Goal: Task Accomplishment & Management: Manage account settings

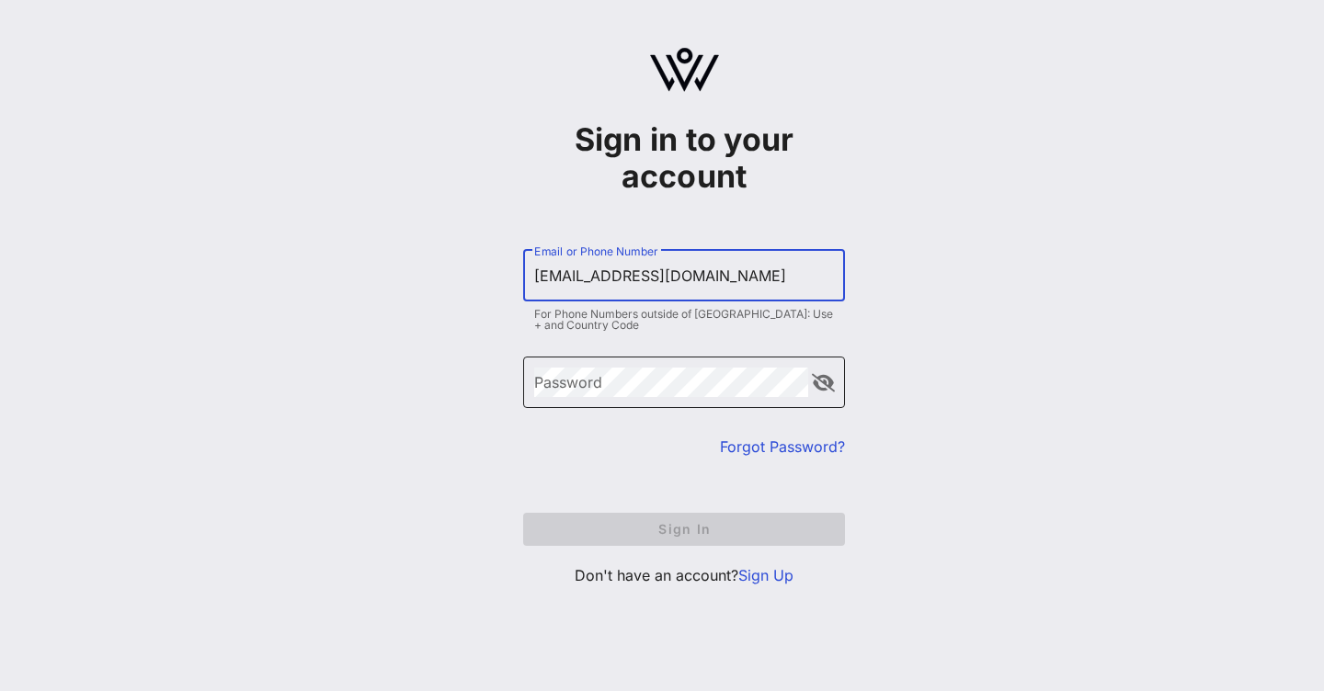
type input "[EMAIL_ADDRESS][DOMAIN_NAME]"
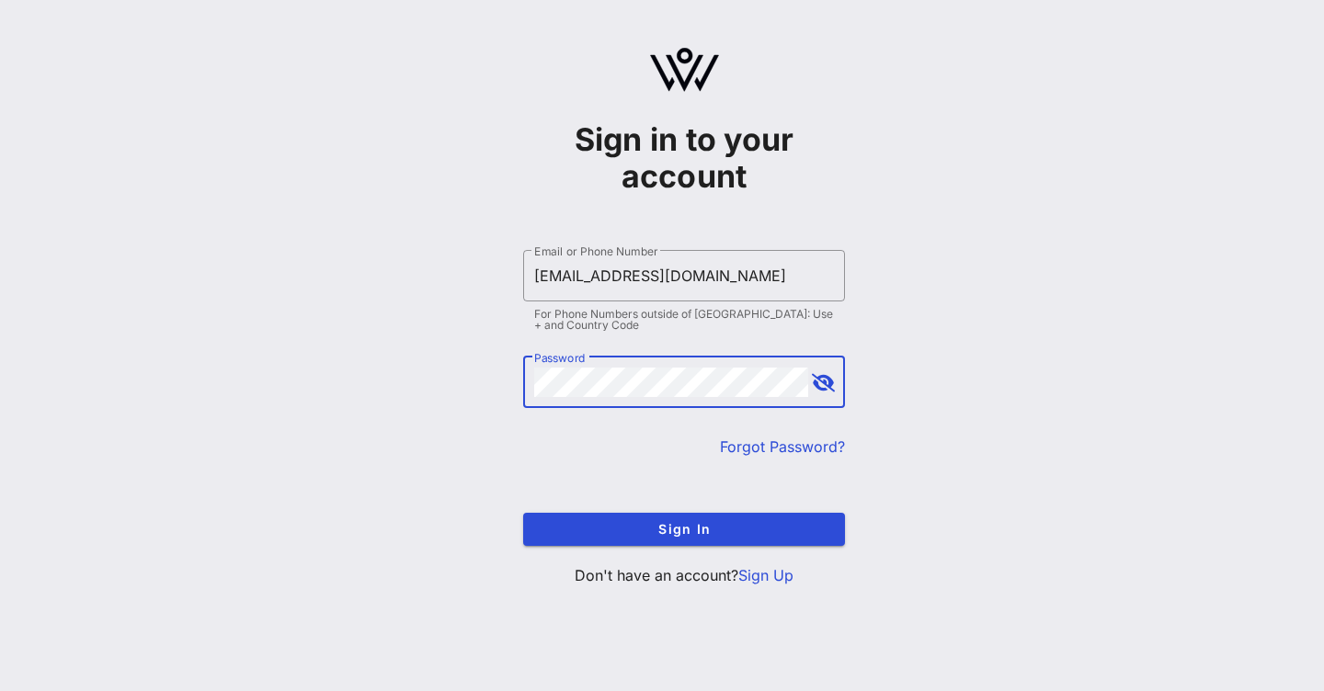
click at [684, 528] on button "Sign In" at bounding box center [684, 529] width 322 height 33
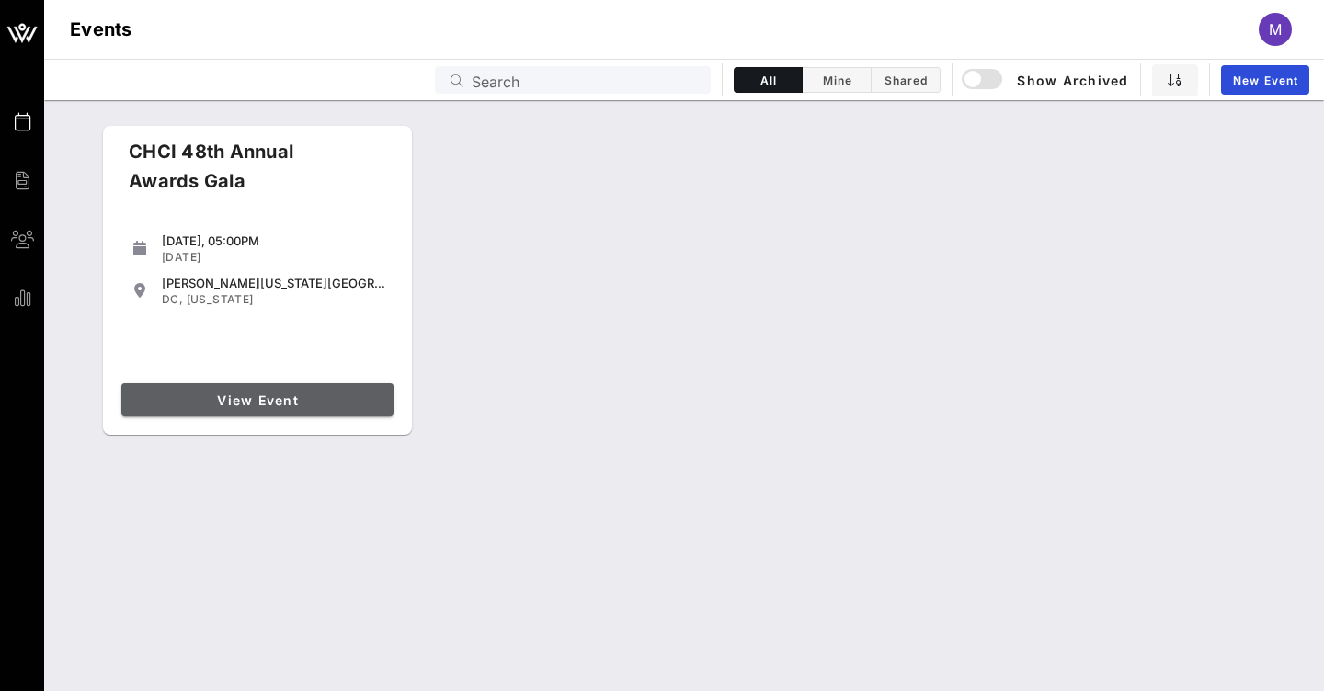
click at [273, 395] on span "View Event" at bounding box center [257, 400] width 257 height 16
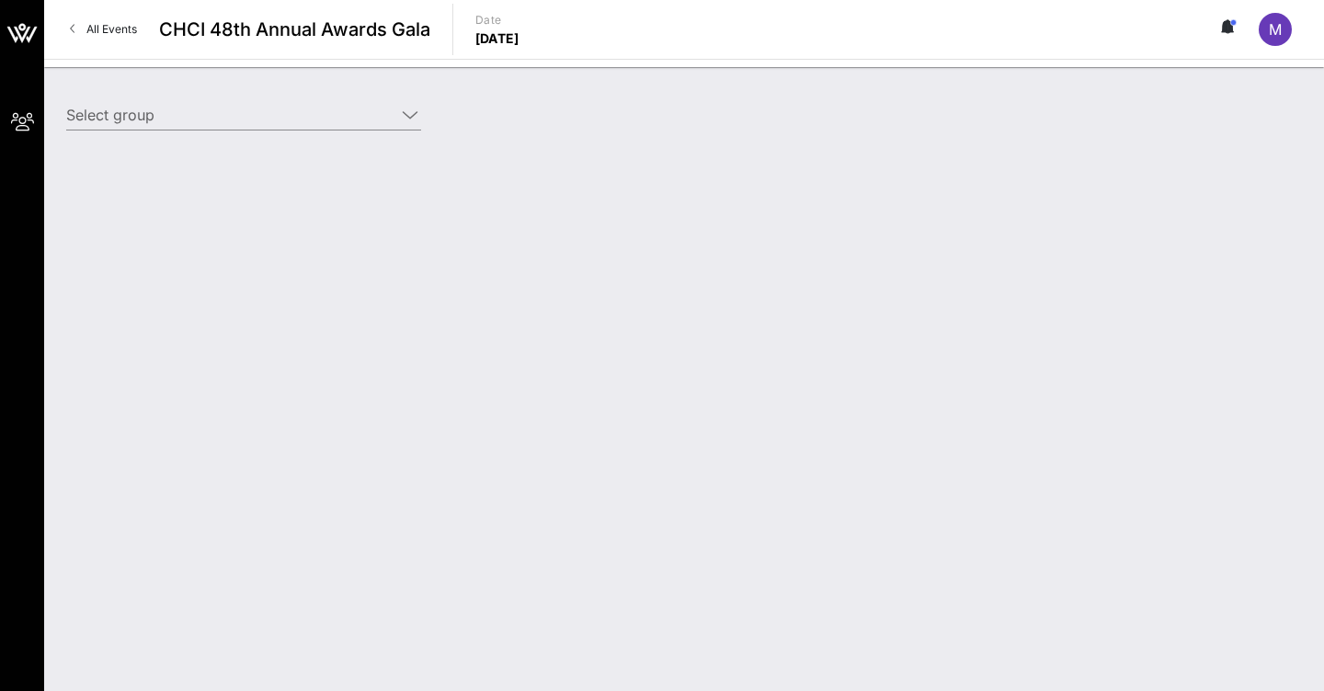
type input "AT&T (AT&T) [[PERSON_NAME], [EMAIL_ADDRESS][DOMAIN_NAME]]"
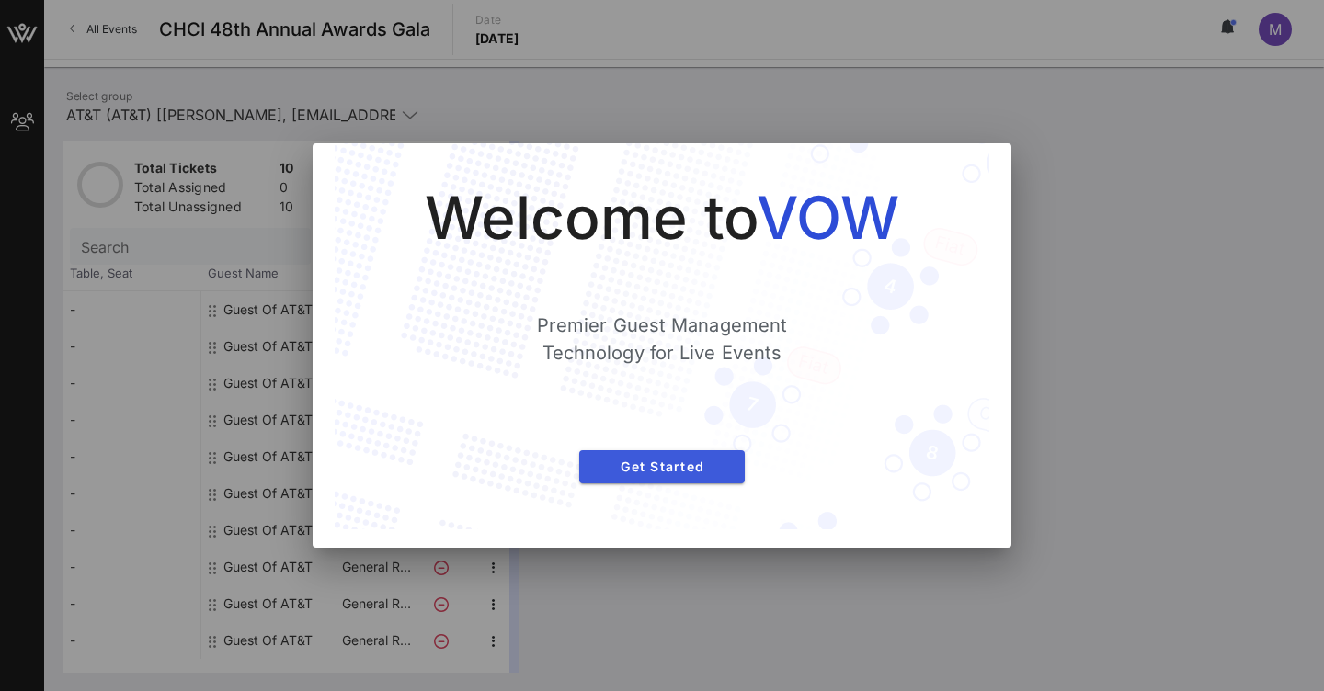
click at [649, 466] on span "Get Started" at bounding box center [662, 467] width 136 height 16
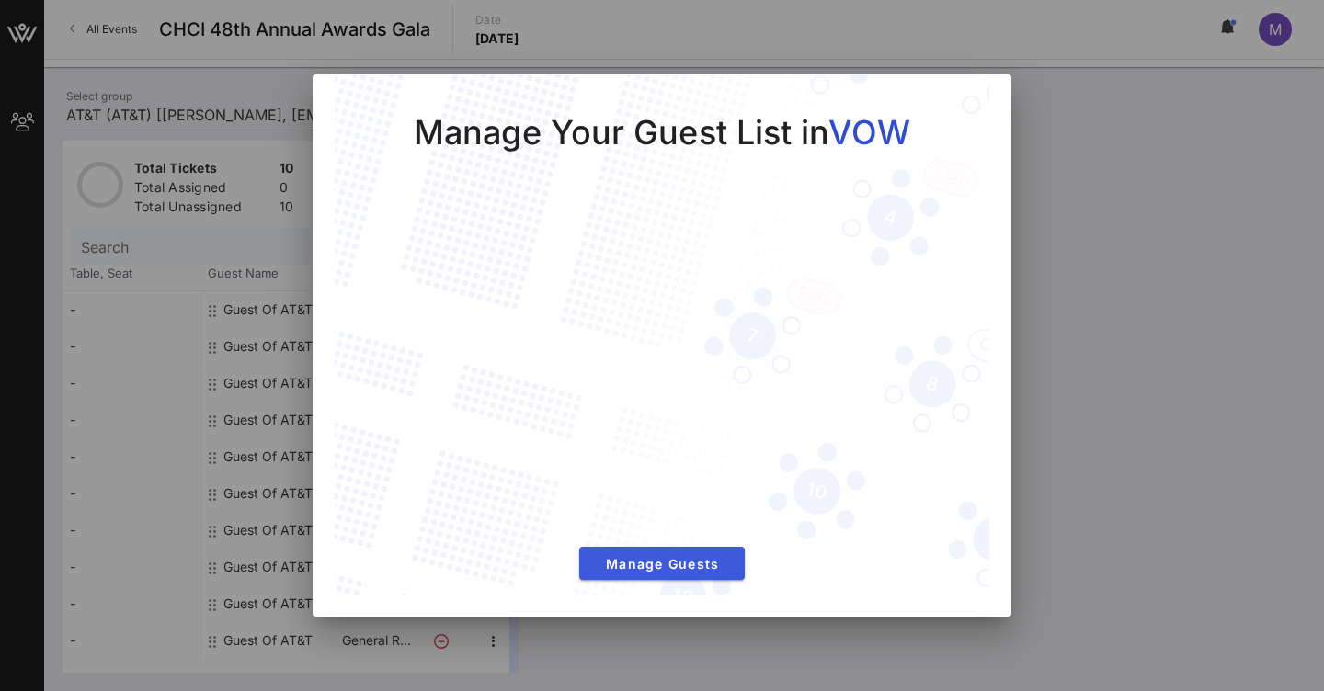
click at [665, 572] on button "Manage Guests" at bounding box center [661, 563] width 165 height 33
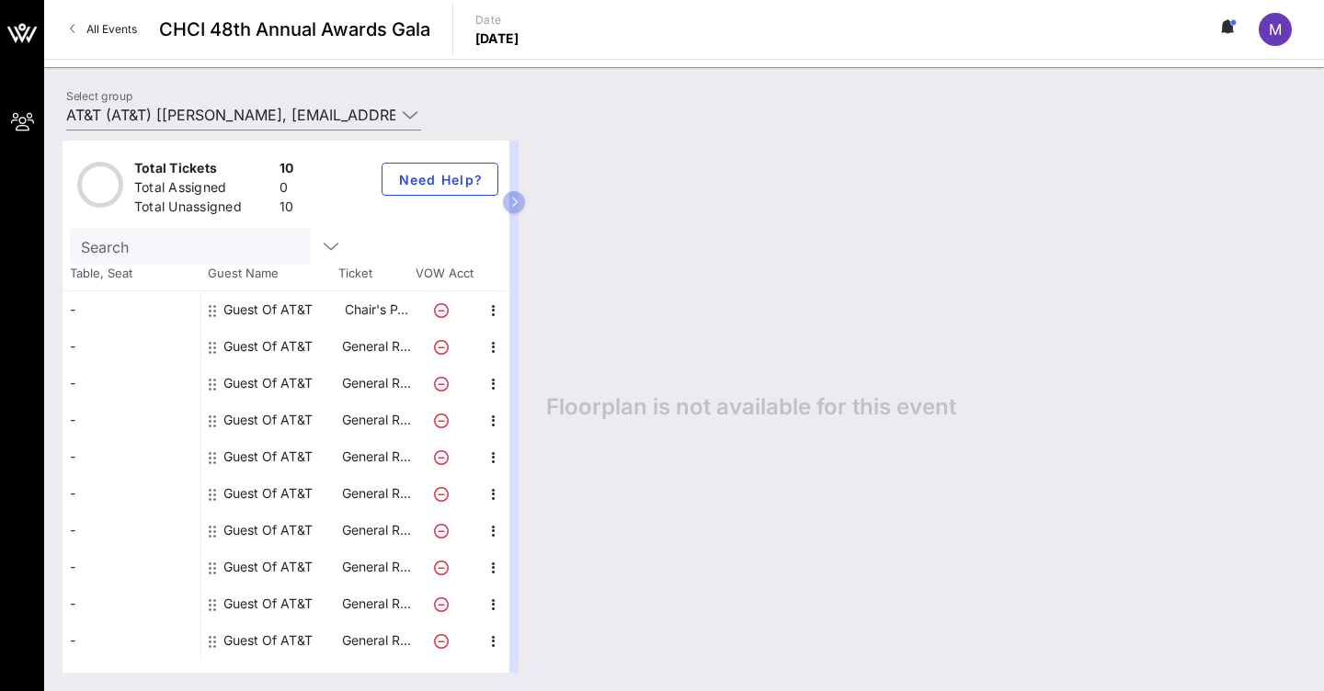
click at [260, 319] on div "Guest Of AT&T" at bounding box center [267, 309] width 89 height 37
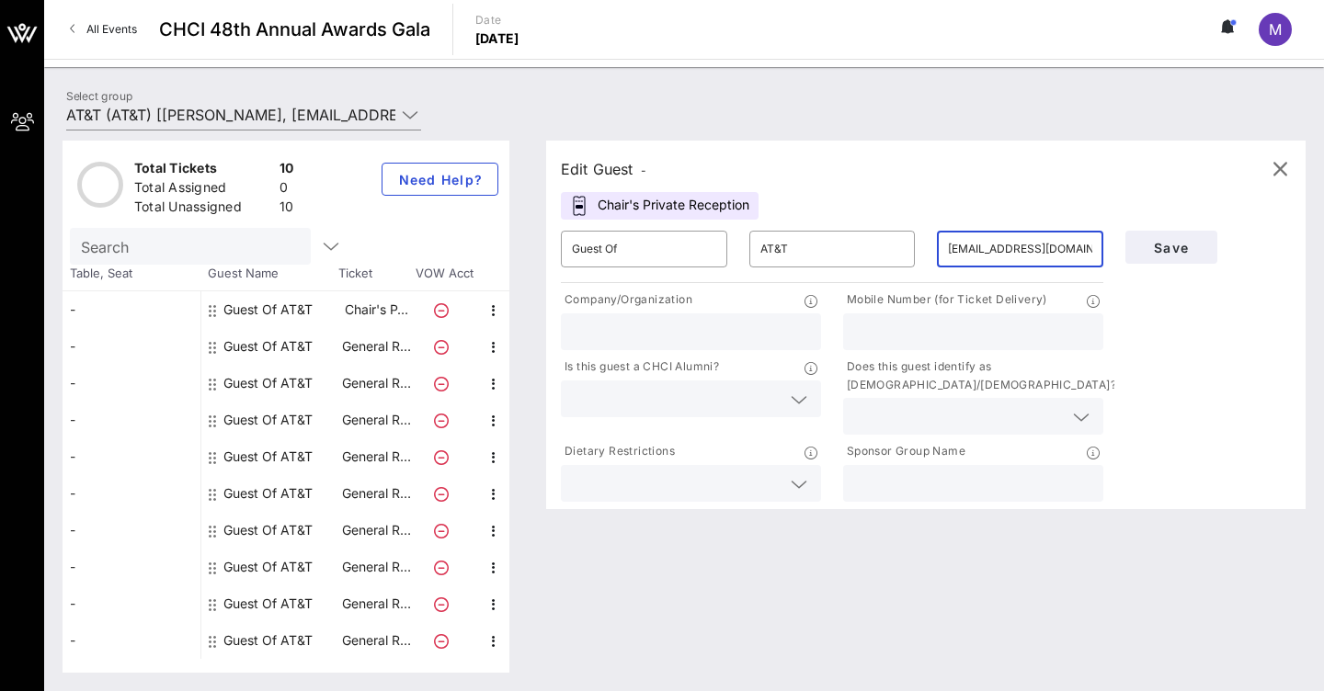
type input "[EMAIL_ADDRESS][DOMAIN_NAME]"
click at [799, 402] on icon at bounding box center [798, 400] width 17 height 22
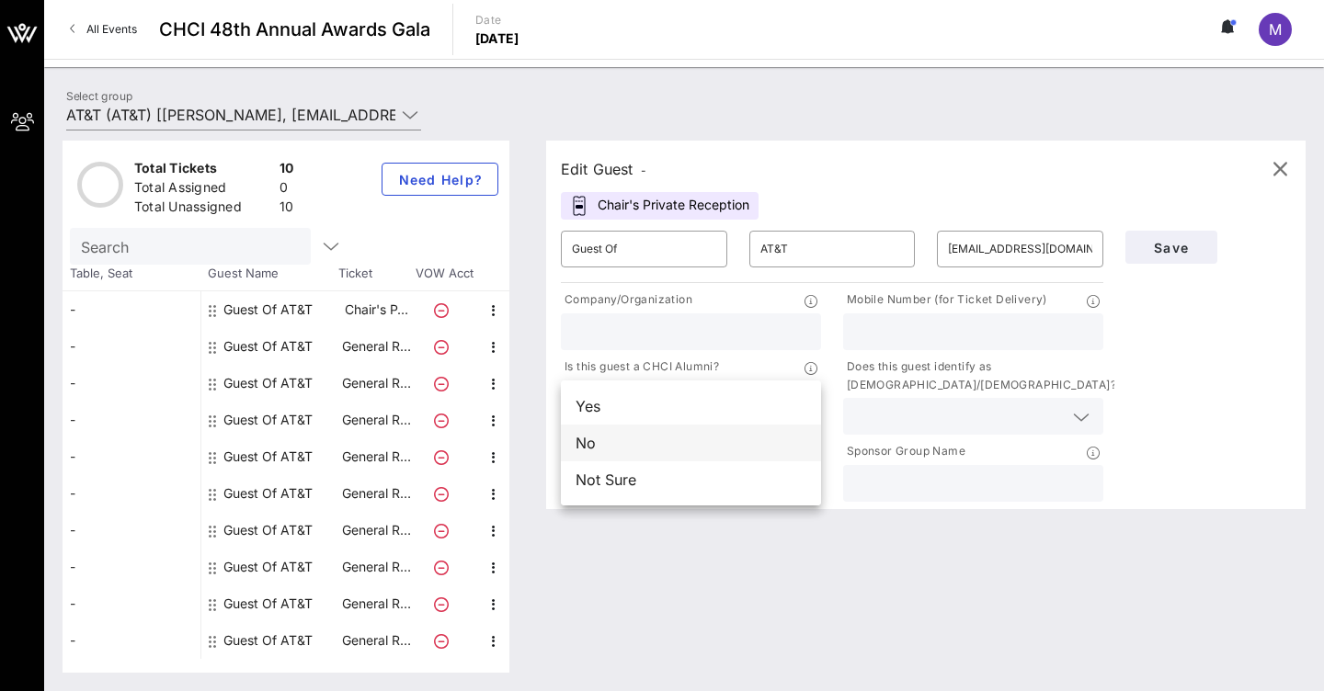
click at [683, 444] on div "No" at bounding box center [691, 443] width 260 height 37
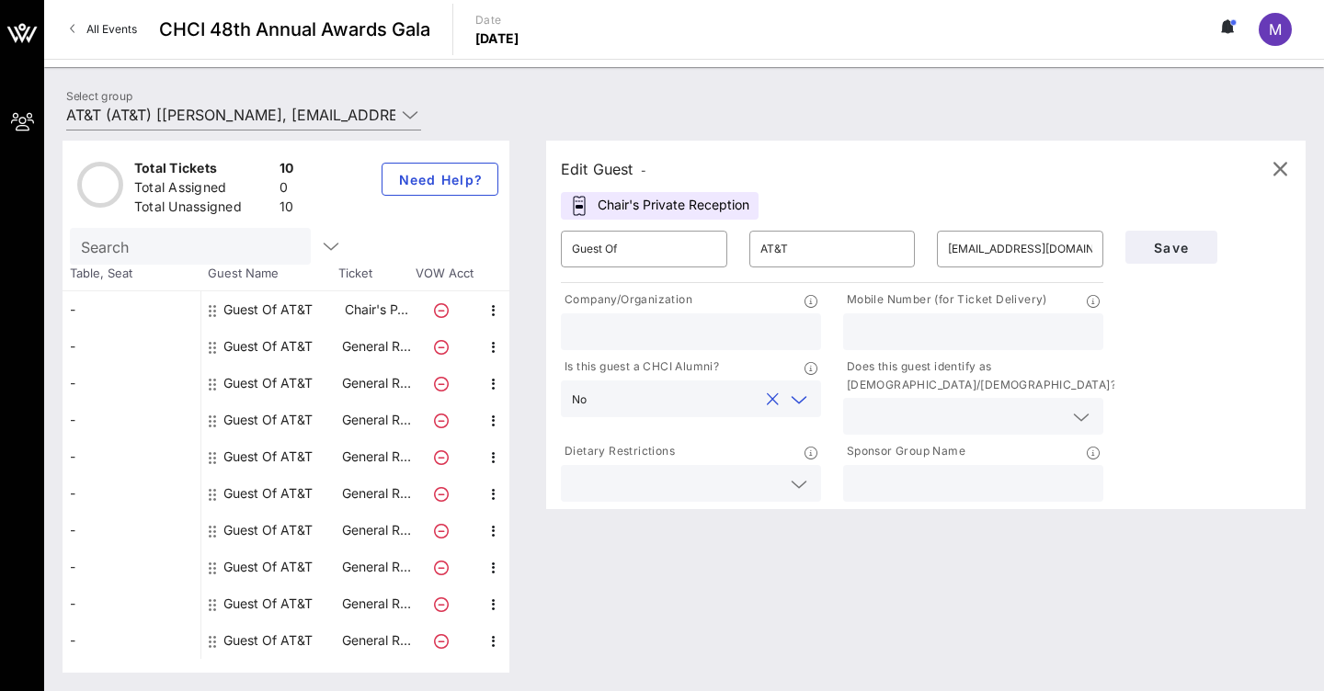
click at [800, 484] on icon at bounding box center [798, 484] width 17 height 22
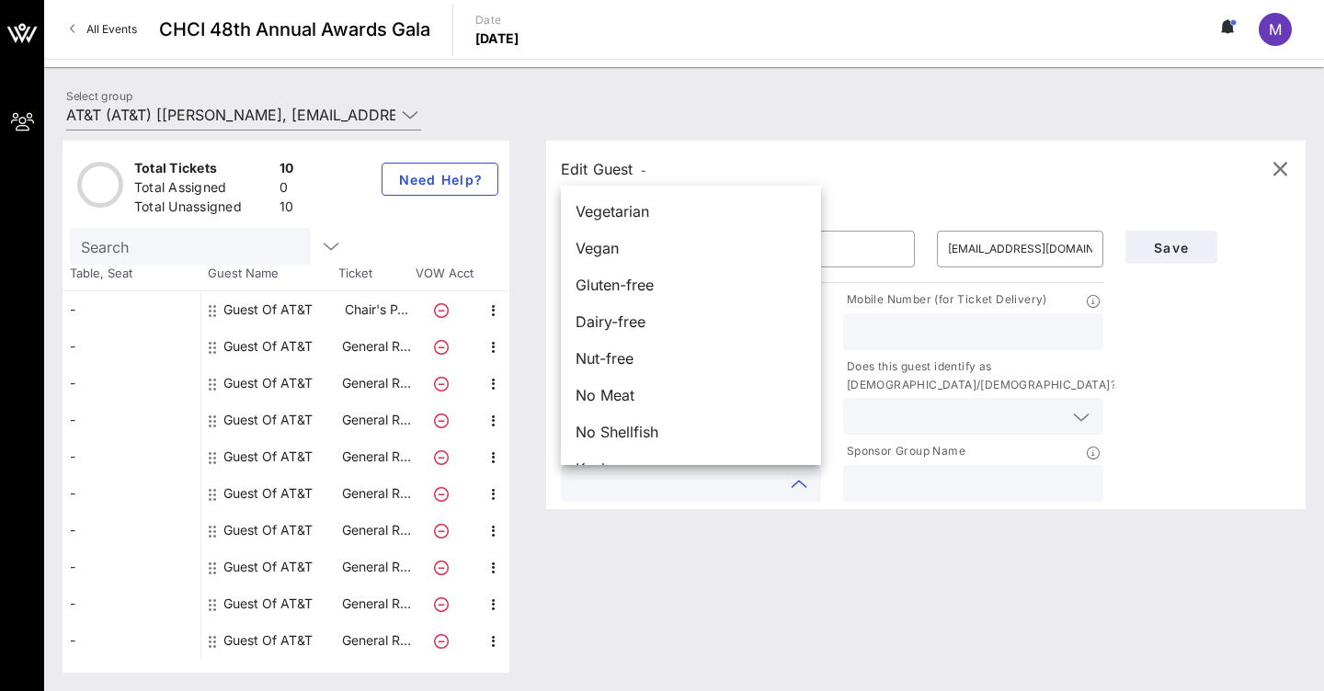
click at [680, 551] on div "Edit Guest - Chair's Private Reception ​ Guest Of ​ AT&T ​ [EMAIL_ADDRESS][DOMA…" at bounding box center [917, 407] width 778 height 532
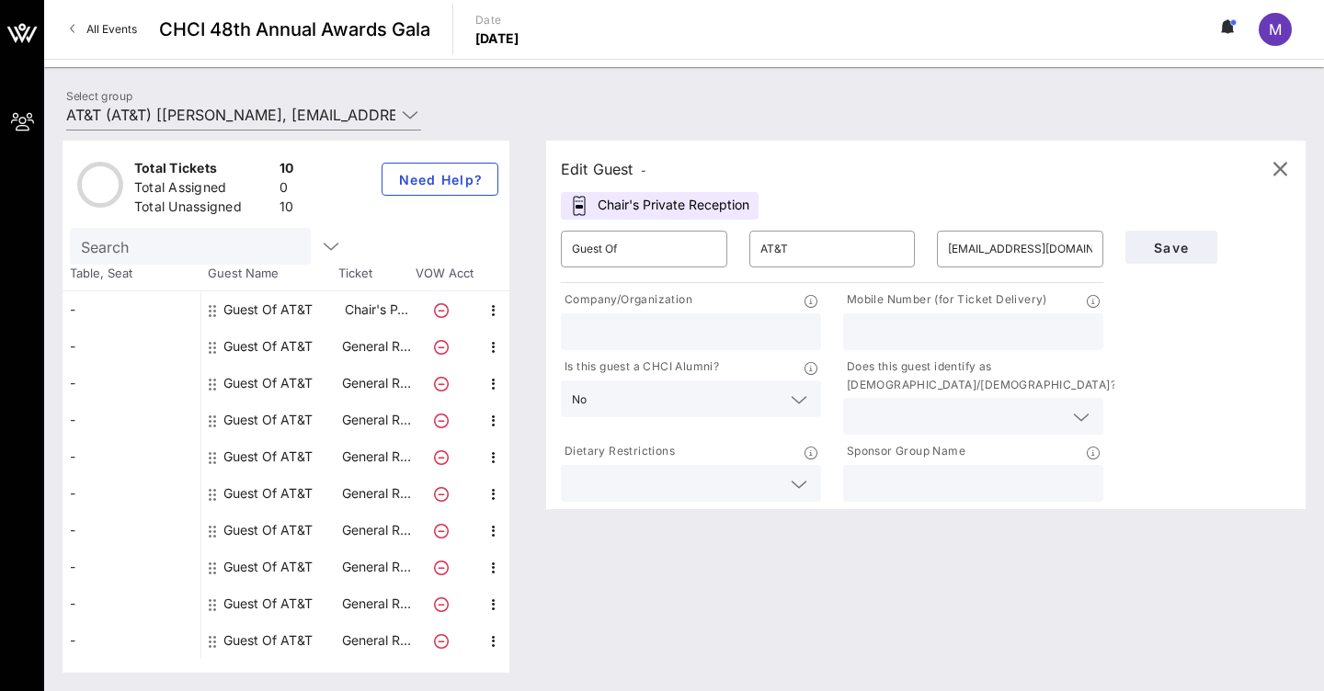
click at [1084, 486] on input "text" at bounding box center [973, 484] width 238 height 24
click at [1082, 485] on input "text" at bounding box center [973, 484] width 238 height 24
click at [1087, 485] on input "text" at bounding box center [973, 484] width 238 height 24
click at [983, 489] on input "text" at bounding box center [973, 484] width 238 height 24
type input "AT&T"
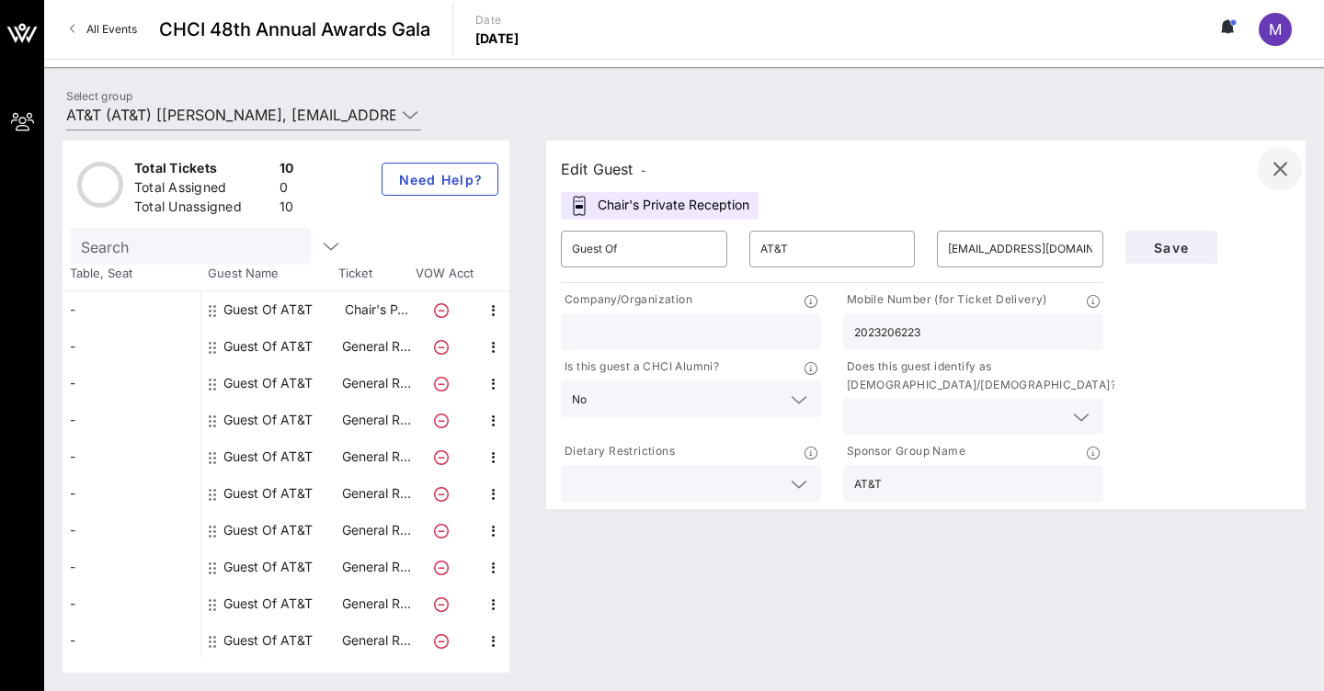
type input "2023206223"
click at [1284, 167] on icon "button" at bounding box center [1279, 169] width 22 height 22
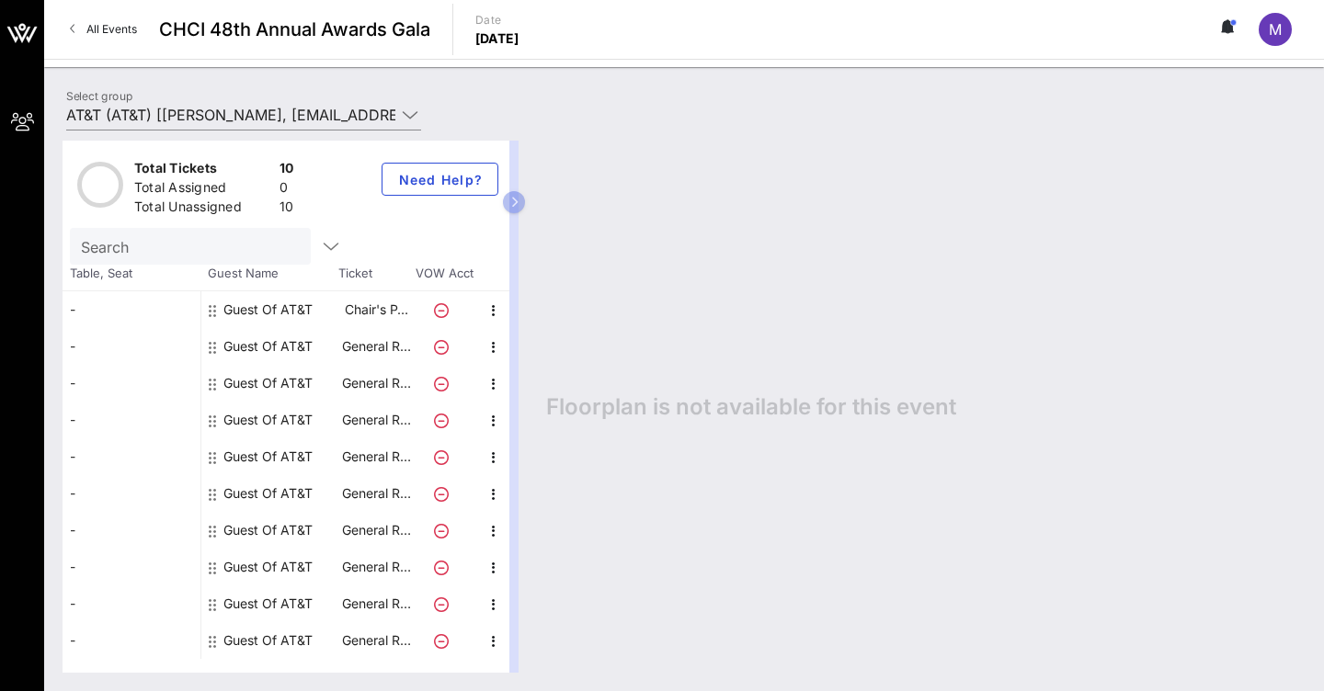
click at [123, 302] on div "-" at bounding box center [131, 309] width 138 height 37
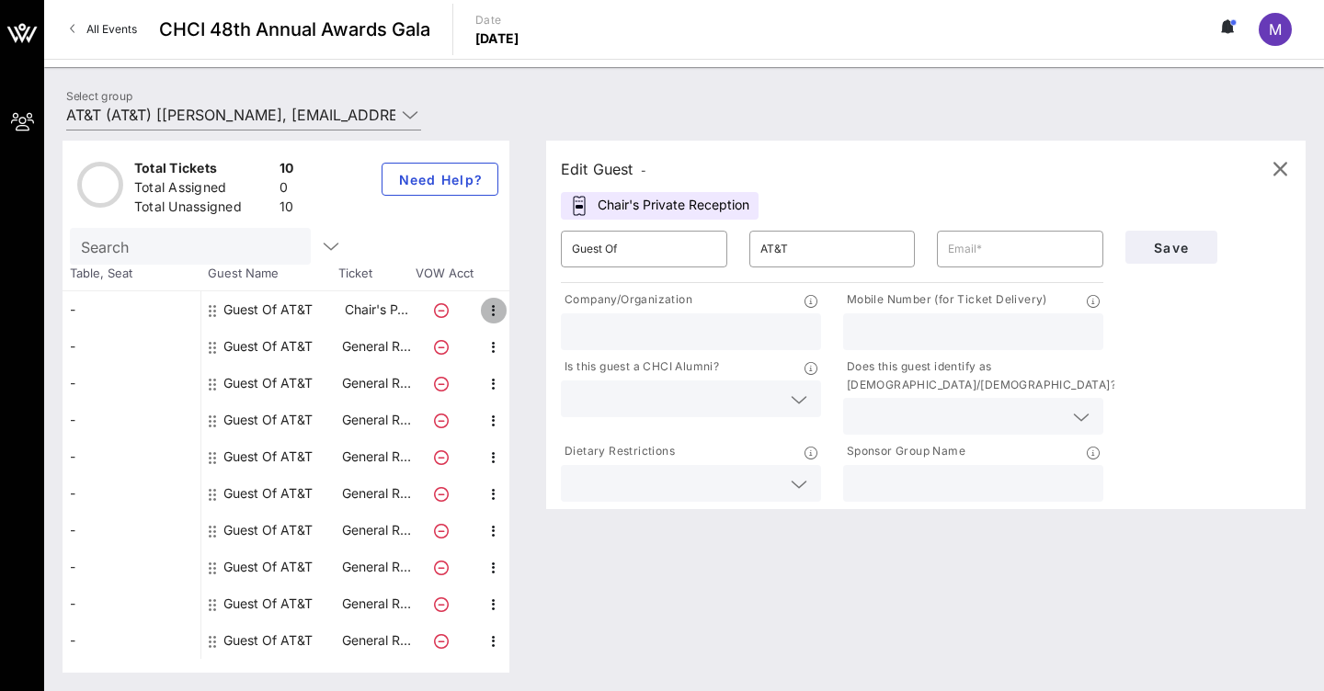
click at [500, 307] on icon "button" at bounding box center [494, 311] width 22 height 22
type input "[EMAIL_ADDRESS][DOMAIN_NAME]"
click at [1170, 256] on button "Save" at bounding box center [1171, 247] width 92 height 33
click at [81, 316] on div "-" at bounding box center [131, 309] width 138 height 37
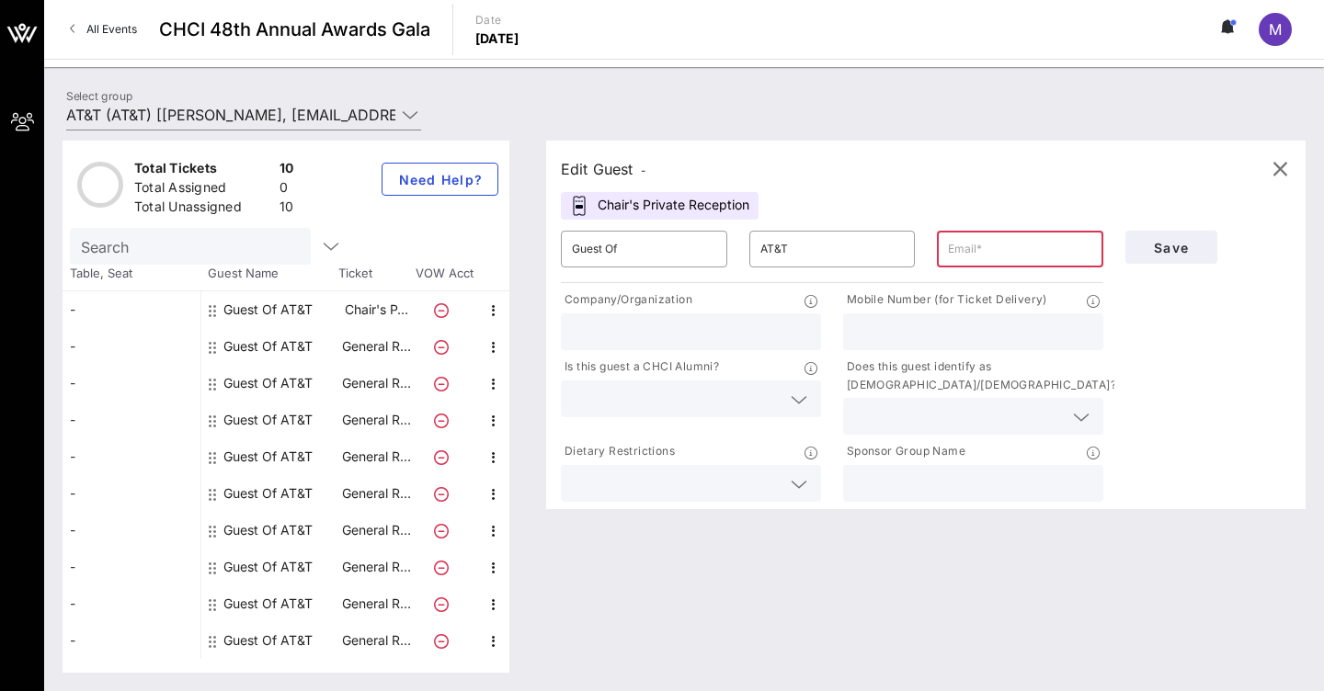
click at [81, 316] on div "-" at bounding box center [131, 309] width 138 height 37
click at [274, 311] on div "Guest Of AT&T" at bounding box center [267, 309] width 89 height 37
click at [685, 255] on input "Guest Of" at bounding box center [644, 248] width 144 height 29
click at [1029, 255] on input "text" at bounding box center [1020, 248] width 144 height 29
click at [1289, 167] on icon "button" at bounding box center [1279, 169] width 22 height 22
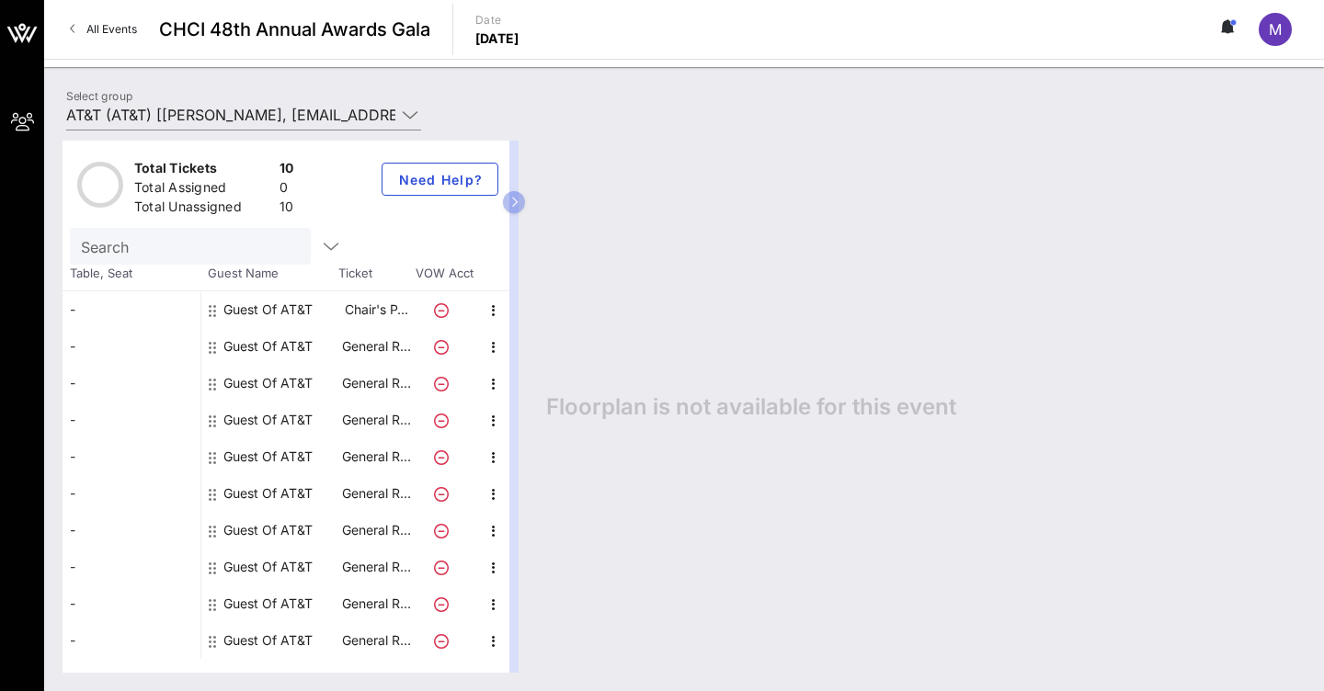
click at [294, 350] on div "Guest Of AT&T" at bounding box center [267, 346] width 89 height 37
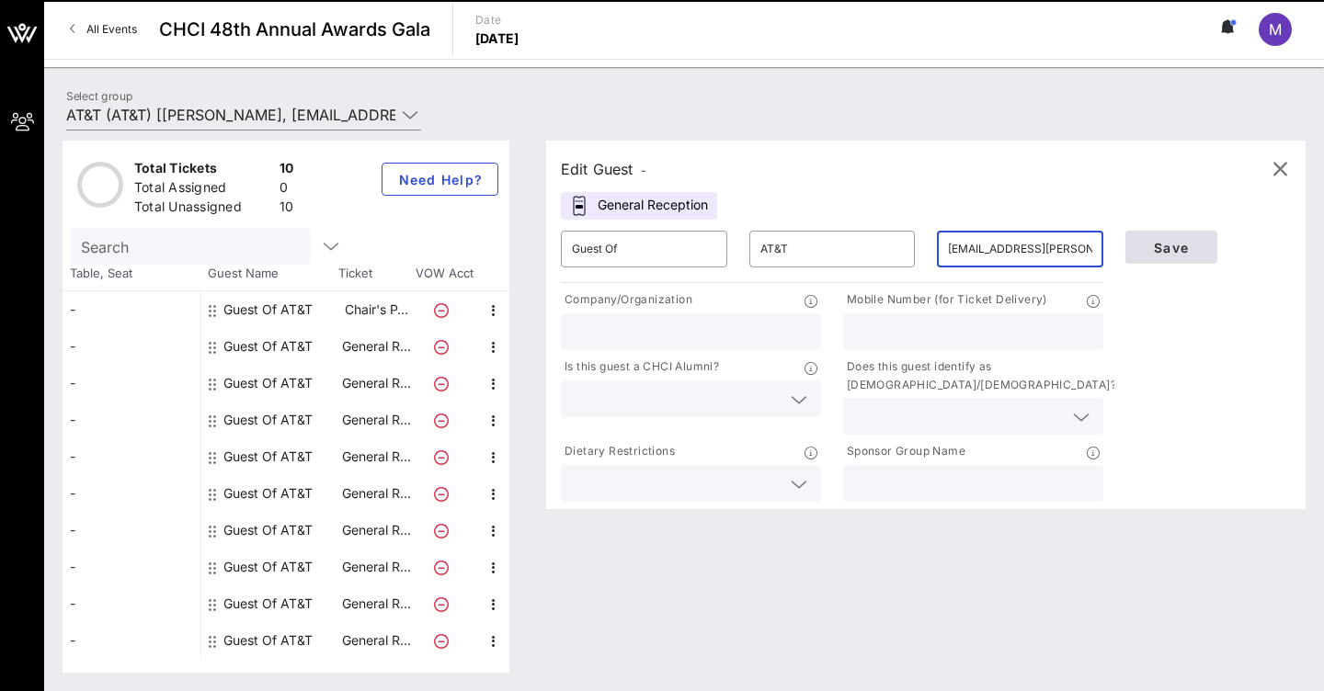
type input "[EMAIL_ADDRESS][PERSON_NAME][DOMAIN_NAME]"
click at [1168, 241] on span "Save" at bounding box center [1171, 248] width 62 height 16
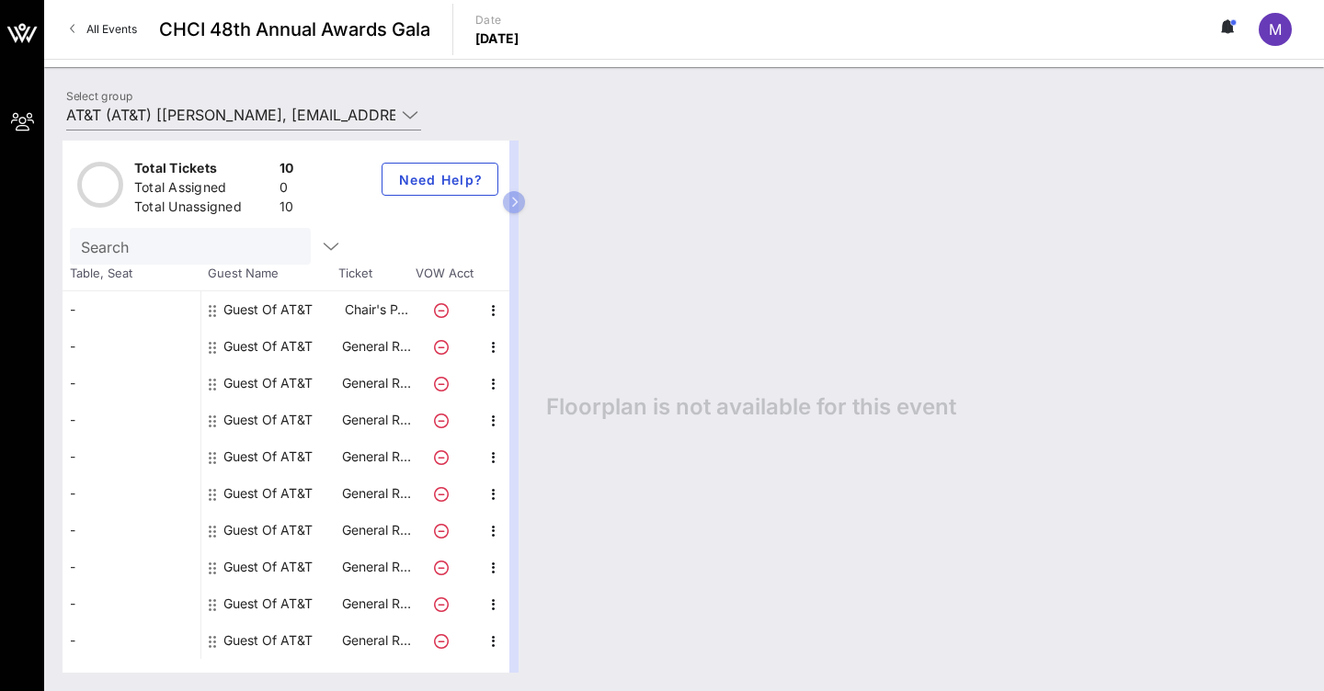
click at [290, 383] on div "Guest Of AT&T" at bounding box center [267, 383] width 89 height 37
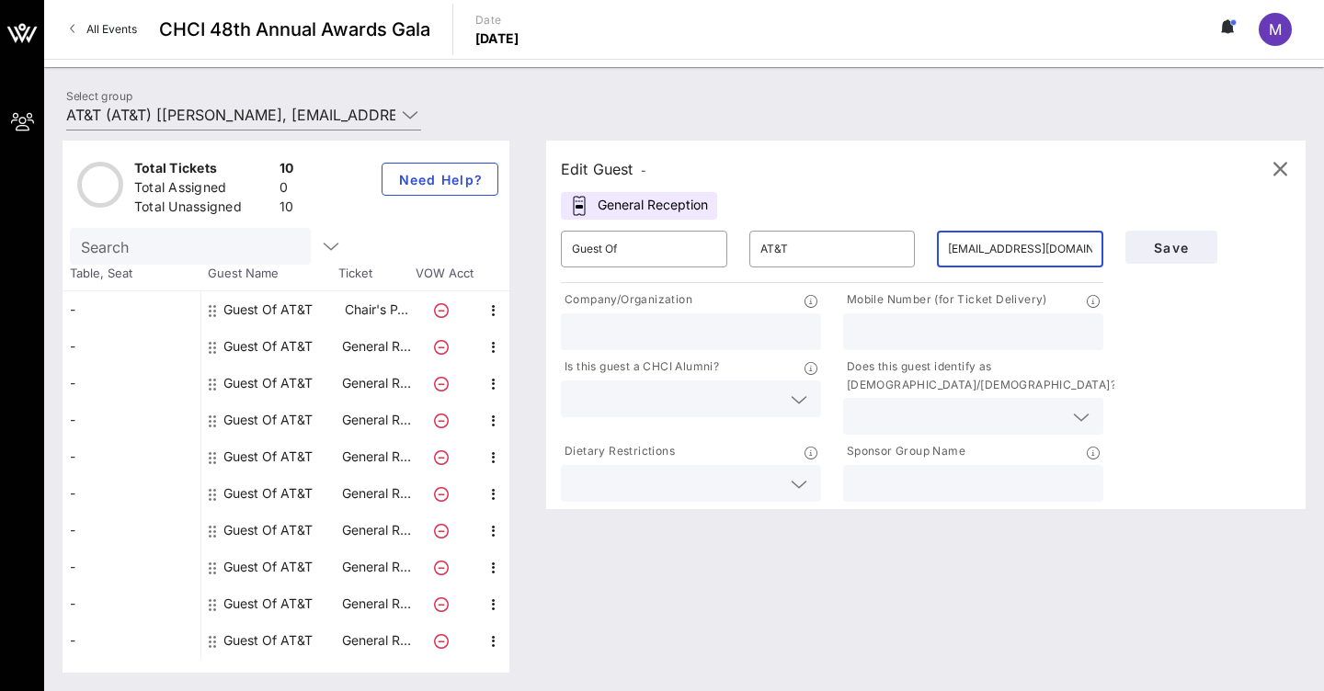
type input "[EMAIL_ADDRESS][DOMAIN_NAME]"
click at [632, 170] on div "Edit Guest -" at bounding box center [603, 169] width 85 height 26
click at [581, 170] on div "Edit Guest -" at bounding box center [603, 169] width 85 height 26
click at [482, 177] on span "Need Help?" at bounding box center [439, 180] width 85 height 16
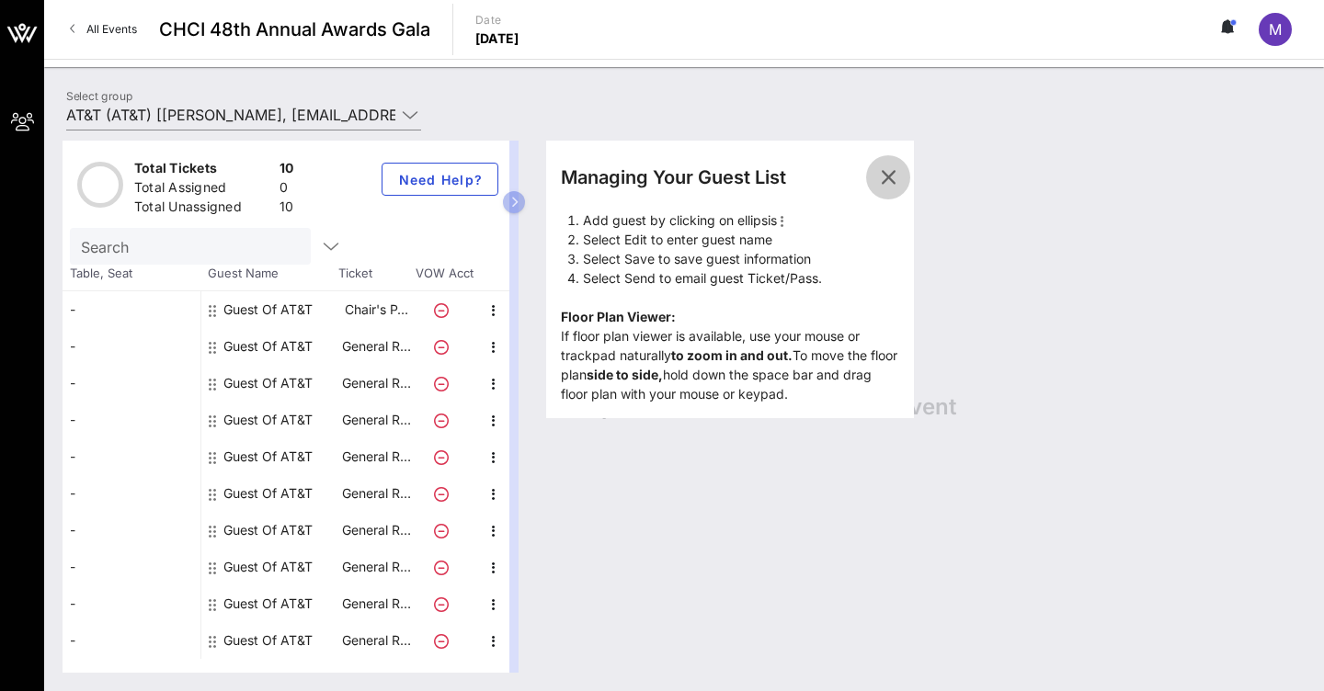
click at [887, 180] on icon "button" at bounding box center [888, 177] width 22 height 22
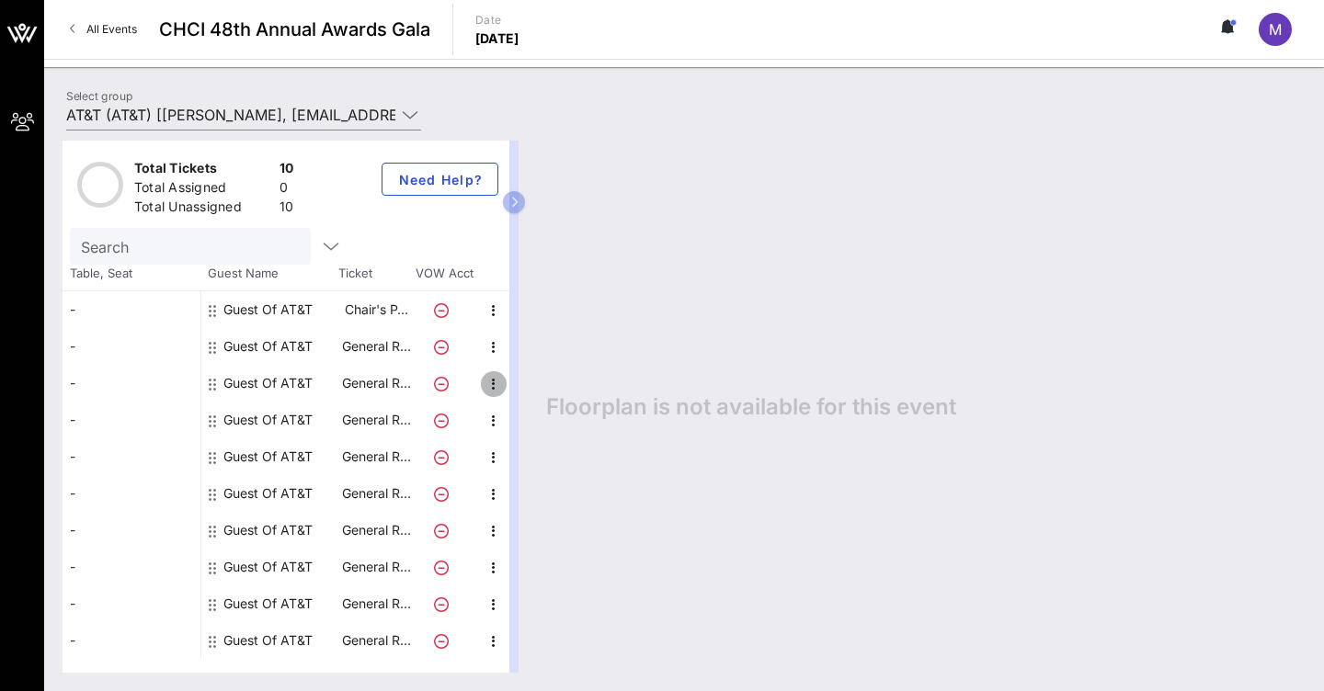
click at [494, 389] on icon "button" at bounding box center [494, 384] width 22 height 22
click at [546, 391] on div "Edit" at bounding box center [539, 388] width 37 height 15
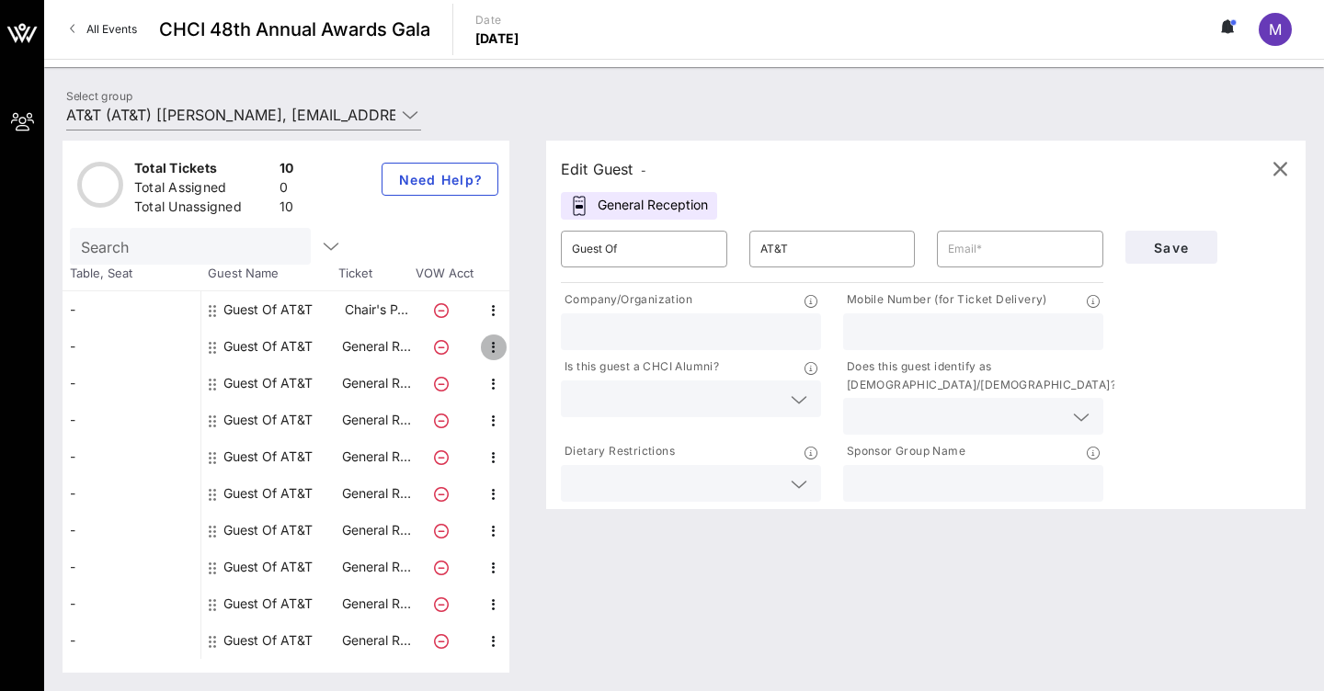
click at [500, 347] on icon "button" at bounding box center [494, 347] width 22 height 22
click at [536, 353] on div "Edit" at bounding box center [539, 352] width 37 height 15
type input "[EMAIL_ADDRESS][PERSON_NAME][DOMAIN_NAME]"
click at [495, 310] on icon "button" at bounding box center [494, 311] width 22 height 22
click at [526, 313] on div "Edit" at bounding box center [539, 315] width 37 height 15
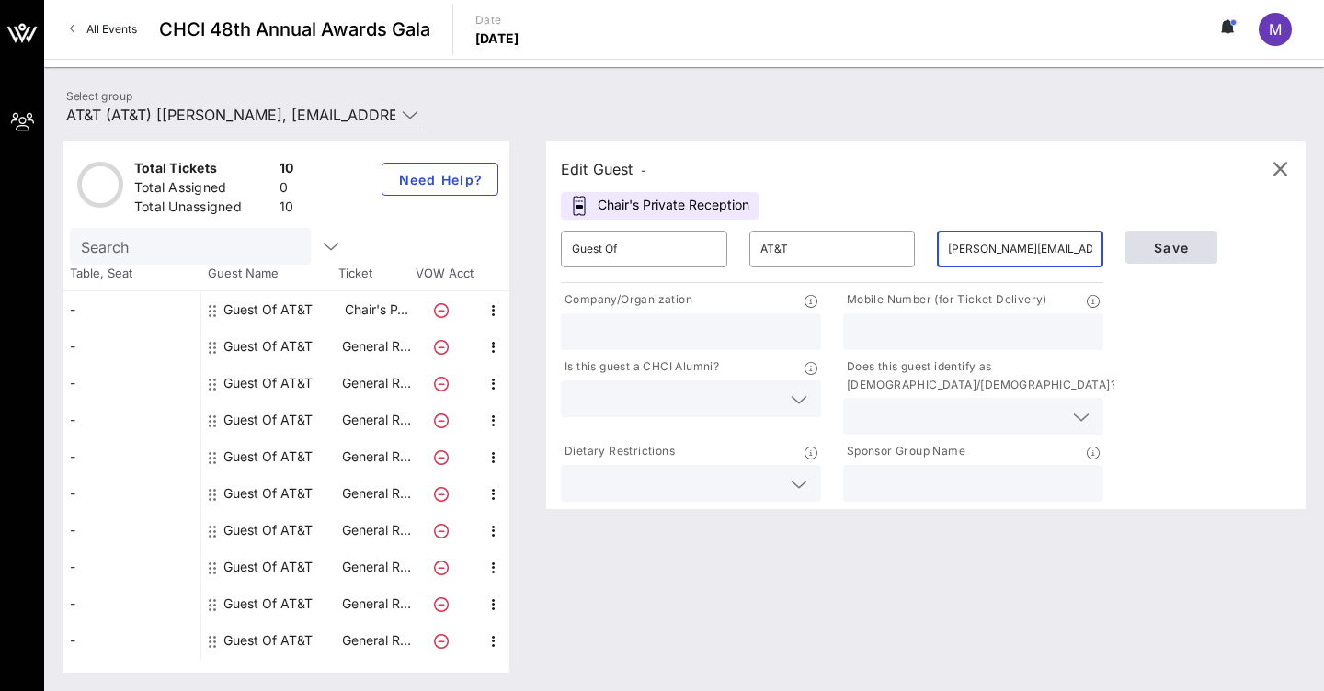
type input "[PERSON_NAME][EMAIL_ADDRESS][PERSON_NAME][DOMAIN_NAME]"
click at [1180, 249] on span "Save" at bounding box center [1171, 248] width 62 height 16
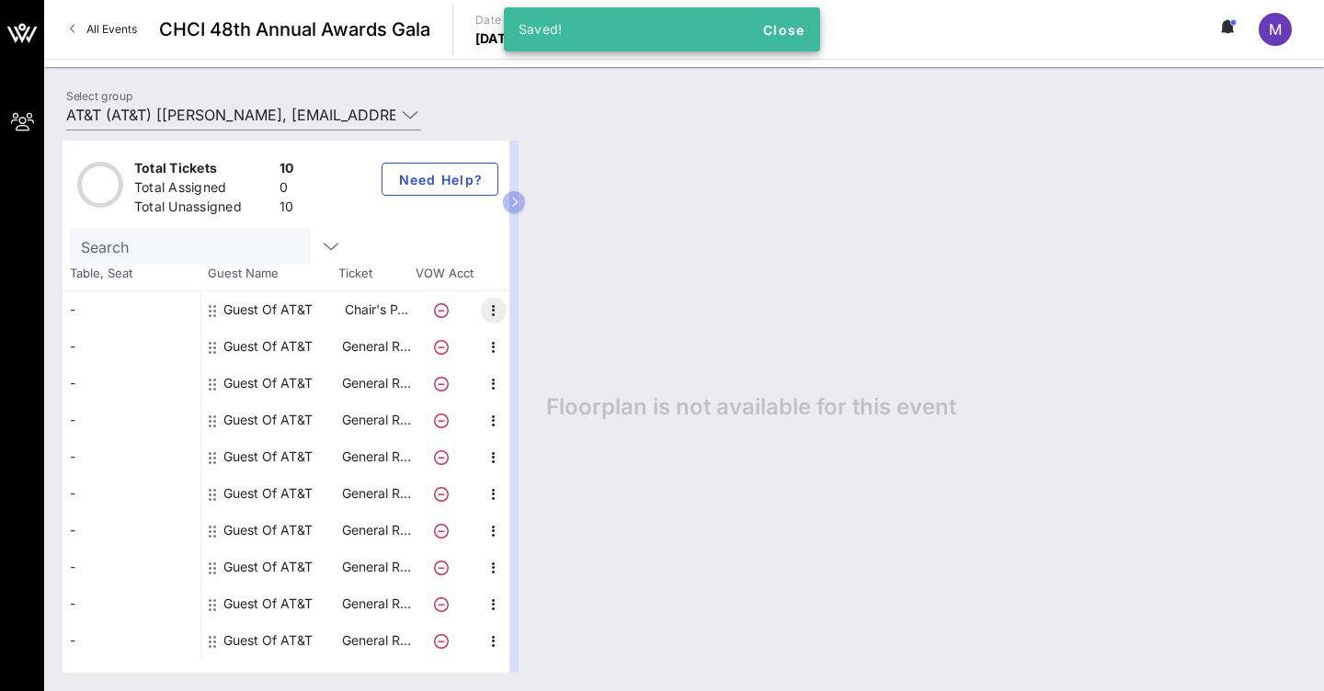
click at [496, 312] on icon "button" at bounding box center [494, 311] width 22 height 22
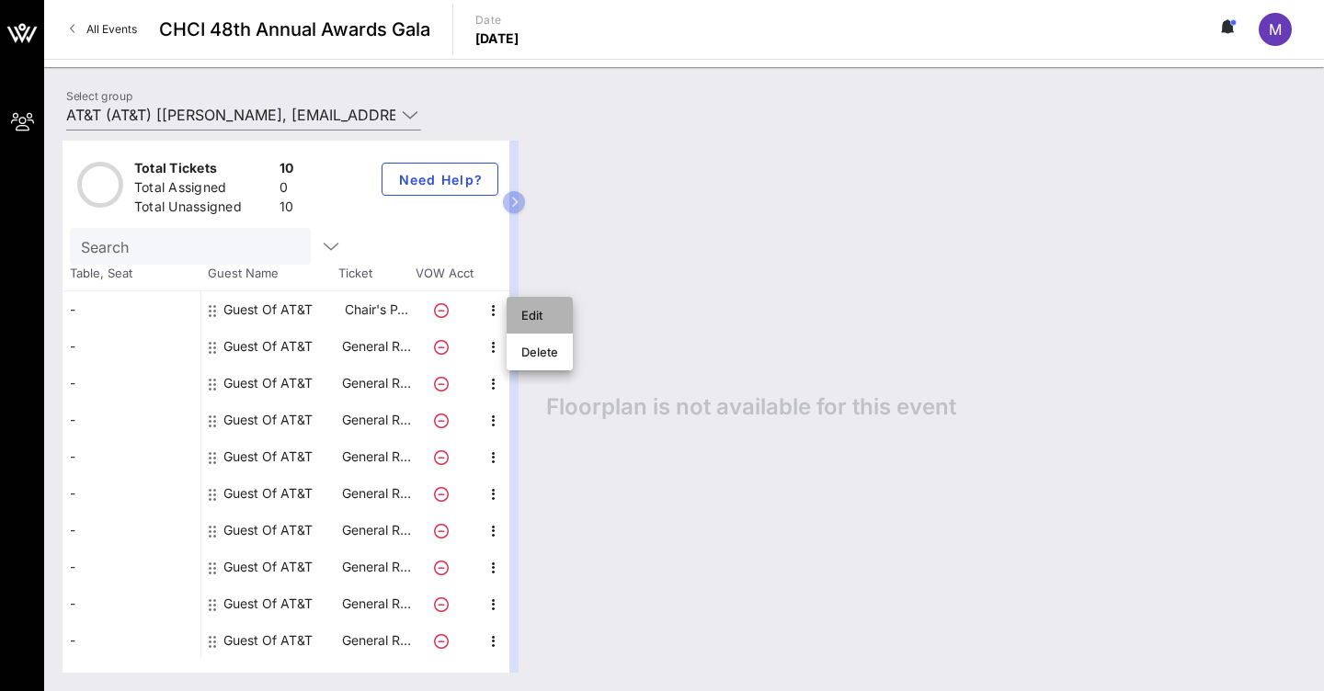
click at [537, 324] on div "Edit" at bounding box center [539, 315] width 37 height 29
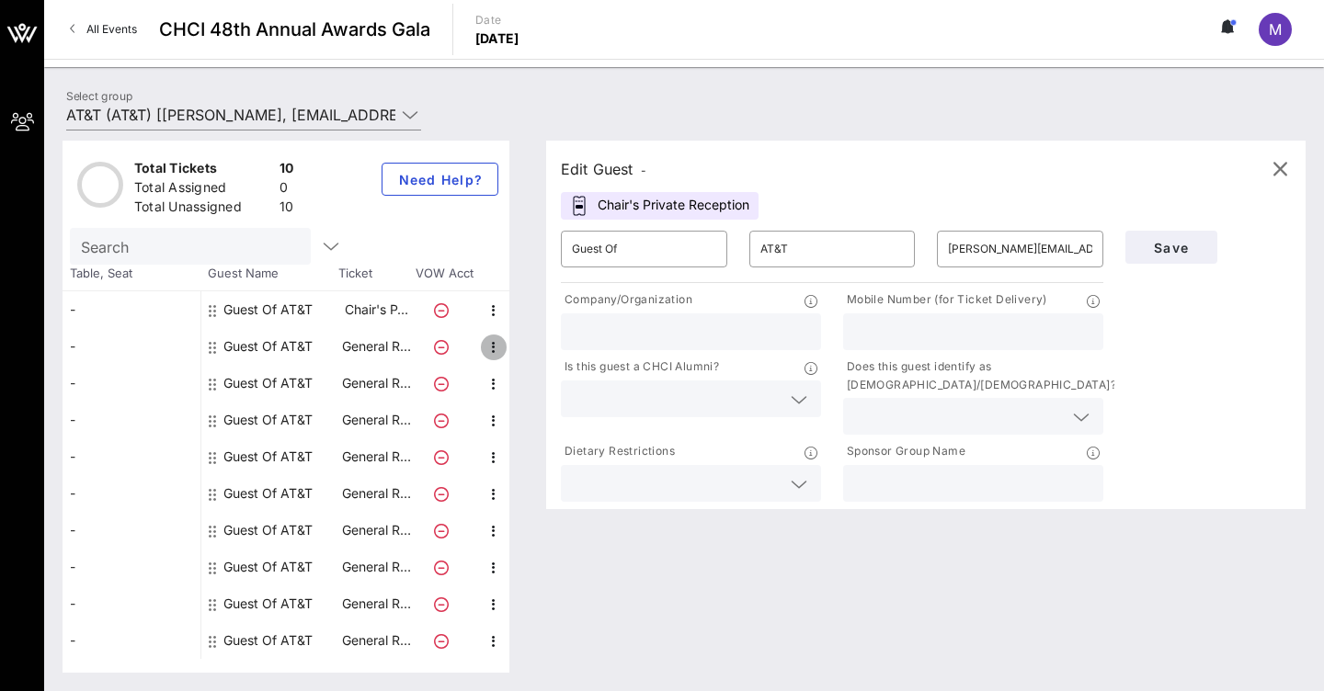
click at [491, 345] on icon "button" at bounding box center [494, 347] width 22 height 22
click at [528, 358] on div "Edit" at bounding box center [539, 352] width 37 height 15
type input "[EMAIL_ADDRESS][PERSON_NAME][DOMAIN_NAME]"
click at [494, 390] on icon "button" at bounding box center [494, 384] width 22 height 22
click at [532, 387] on div "Edit" at bounding box center [539, 388] width 37 height 15
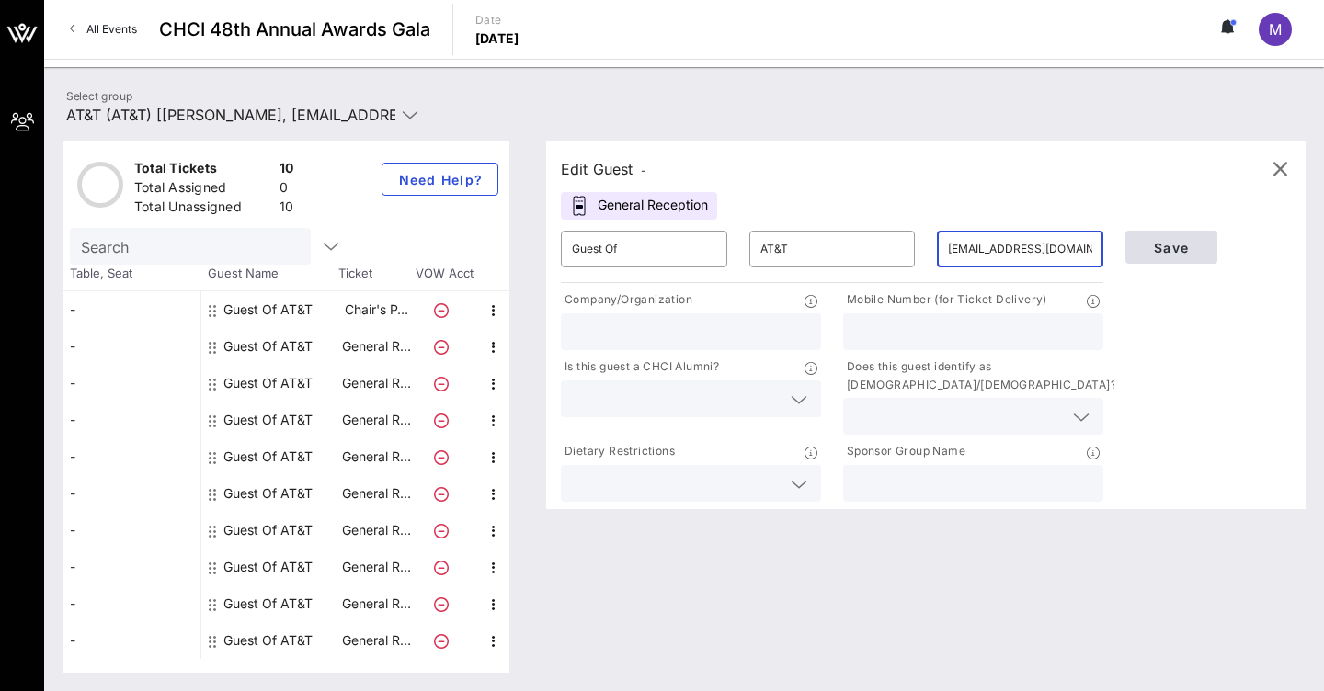
type input "[EMAIL_ADDRESS][DOMAIN_NAME]"
click at [1159, 245] on span "Save" at bounding box center [1171, 248] width 62 height 16
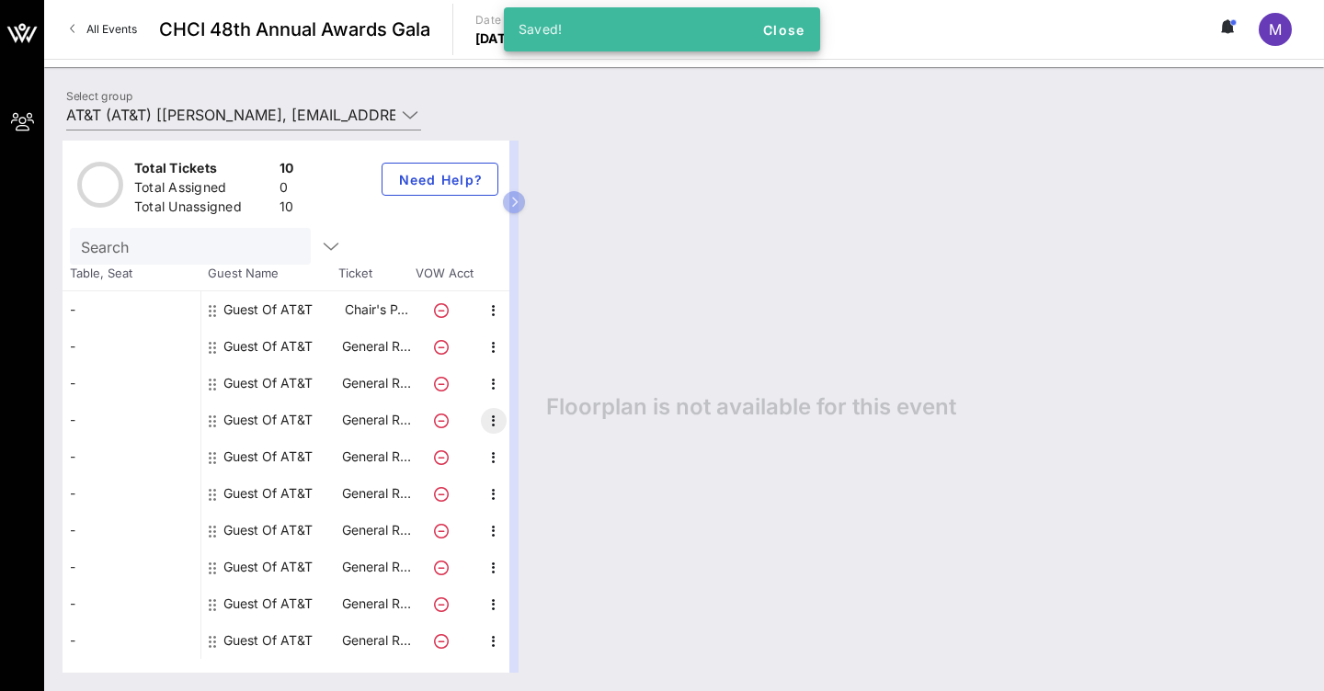
click at [494, 417] on icon "button" at bounding box center [494, 421] width 22 height 22
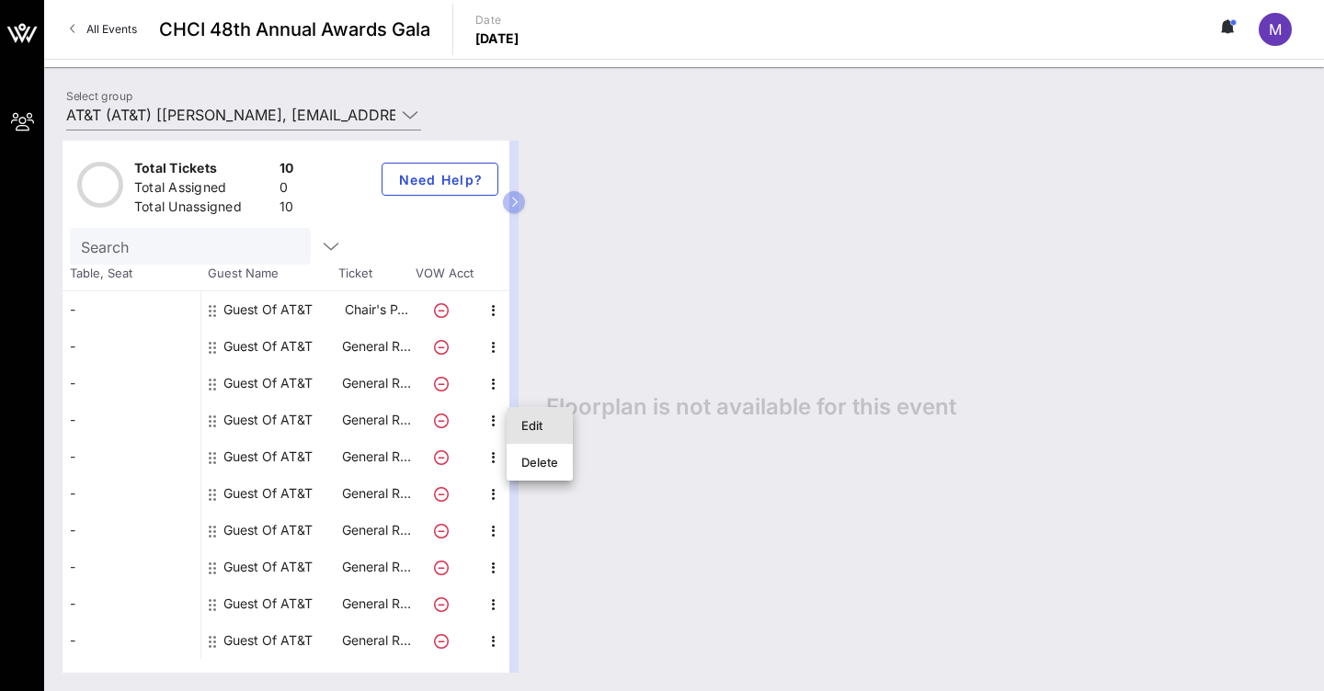
click at [540, 426] on div "Edit" at bounding box center [539, 425] width 37 height 15
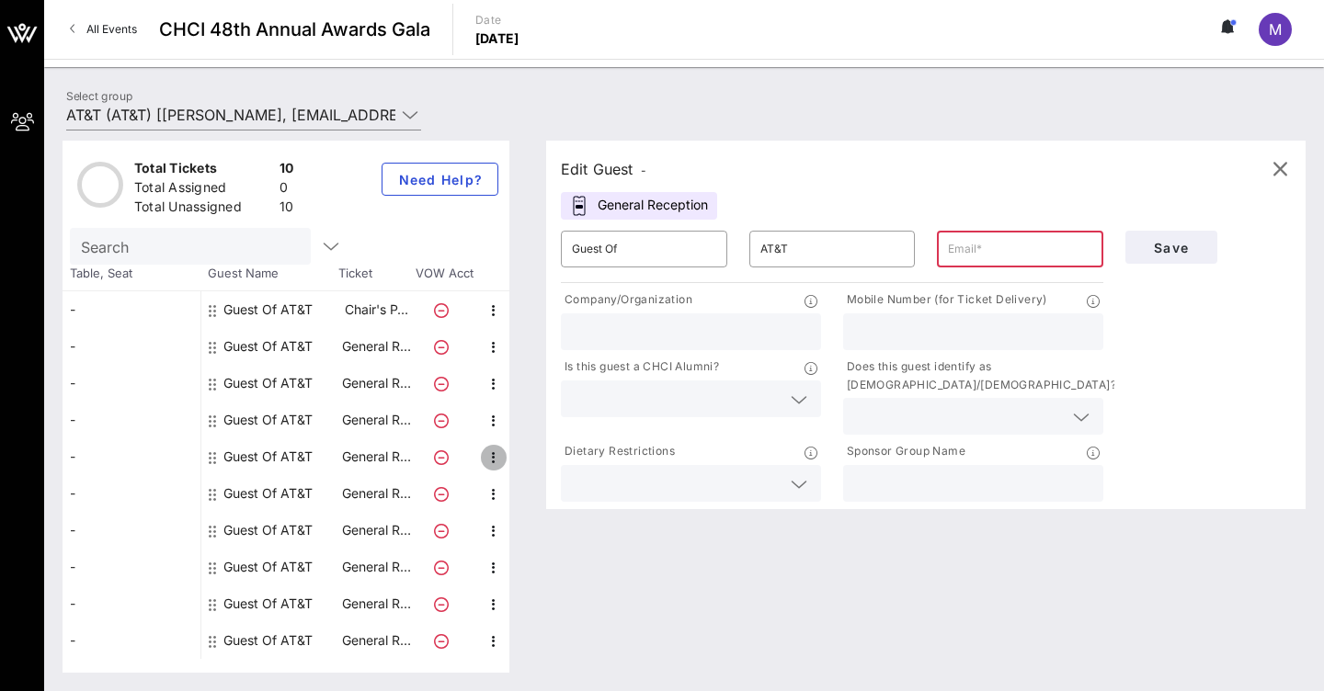
click at [498, 460] on icon "button" at bounding box center [494, 458] width 22 height 22
click at [979, 263] on input "text" at bounding box center [1020, 248] width 144 height 29
type input "d"
type input "[EMAIL_ADDRESS][DOMAIN_NAME]"
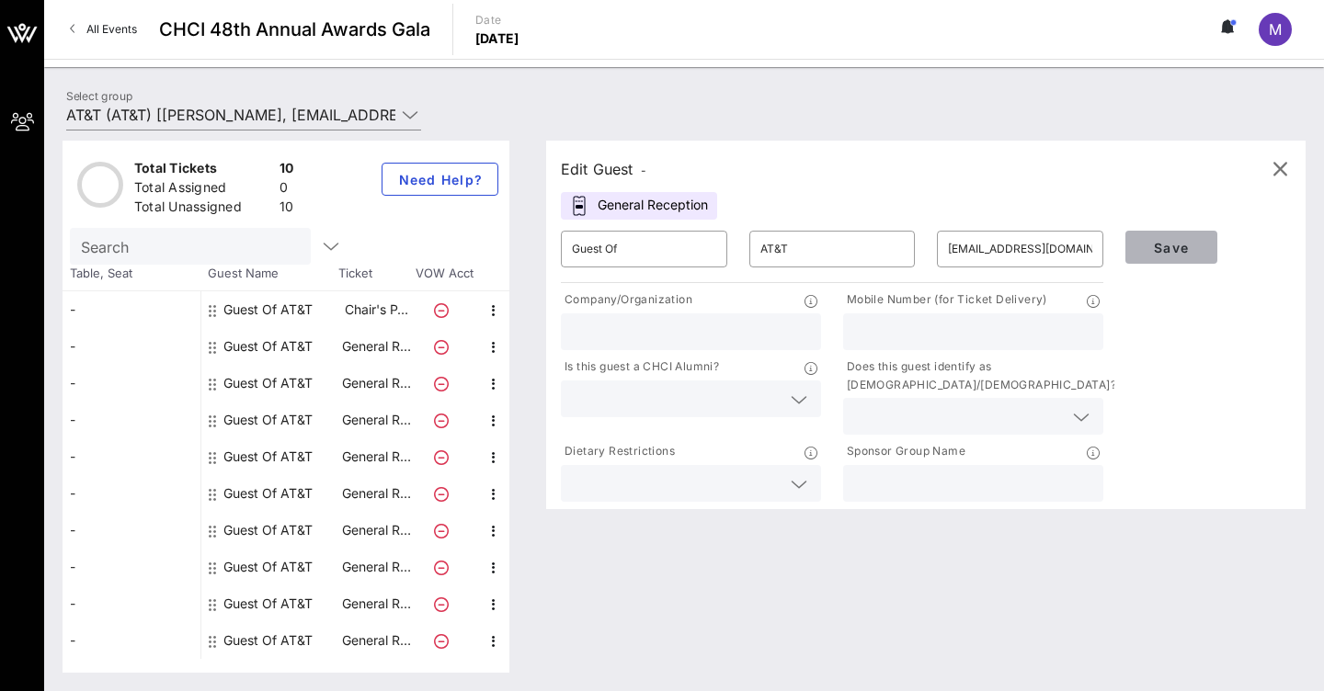
click at [1196, 252] on span "Save" at bounding box center [1171, 248] width 62 height 16
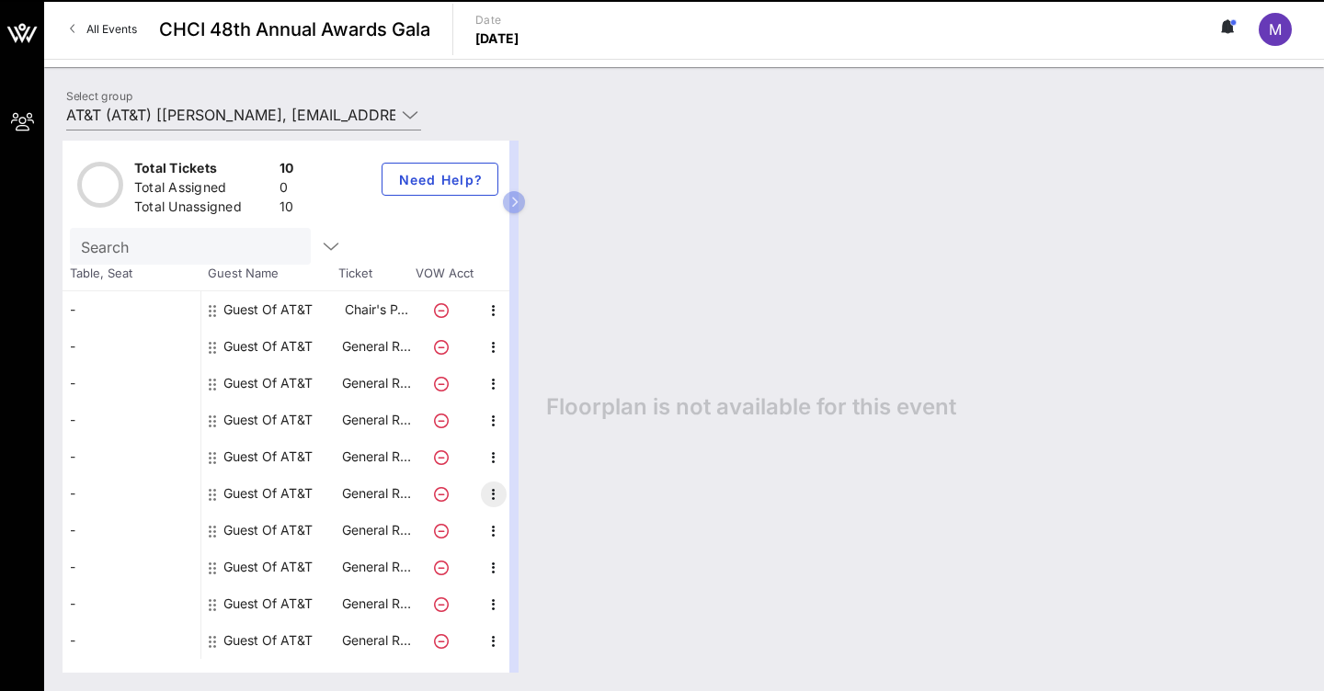
click at [492, 499] on icon "button" at bounding box center [494, 494] width 22 height 22
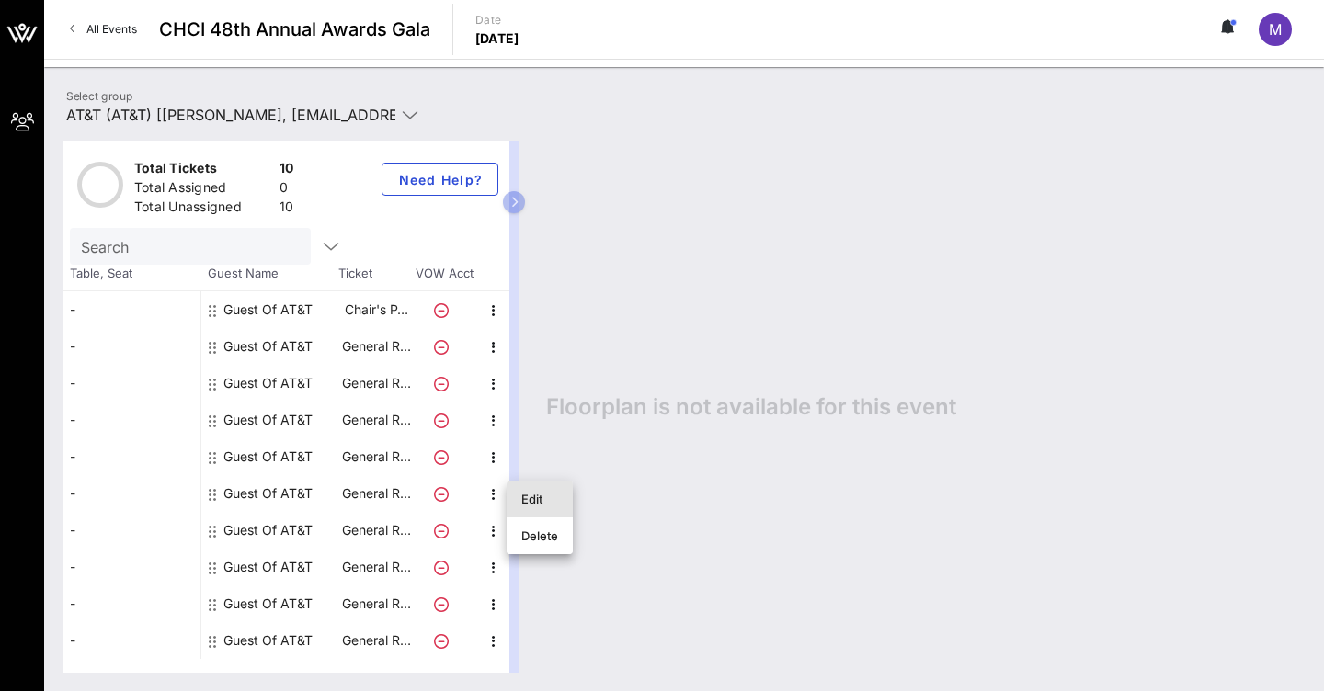
click at [537, 504] on div "Edit" at bounding box center [539, 499] width 37 height 15
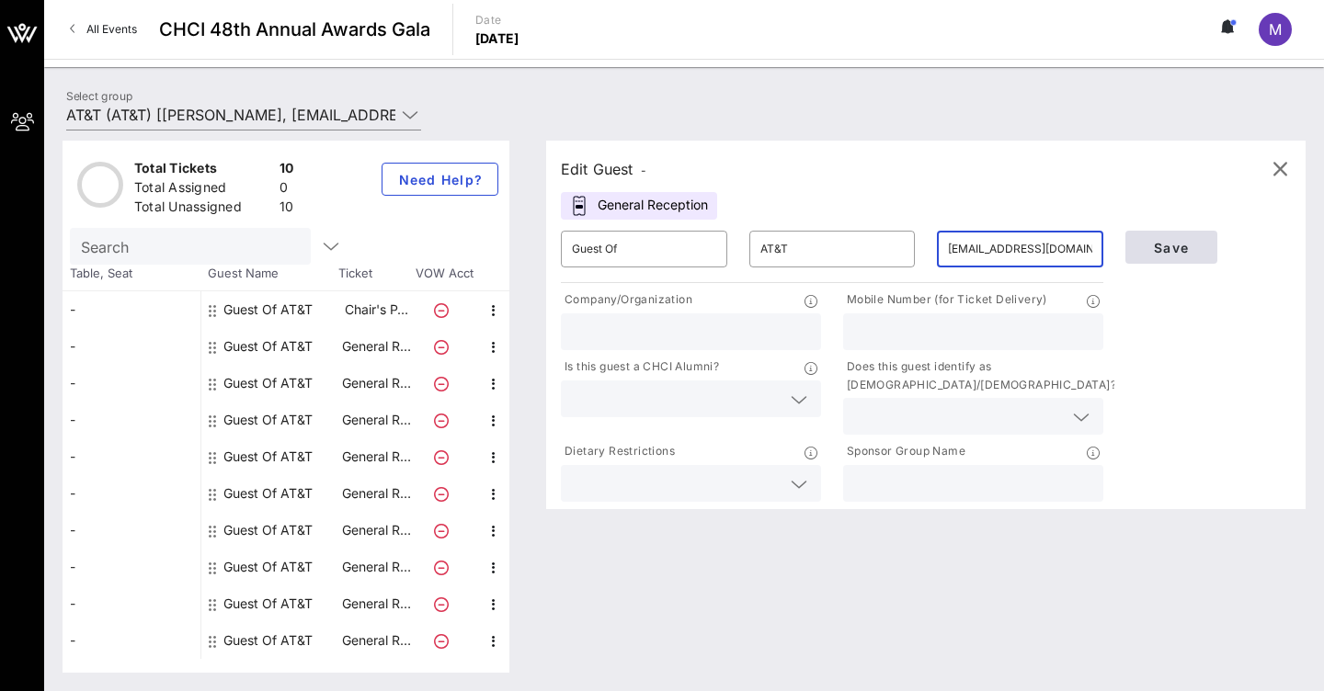
type input "[EMAIL_ADDRESS][DOMAIN_NAME]"
click at [1188, 248] on span "Save" at bounding box center [1171, 248] width 62 height 16
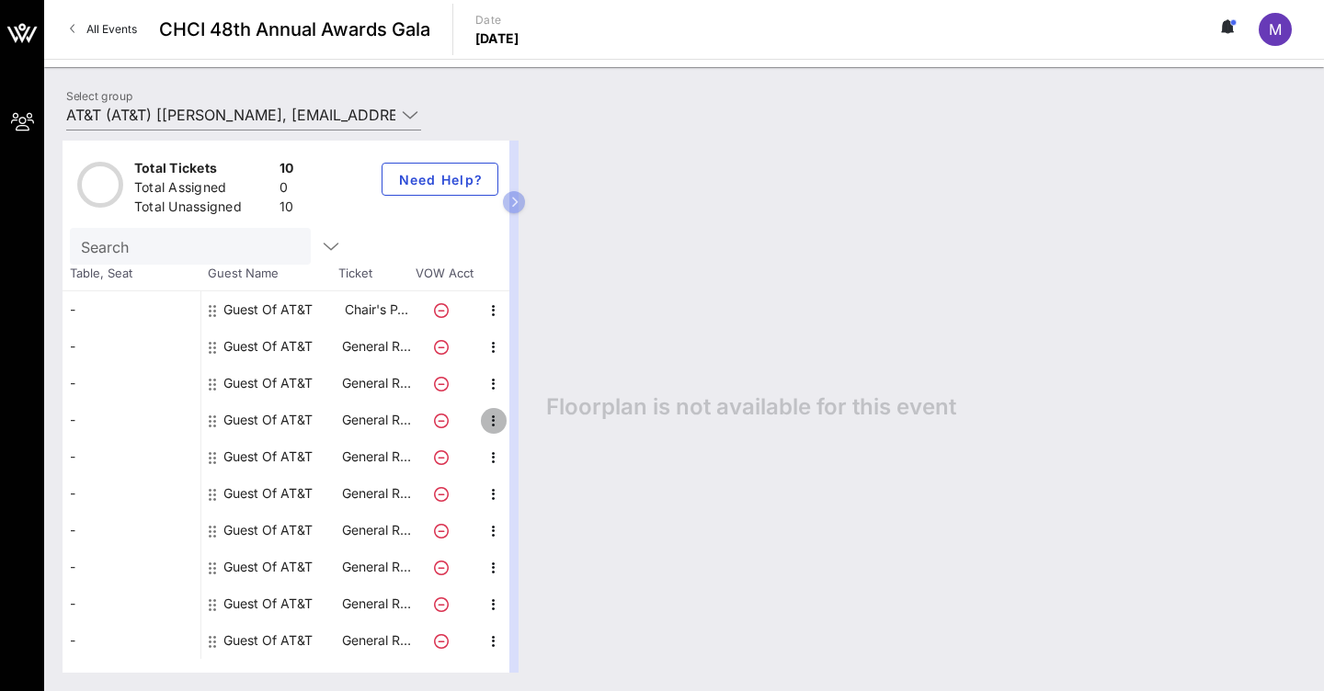
click at [495, 417] on icon "button" at bounding box center [494, 421] width 22 height 22
click at [534, 431] on div "Edit" at bounding box center [539, 425] width 37 height 15
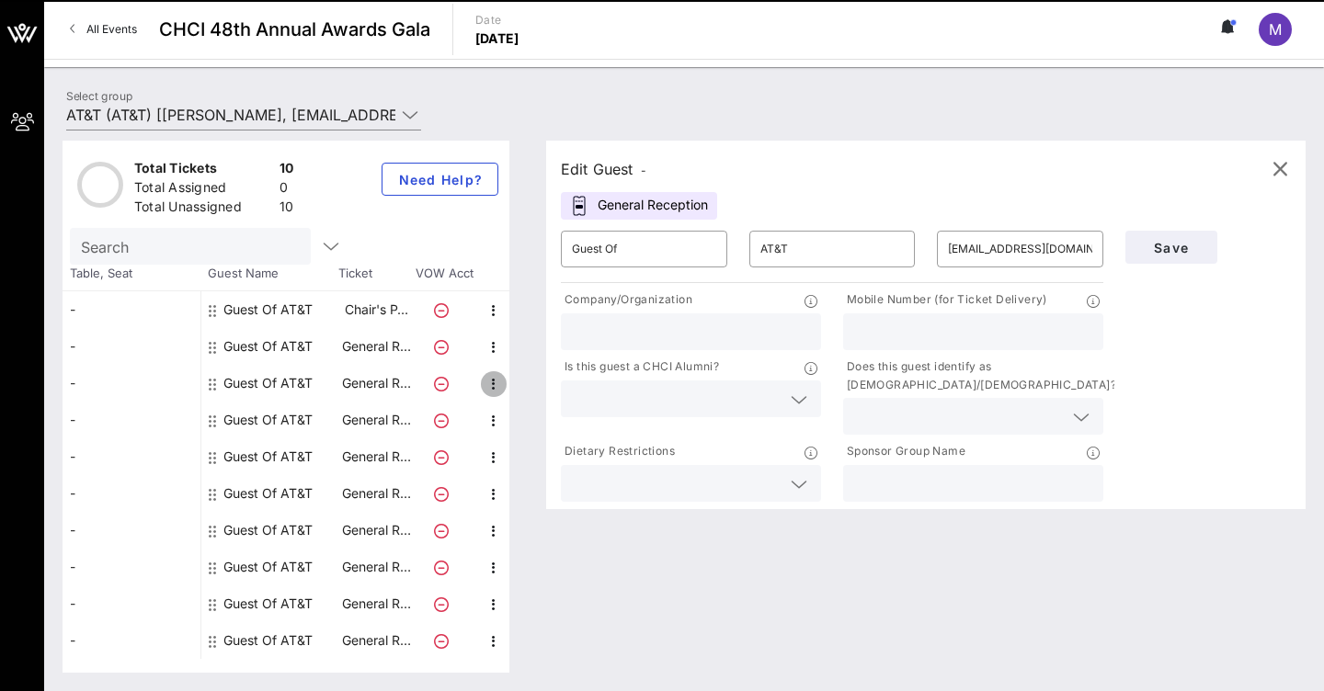
click at [492, 388] on icon "button" at bounding box center [494, 384] width 22 height 22
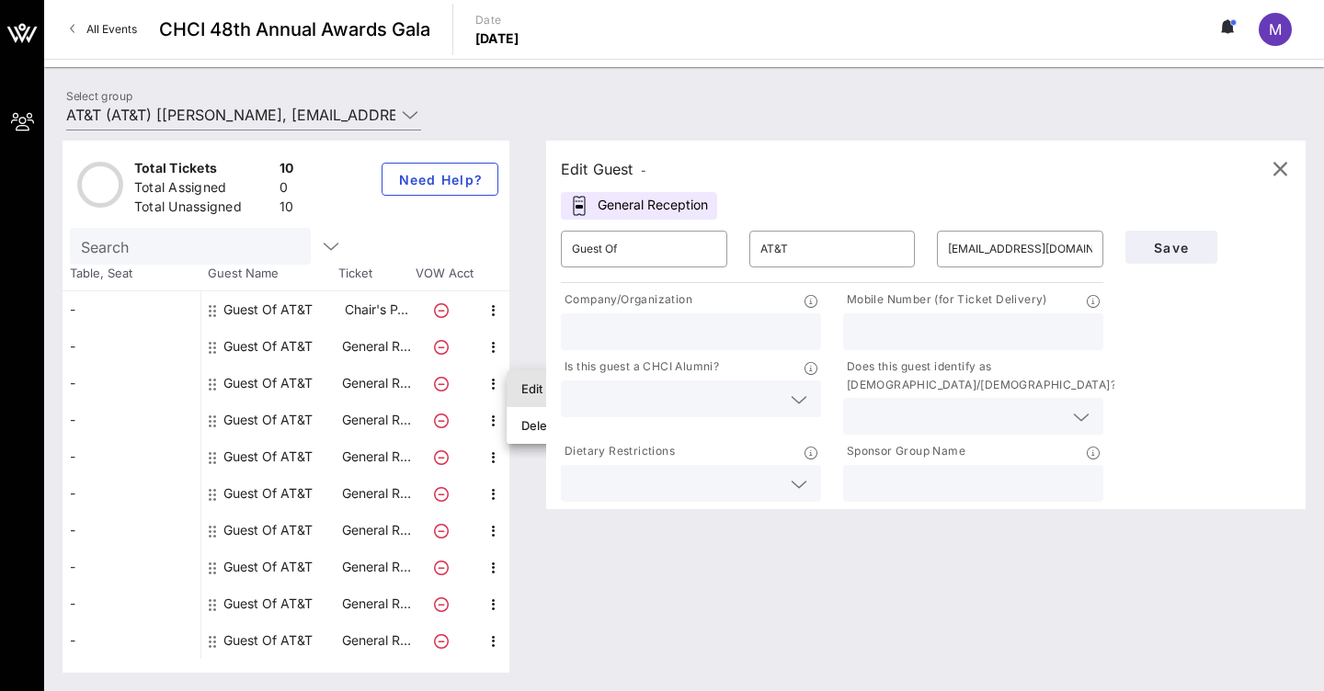
click at [538, 390] on div "Edit" at bounding box center [539, 388] width 37 height 15
type input "[EMAIL_ADDRESS][DOMAIN_NAME]"
click at [493, 462] on icon "button" at bounding box center [494, 458] width 22 height 22
click at [533, 467] on div "Edit" at bounding box center [539, 462] width 37 height 15
click at [1024, 272] on div "​" at bounding box center [1020, 249] width 188 height 59
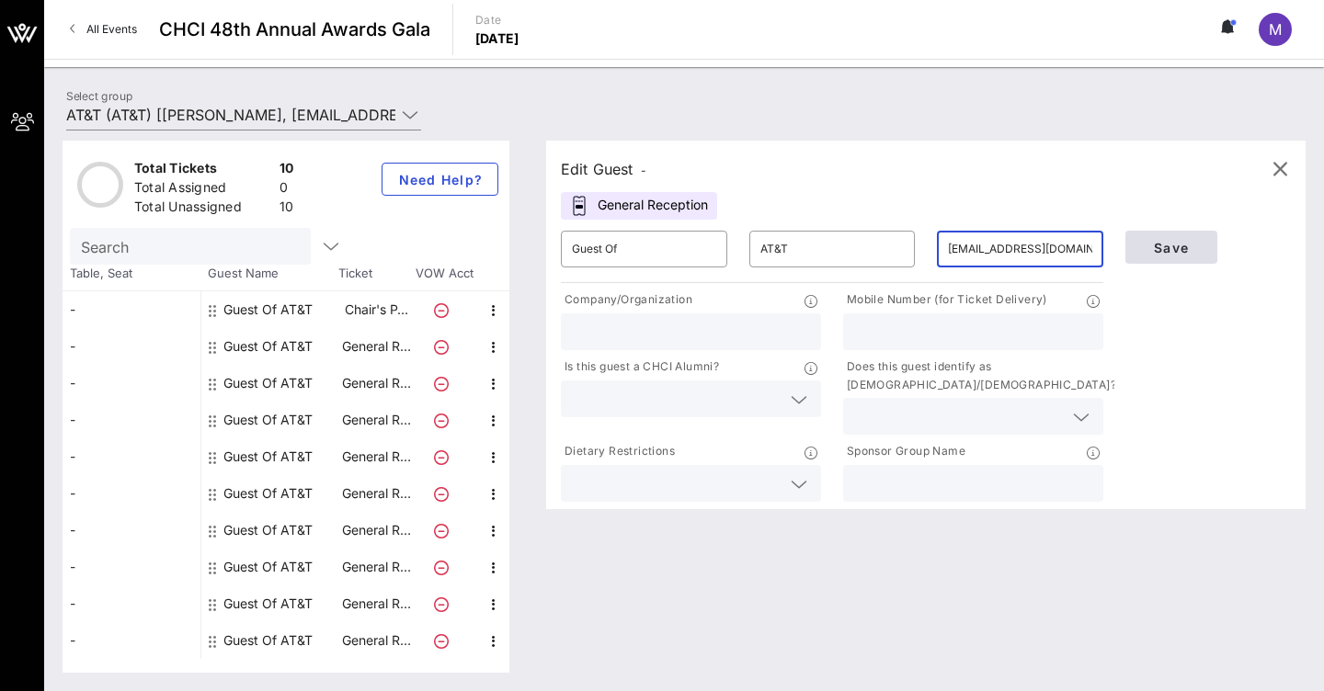
type input "[EMAIL_ADDRESS][DOMAIN_NAME]"
click at [1196, 247] on span "Save" at bounding box center [1171, 248] width 62 height 16
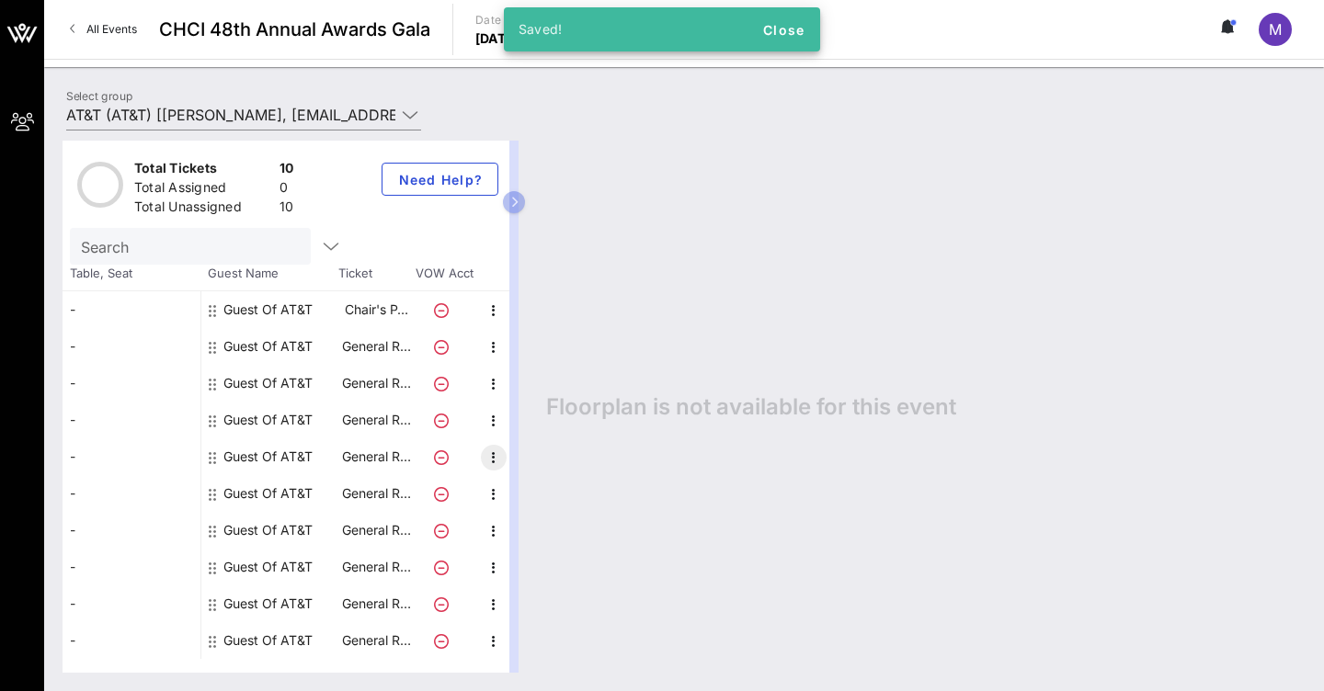
click at [493, 459] on icon "button" at bounding box center [494, 458] width 22 height 22
click at [534, 467] on div "Edit" at bounding box center [539, 462] width 37 height 15
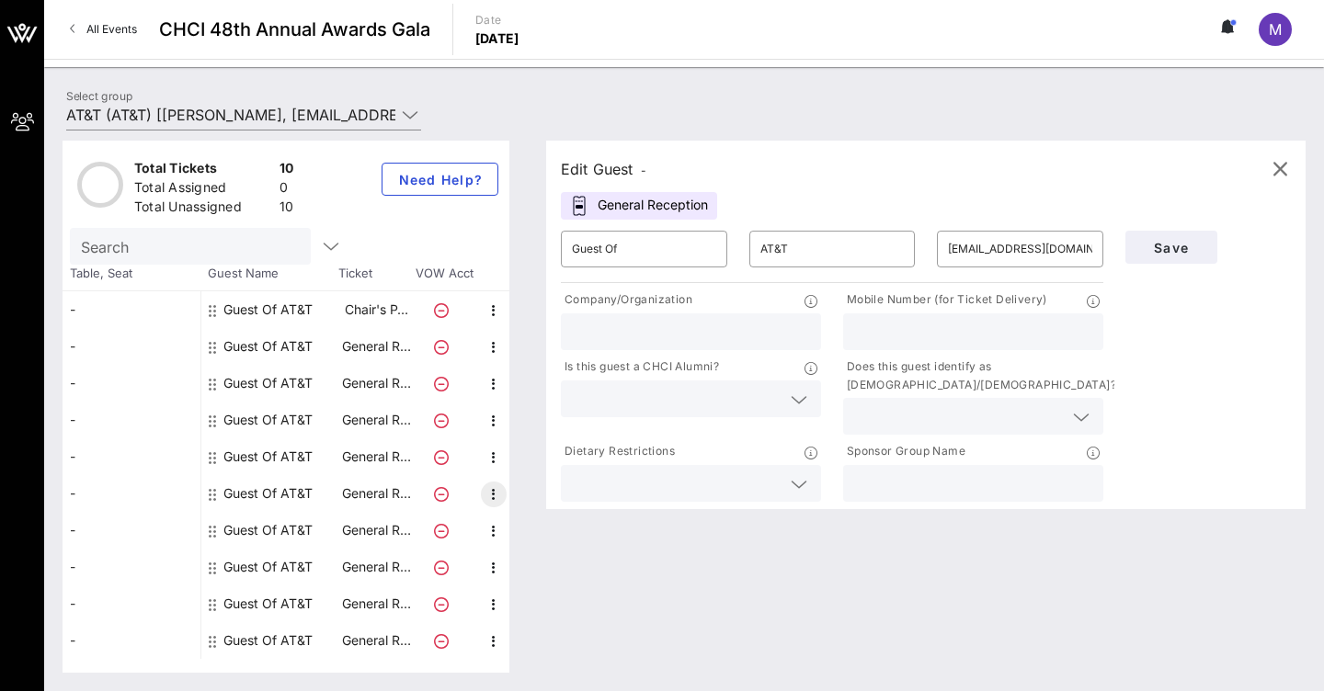
click at [491, 499] on icon "button" at bounding box center [494, 494] width 22 height 22
click at [534, 503] on div "Edit" at bounding box center [539, 499] width 37 height 15
type input "[EMAIL_ADDRESS][DOMAIN_NAME]"
click at [500, 533] on icon "button" at bounding box center [494, 531] width 22 height 22
click at [535, 538] on div "Edit" at bounding box center [539, 535] width 37 height 15
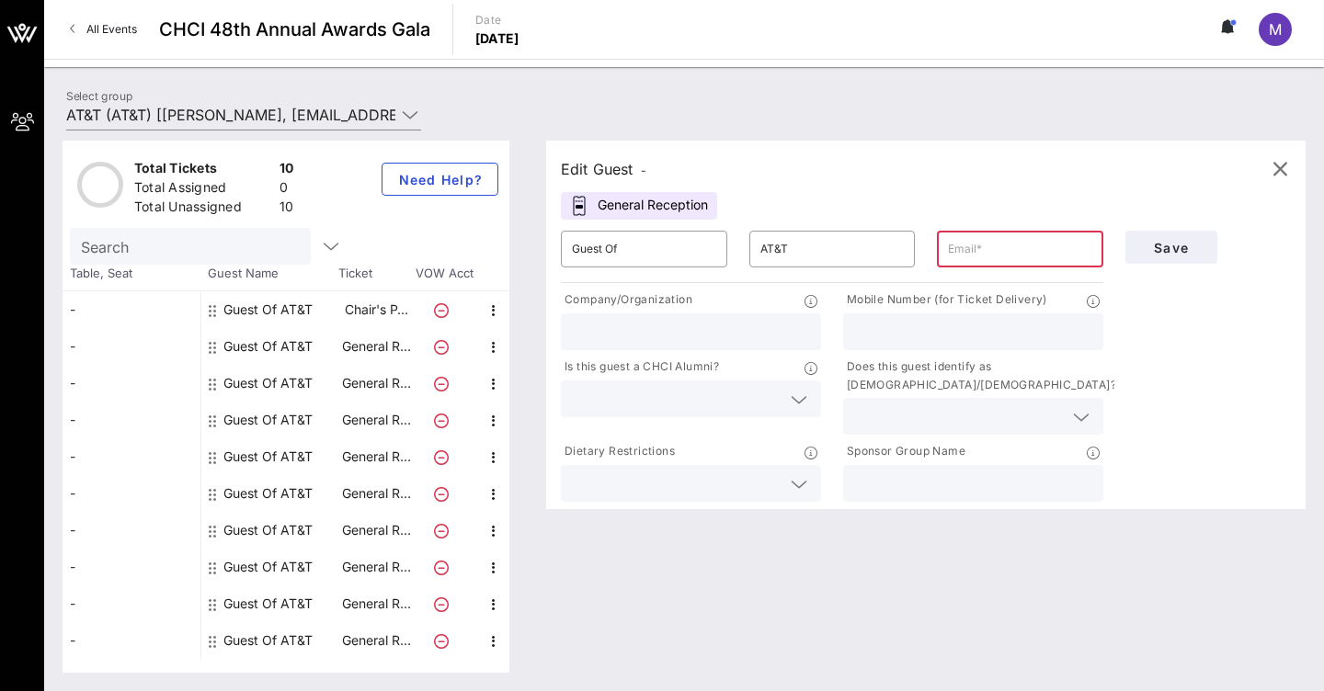
click at [975, 267] on div at bounding box center [1020, 249] width 144 height 37
type input "[EMAIL_ADDRESS][DOMAIN_NAME]"
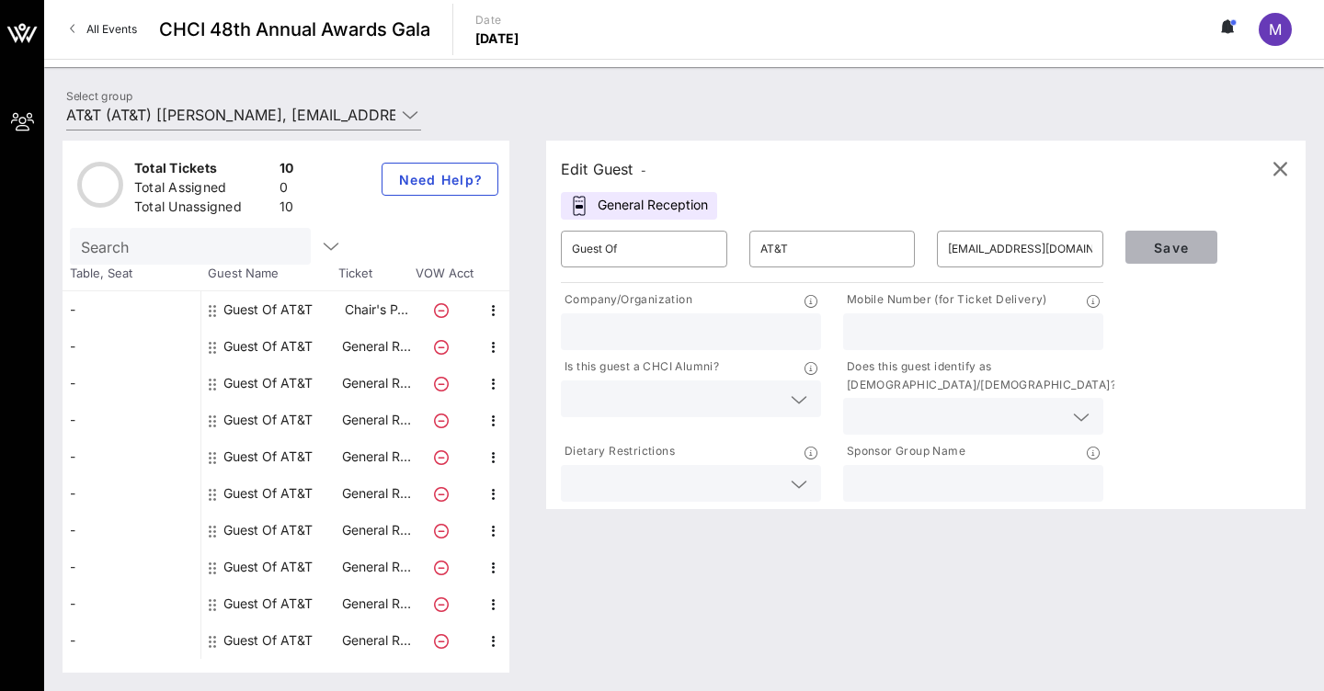
click at [1176, 257] on button "Save" at bounding box center [1171, 247] width 92 height 33
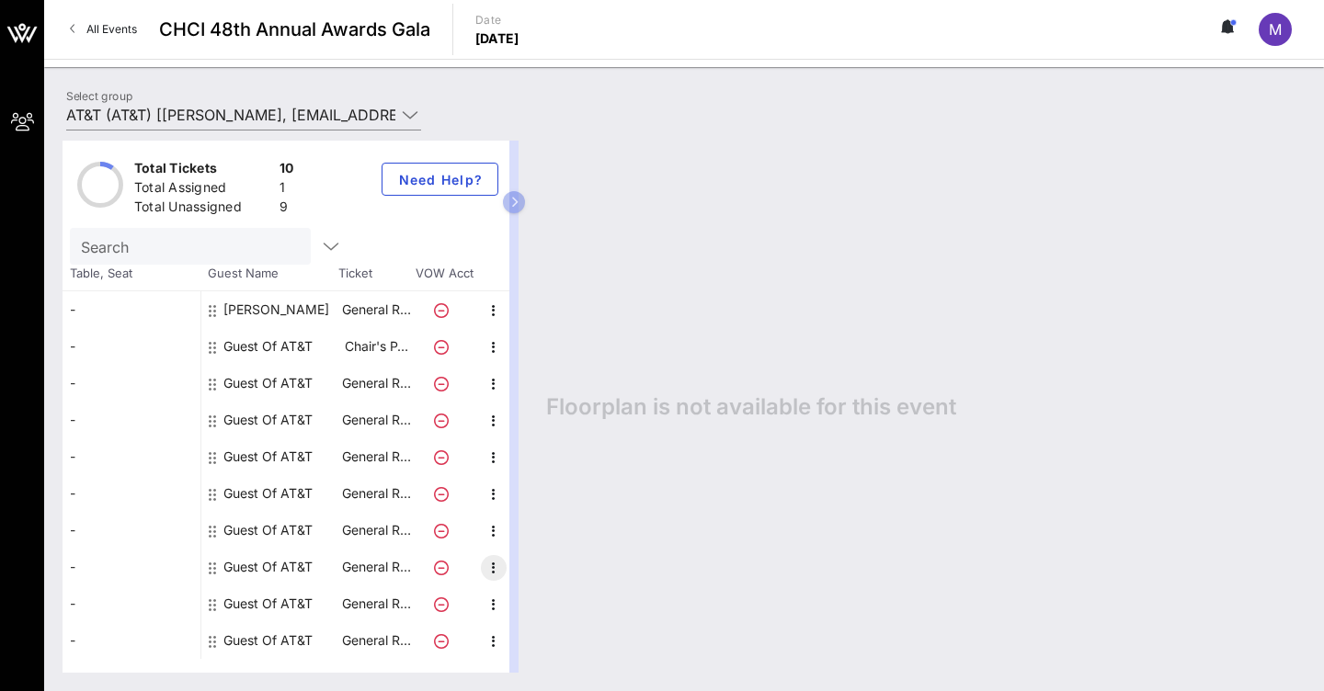
click at [493, 576] on icon "button" at bounding box center [494, 568] width 22 height 22
click at [542, 577] on div "Edit" at bounding box center [539, 572] width 37 height 15
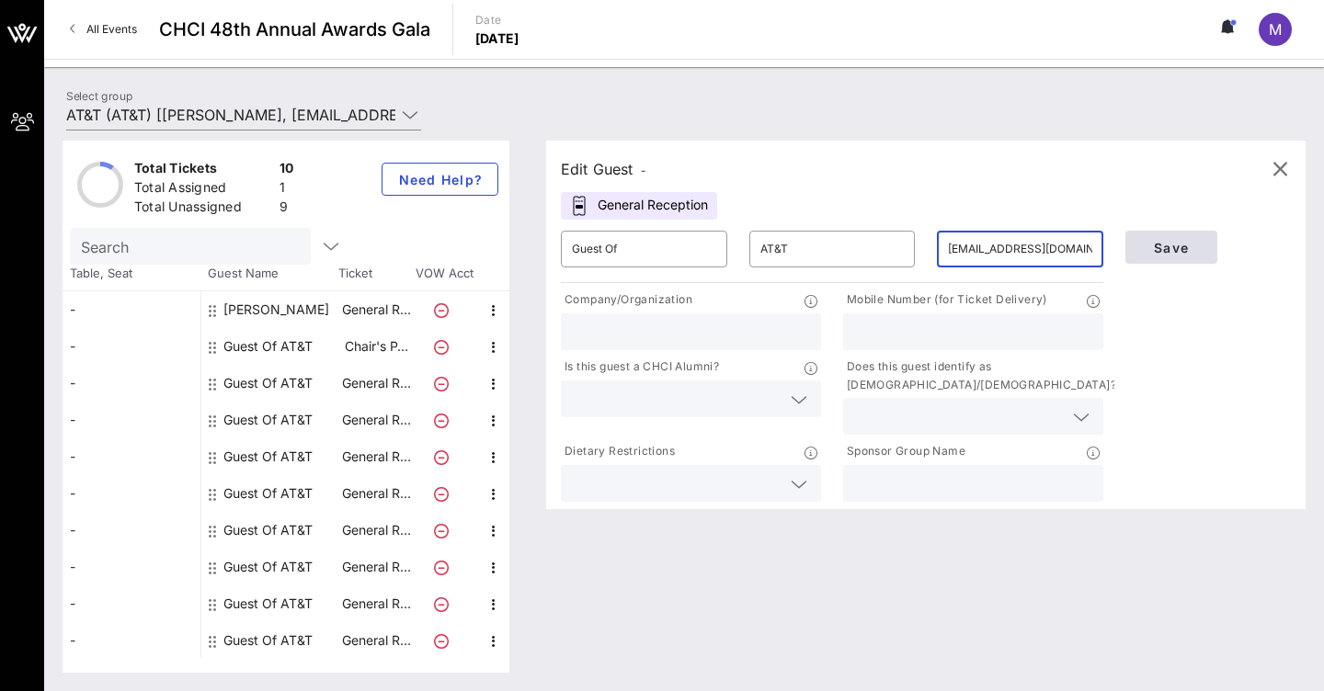
type input "[EMAIL_ADDRESS][DOMAIN_NAME]"
click at [1155, 257] on button "Save" at bounding box center [1171, 247] width 92 height 33
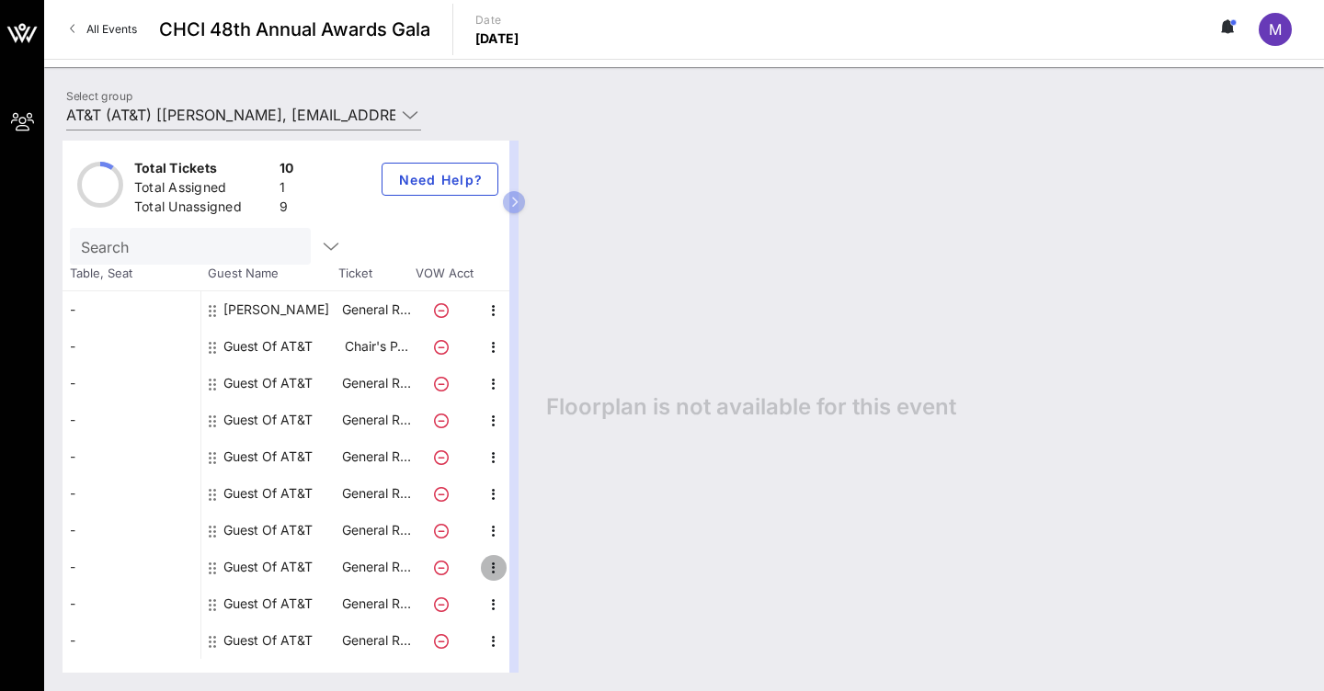
click at [494, 572] on icon "button" at bounding box center [494, 568] width 22 height 22
click at [544, 574] on div "Edit" at bounding box center [539, 572] width 37 height 15
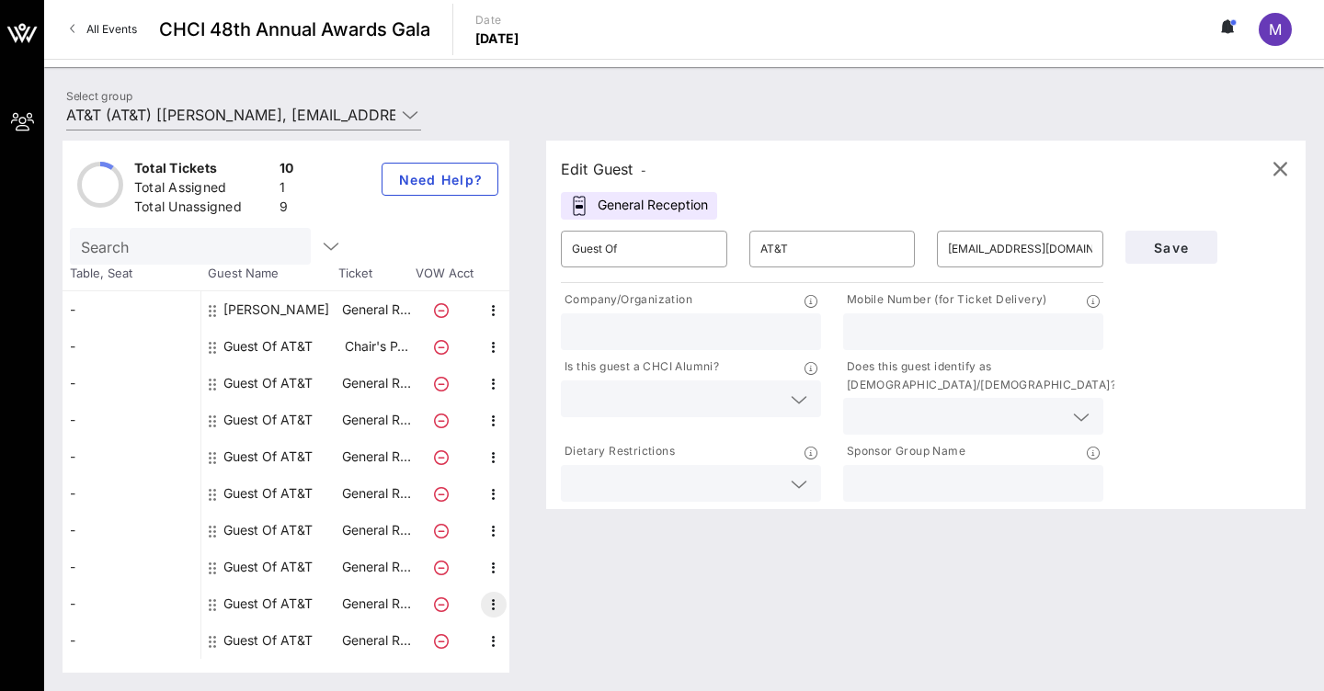
click at [488, 608] on icon "button" at bounding box center [494, 605] width 22 height 22
click at [544, 610] on div "Edit" at bounding box center [539, 609] width 37 height 15
type input "[EMAIL_ADDRESS][DOMAIN_NAME]"
click at [1181, 254] on span "Save" at bounding box center [1171, 248] width 62 height 16
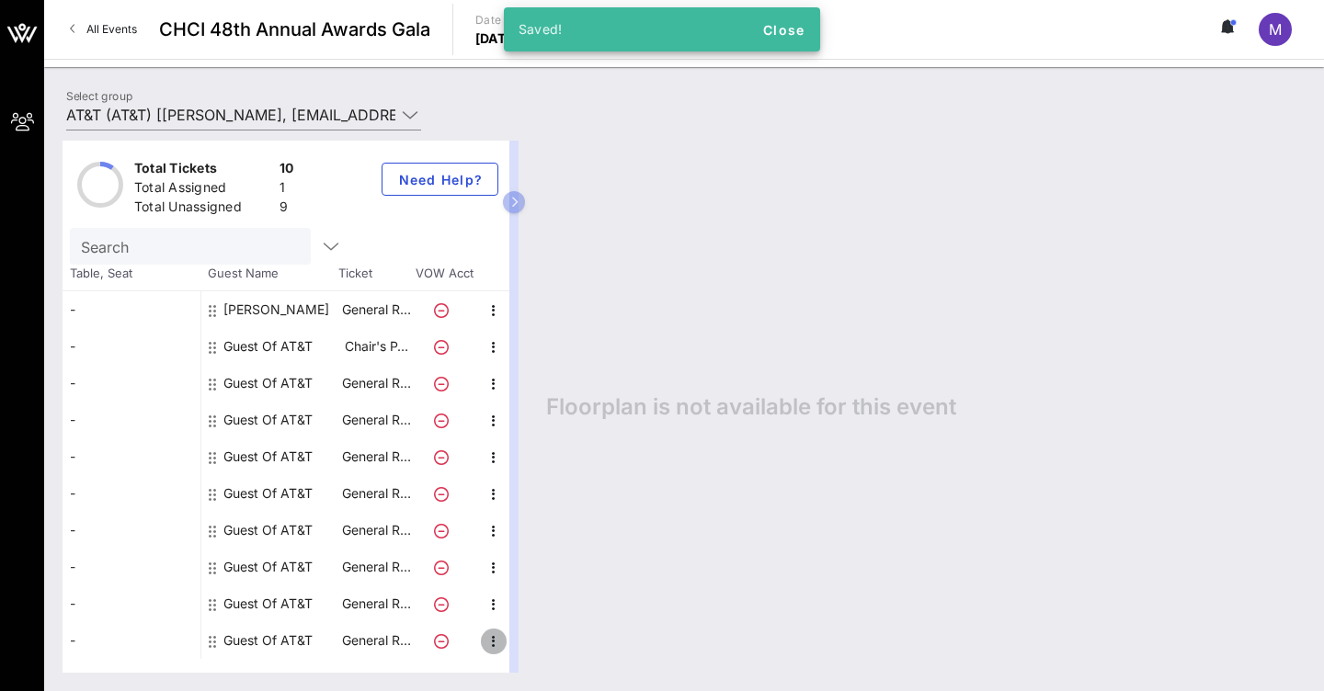
click at [496, 649] on icon "button" at bounding box center [494, 642] width 22 height 22
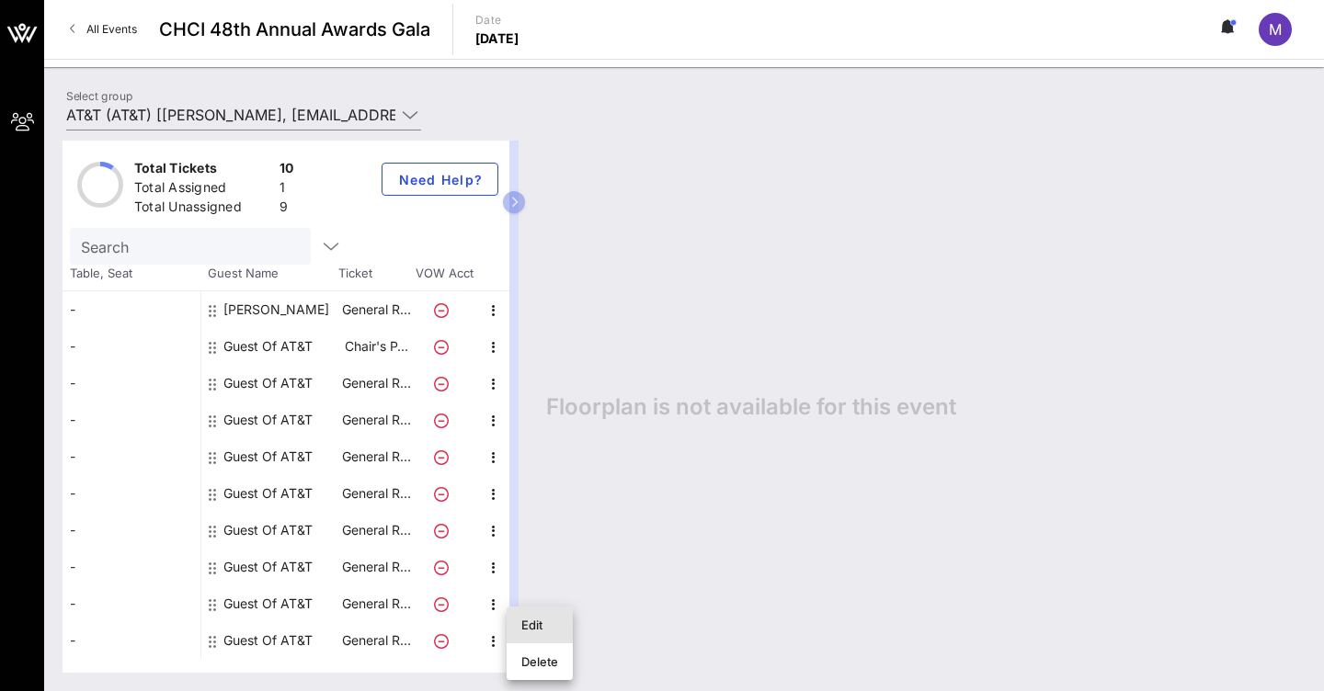
click at [553, 625] on div "Edit" at bounding box center [539, 625] width 37 height 15
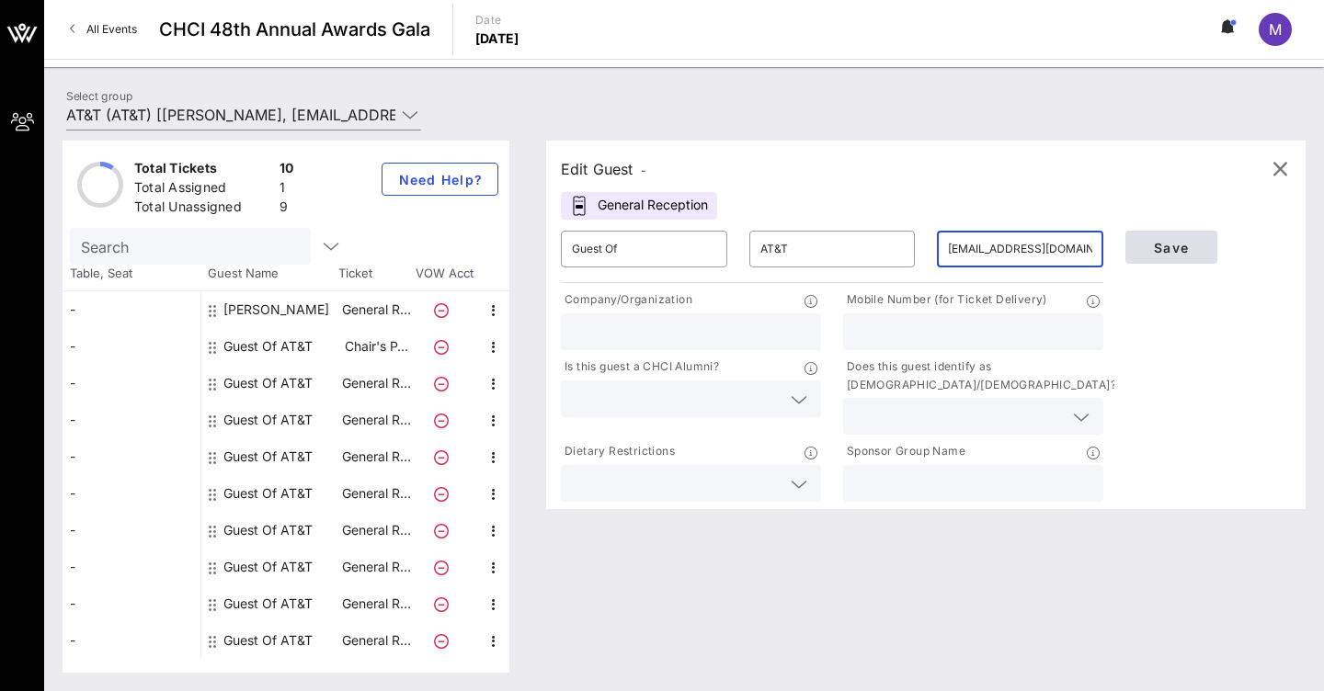
type input "[EMAIL_ADDRESS][DOMAIN_NAME]"
click at [1183, 247] on span "Save" at bounding box center [1171, 248] width 62 height 16
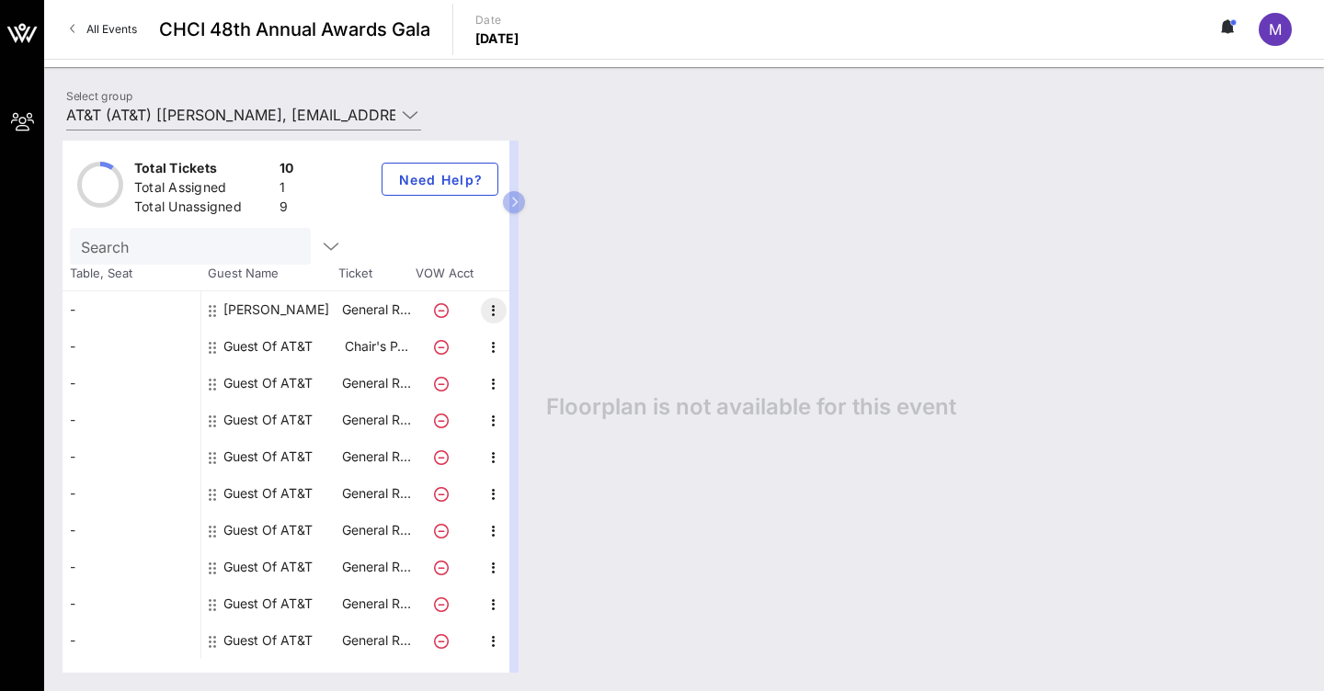
click at [490, 315] on icon "button" at bounding box center [494, 311] width 22 height 22
click at [540, 315] on div "Edit" at bounding box center [539, 315] width 37 height 15
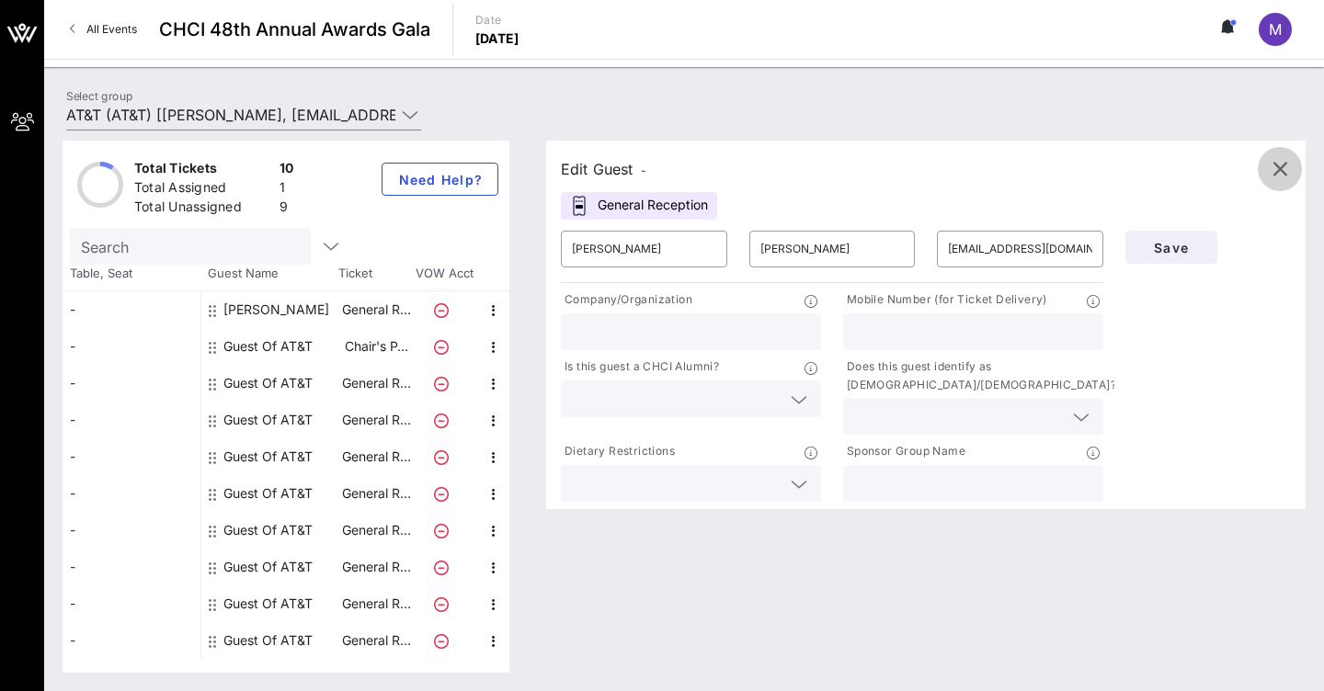
click at [1275, 176] on icon "button" at bounding box center [1279, 169] width 22 height 22
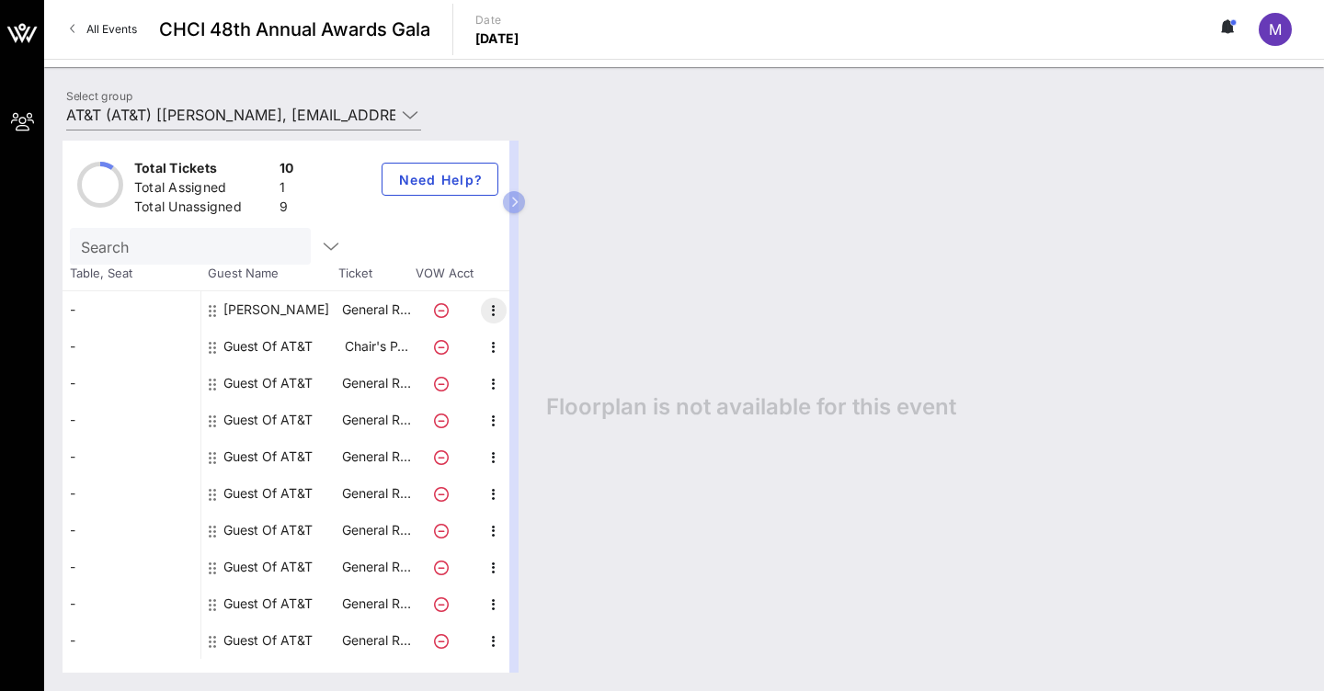
click at [492, 315] on icon "button" at bounding box center [494, 311] width 22 height 22
click at [533, 315] on div "Edit" at bounding box center [539, 315] width 37 height 15
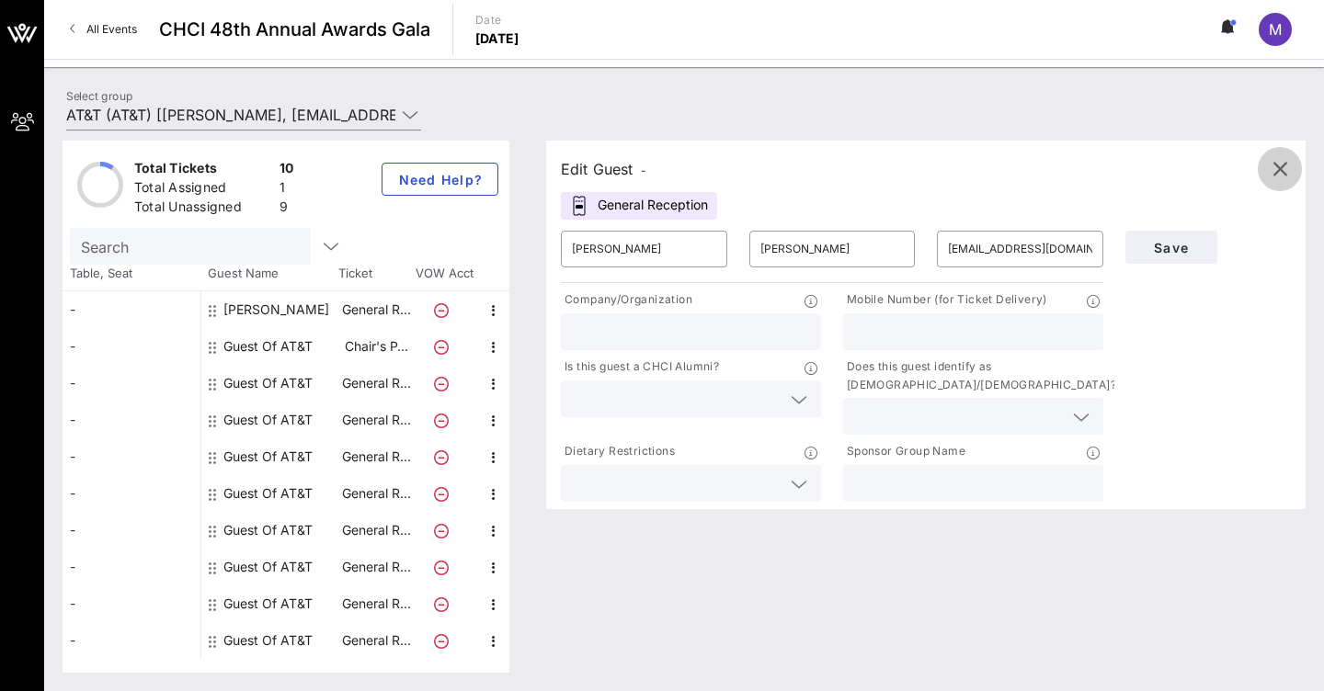
click at [1283, 174] on icon "button" at bounding box center [1279, 169] width 22 height 22
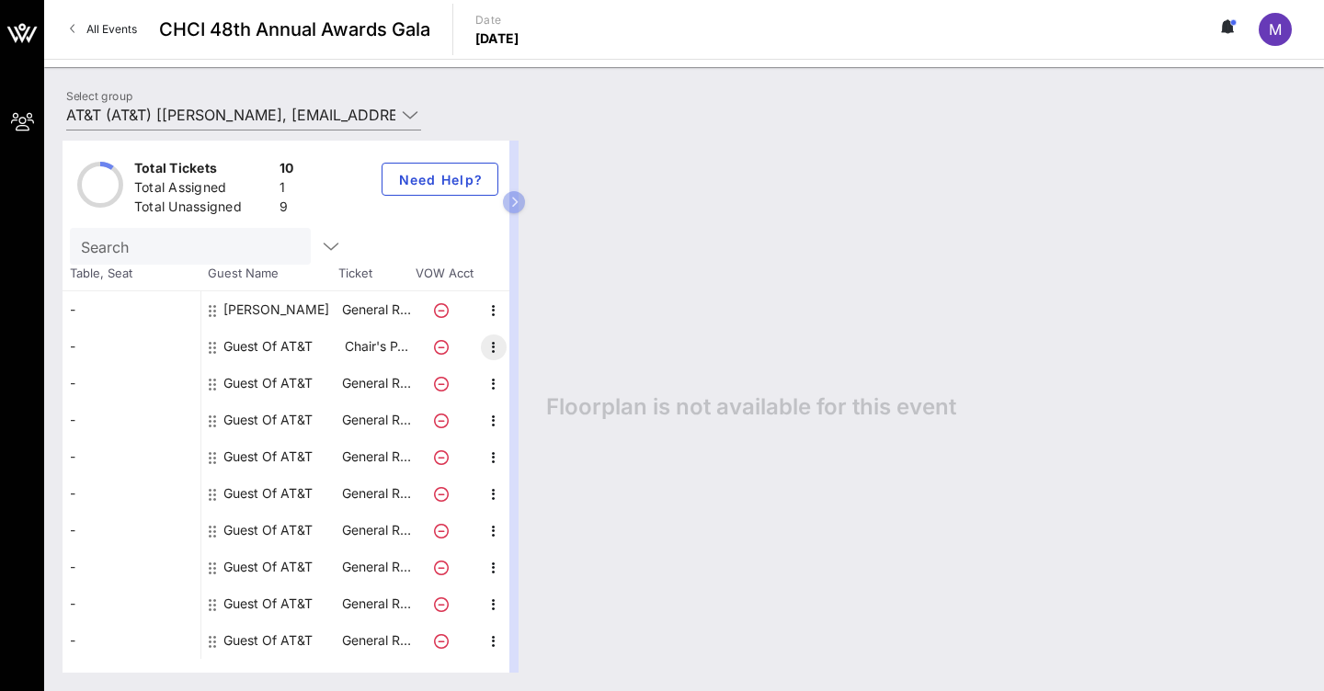
click at [494, 349] on icon "button" at bounding box center [494, 347] width 22 height 22
click at [562, 350] on div "Edit" at bounding box center [539, 352] width 66 height 37
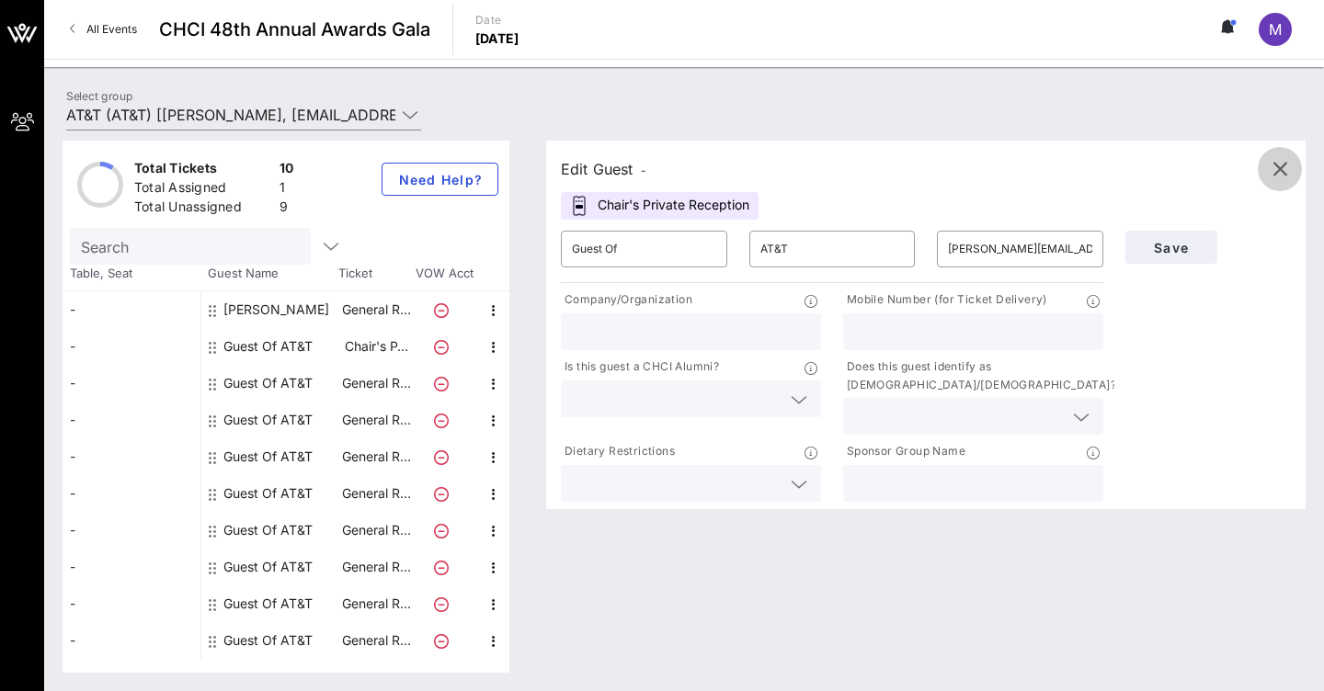
click at [1288, 165] on icon "button" at bounding box center [1279, 169] width 22 height 22
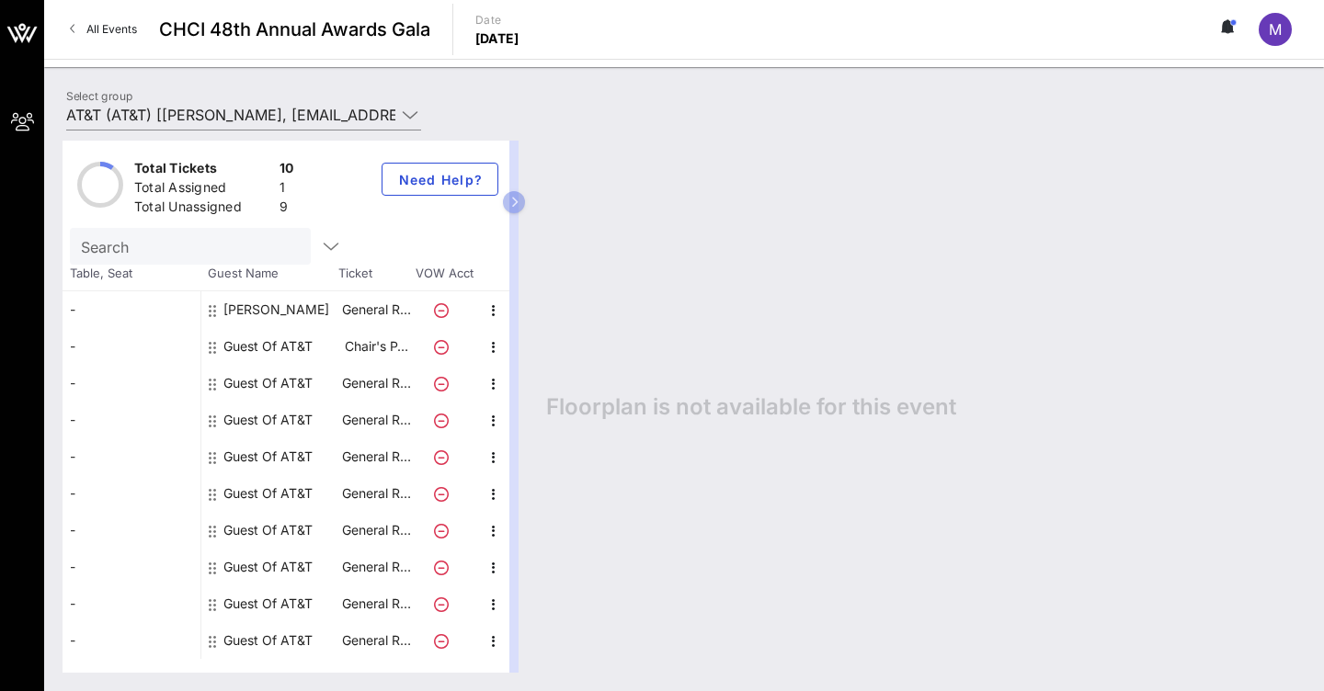
click at [438, 346] on icon at bounding box center [441, 347] width 15 height 15
click at [494, 386] on icon "button" at bounding box center [494, 384] width 22 height 22
click at [532, 385] on div "Edit" at bounding box center [539, 388] width 37 height 15
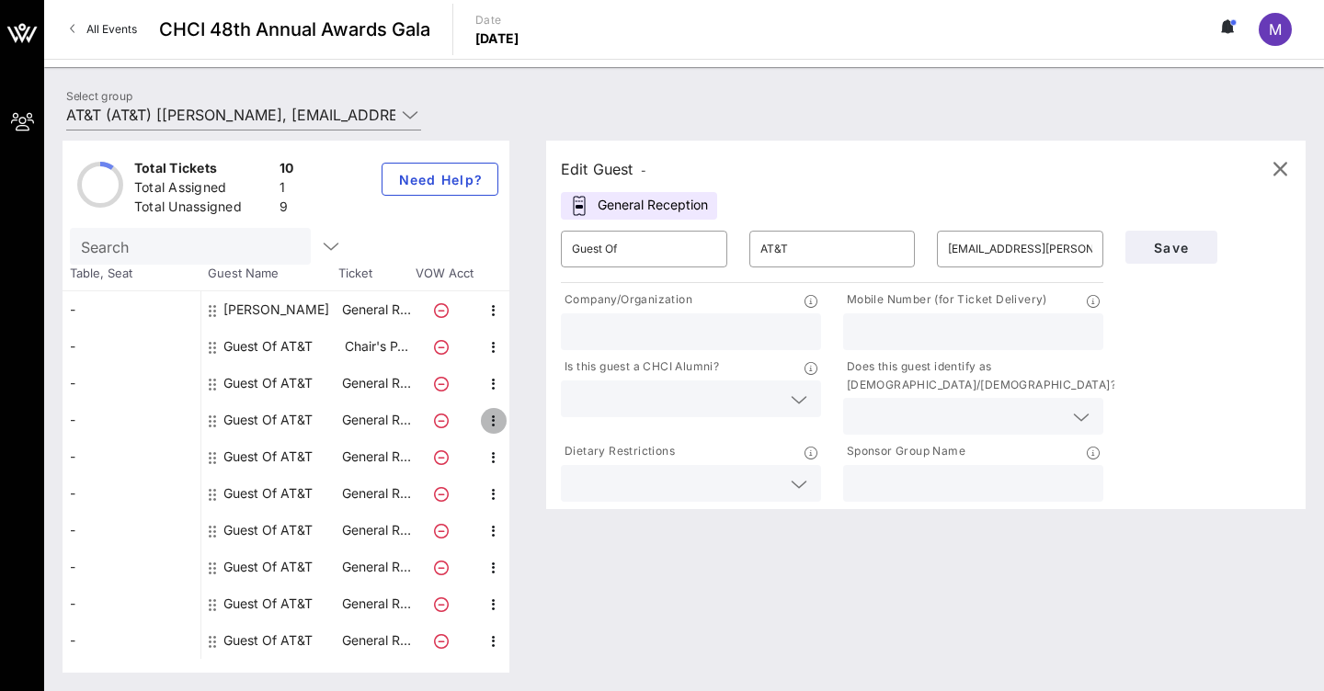
click at [496, 423] on icon "button" at bounding box center [494, 421] width 22 height 22
click at [524, 426] on div "Edit" at bounding box center [539, 425] width 37 height 15
click at [494, 457] on icon "button" at bounding box center [494, 458] width 22 height 22
click at [526, 463] on div "Edit" at bounding box center [539, 462] width 37 height 15
click at [492, 500] on icon "button" at bounding box center [494, 494] width 22 height 22
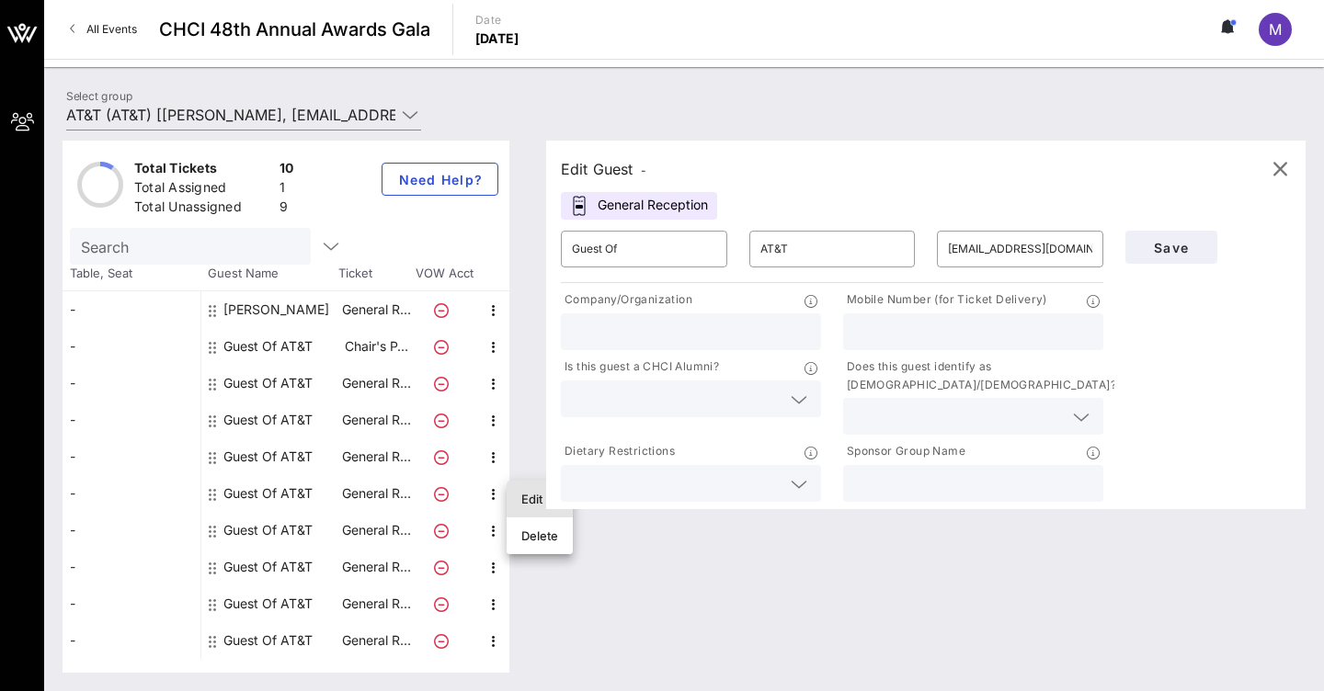
click at [525, 497] on div "Edit" at bounding box center [539, 499] width 37 height 15
click at [494, 536] on icon "button" at bounding box center [494, 531] width 22 height 22
click at [550, 540] on div "Edit" at bounding box center [539, 535] width 37 height 15
click at [493, 566] on icon "button" at bounding box center [494, 568] width 22 height 22
click at [532, 574] on div "Edit" at bounding box center [539, 572] width 37 height 15
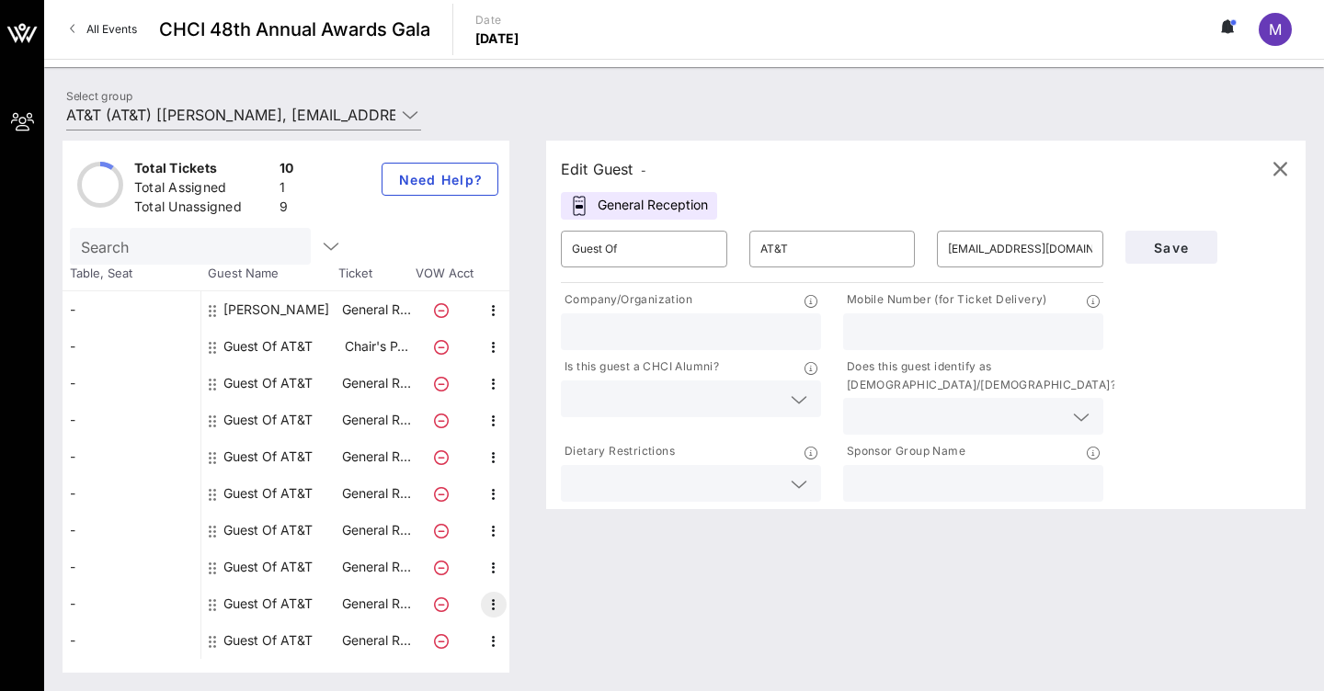
click at [490, 613] on icon "button" at bounding box center [494, 605] width 22 height 22
click at [536, 613] on div "Edit" at bounding box center [539, 609] width 37 height 15
click at [497, 645] on icon "button" at bounding box center [494, 642] width 22 height 22
click at [537, 632] on div "Edit" at bounding box center [539, 624] width 37 height 29
type input "[EMAIL_ADDRESS][DOMAIN_NAME]"
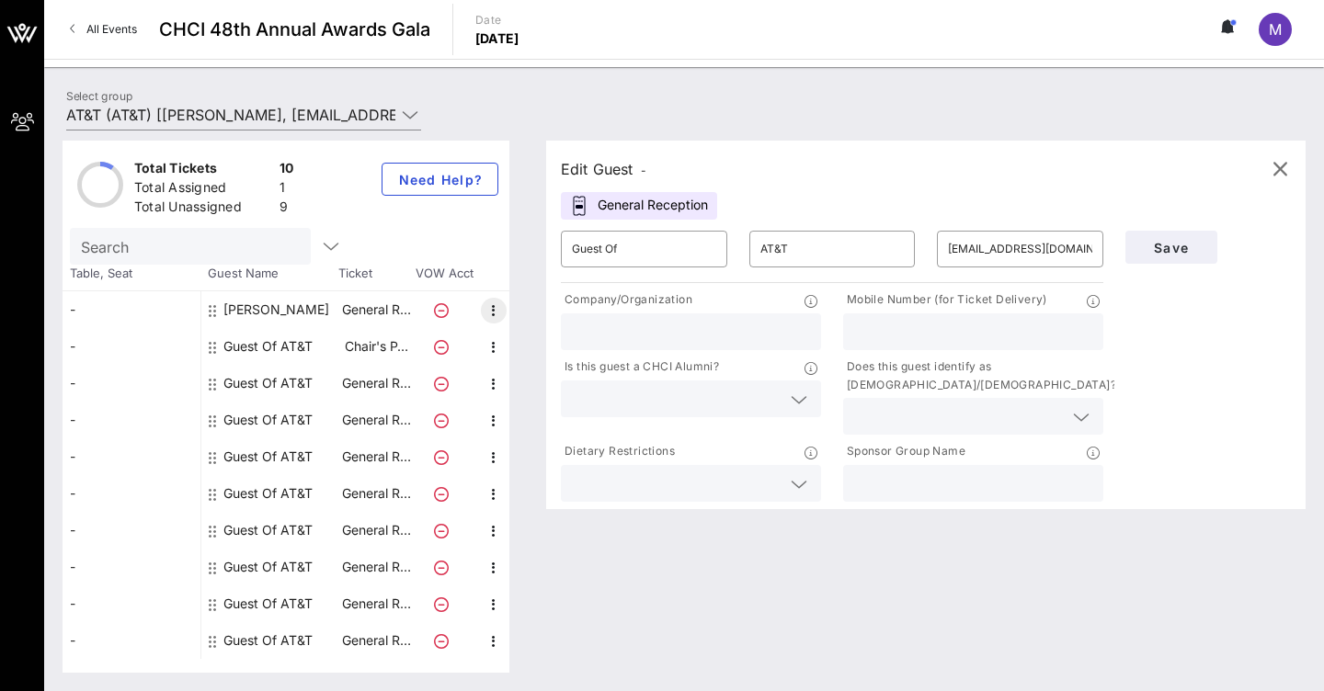
click at [490, 317] on icon "button" at bounding box center [494, 311] width 22 height 22
click at [540, 310] on div "Edit" at bounding box center [539, 315] width 37 height 15
type input "[PERSON_NAME]"
type input "[EMAIL_ADDRESS][DOMAIN_NAME]"
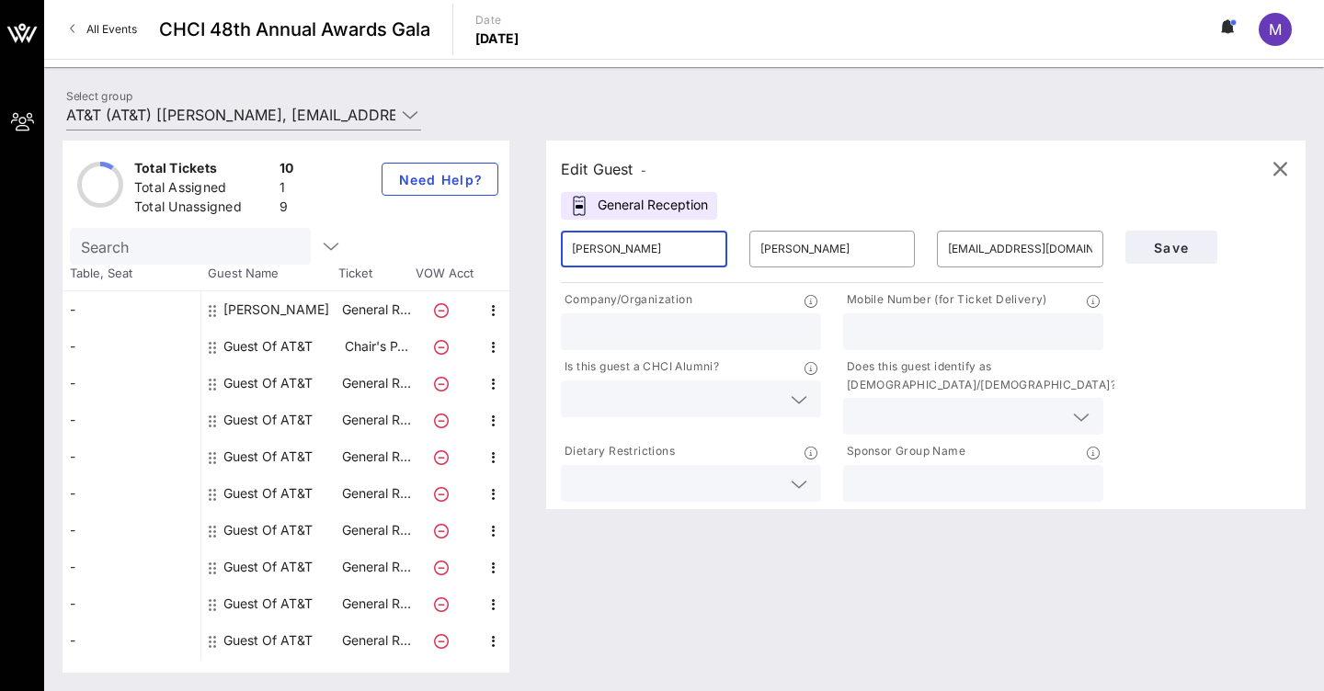
drag, startPoint x: 653, startPoint y: 256, endPoint x: 518, endPoint y: 249, distance: 134.3
type input "Guest of"
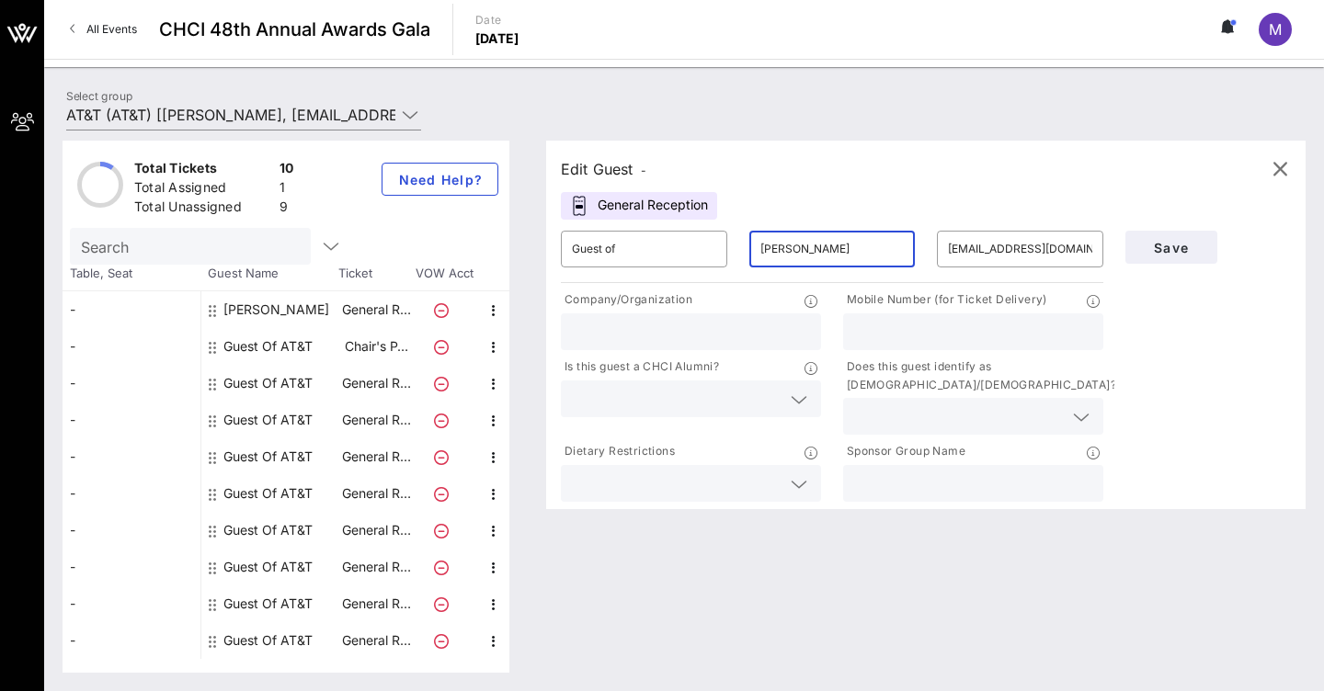
drag, startPoint x: 831, startPoint y: 242, endPoint x: 762, endPoint y: 248, distance: 69.2
click at [762, 248] on input "[PERSON_NAME]" at bounding box center [832, 248] width 144 height 29
type input "AT&T"
click at [1152, 254] on span "Save" at bounding box center [1171, 248] width 62 height 16
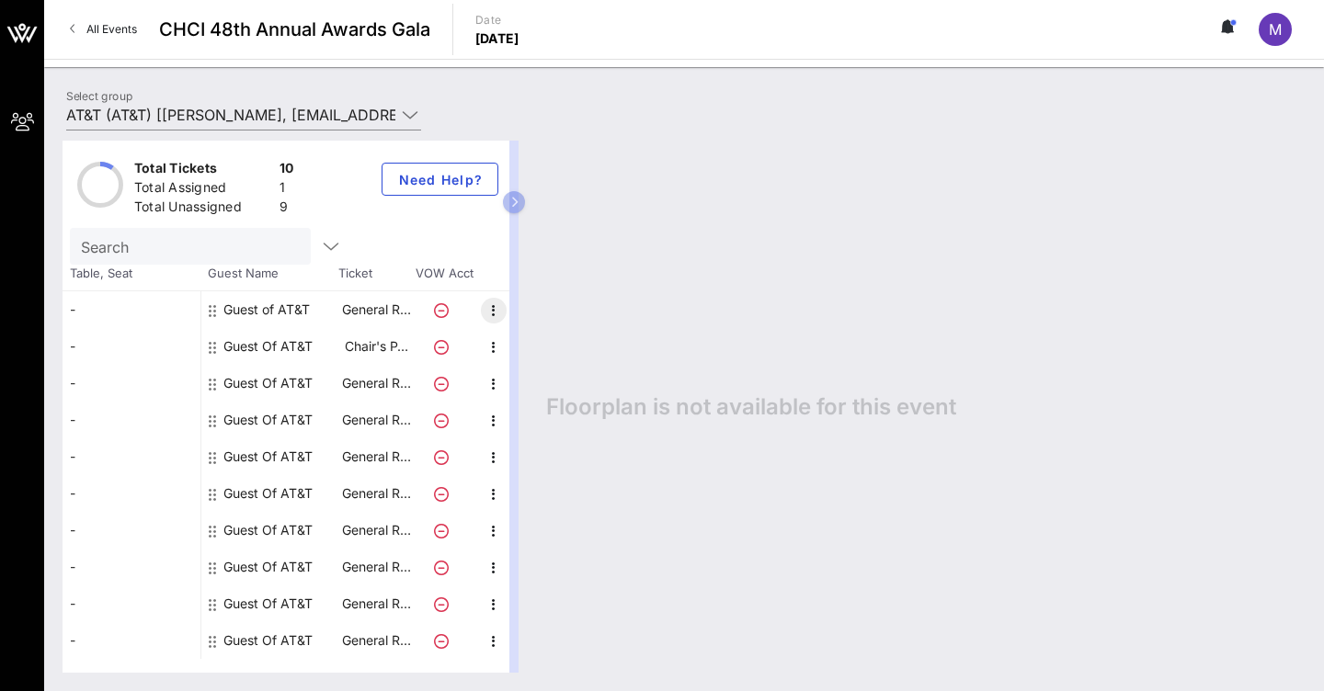
click at [491, 312] on icon "button" at bounding box center [494, 311] width 22 height 22
click at [529, 321] on div "Edit" at bounding box center [539, 315] width 37 height 15
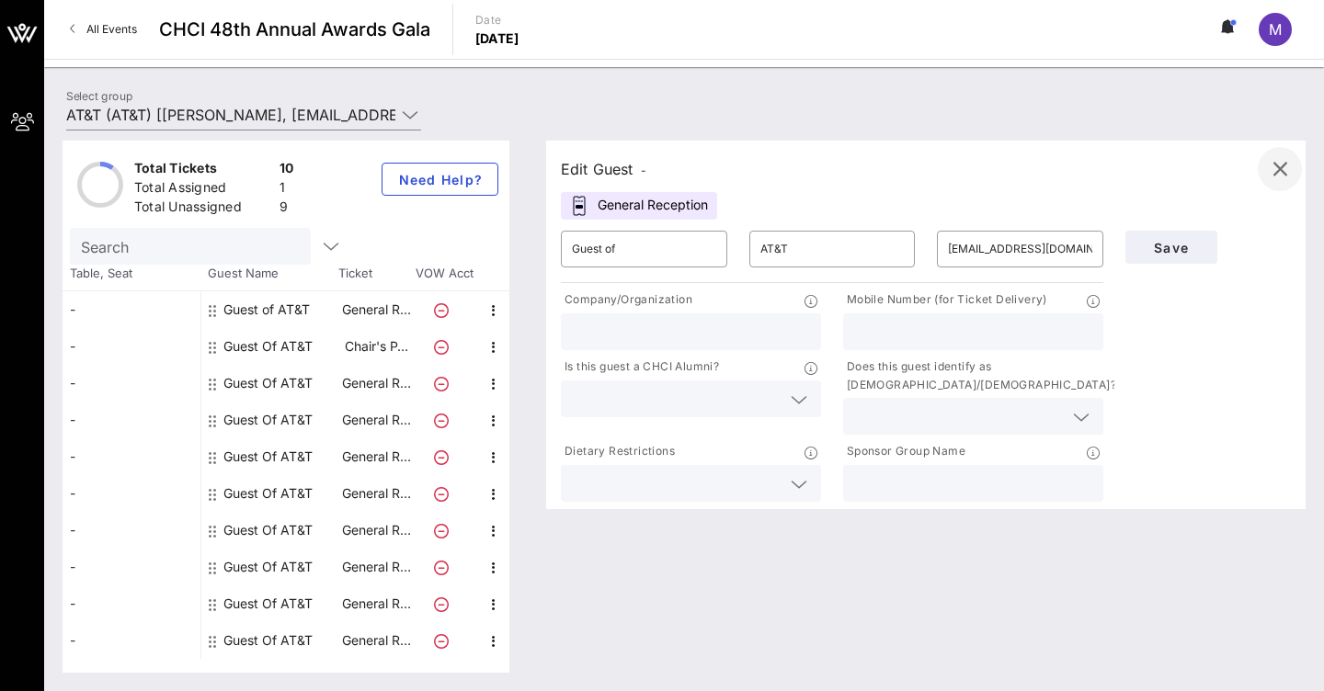
click at [1290, 173] on icon "button" at bounding box center [1279, 169] width 22 height 22
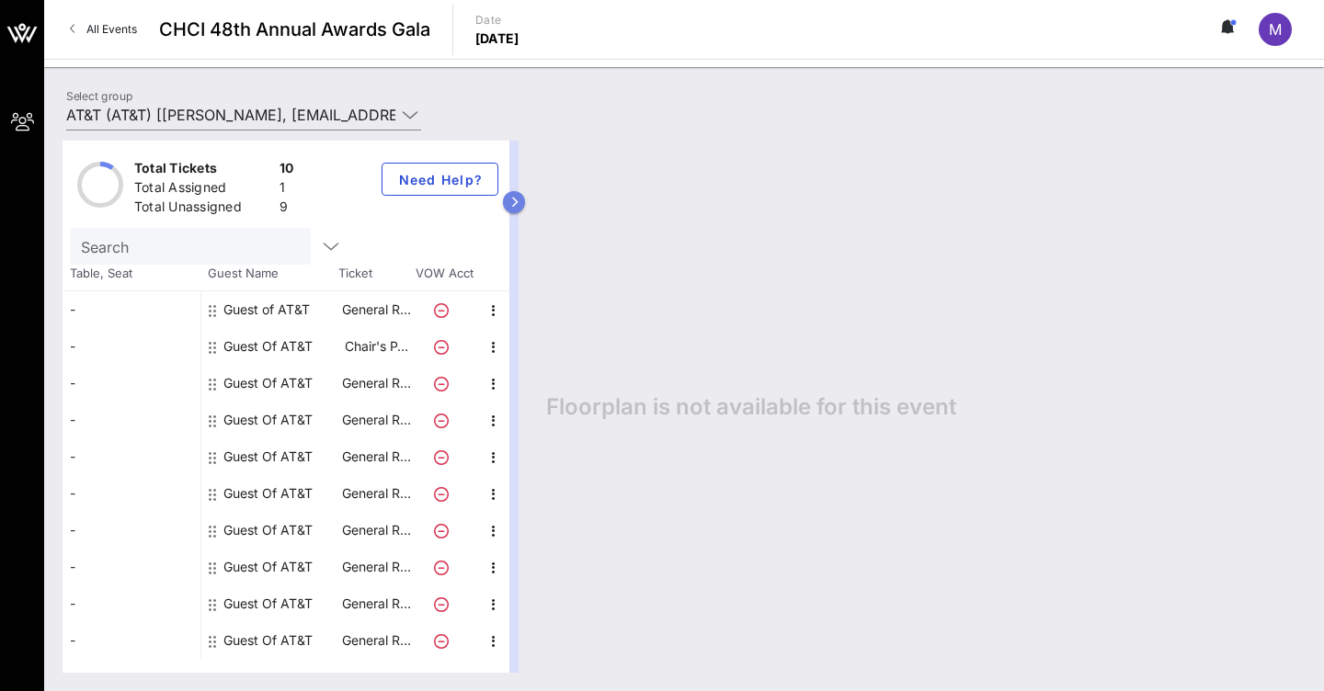
click at [514, 208] on button "button" at bounding box center [514, 202] width 22 height 22
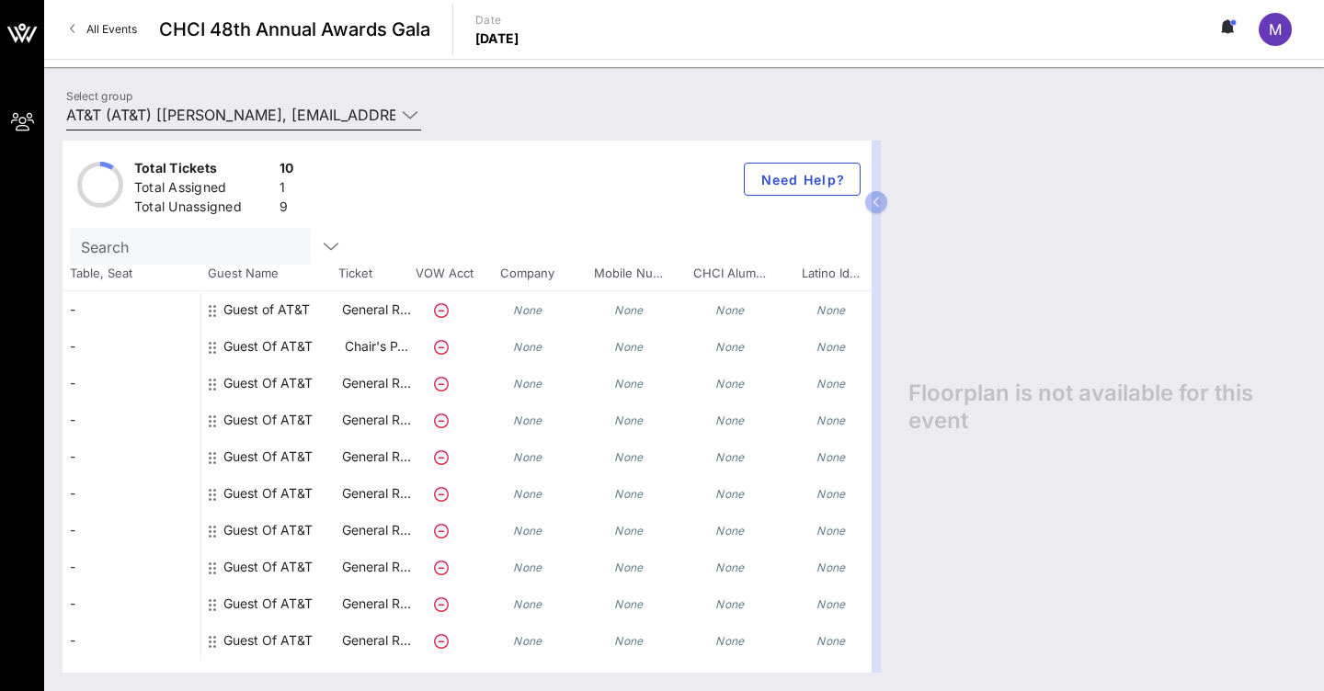
click at [412, 117] on icon at bounding box center [410, 115] width 17 height 22
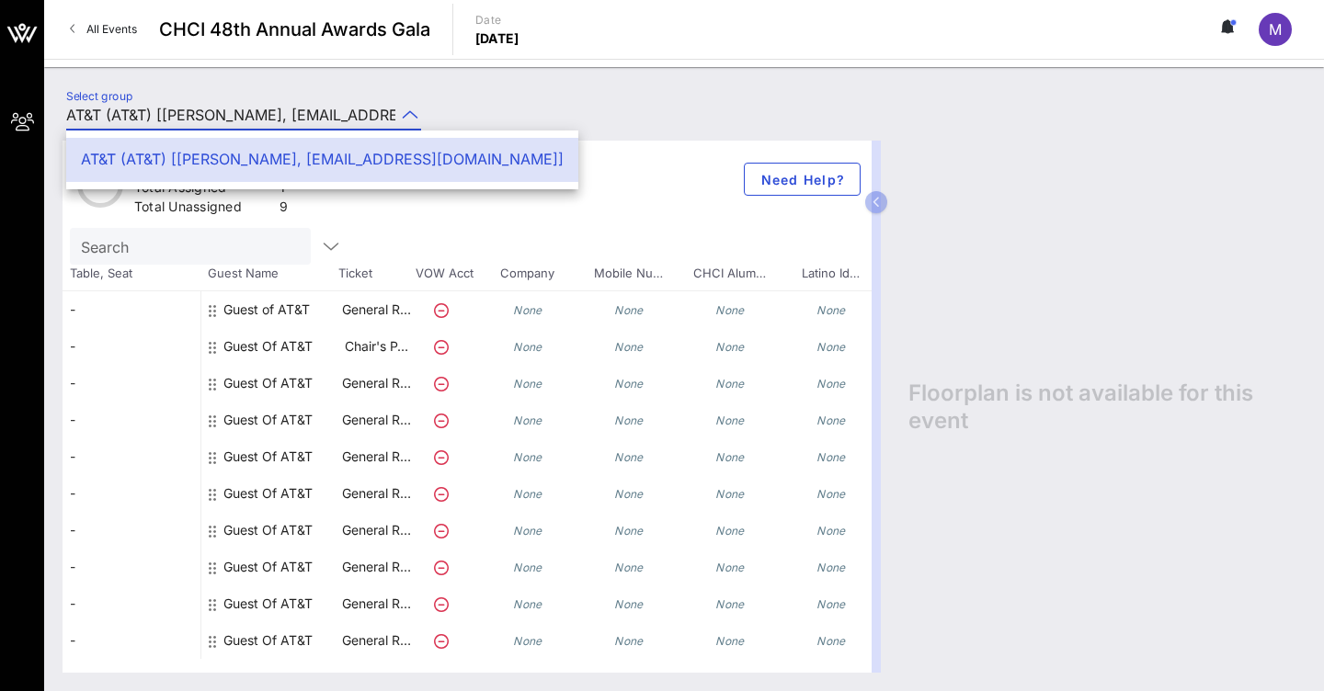
click at [412, 117] on icon at bounding box center [410, 115] width 17 height 22
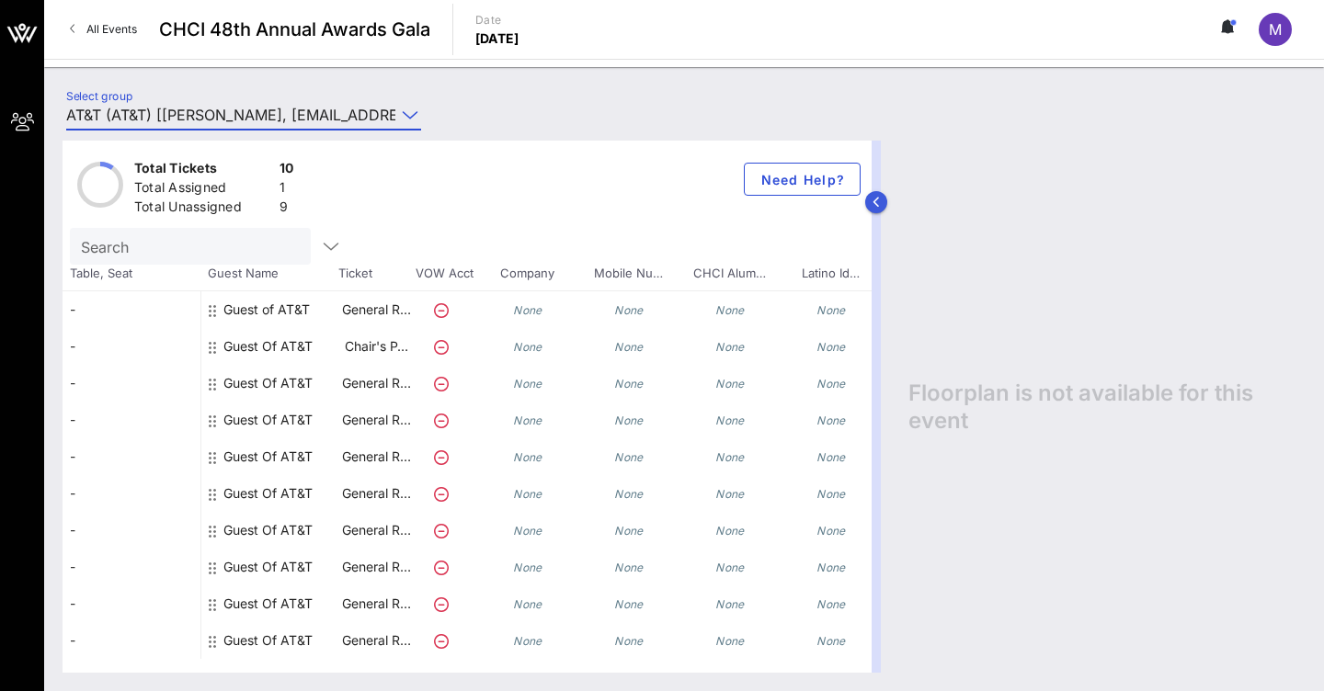
click at [878, 199] on icon "button" at bounding box center [876, 202] width 8 height 11
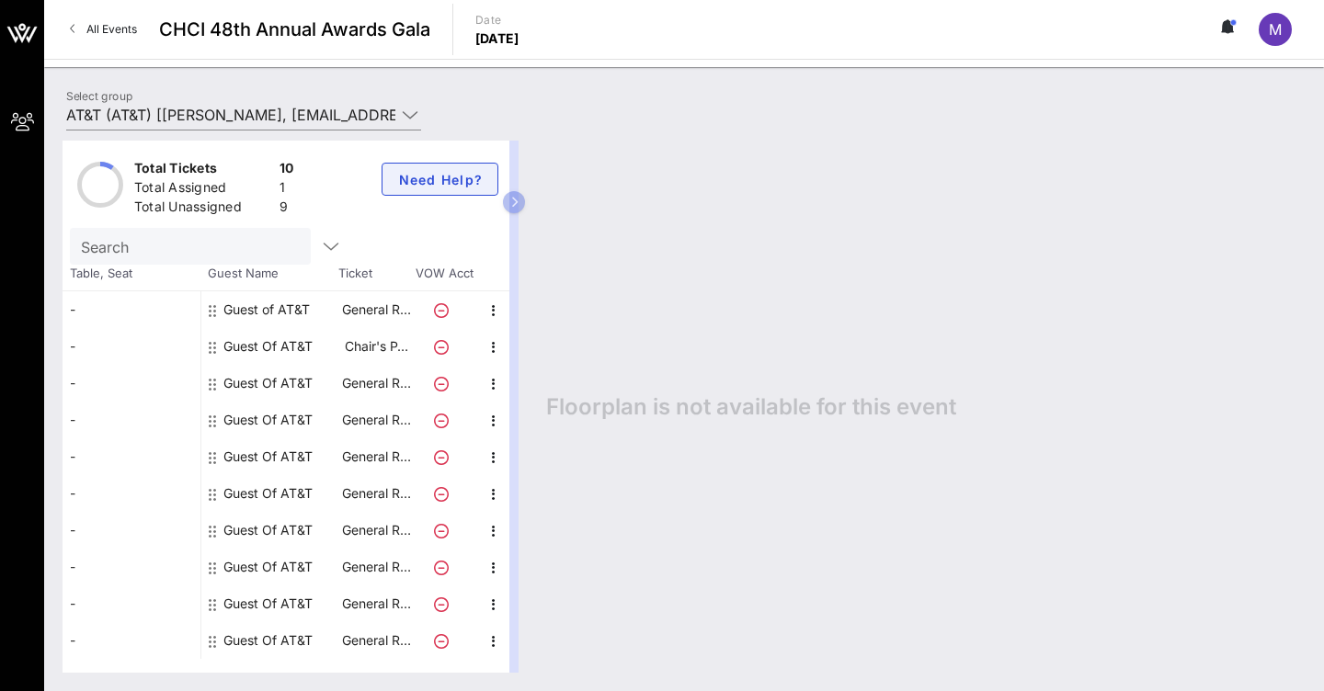
click at [436, 184] on span "Need Help?" at bounding box center [439, 180] width 85 height 16
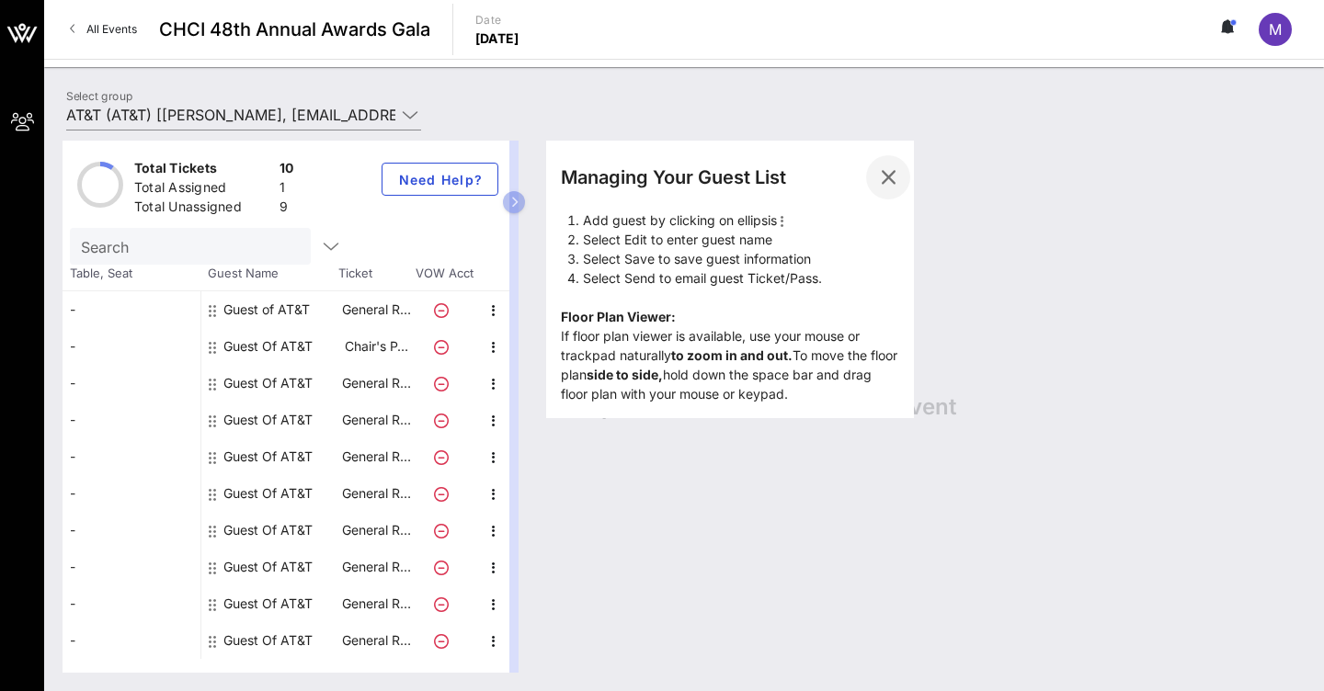
click at [880, 180] on icon "button" at bounding box center [888, 177] width 22 height 22
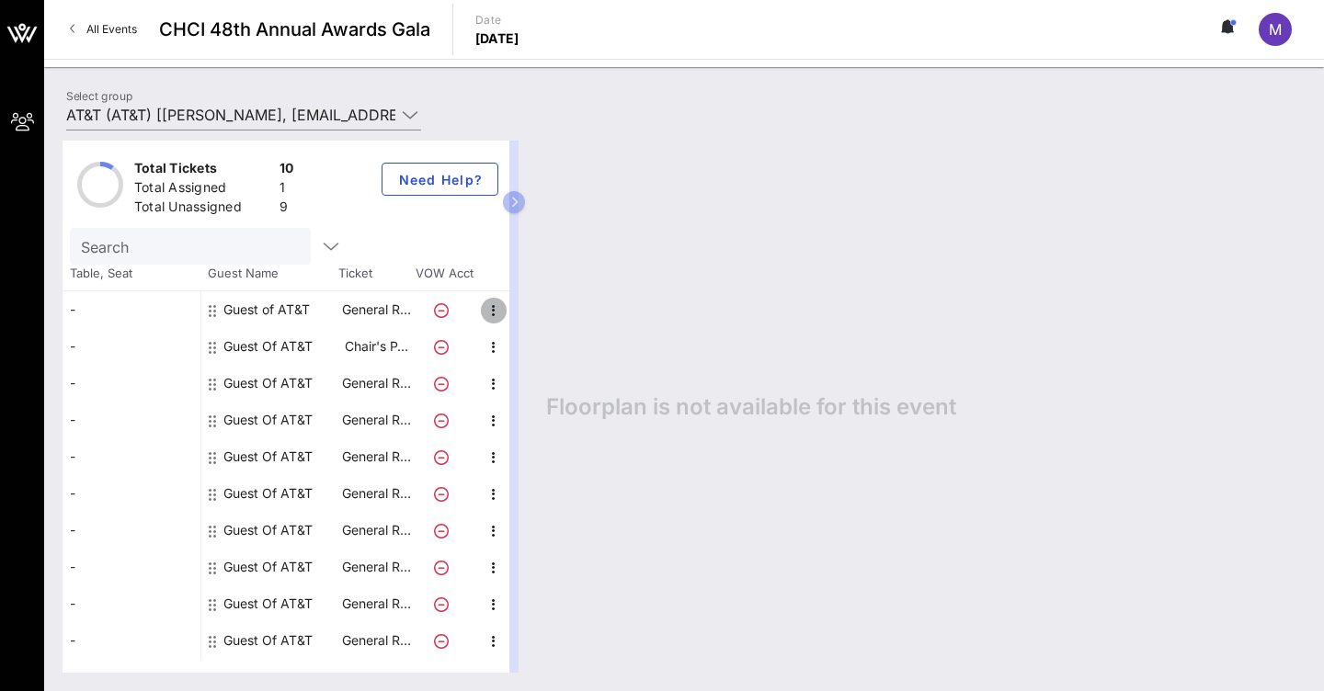
click at [497, 311] on icon "button" at bounding box center [494, 311] width 22 height 22
click at [493, 352] on icon "button" at bounding box center [494, 347] width 22 height 22
click at [767, 327] on div "Floorplan is not available for this event" at bounding box center [917, 407] width 778 height 532
click at [1232, 28] on icon at bounding box center [1230, 26] width 6 height 11
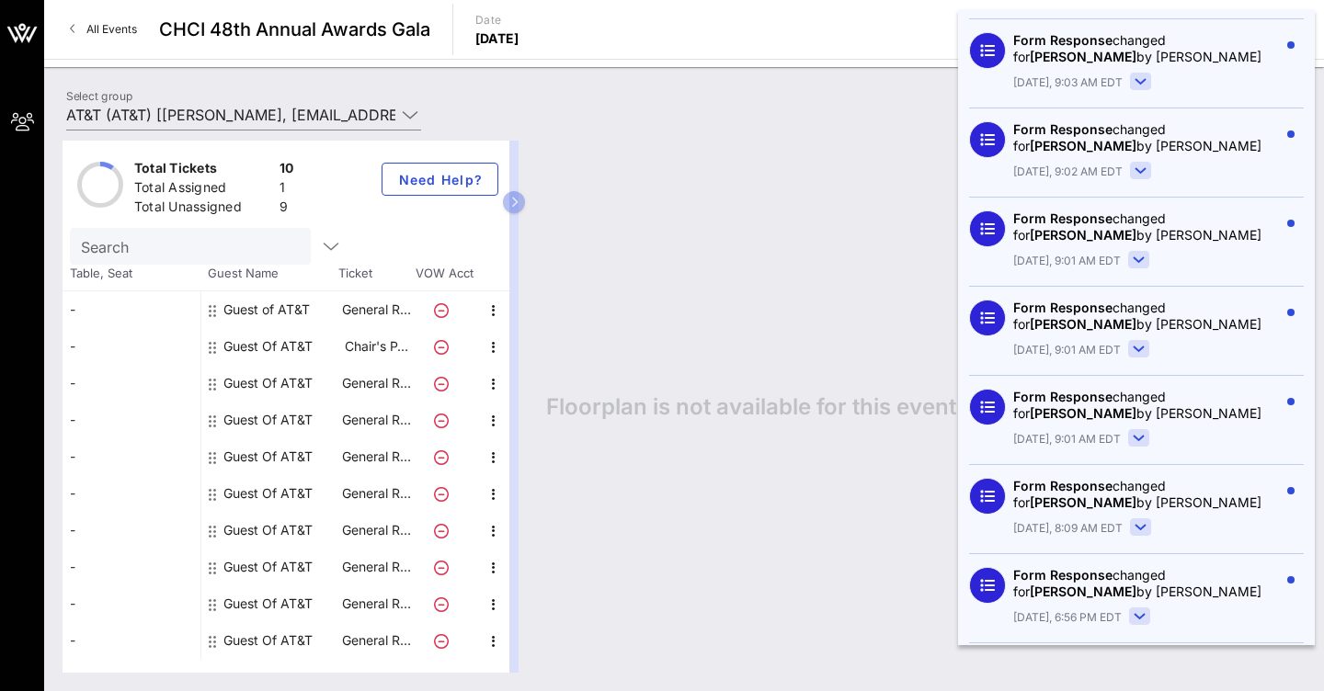
scroll to position [4857, 0]
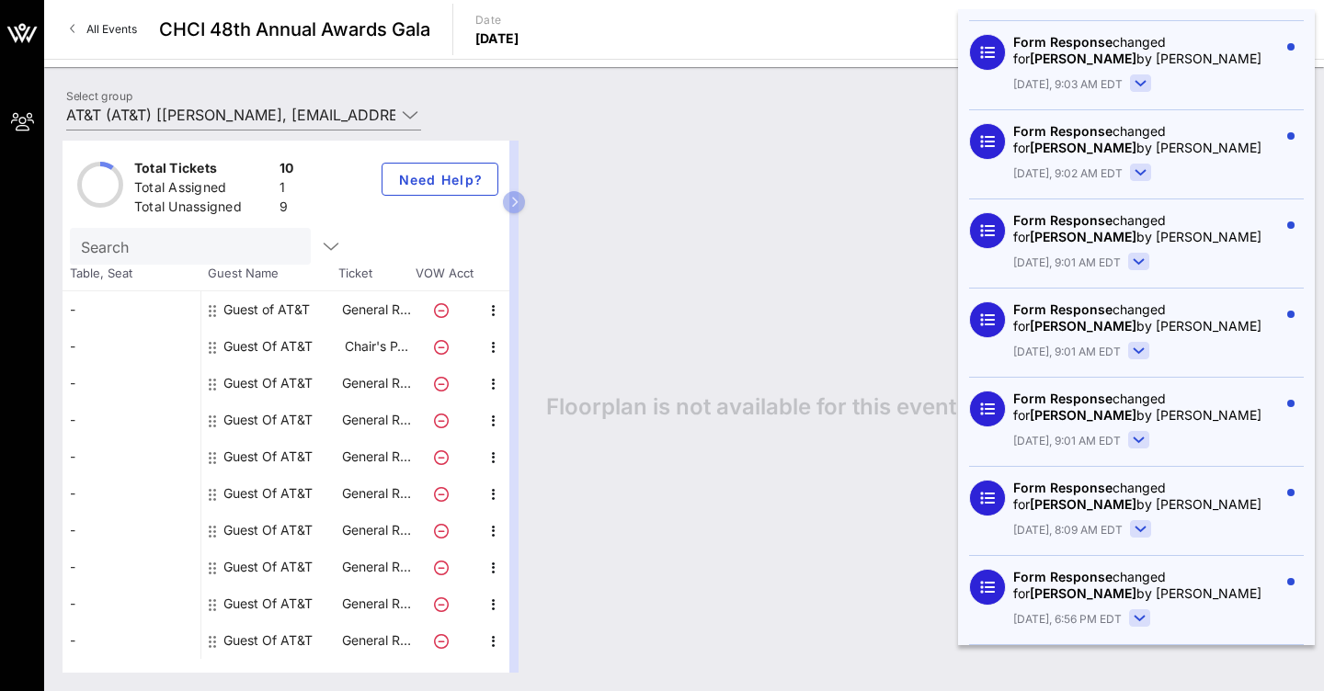
click at [888, 36] on div "All Events CHCI 48th Annual Awards Gala Date [DATE] M" at bounding box center [683, 29] width 1279 height 59
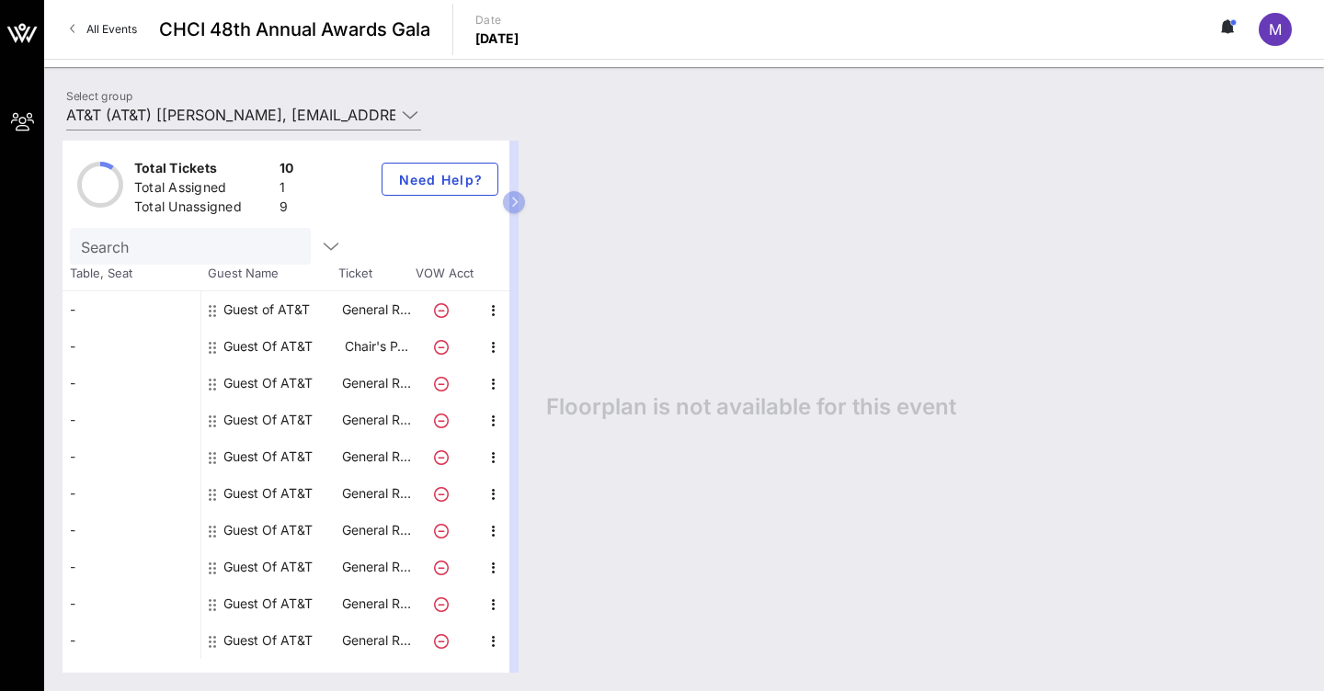
click at [71, 309] on div "-" at bounding box center [131, 309] width 138 height 37
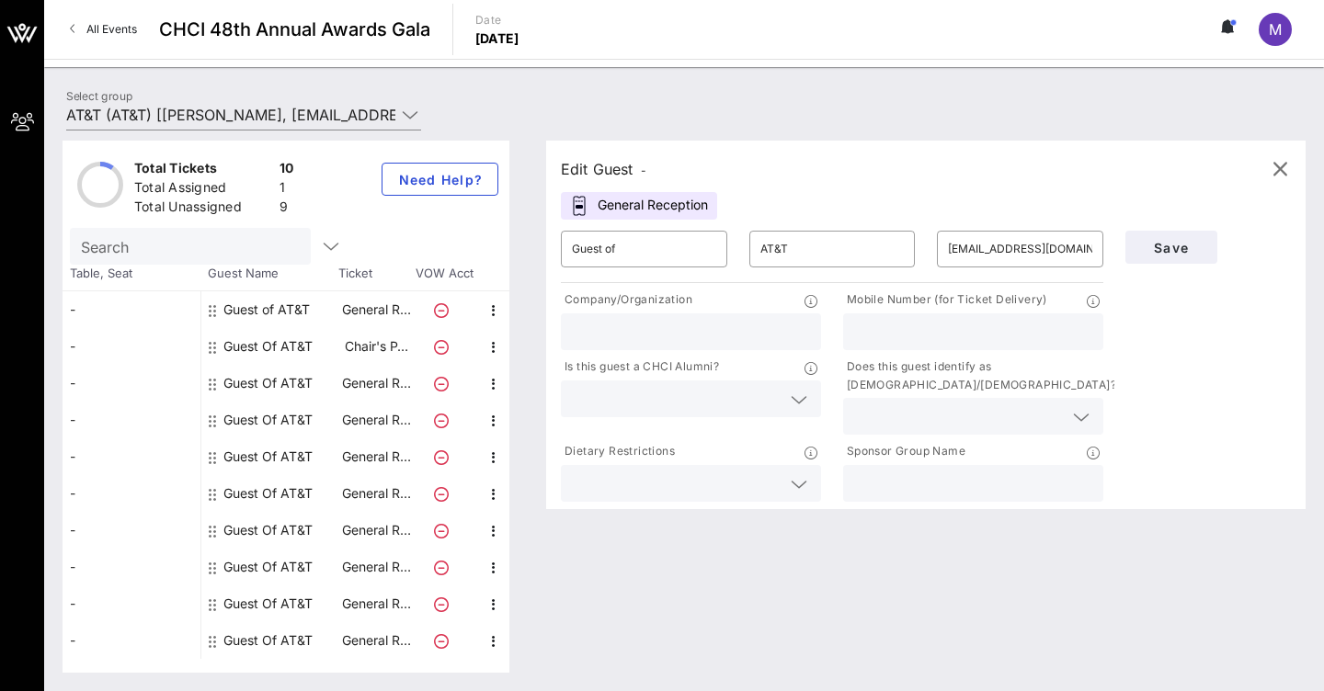
scroll to position [0, 0]
click at [799, 398] on icon at bounding box center [798, 400] width 17 height 22
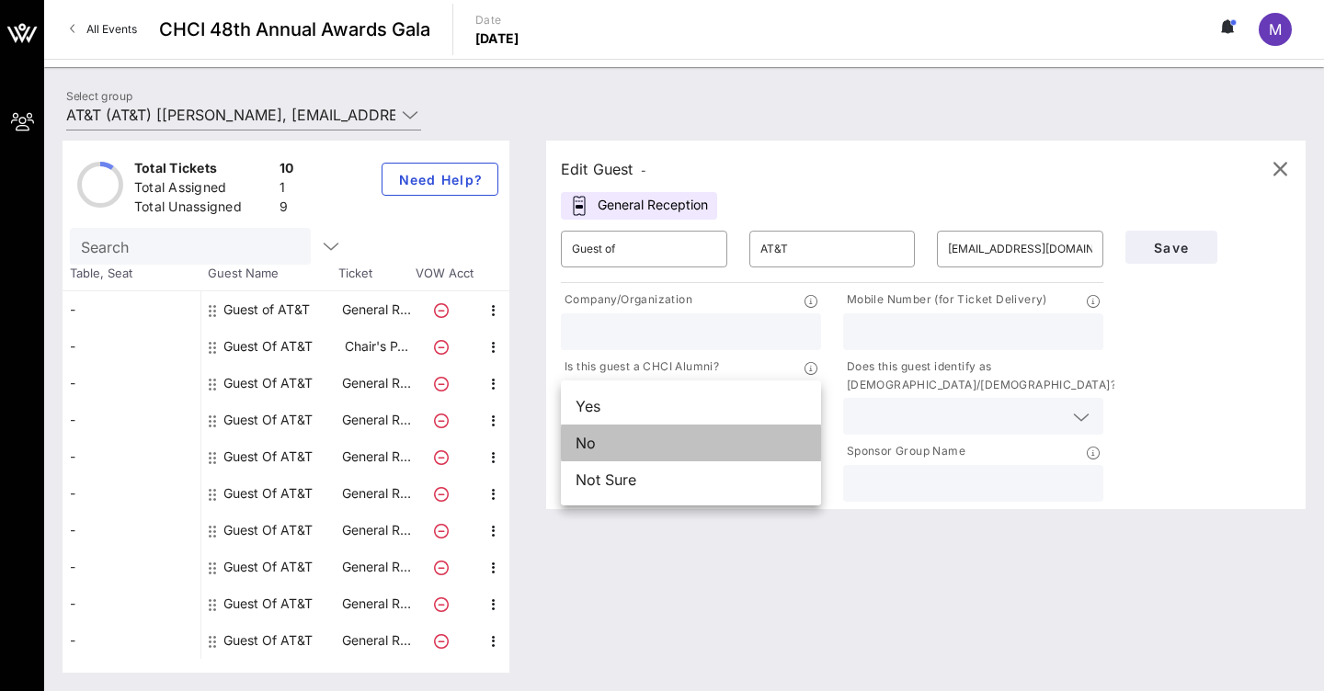
click at [644, 446] on div "No" at bounding box center [691, 443] width 260 height 37
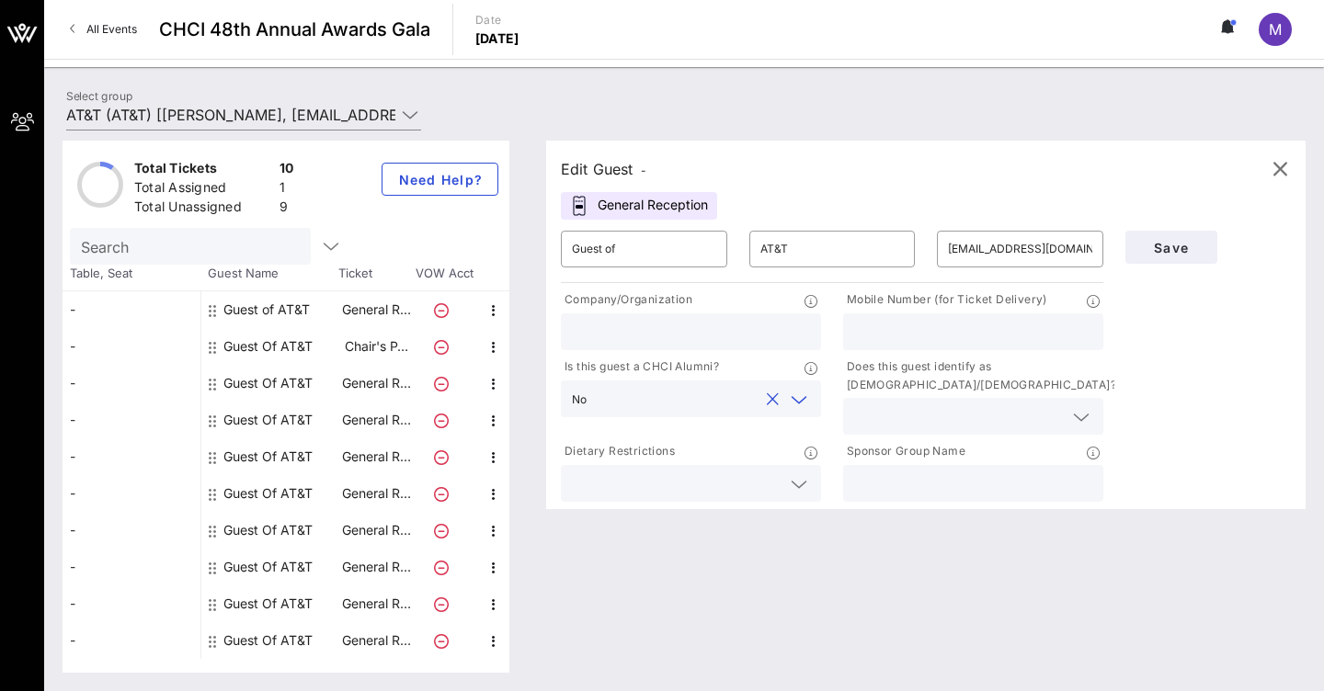
click at [803, 397] on icon at bounding box center [798, 400] width 17 height 22
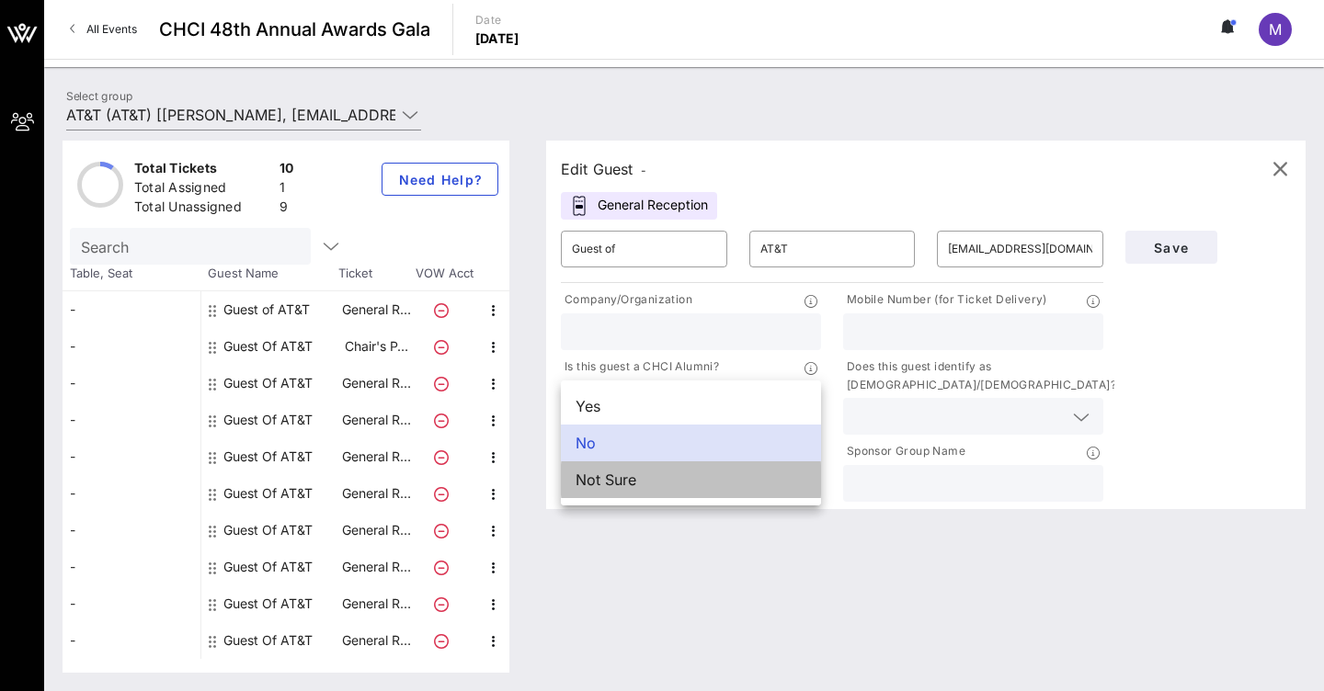
click at [656, 491] on div "Not Sure" at bounding box center [691, 479] width 260 height 37
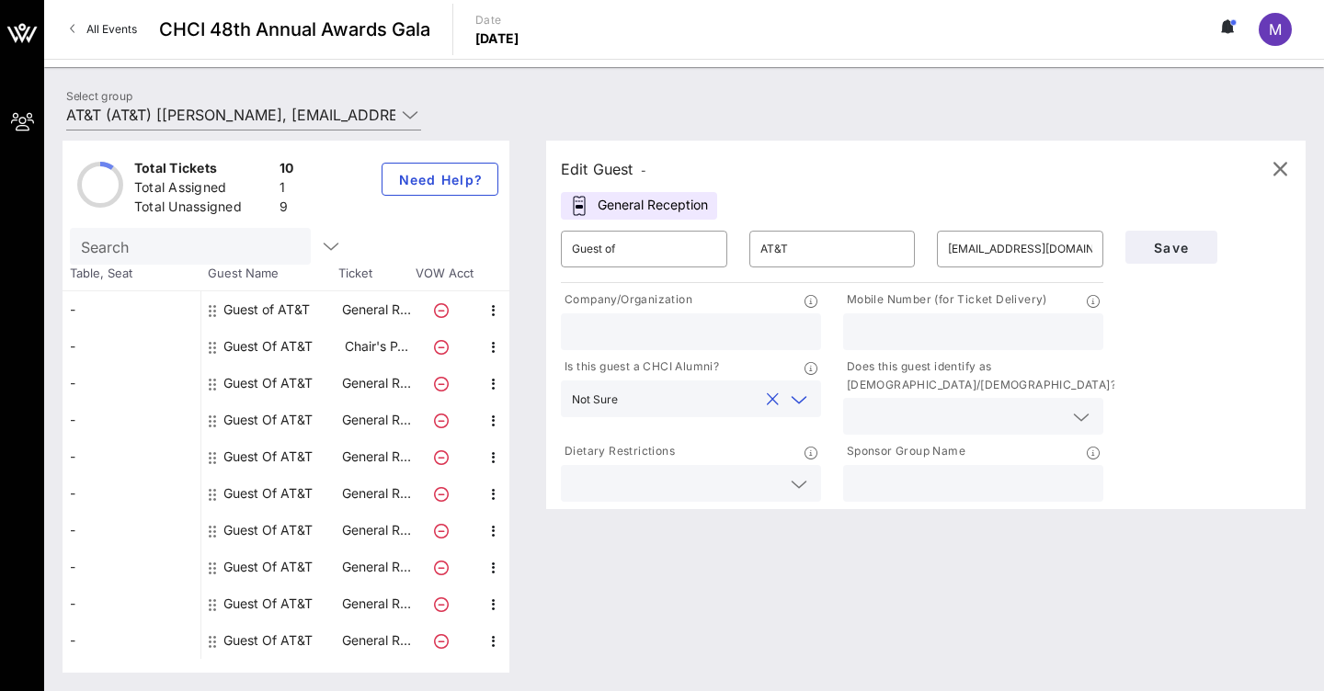
click at [1016, 417] on input "text" at bounding box center [958, 416] width 209 height 24
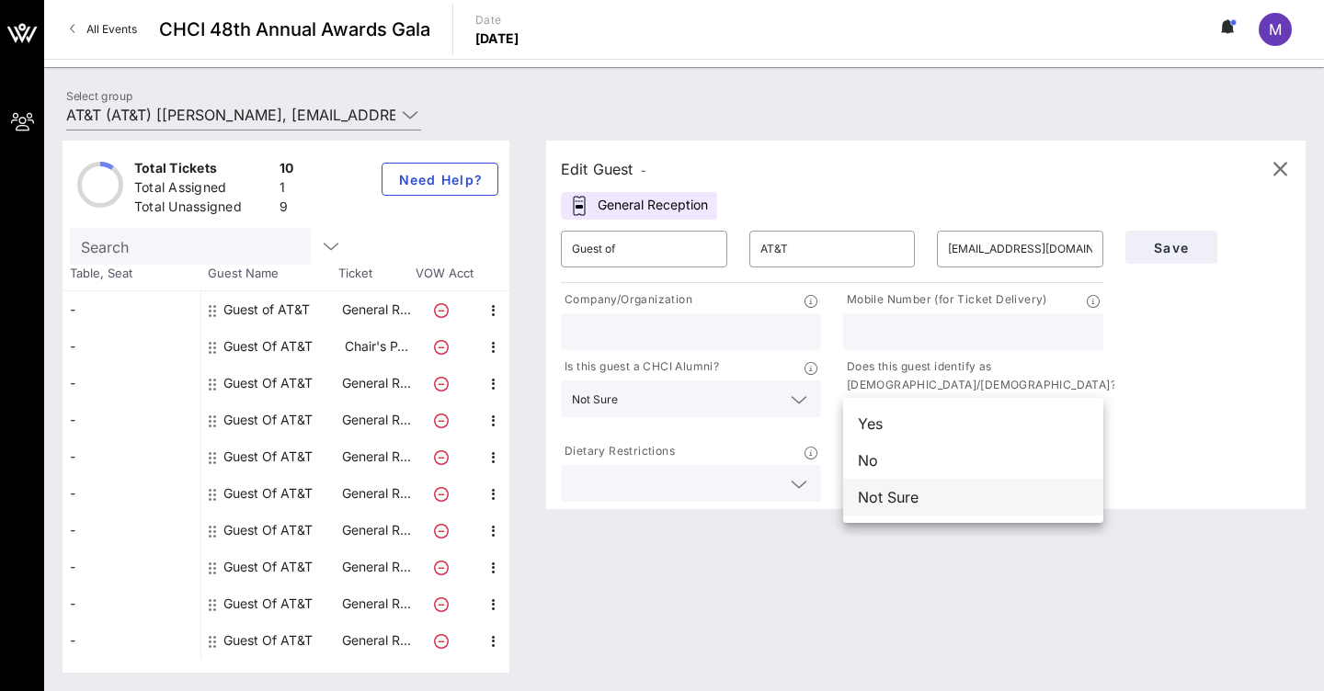
click at [919, 501] on div "Not Sure" at bounding box center [973, 497] width 260 height 37
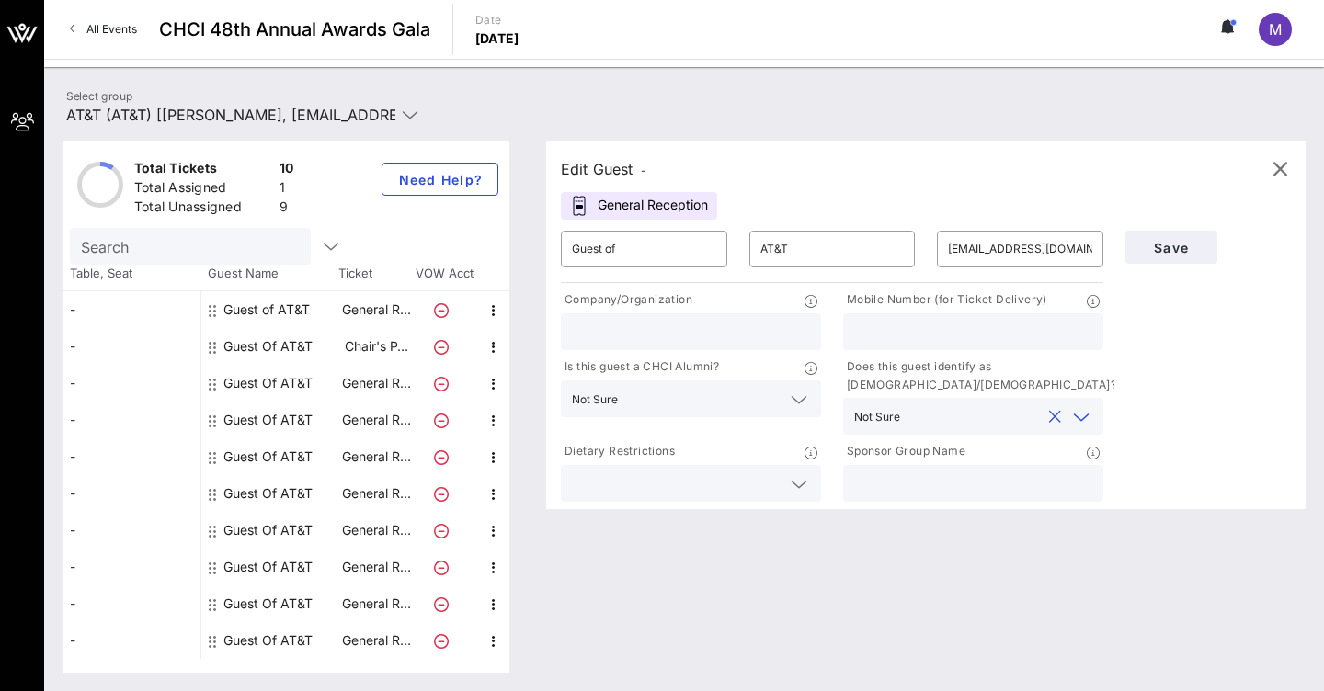
click at [944, 487] on input "text" at bounding box center [973, 484] width 238 height 24
type input "AT&T"
click at [1186, 245] on span "Save" at bounding box center [1171, 248] width 62 height 16
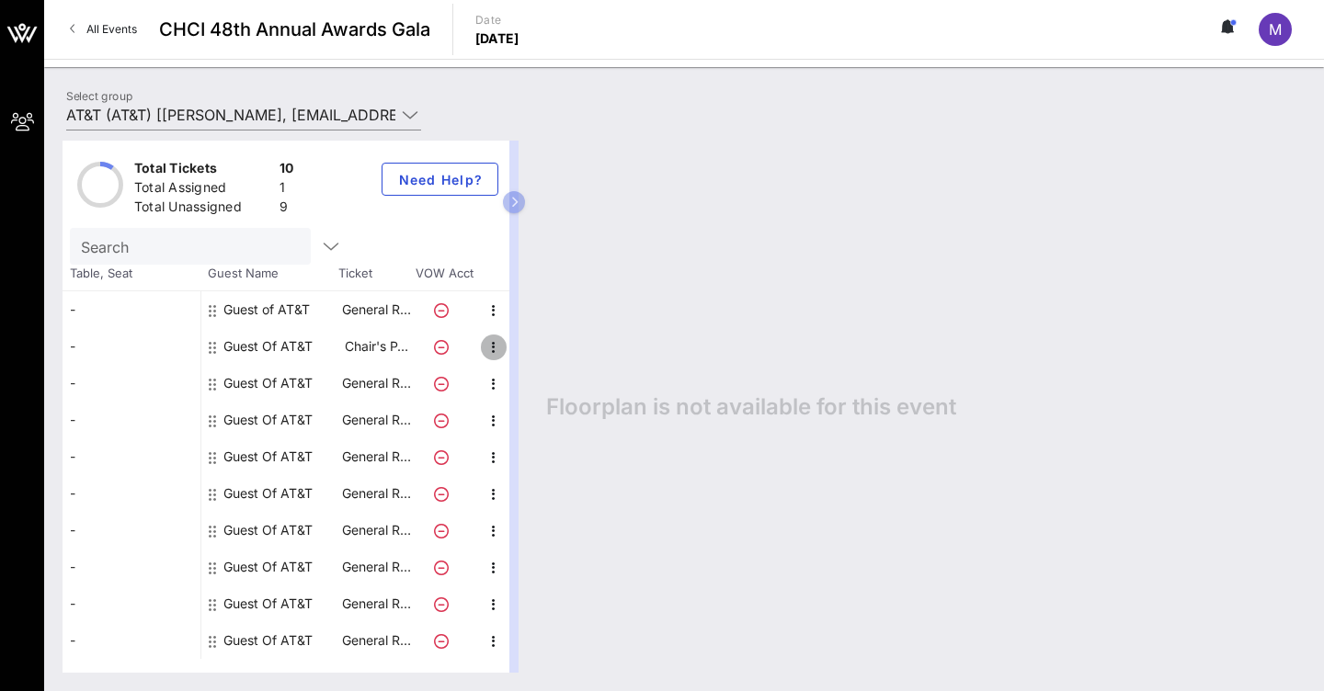
click at [496, 353] on icon "button" at bounding box center [494, 347] width 22 height 22
click at [550, 363] on div "Edit" at bounding box center [539, 351] width 37 height 29
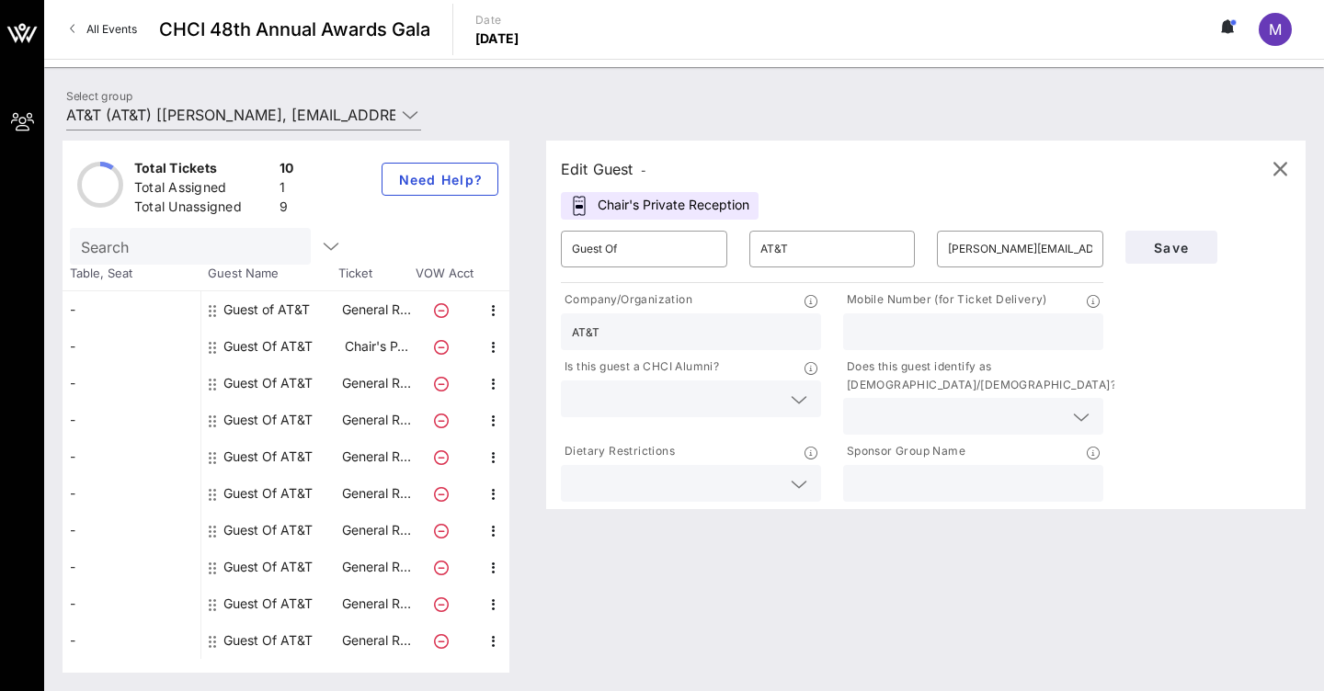
type input "AT&T"
click at [794, 397] on icon at bounding box center [798, 400] width 17 height 22
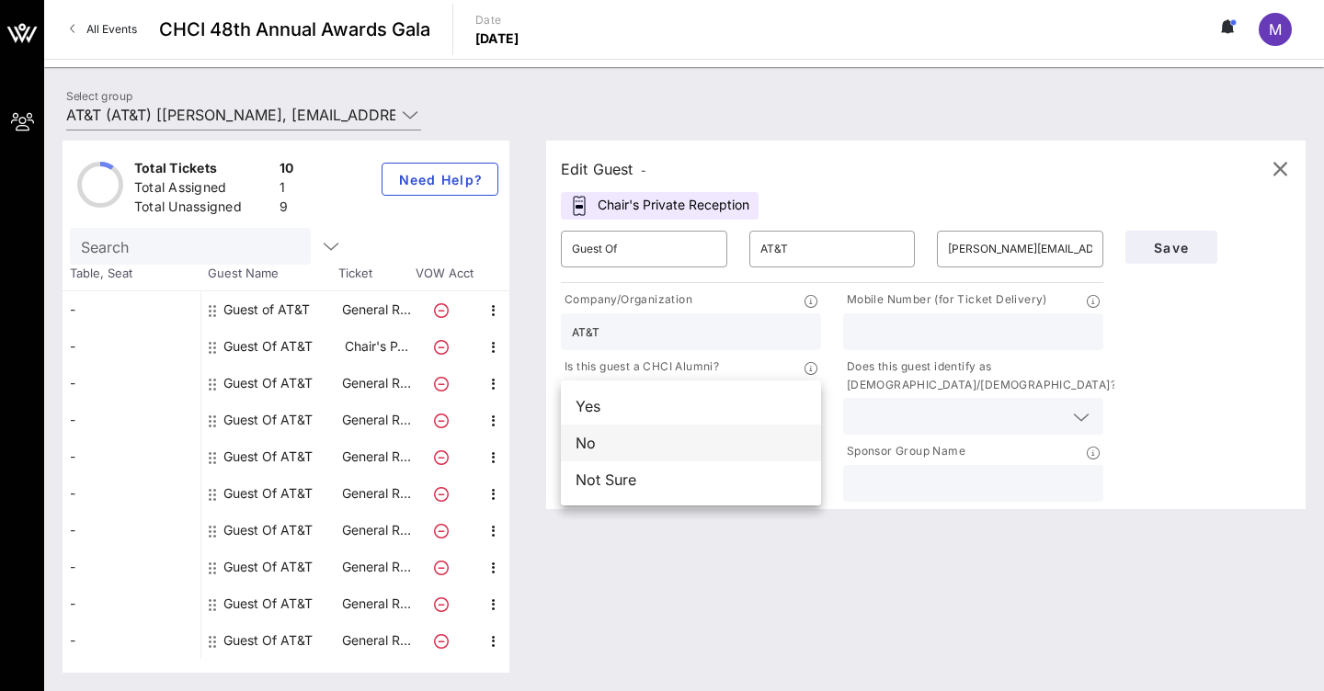
click at [695, 457] on div "No" at bounding box center [691, 443] width 260 height 37
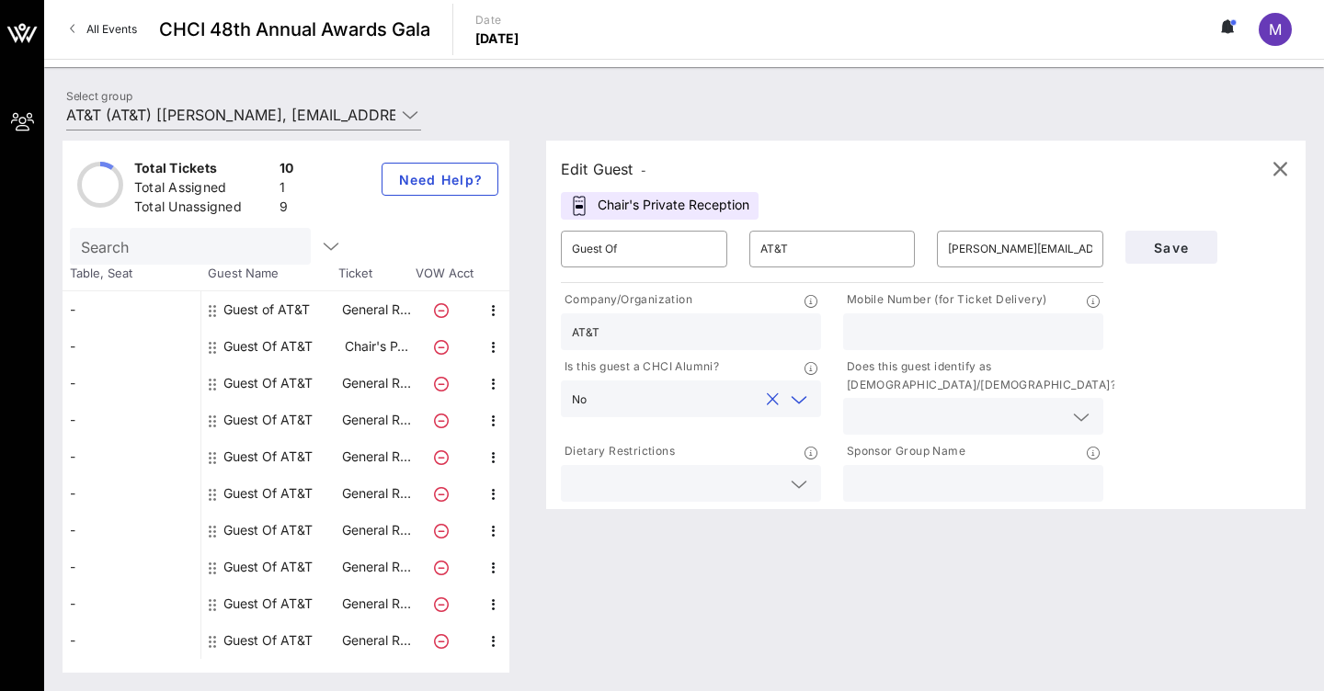
click at [1020, 421] on input "text" at bounding box center [958, 416] width 209 height 24
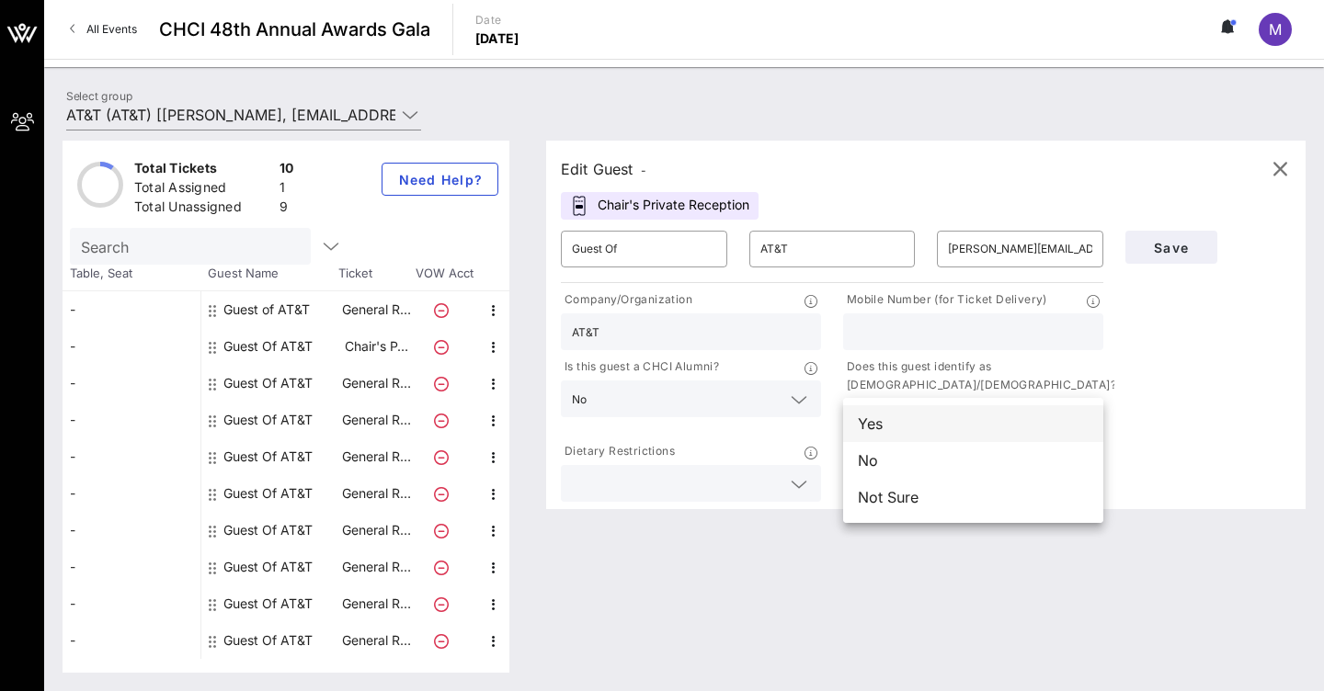
click at [915, 434] on div "Yes" at bounding box center [973, 423] width 260 height 37
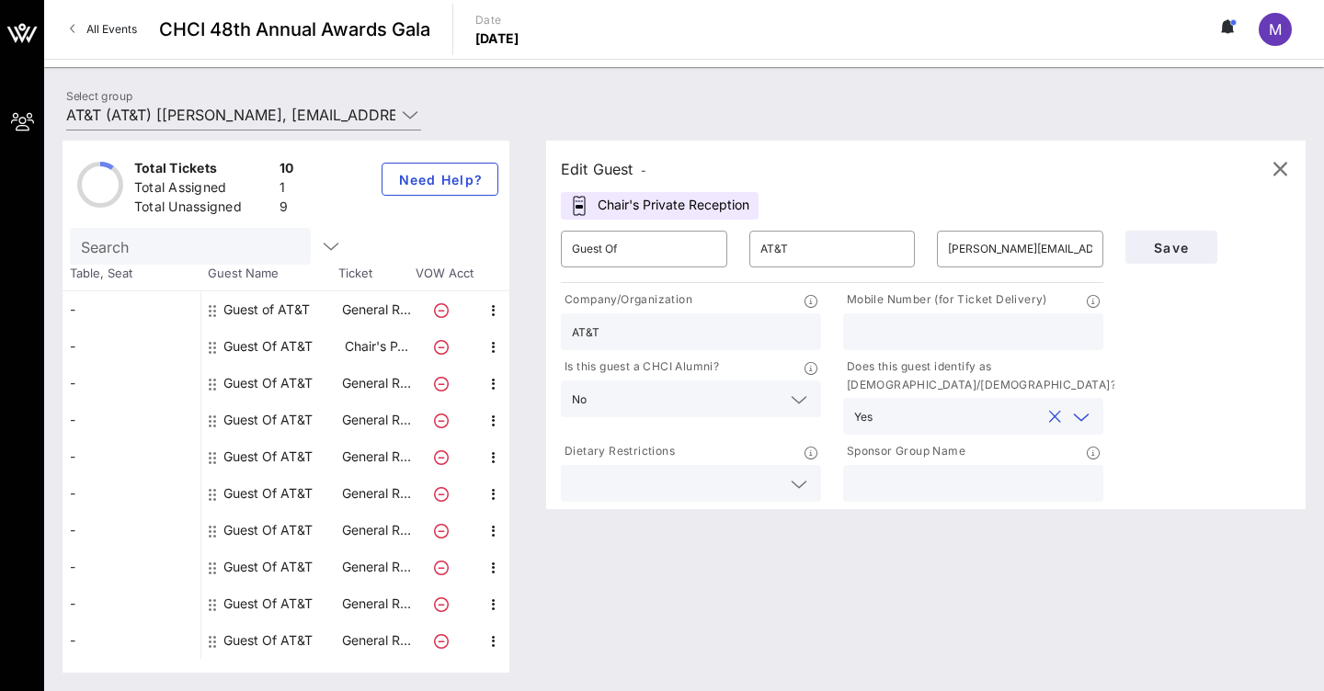
click at [945, 486] on input "text" at bounding box center [973, 484] width 238 height 24
type input "AT&T"
click at [1188, 256] on button "Save" at bounding box center [1171, 247] width 92 height 33
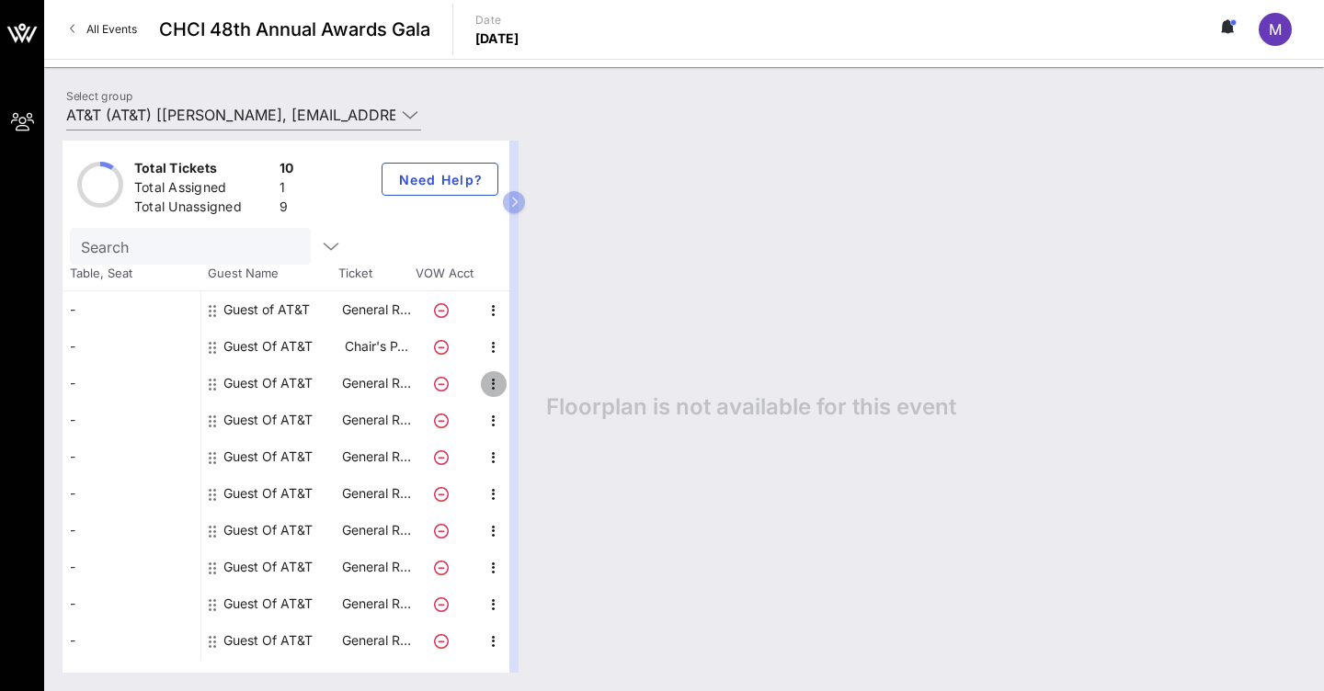
click at [491, 381] on icon "button" at bounding box center [494, 384] width 22 height 22
click at [539, 384] on div "Edit" at bounding box center [539, 388] width 37 height 15
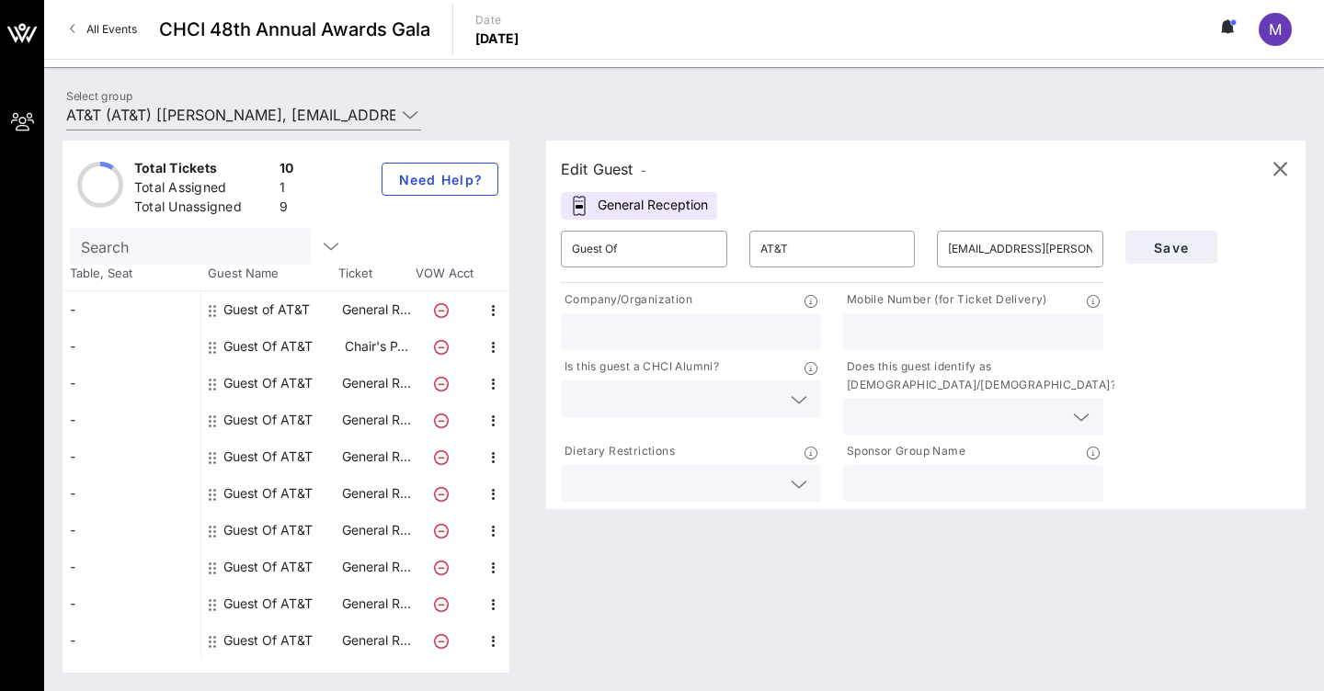
click at [660, 392] on input "text" at bounding box center [676, 399] width 209 height 24
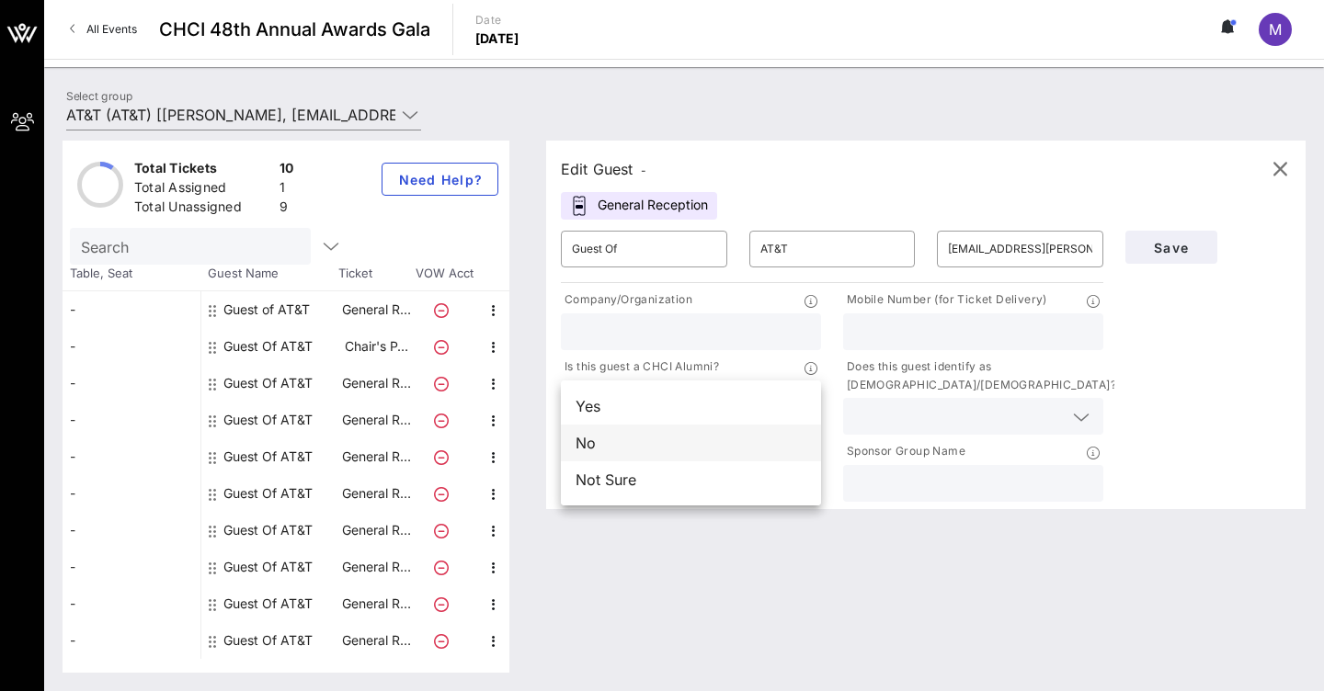
click at [608, 446] on div "No" at bounding box center [691, 443] width 260 height 37
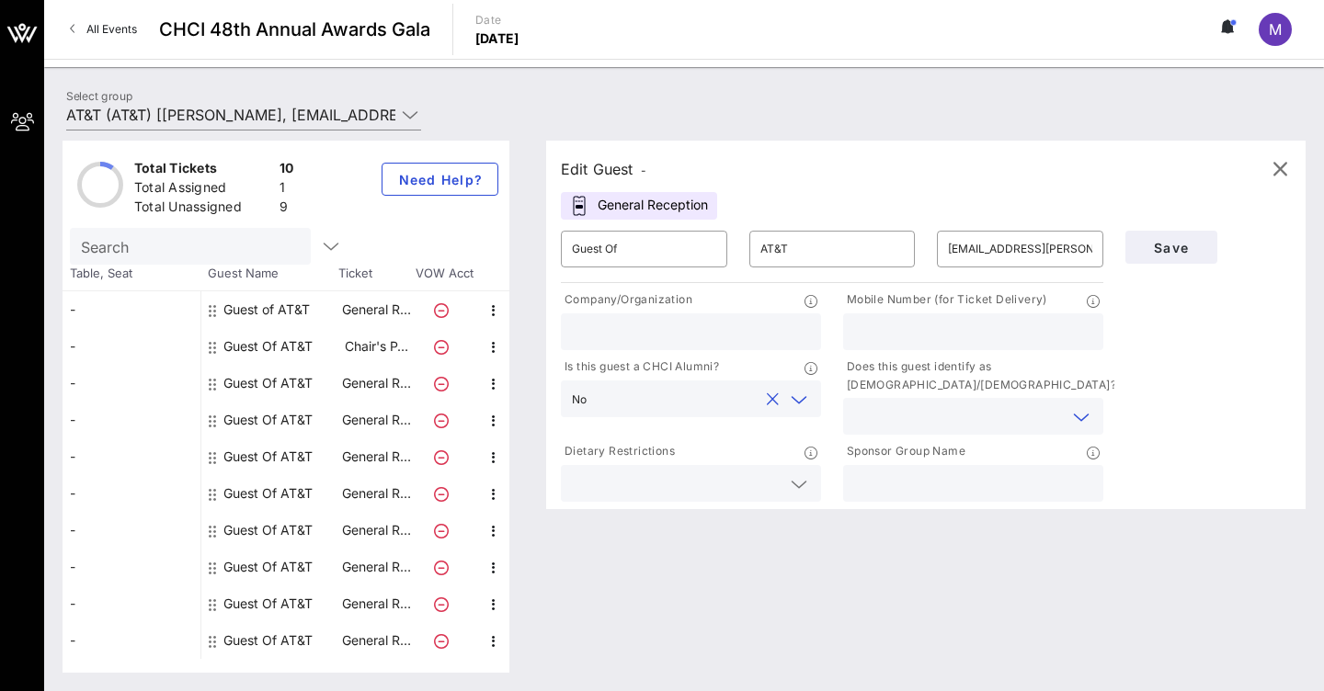
click at [943, 410] on input "text" at bounding box center [958, 416] width 209 height 24
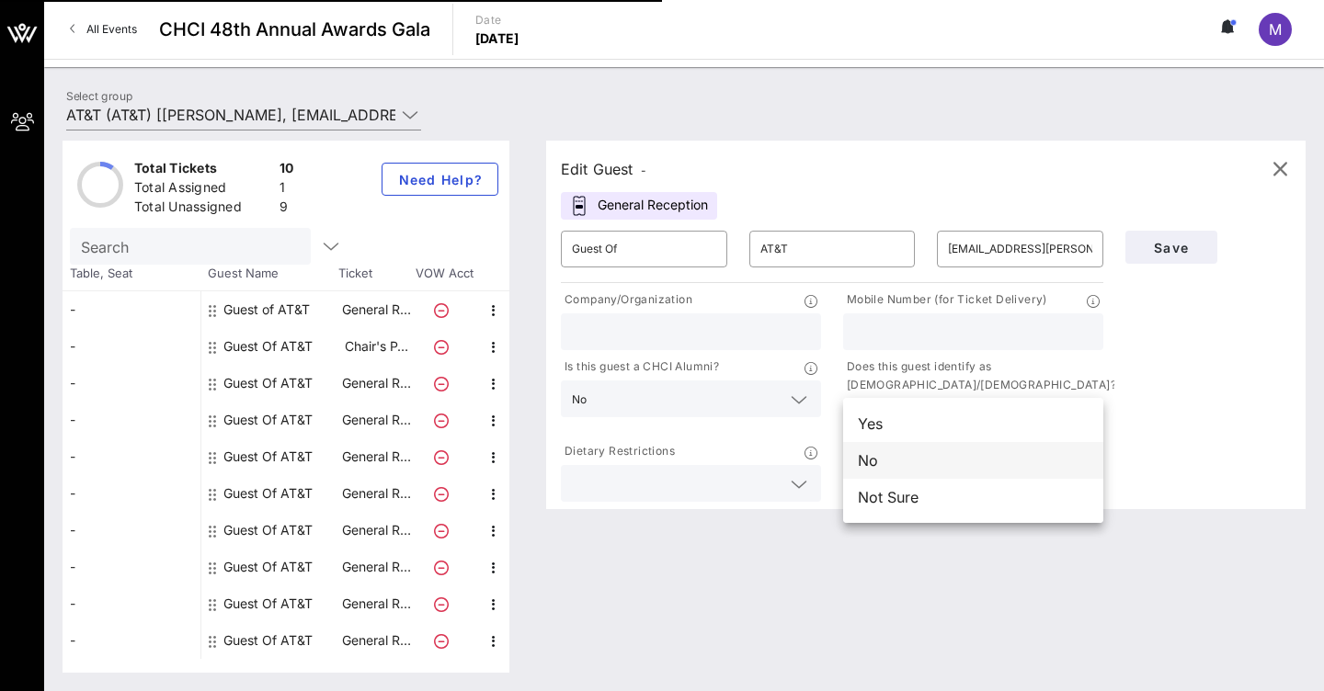
click at [898, 457] on div "No" at bounding box center [973, 460] width 260 height 37
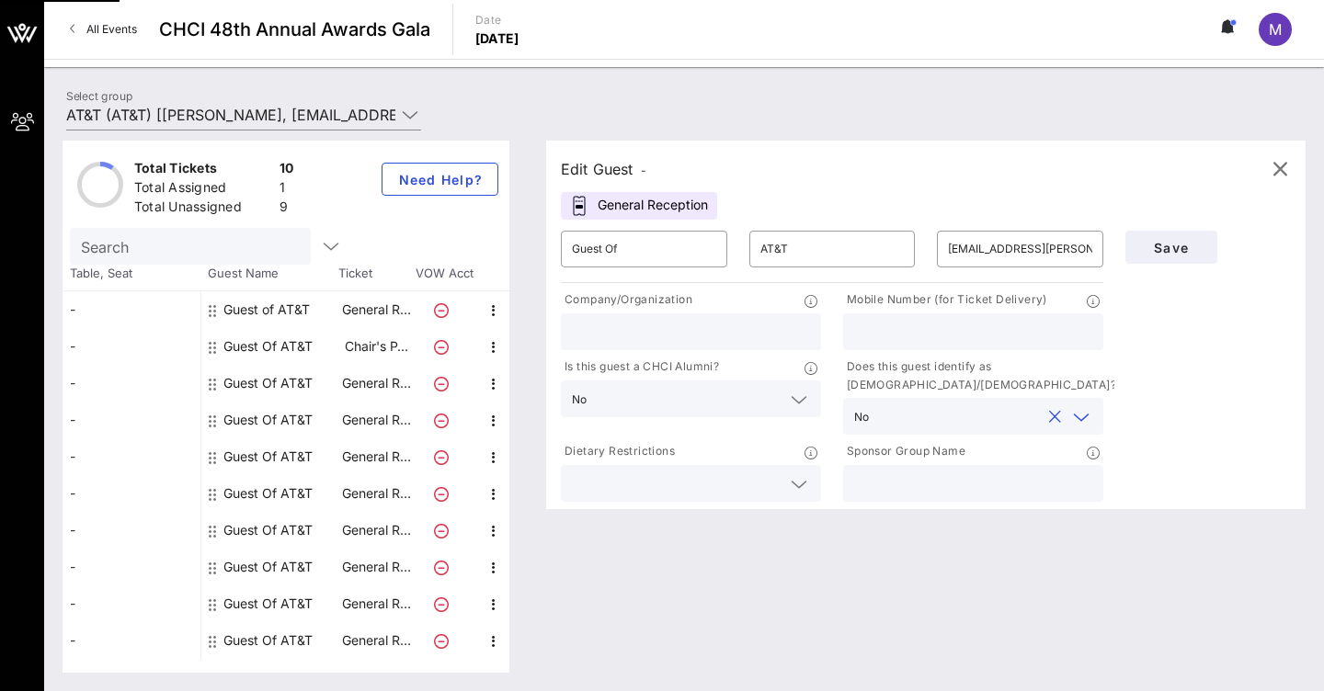
click at [994, 478] on input "text" at bounding box center [973, 484] width 238 height 24
type input "AT&T"
click at [1202, 244] on button "Save" at bounding box center [1171, 247] width 92 height 33
click at [1174, 256] on button "Save" at bounding box center [1171, 247] width 92 height 33
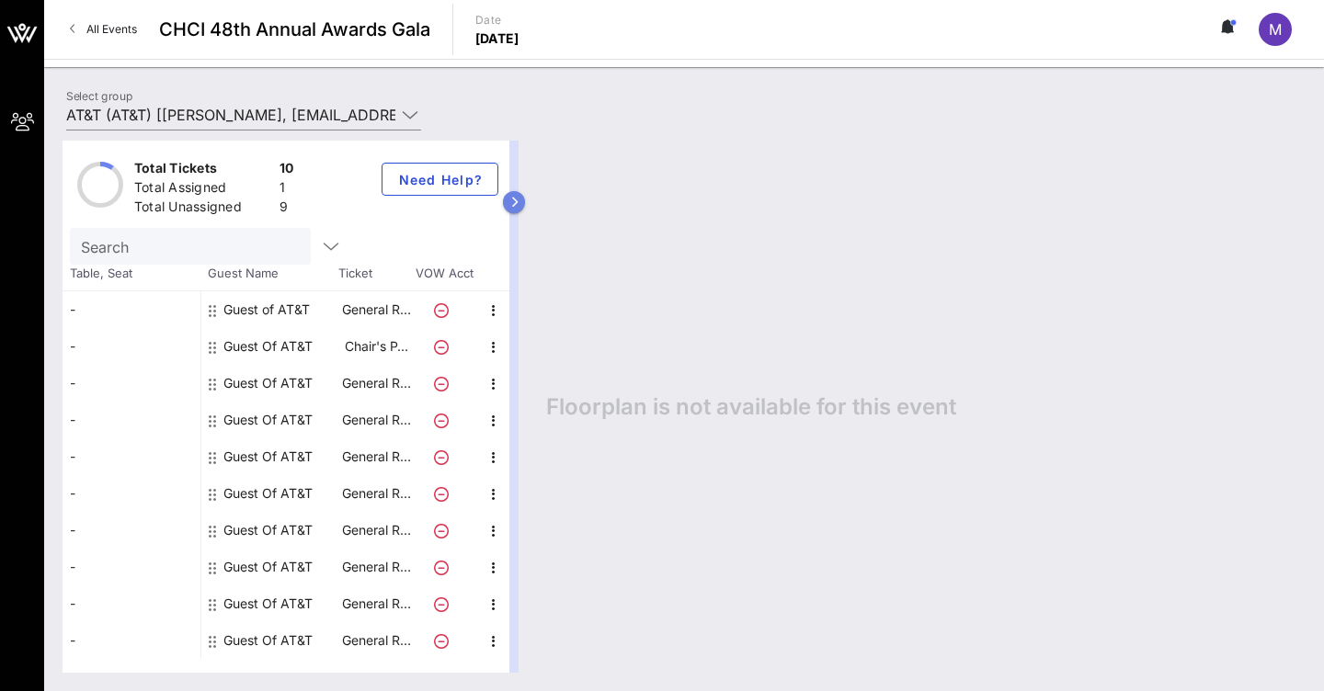
click at [513, 203] on icon "button" at bounding box center [514, 202] width 8 height 11
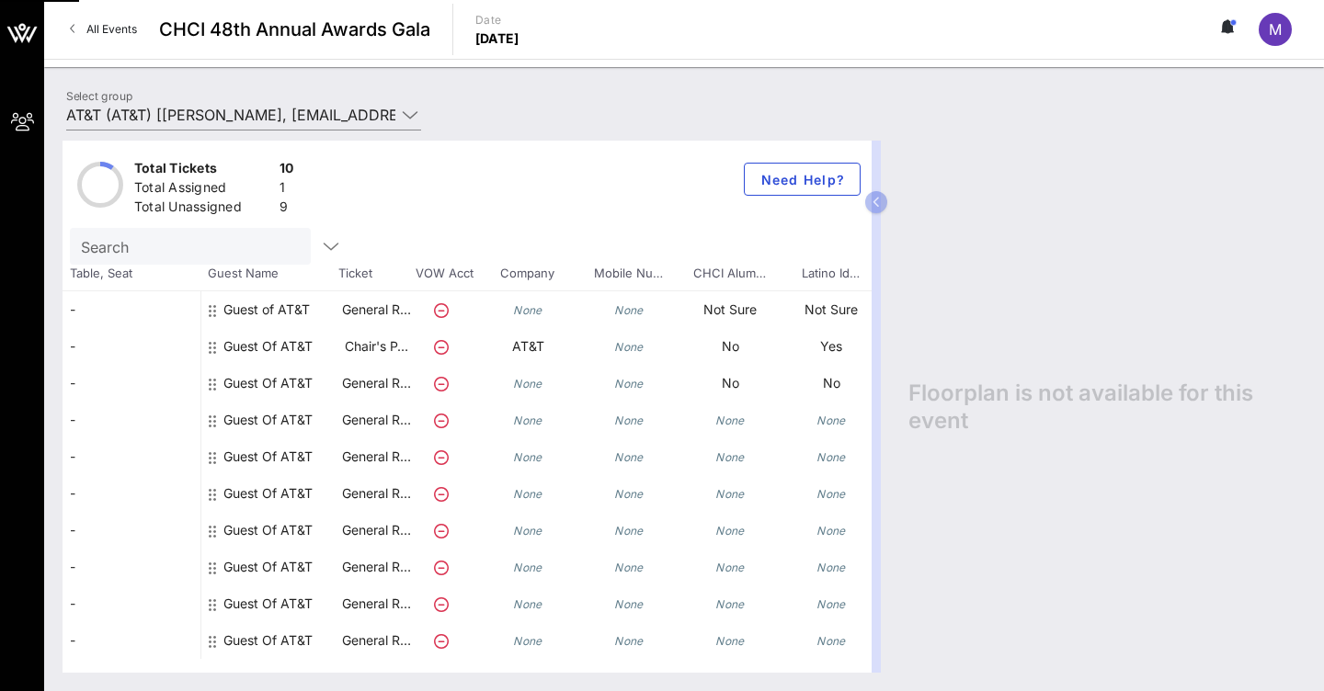
click at [211, 420] on icon at bounding box center [212, 421] width 7 height 15
click at [213, 421] on icon at bounding box center [212, 421] width 7 height 15
click at [881, 203] on button "button" at bounding box center [876, 202] width 22 height 22
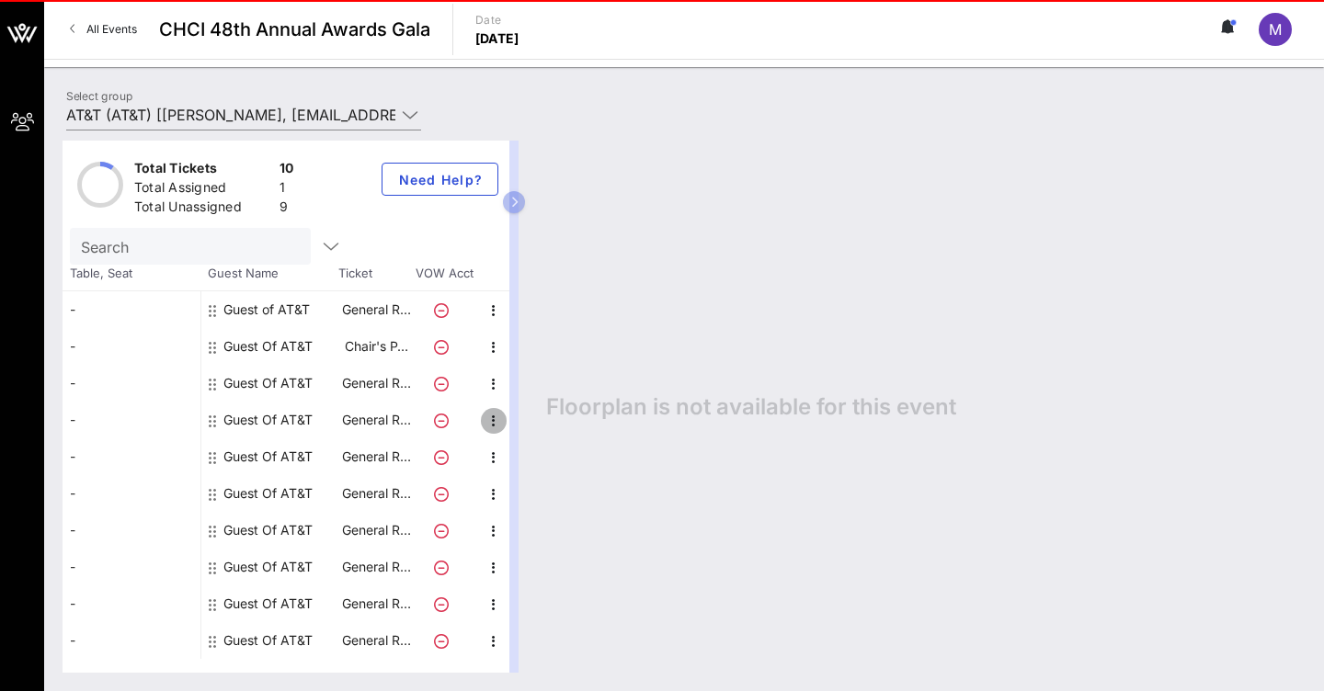
click at [494, 426] on icon "button" at bounding box center [494, 421] width 22 height 22
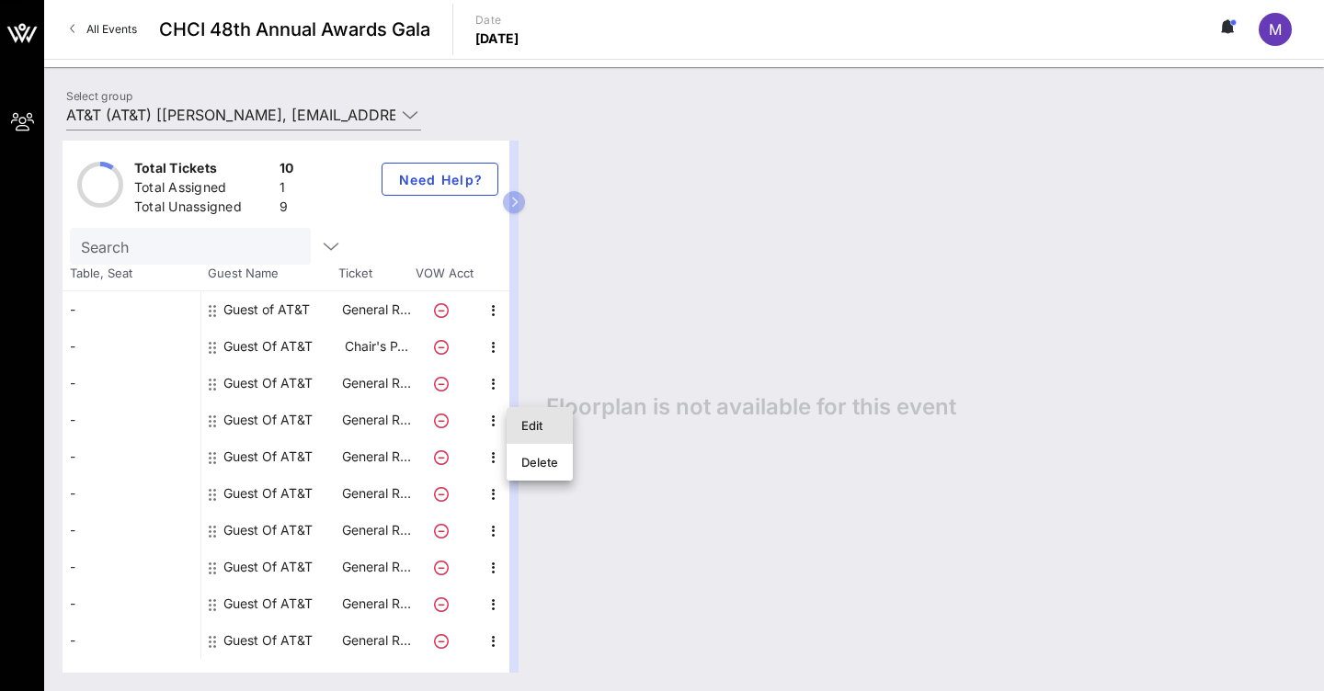
click at [548, 428] on div "Edit" at bounding box center [539, 425] width 37 height 15
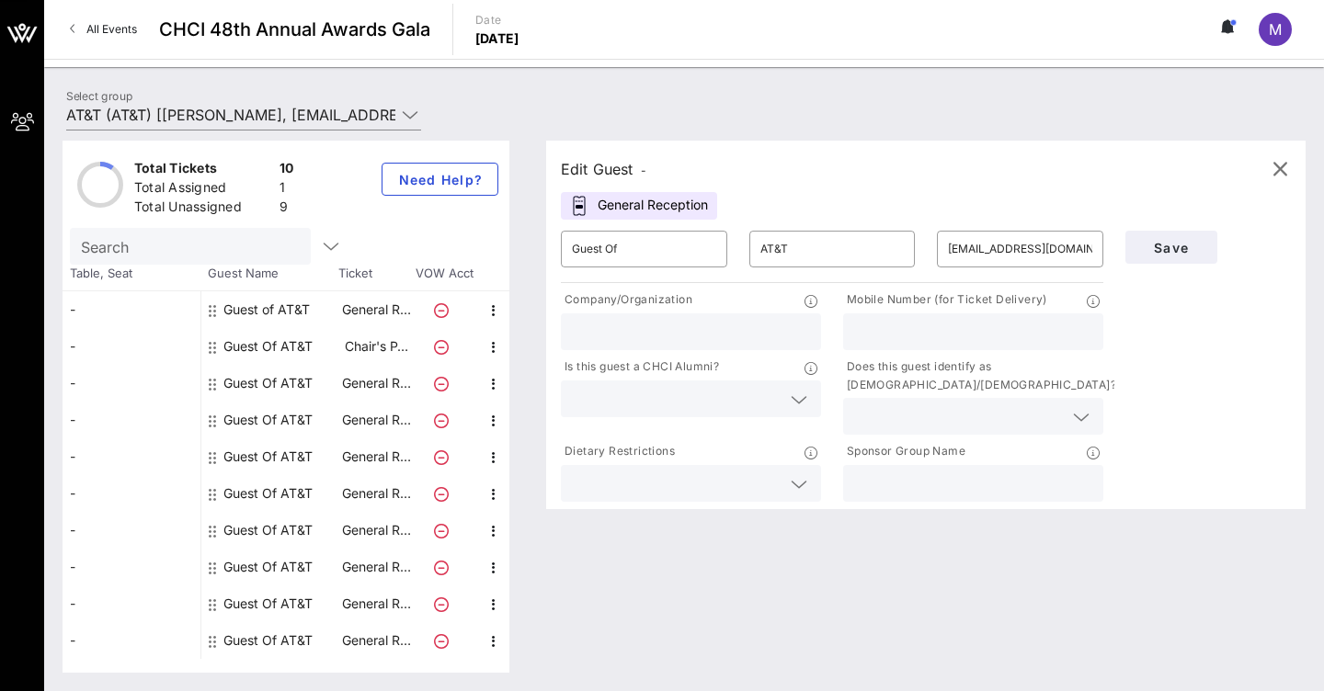
click at [618, 319] on div at bounding box center [691, 331] width 238 height 37
type input "AT&T"
click at [798, 401] on icon at bounding box center [798, 400] width 17 height 22
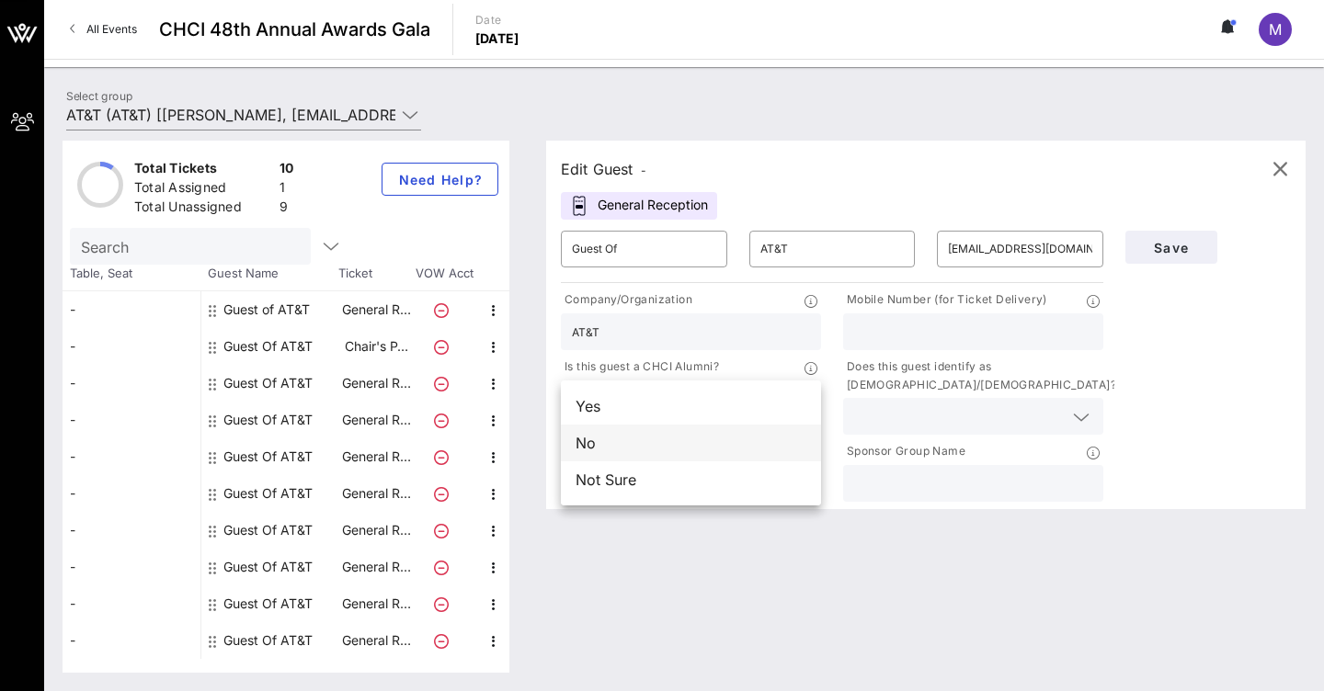
click at [720, 455] on div "No" at bounding box center [691, 443] width 260 height 37
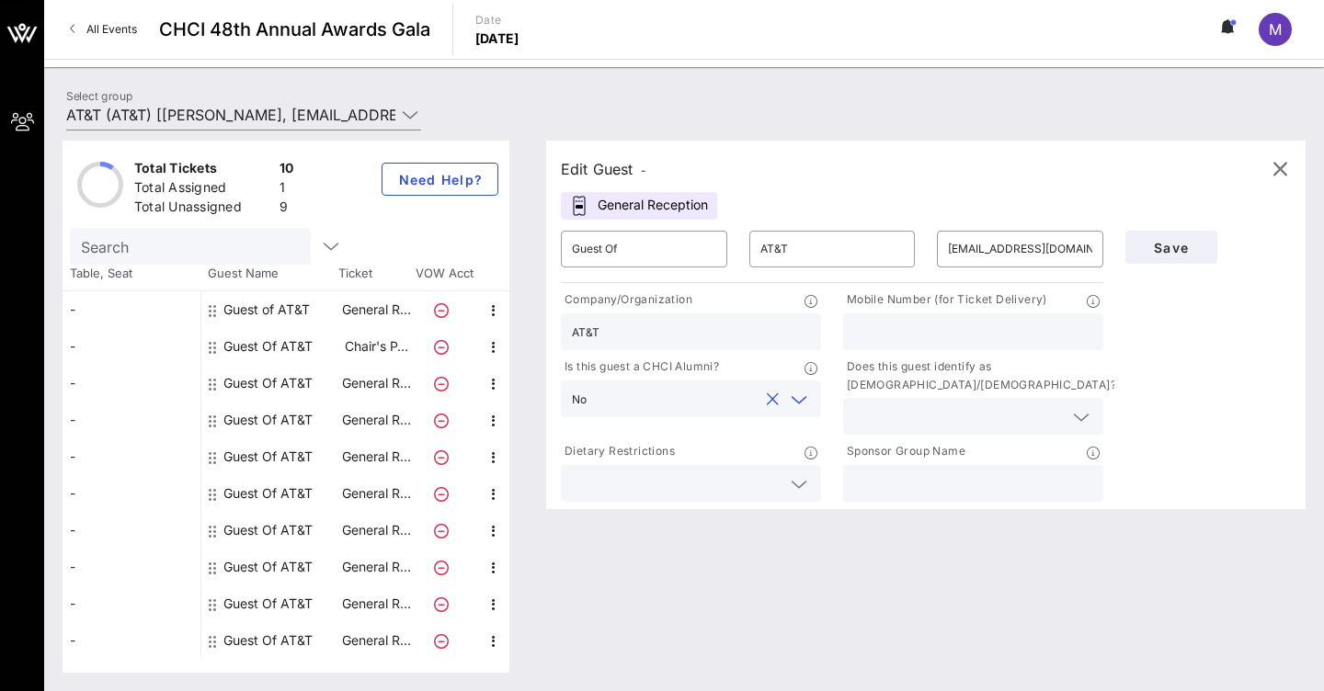
click at [1009, 418] on input "text" at bounding box center [958, 416] width 209 height 24
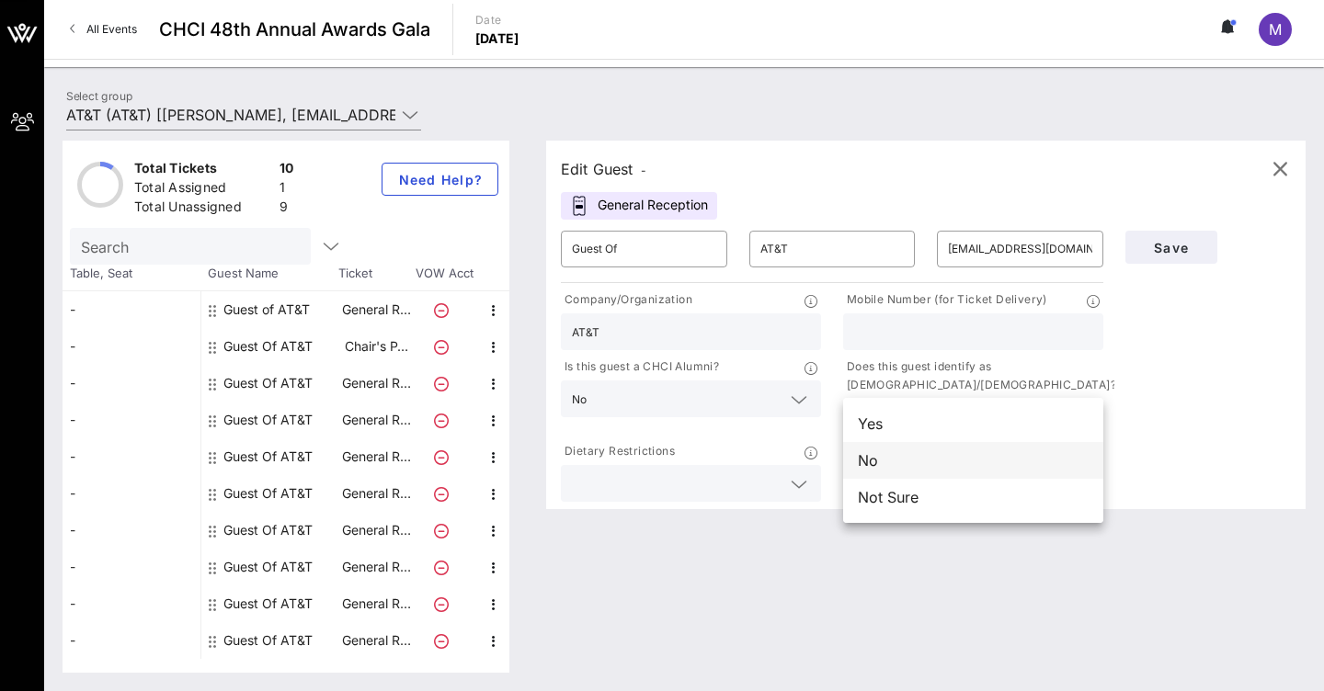
click at [915, 465] on div "No" at bounding box center [973, 460] width 260 height 37
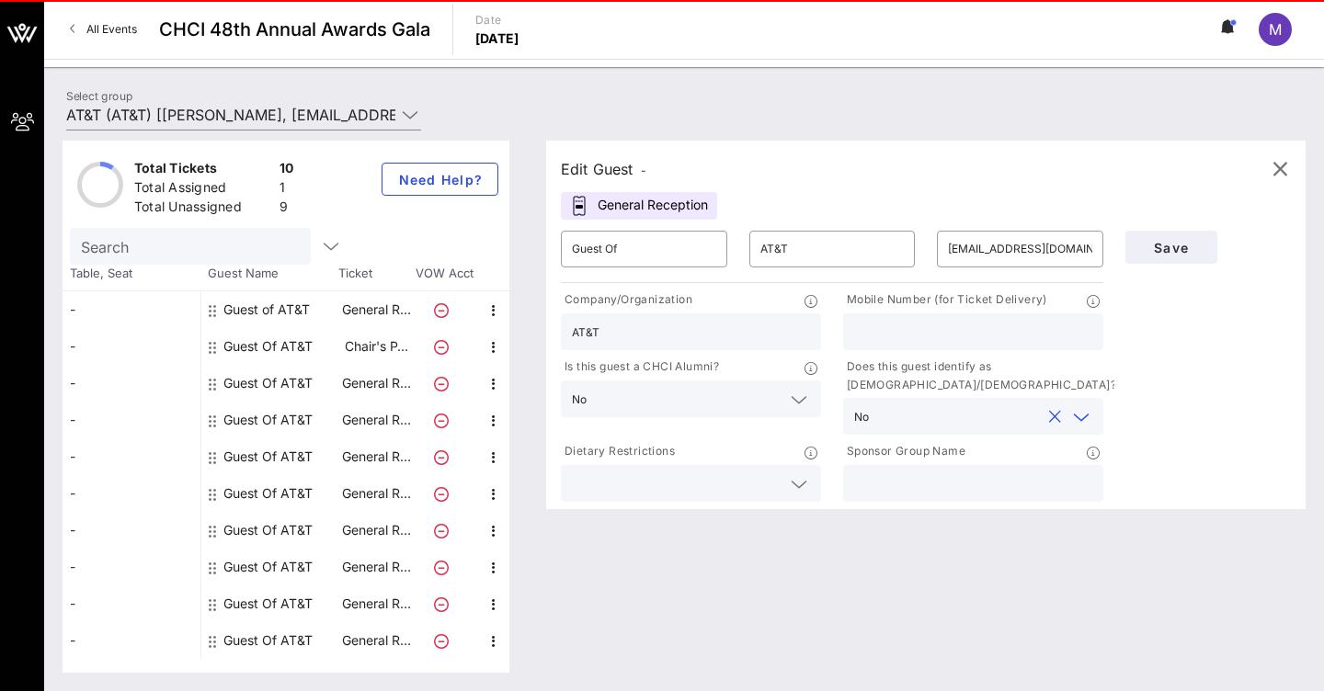
click at [951, 494] on input "text" at bounding box center [973, 484] width 238 height 24
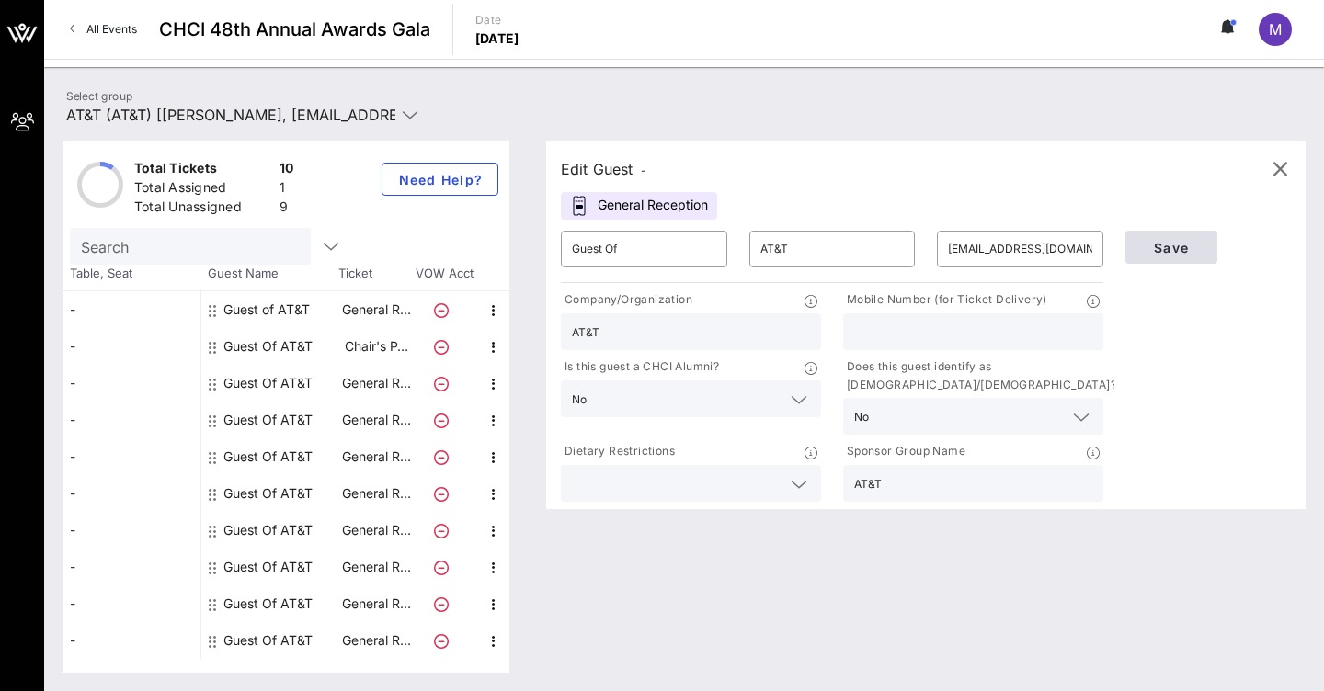
type input "AT&T"
click at [1187, 253] on span "Save" at bounding box center [1171, 248] width 62 height 16
click at [1166, 253] on span "Save" at bounding box center [1171, 248] width 62 height 16
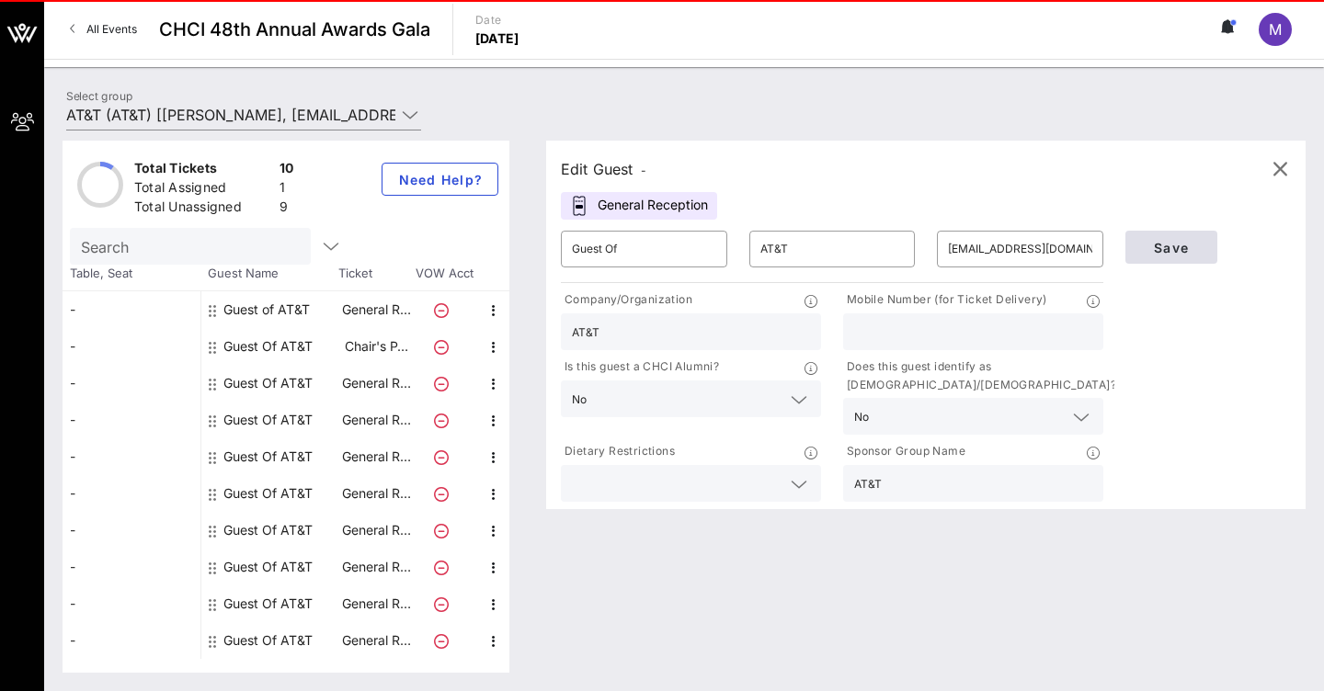
click at [1172, 245] on span "Save" at bounding box center [1171, 248] width 62 height 16
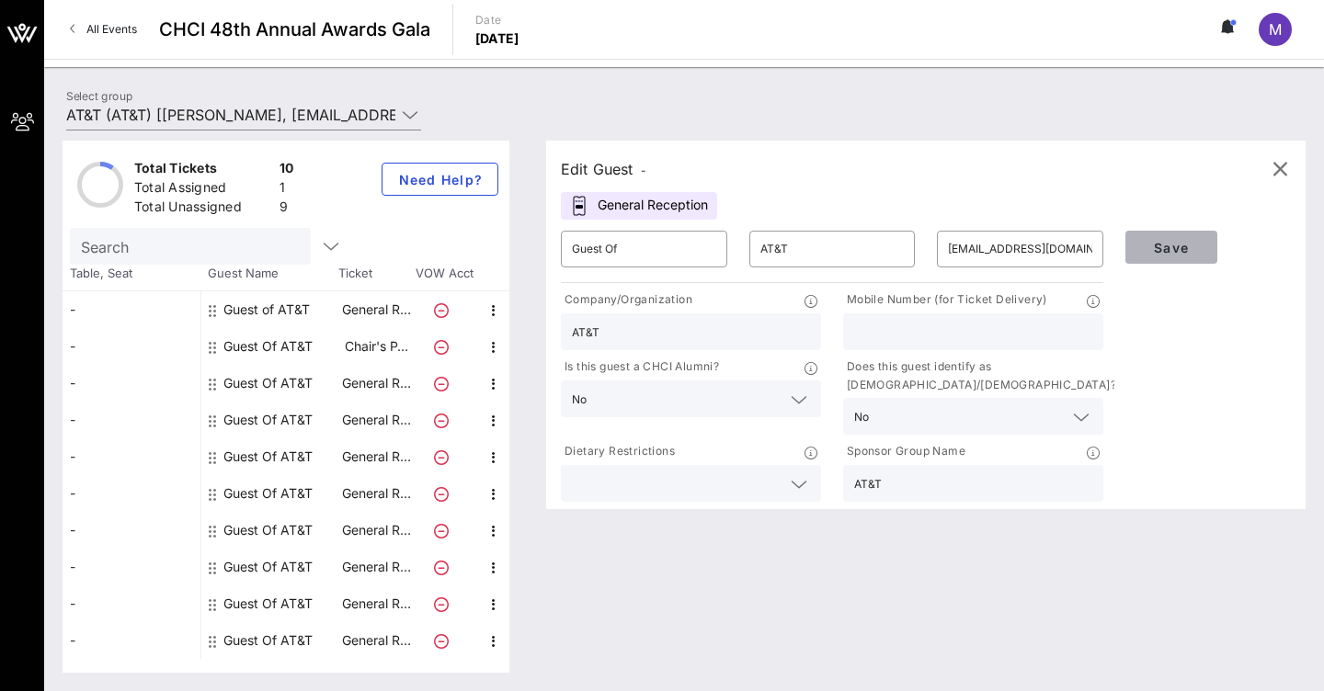
click at [1172, 245] on span "Save" at bounding box center [1171, 248] width 62 height 16
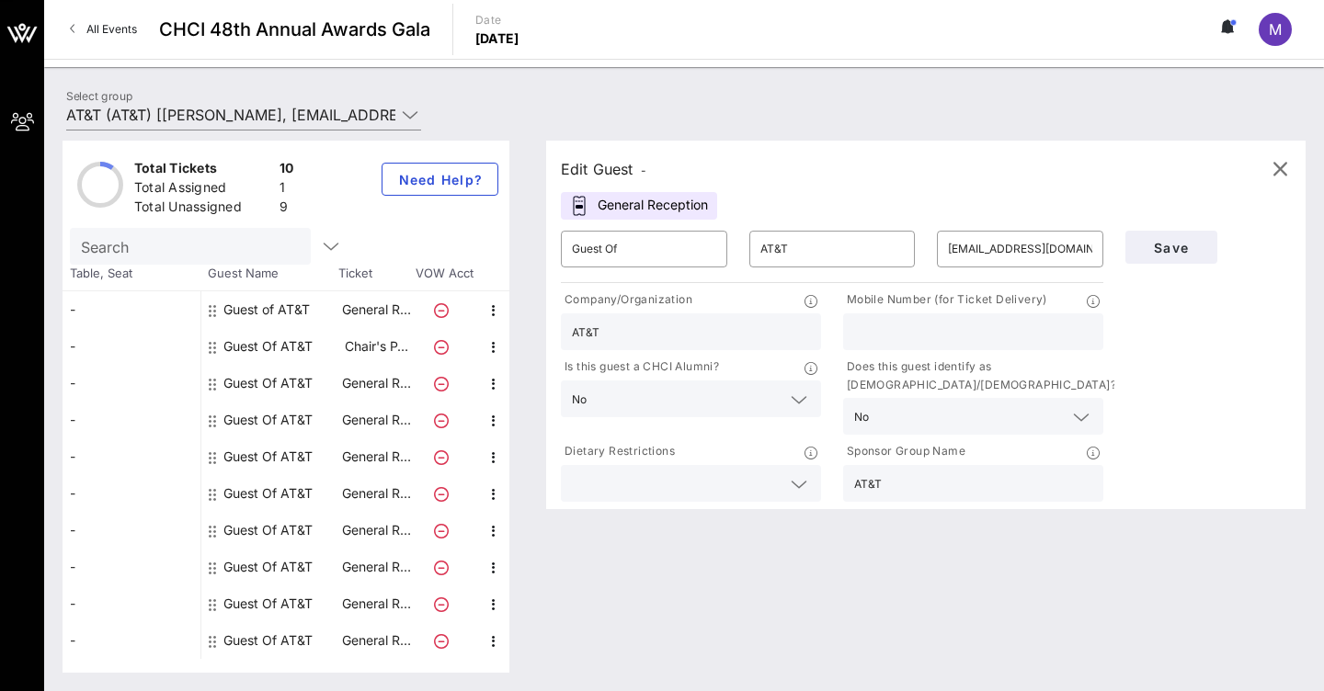
click at [1171, 229] on div "Save" at bounding box center [1208, 247] width 188 height 55
click at [1173, 247] on span "Save" at bounding box center [1171, 248] width 62 height 16
click at [1289, 174] on icon "button" at bounding box center [1279, 169] width 22 height 22
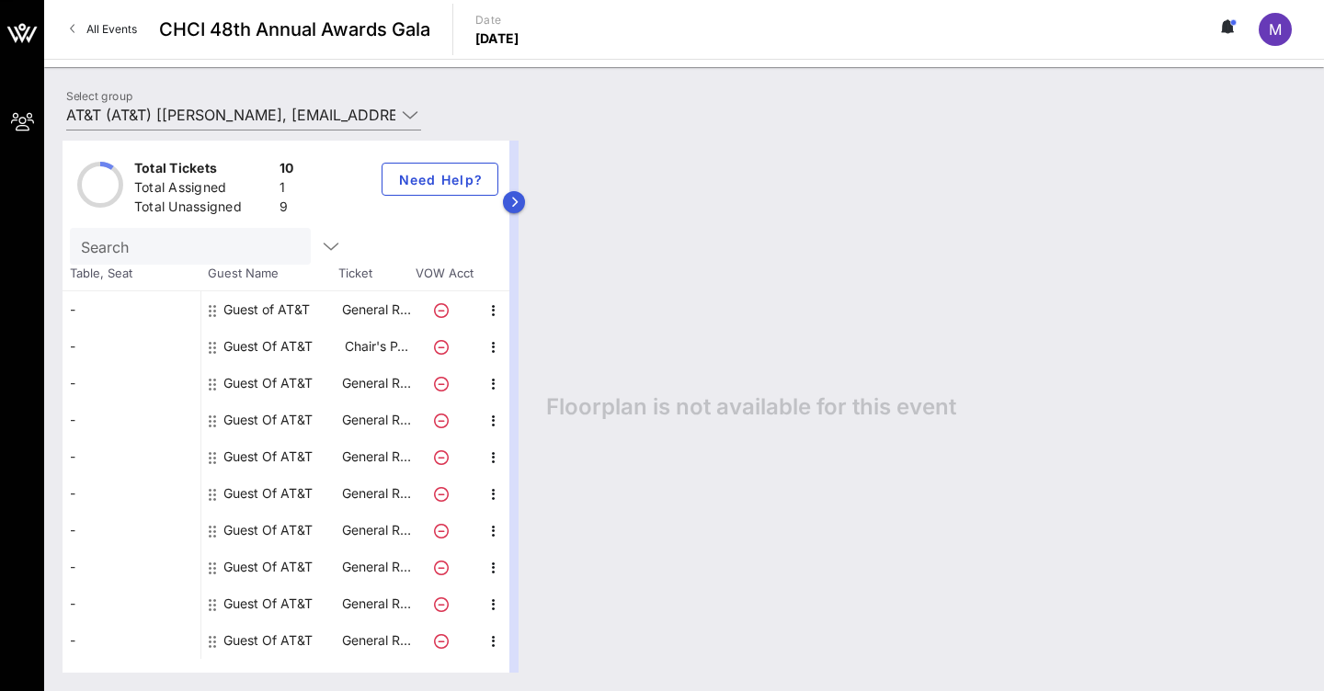
click at [518, 199] on button "button" at bounding box center [514, 202] width 22 height 22
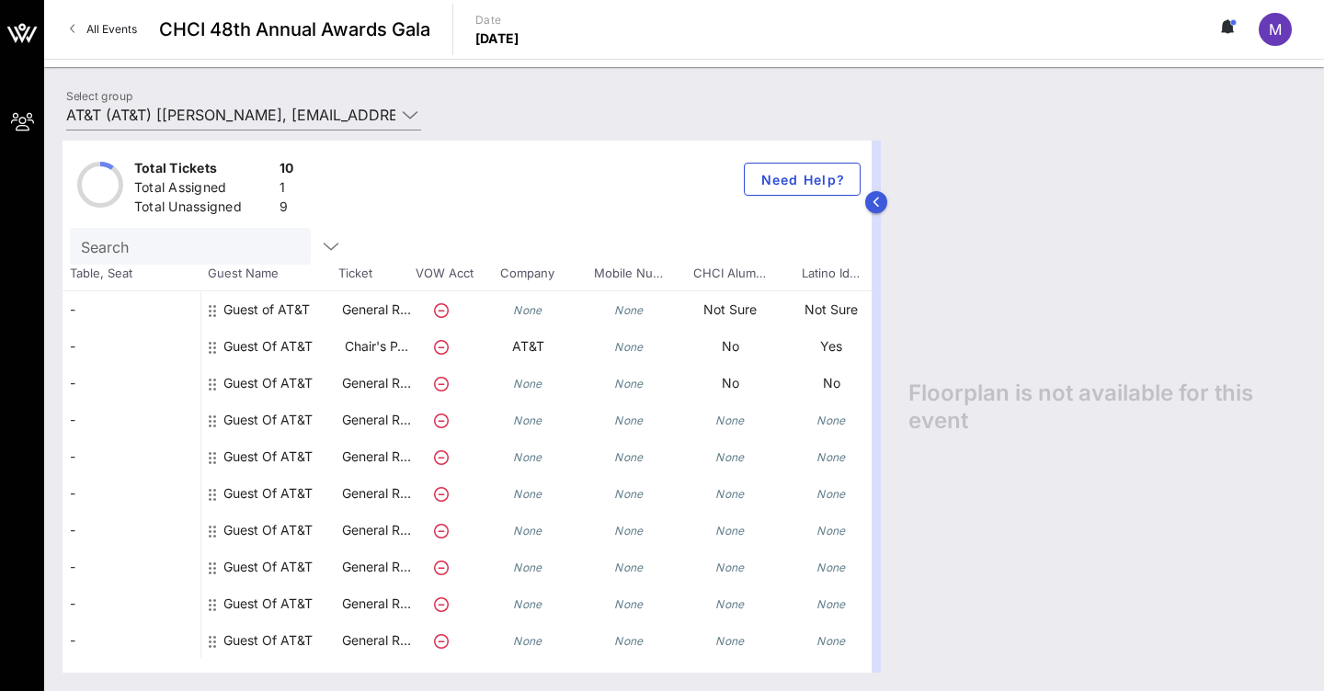
click at [873, 208] on button "button" at bounding box center [876, 202] width 22 height 22
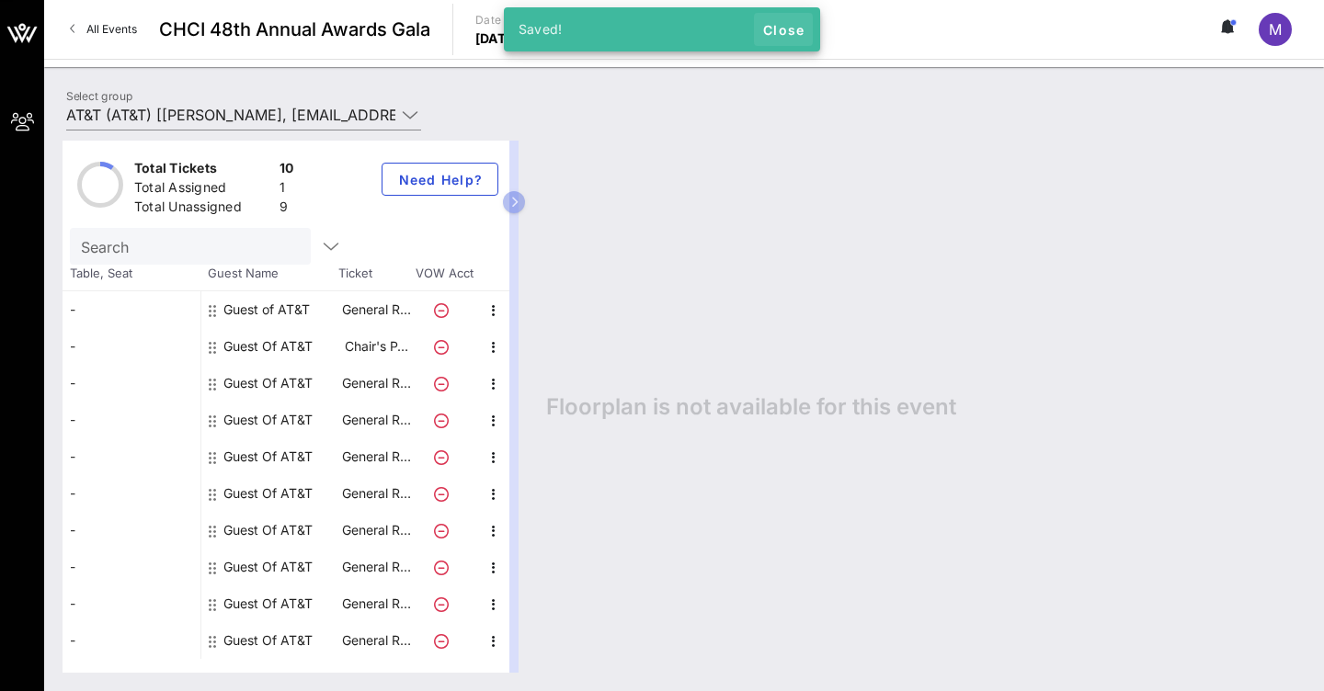
click at [792, 28] on span "Close" at bounding box center [783, 30] width 44 height 16
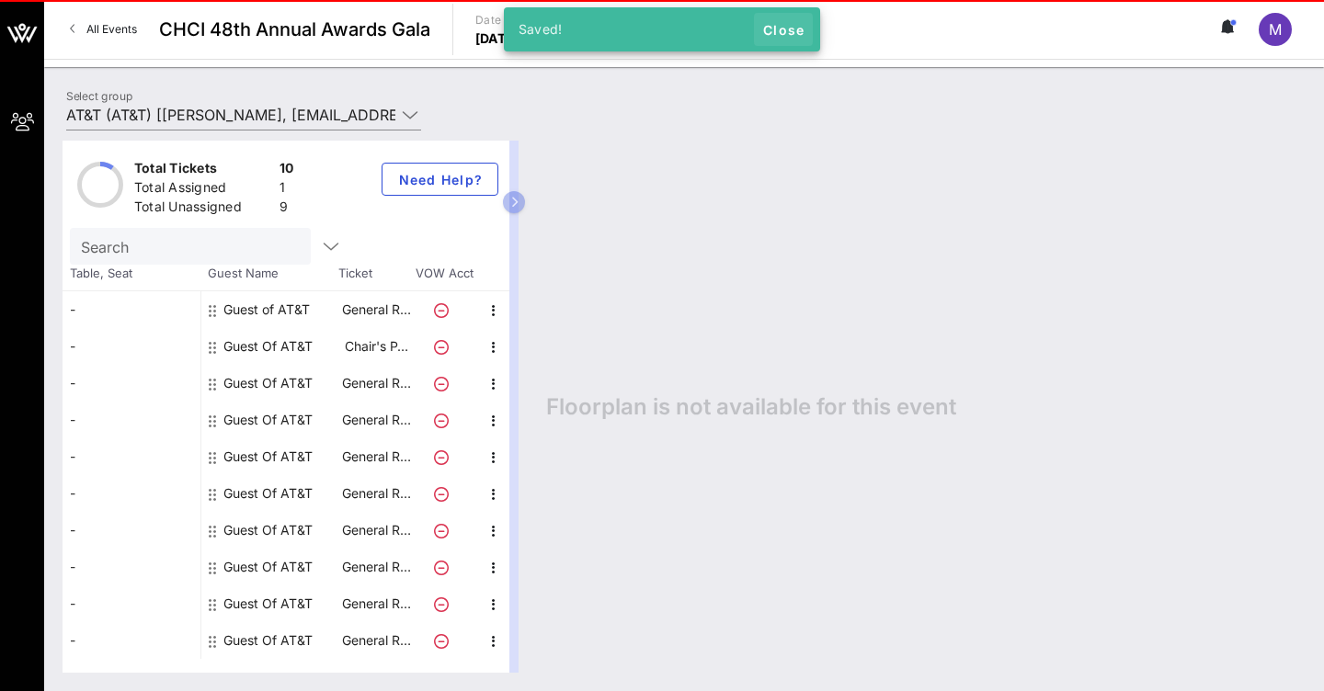
click at [792, 28] on span "Close" at bounding box center [783, 30] width 44 height 16
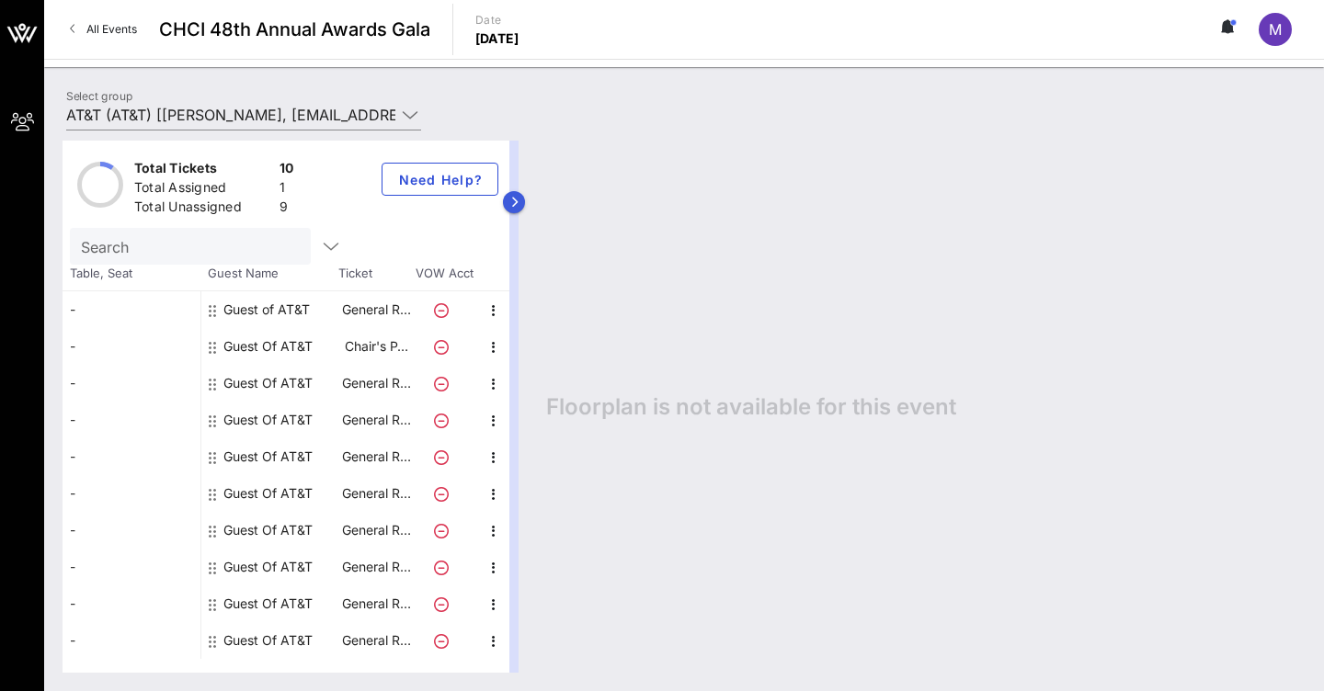
click at [523, 204] on button "button" at bounding box center [514, 202] width 22 height 22
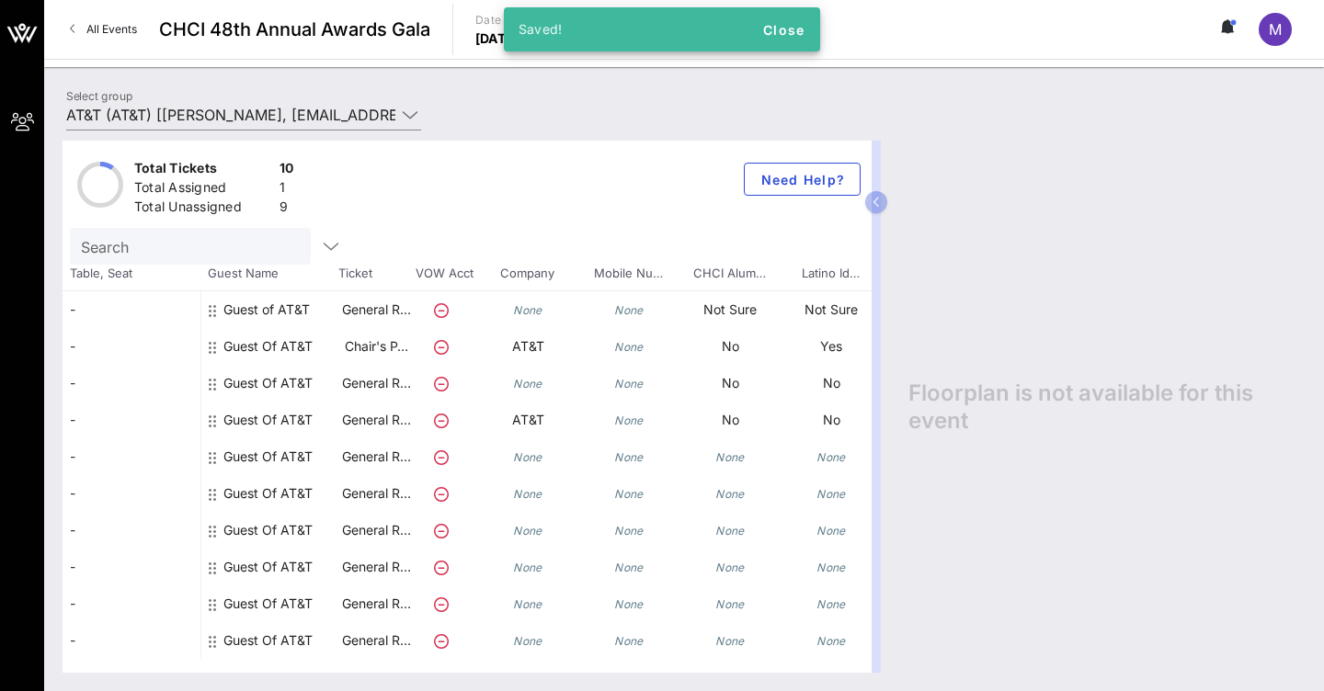
click at [237, 459] on div "Guest Of AT&T" at bounding box center [267, 456] width 89 height 37
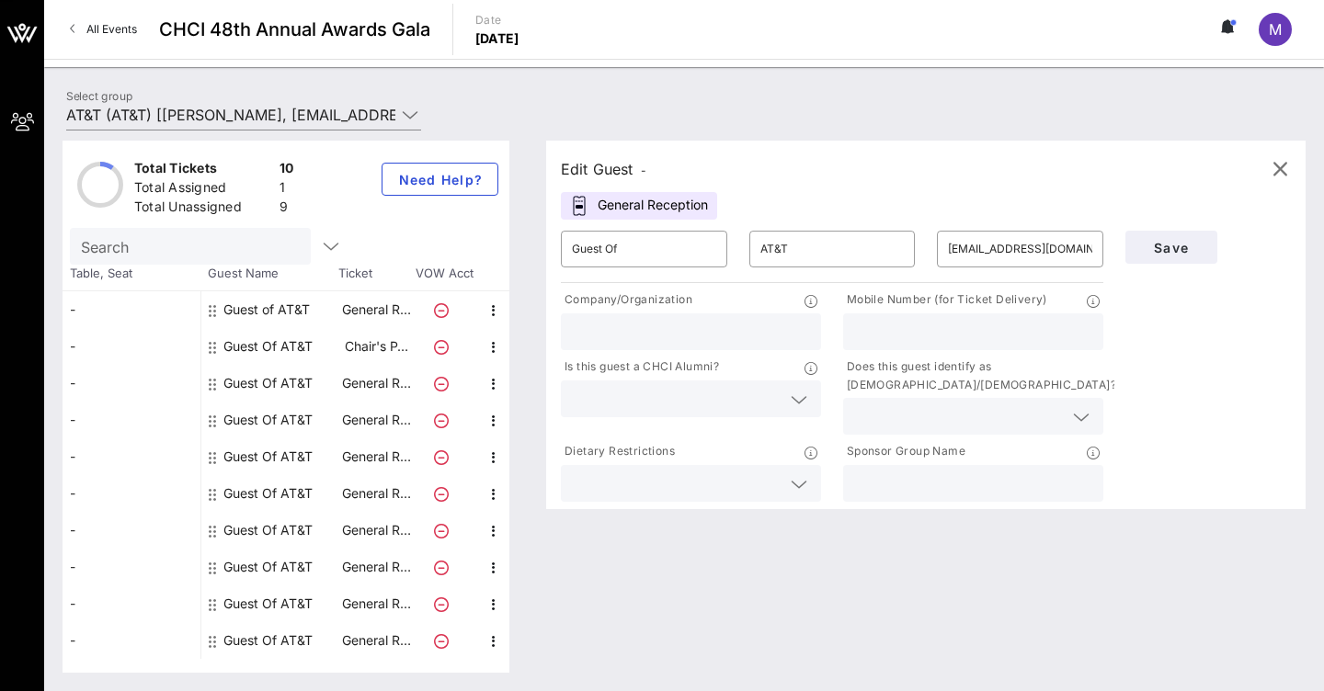
click at [672, 399] on input "text" at bounding box center [676, 399] width 209 height 24
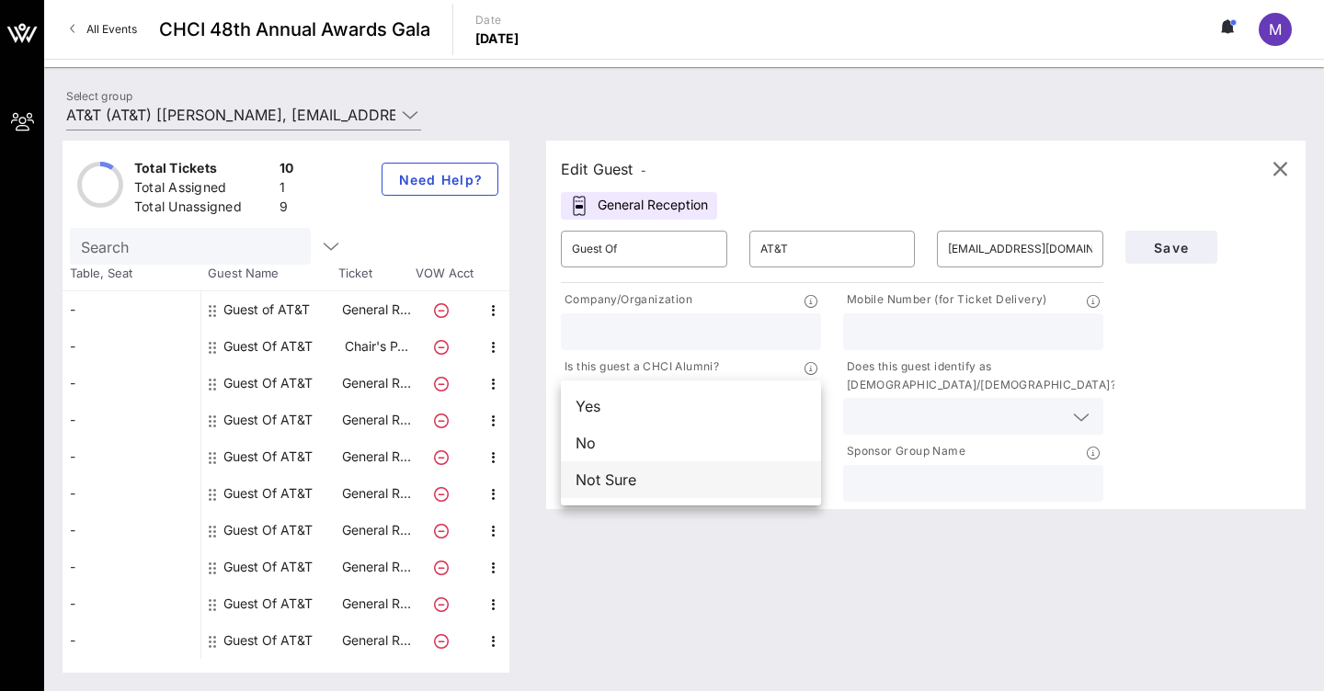
click at [622, 485] on div "Not Sure" at bounding box center [691, 479] width 260 height 37
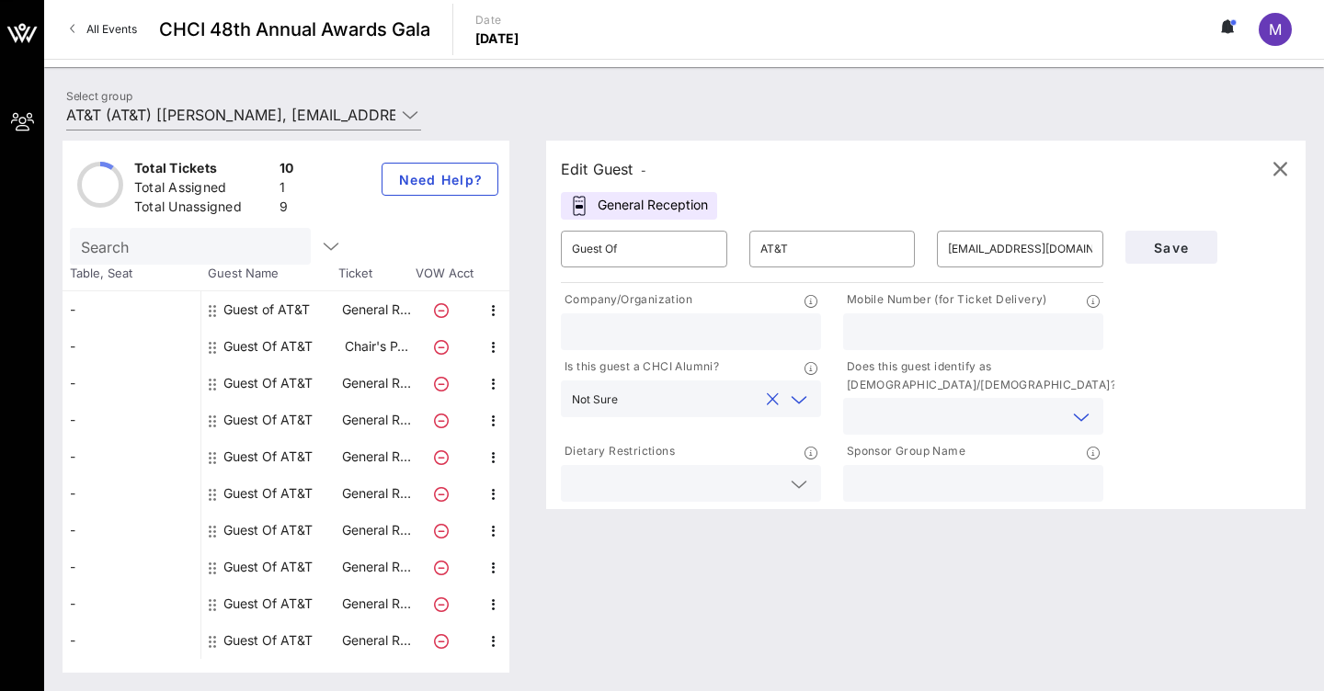
click at [938, 412] on input "text" at bounding box center [958, 416] width 209 height 24
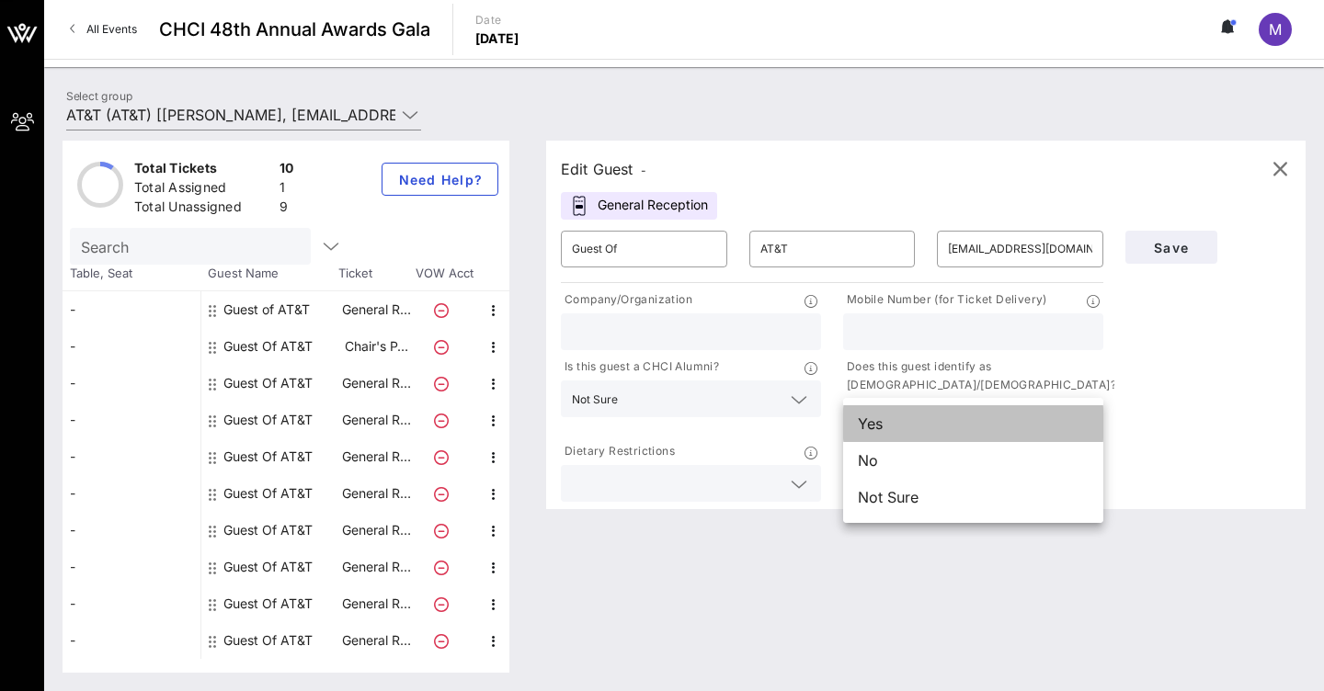
click at [909, 433] on div "Yes" at bounding box center [973, 423] width 260 height 37
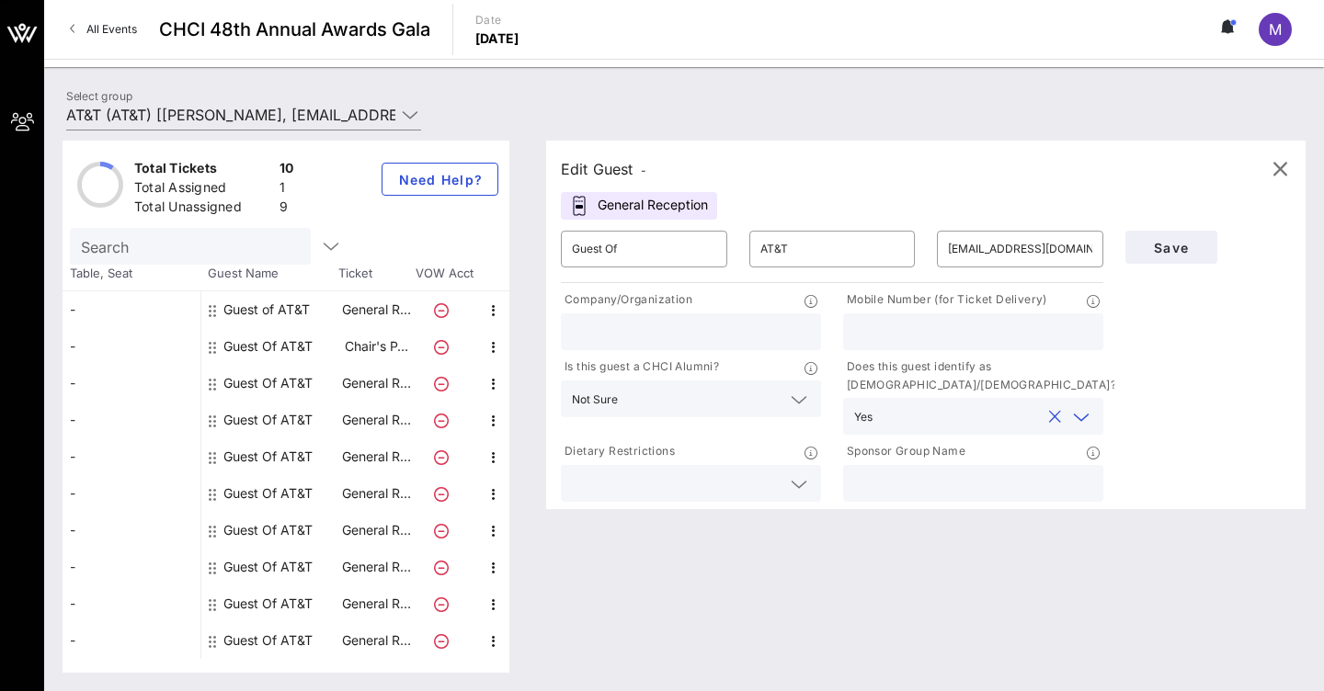
click at [905, 495] on div at bounding box center [973, 483] width 238 height 37
type input "AT&T"
click at [1199, 253] on span "Save" at bounding box center [1171, 248] width 62 height 16
click at [334, 246] on icon "button" at bounding box center [331, 246] width 22 height 22
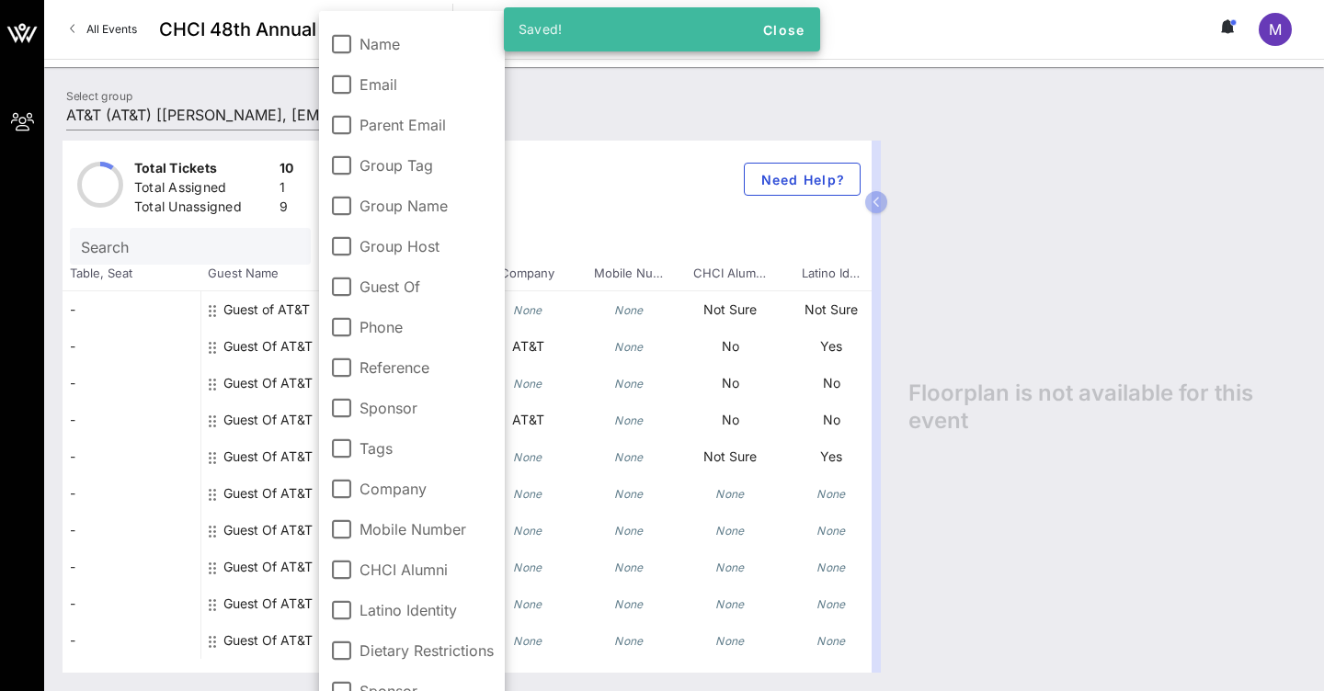
click at [559, 112] on div "Select group AT&T (AT&T) [[PERSON_NAME], [EMAIL_ADDRESS][DOMAIN_NAME]]" at bounding box center [683, 117] width 1257 height 64
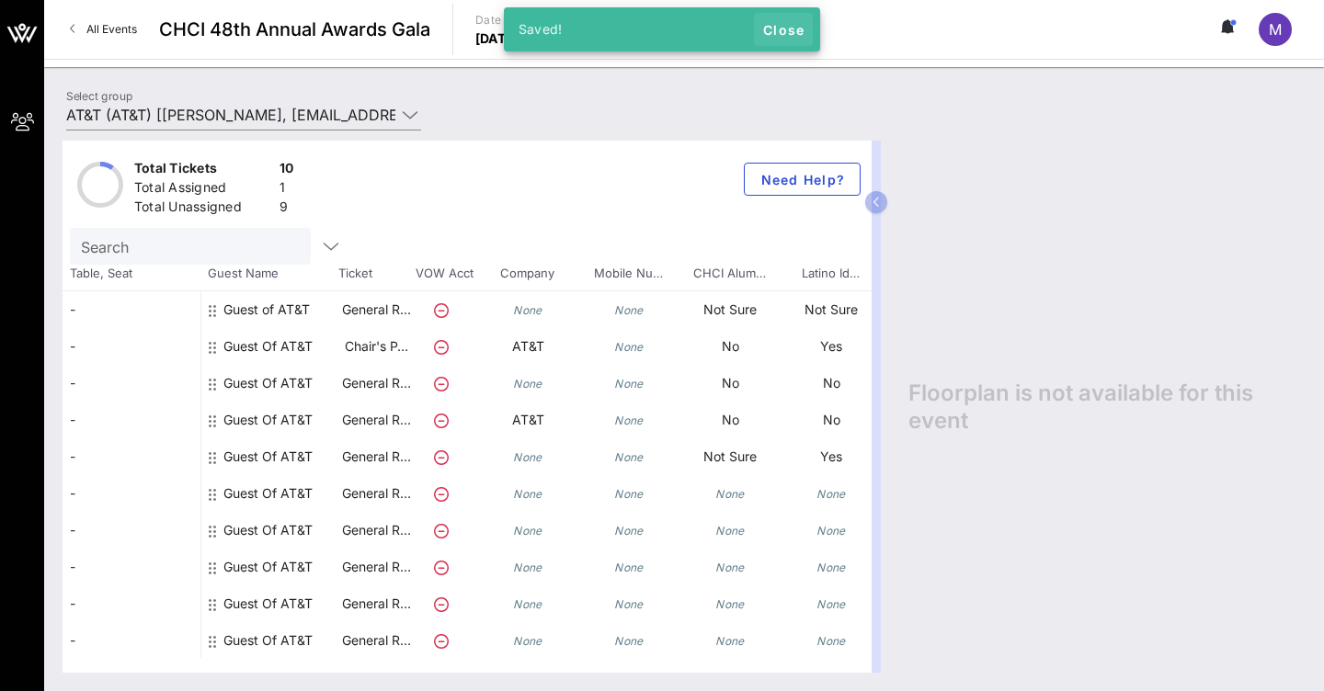
click at [800, 32] on span "Close" at bounding box center [783, 30] width 44 height 16
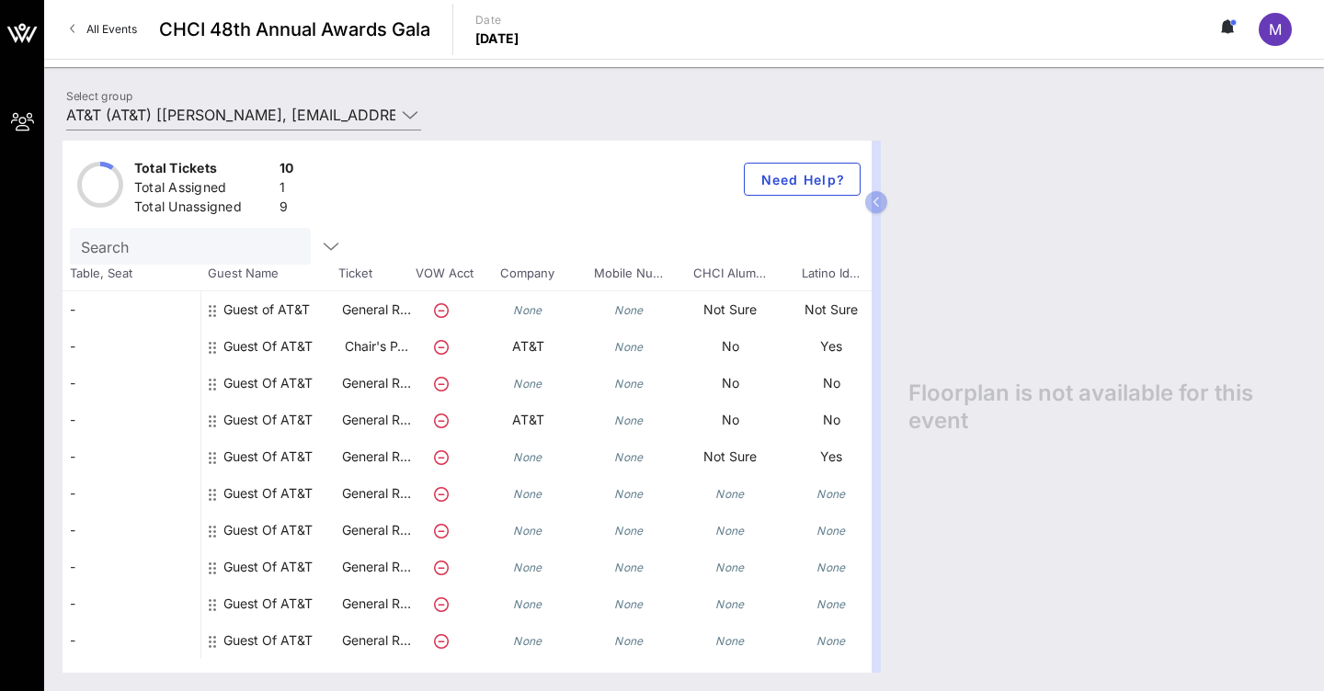
click at [290, 494] on div "Guest Of AT&T" at bounding box center [267, 493] width 89 height 37
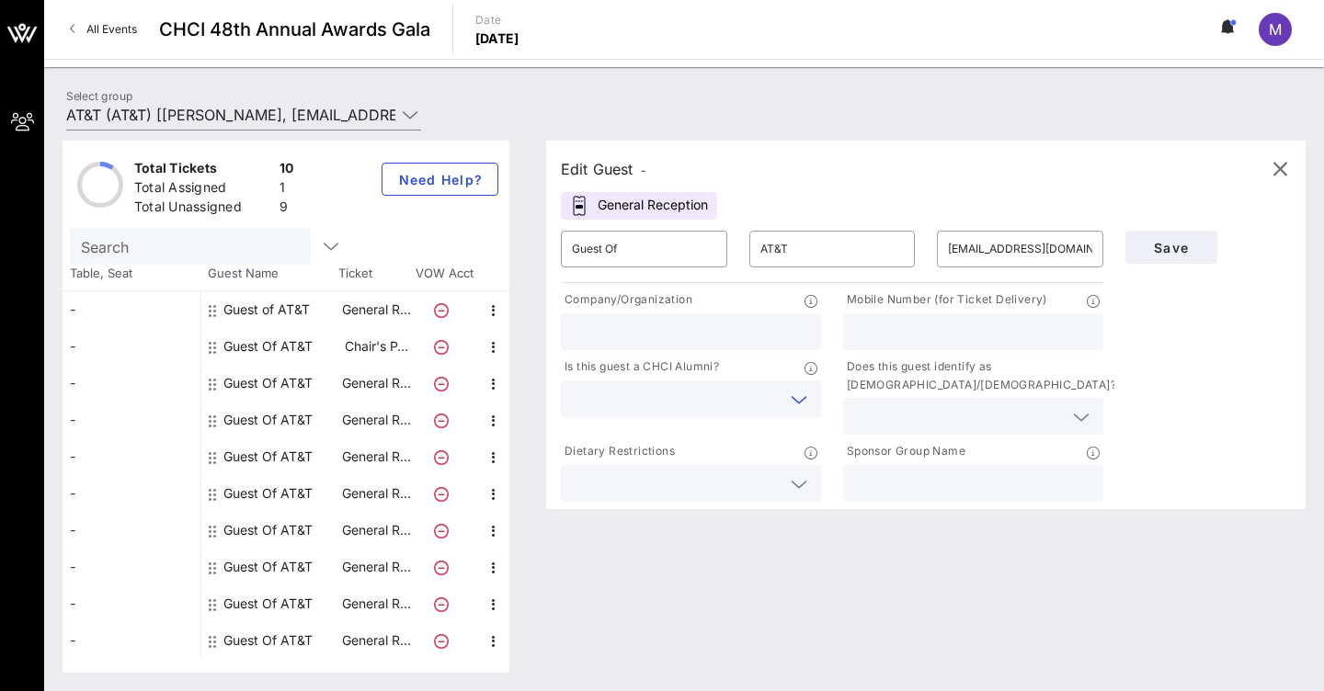
click at [719, 397] on input "text" at bounding box center [676, 399] width 209 height 24
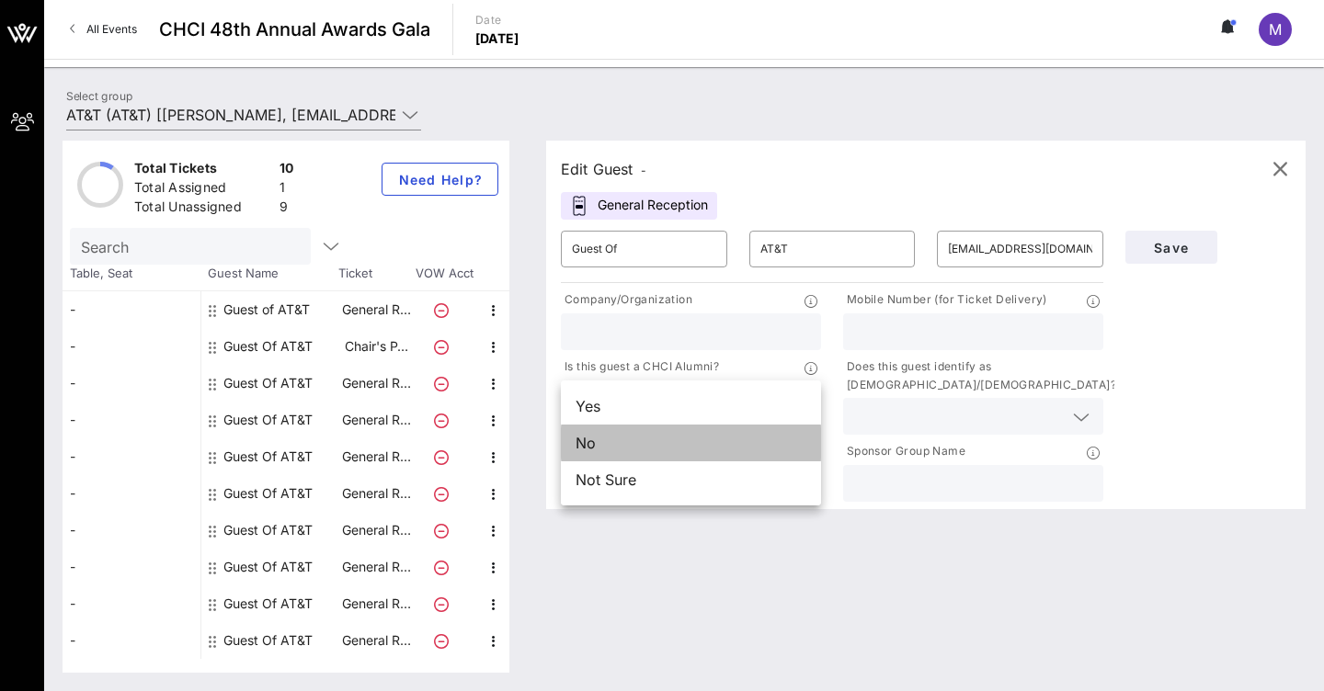
click at [619, 446] on div "No" at bounding box center [691, 443] width 260 height 37
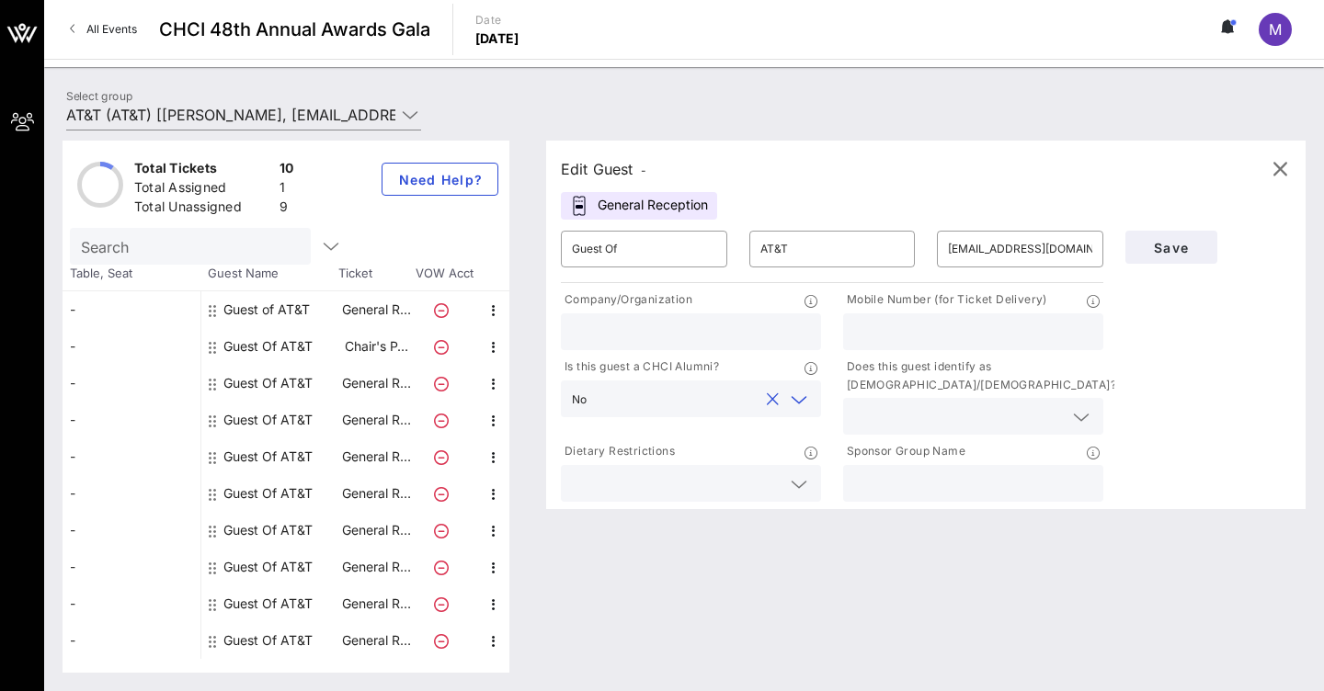
click at [907, 422] on input "text" at bounding box center [958, 416] width 209 height 24
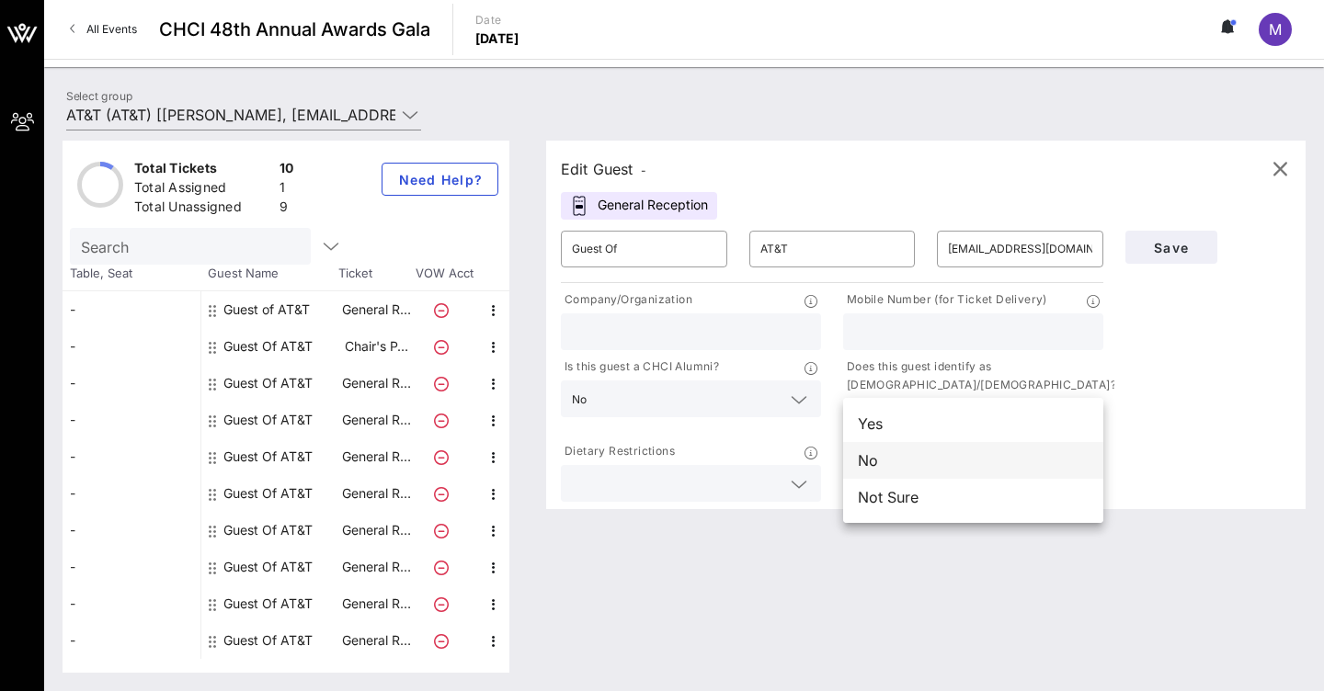
click at [878, 463] on div "No" at bounding box center [973, 460] width 260 height 37
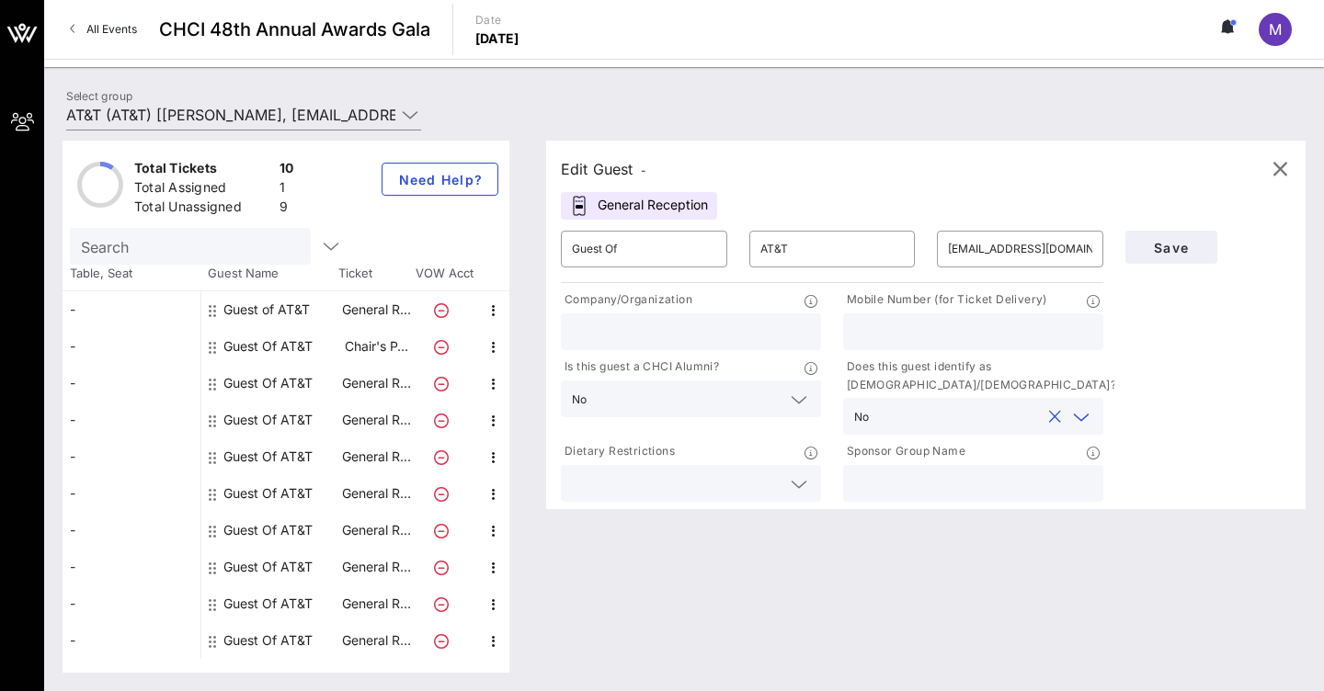
click at [886, 483] on input "text" at bounding box center [973, 484] width 238 height 24
type input "AT&T"
click at [1187, 253] on span "Save" at bounding box center [1171, 248] width 62 height 16
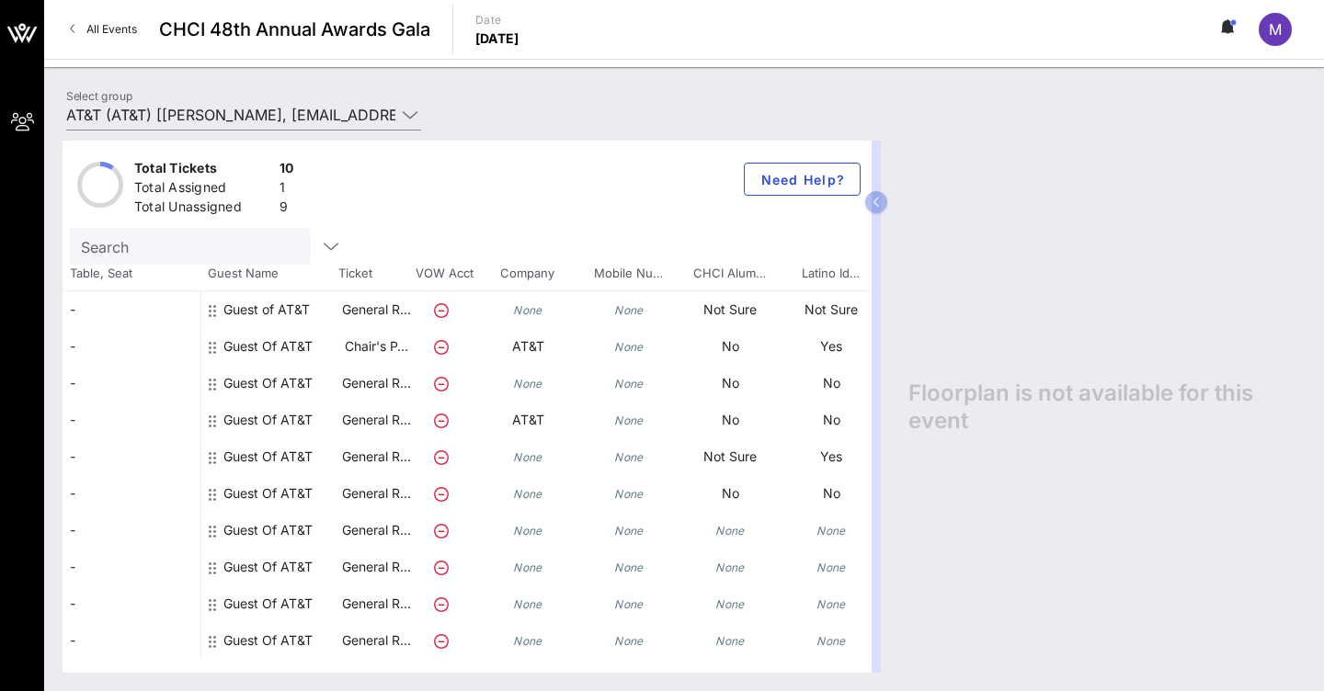
click at [271, 537] on div "Guest Of AT&T" at bounding box center [267, 530] width 89 height 37
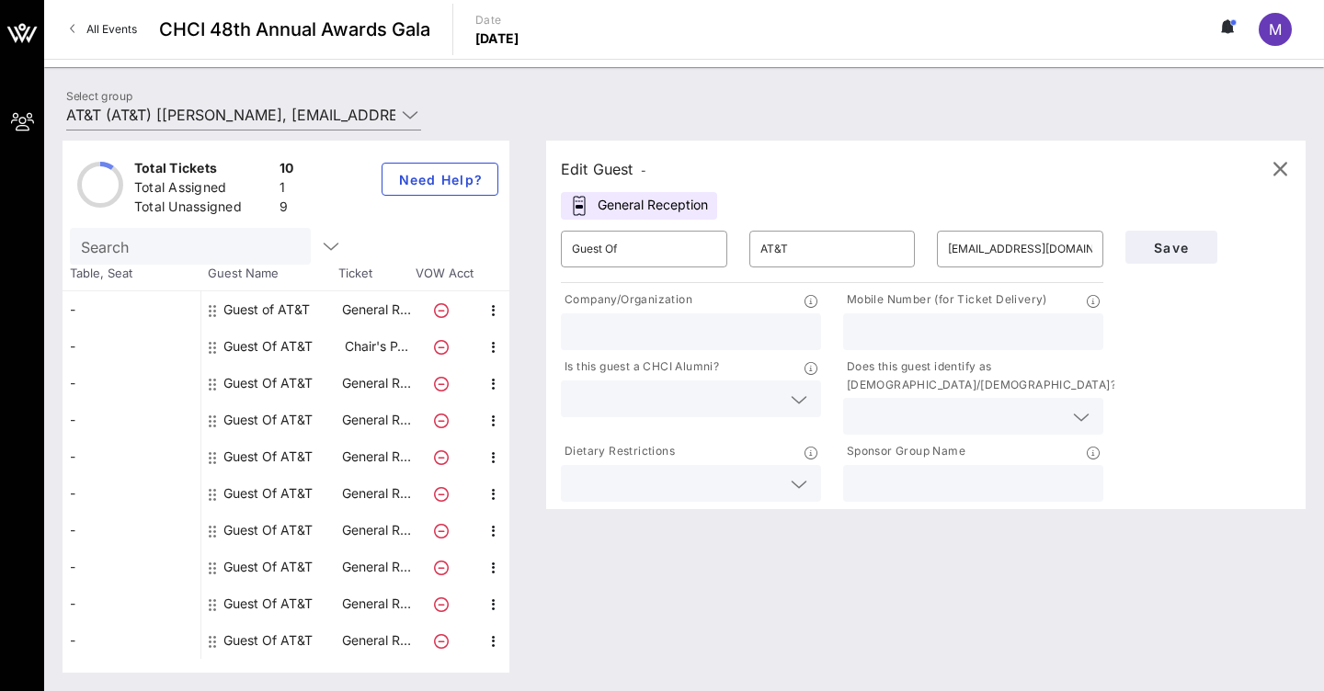
click at [745, 390] on input "text" at bounding box center [676, 399] width 209 height 24
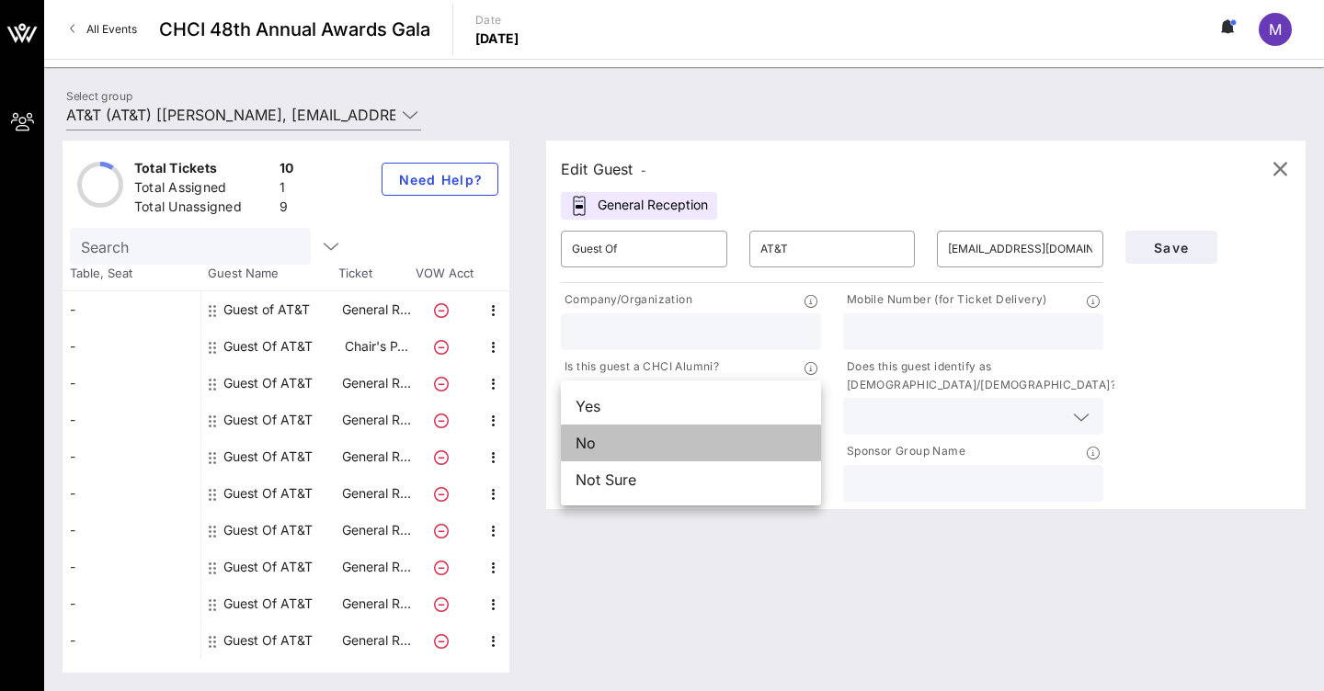
click at [698, 449] on div "No" at bounding box center [691, 443] width 260 height 37
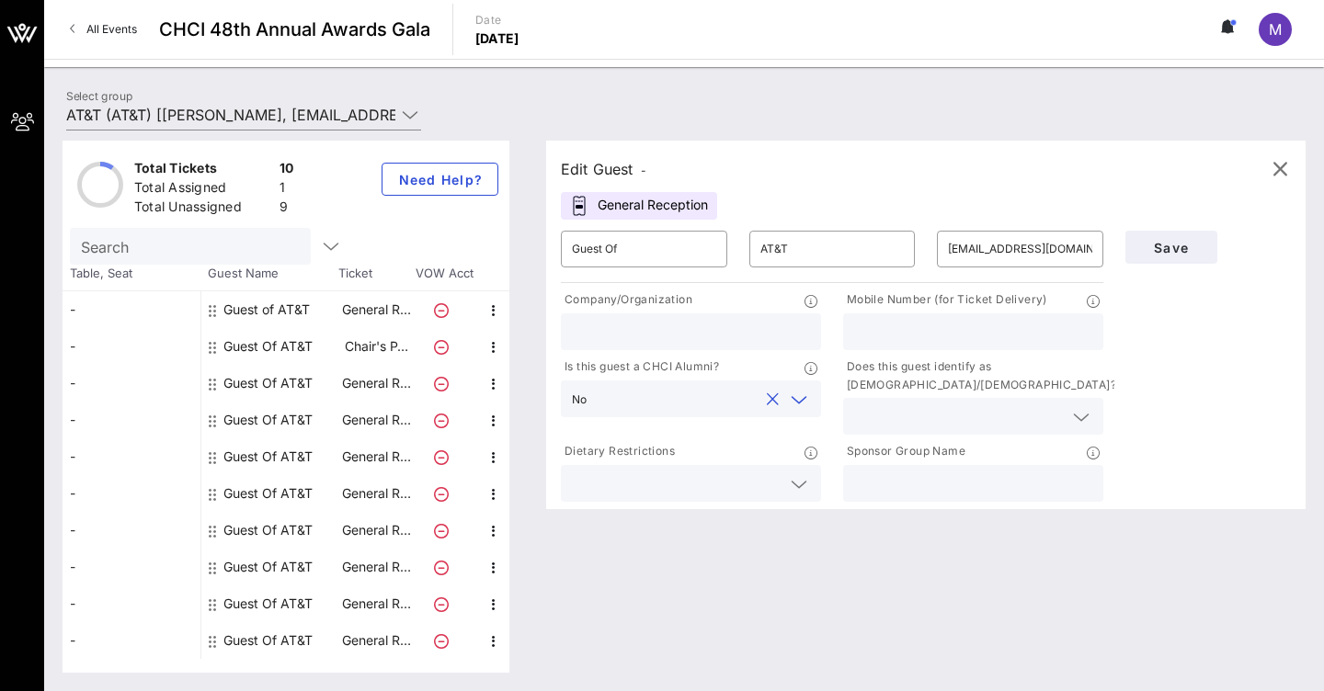
click at [934, 425] on input "text" at bounding box center [958, 416] width 209 height 24
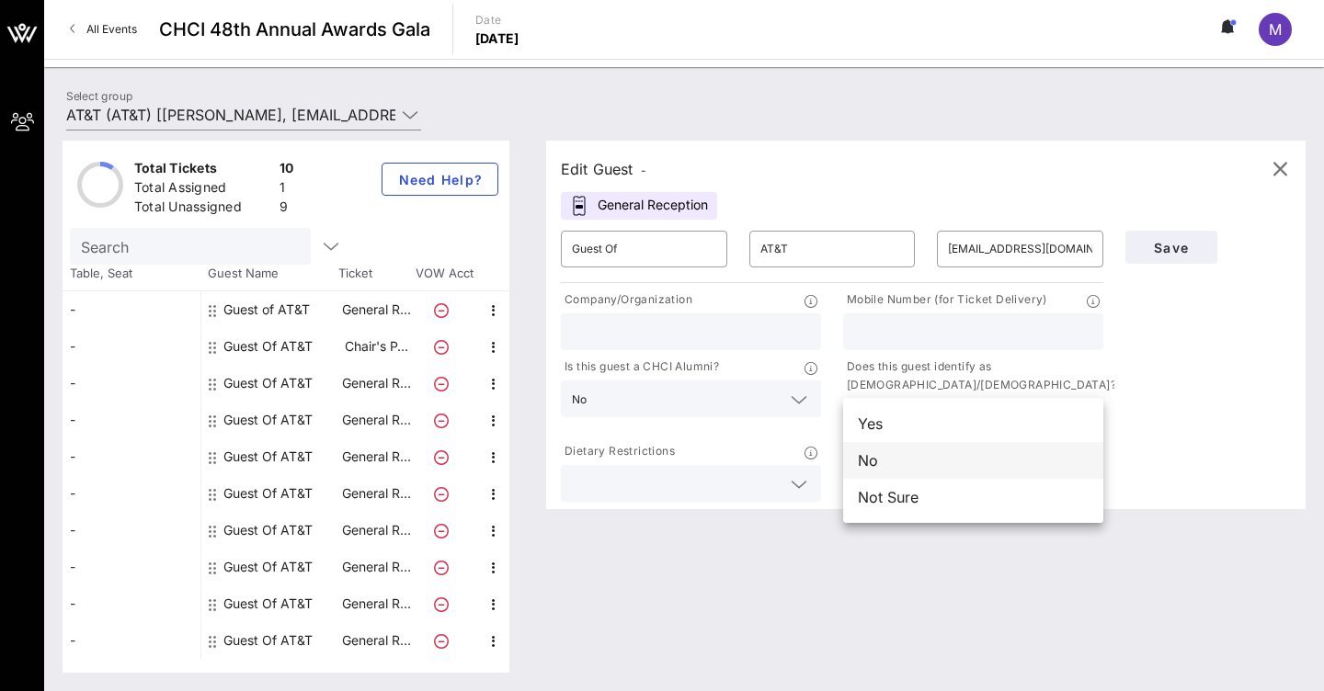
click at [911, 463] on div "No" at bounding box center [973, 460] width 260 height 37
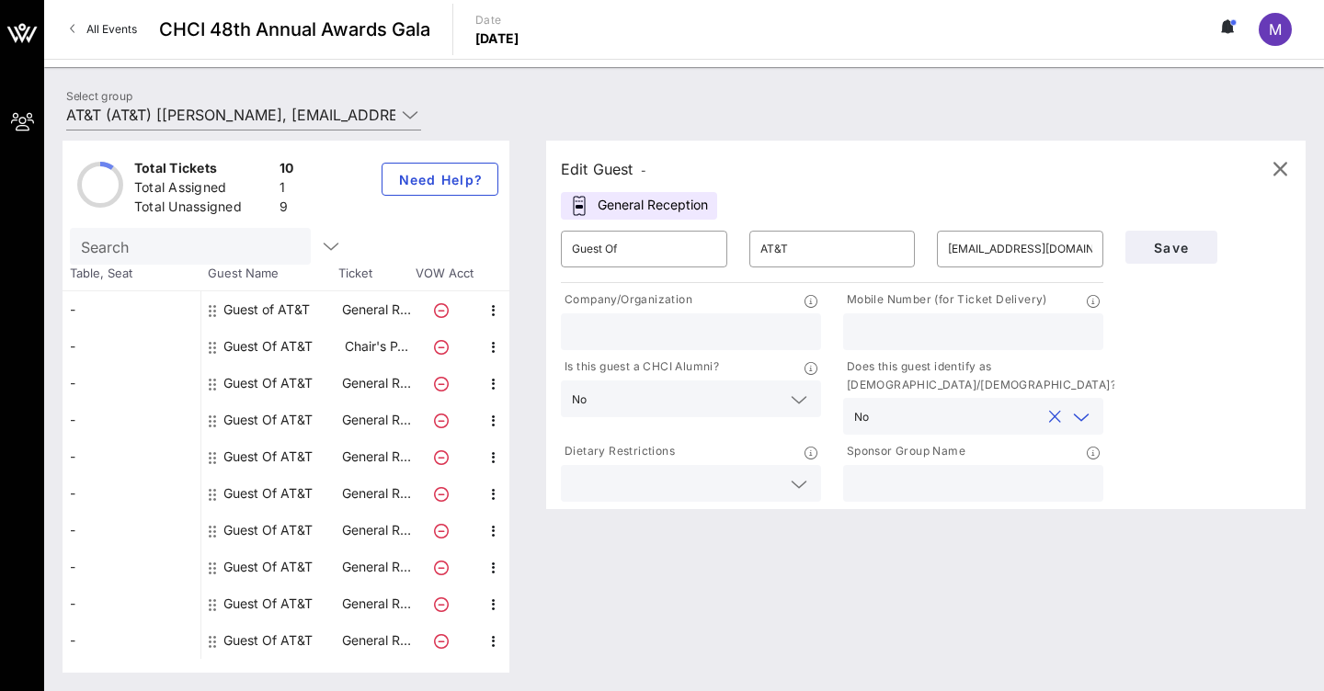
click at [927, 488] on input "text" at bounding box center [973, 484] width 238 height 24
type input "AT&T"
click at [1183, 256] on button "Save" at bounding box center [1171, 247] width 92 height 33
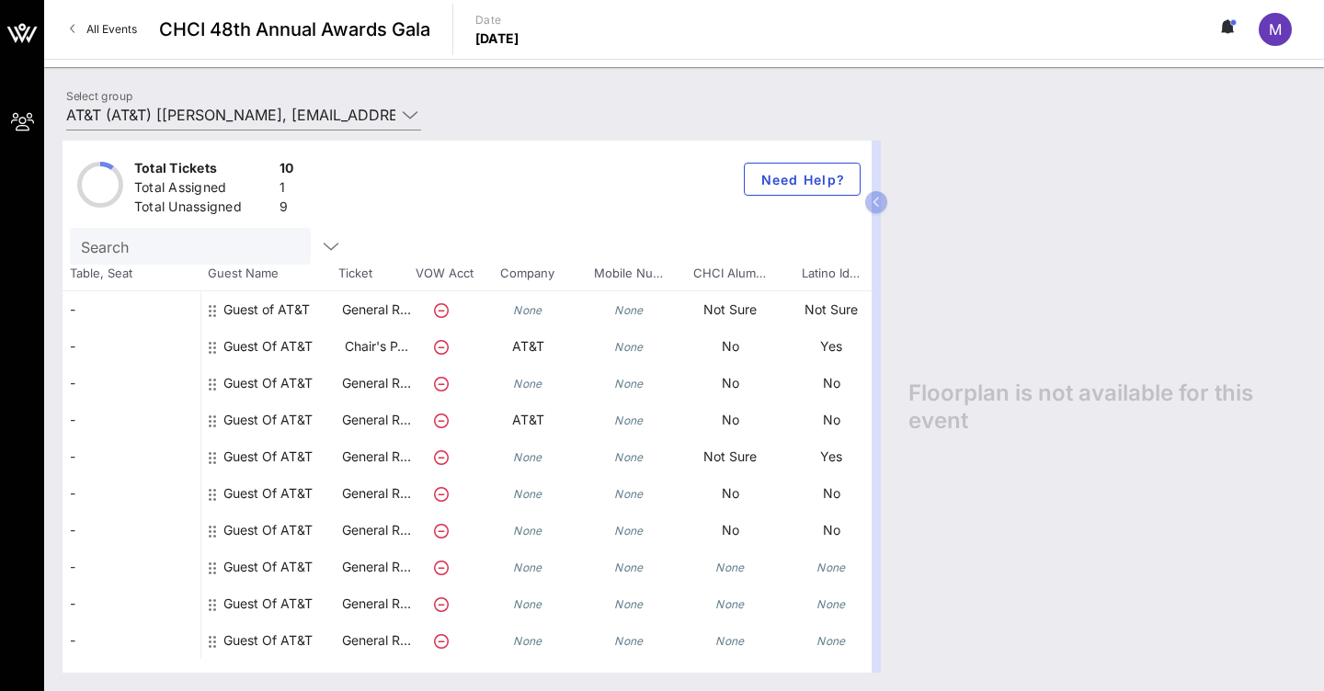
click at [297, 565] on div "Guest Of AT&T" at bounding box center [267, 567] width 89 height 37
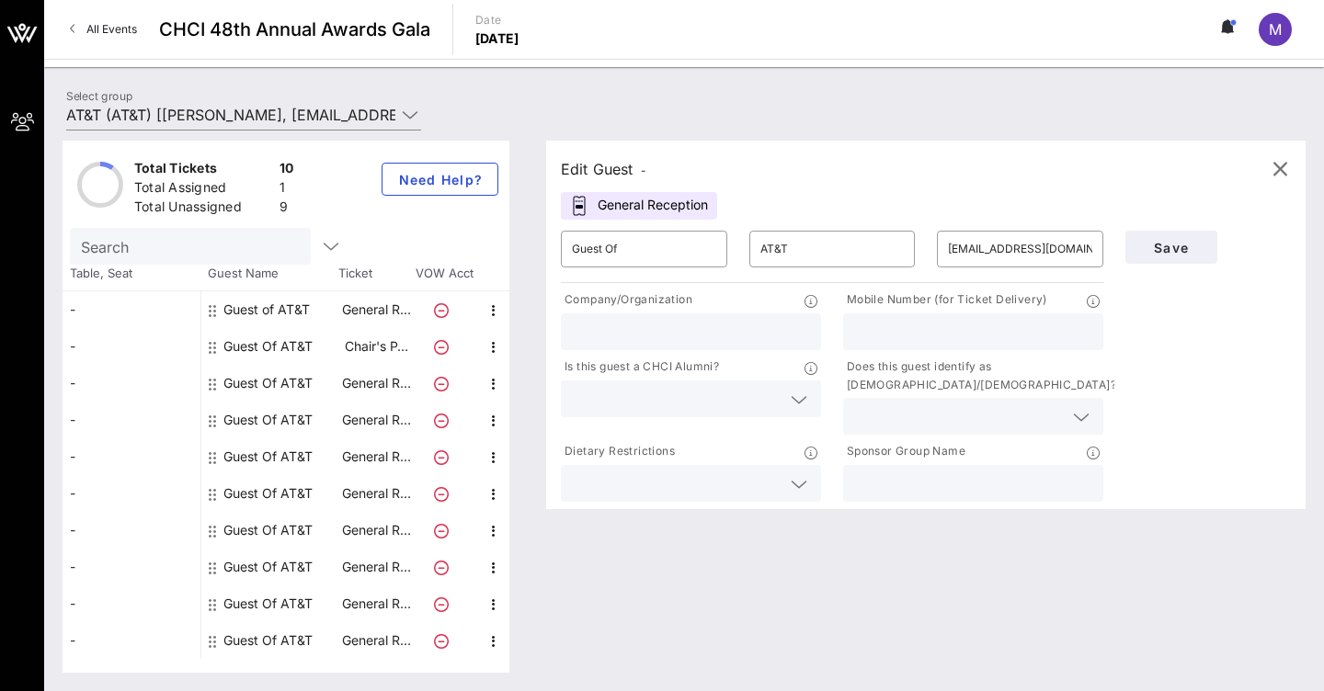
click at [800, 404] on icon at bounding box center [798, 400] width 17 height 22
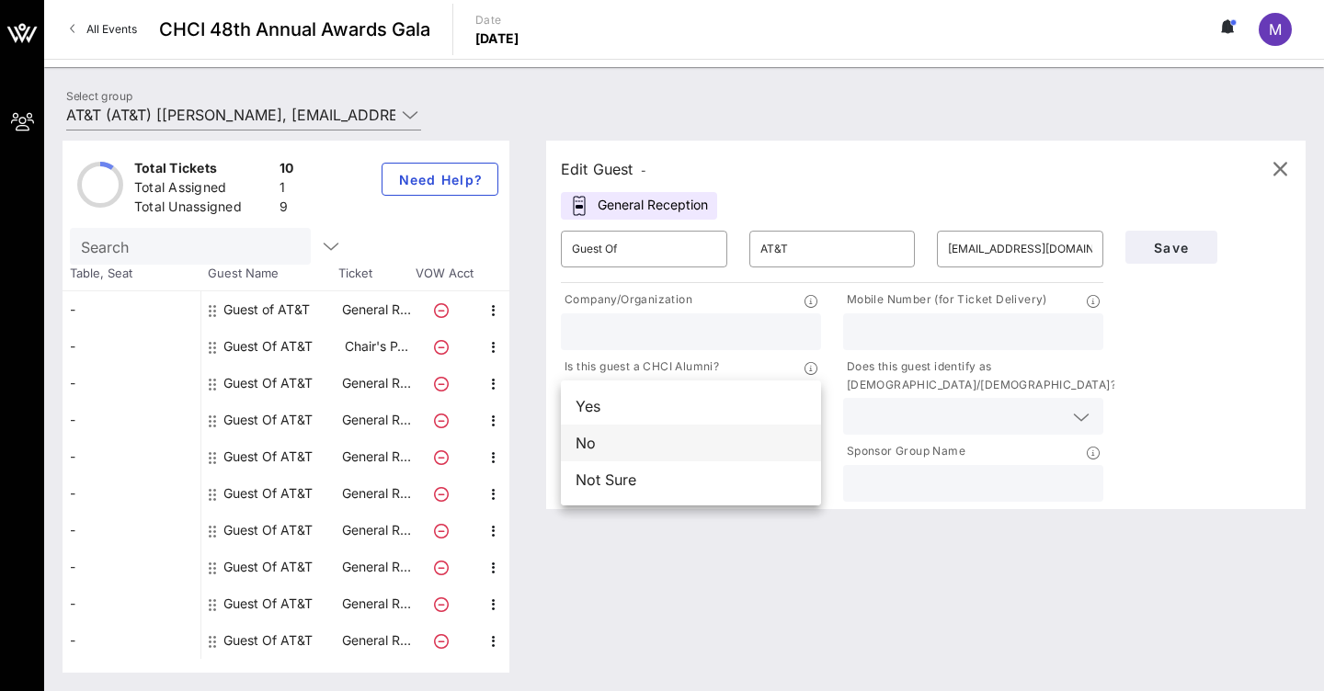
click at [723, 449] on div "No" at bounding box center [691, 443] width 260 height 37
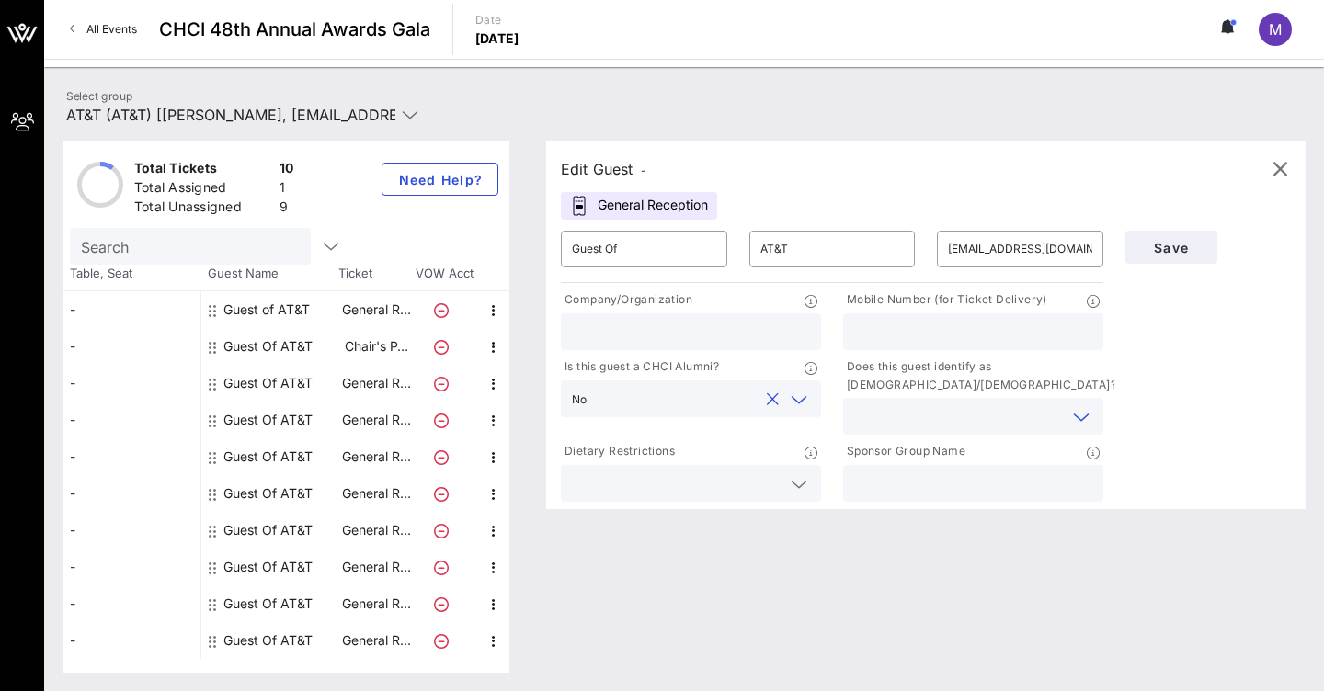
click at [916, 416] on input "text" at bounding box center [958, 416] width 209 height 24
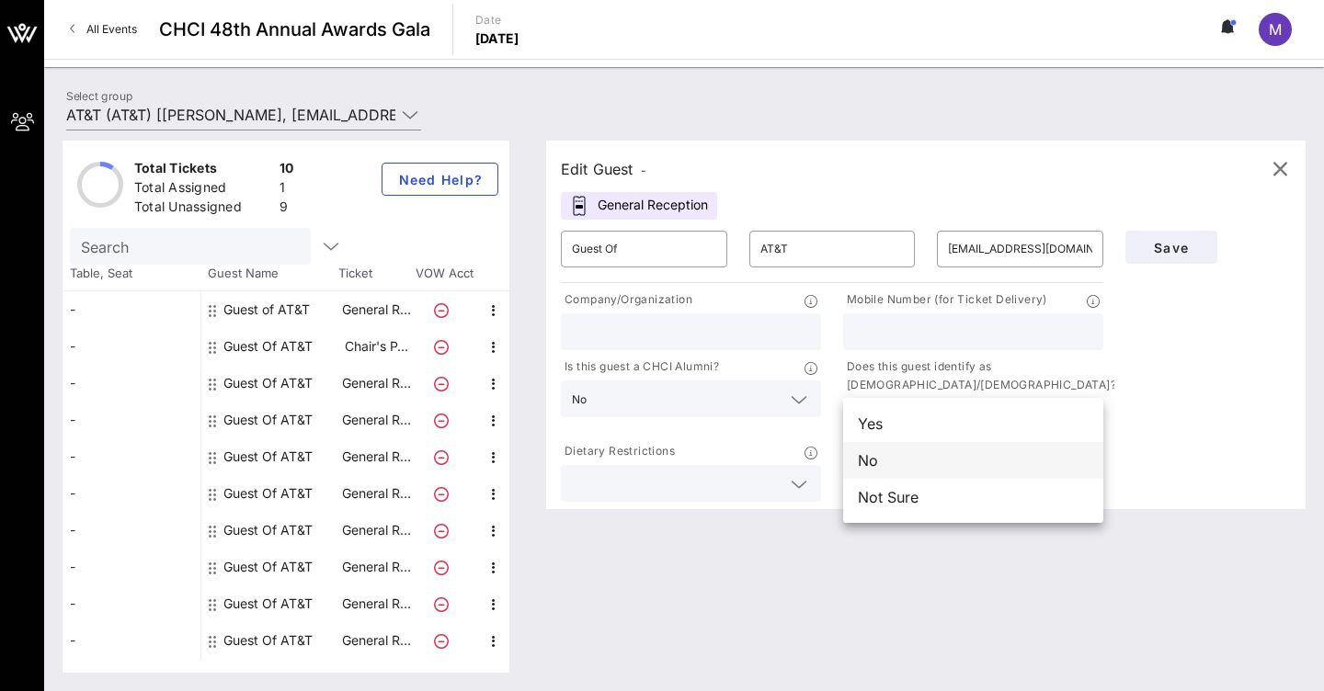
click at [885, 460] on div "No" at bounding box center [973, 460] width 260 height 37
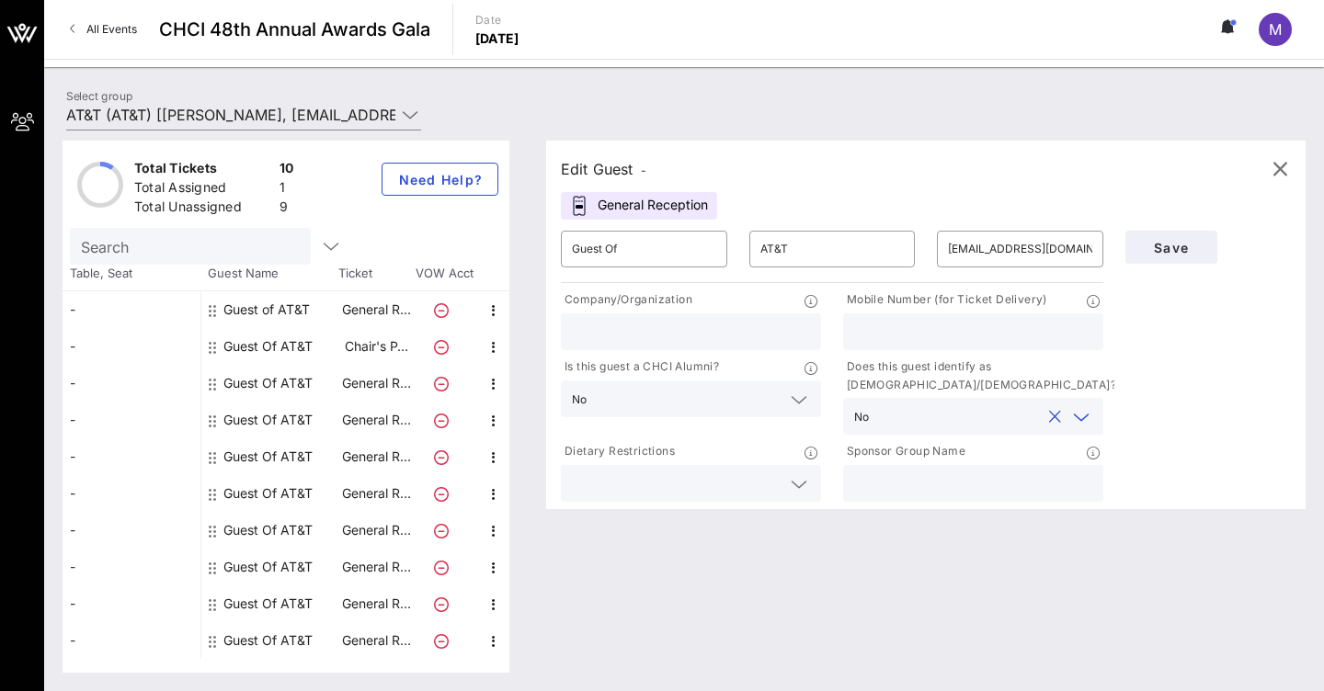
click at [884, 493] on input "text" at bounding box center [973, 484] width 238 height 24
type input "AT&T"
click at [1177, 252] on span "Save" at bounding box center [1171, 248] width 62 height 16
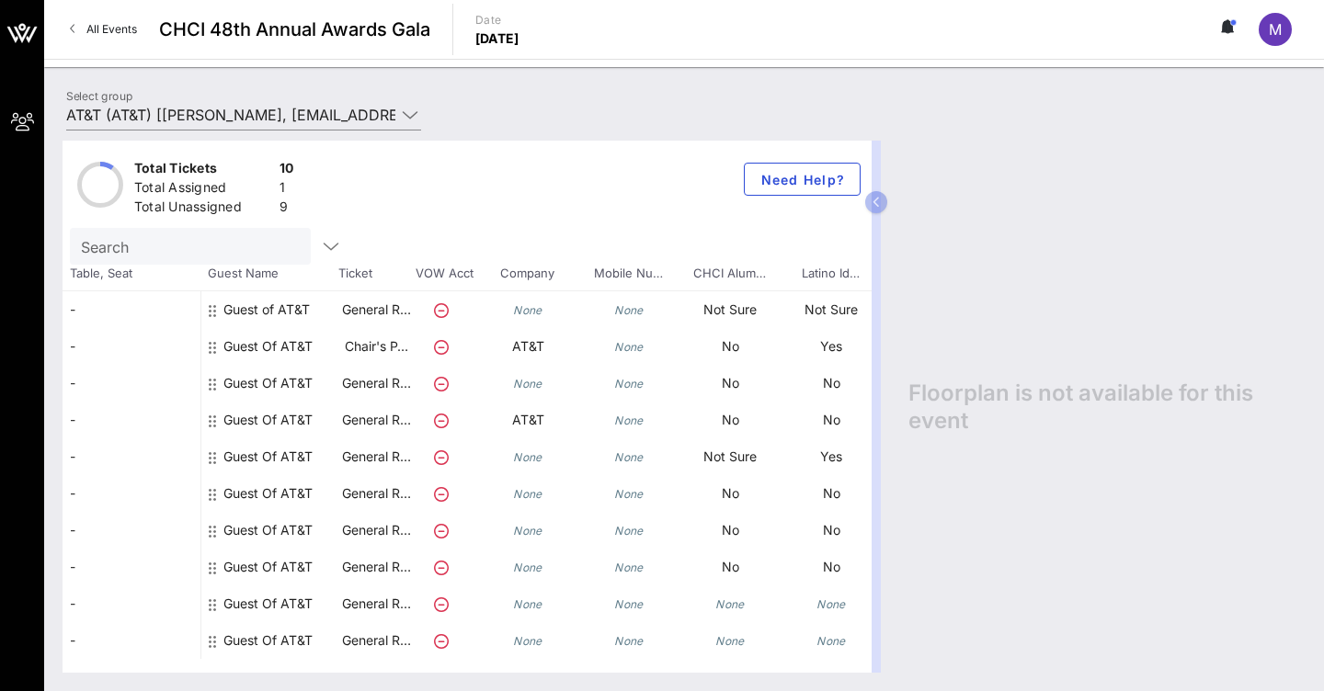
click at [248, 606] on div "Guest Of AT&T" at bounding box center [267, 603] width 89 height 37
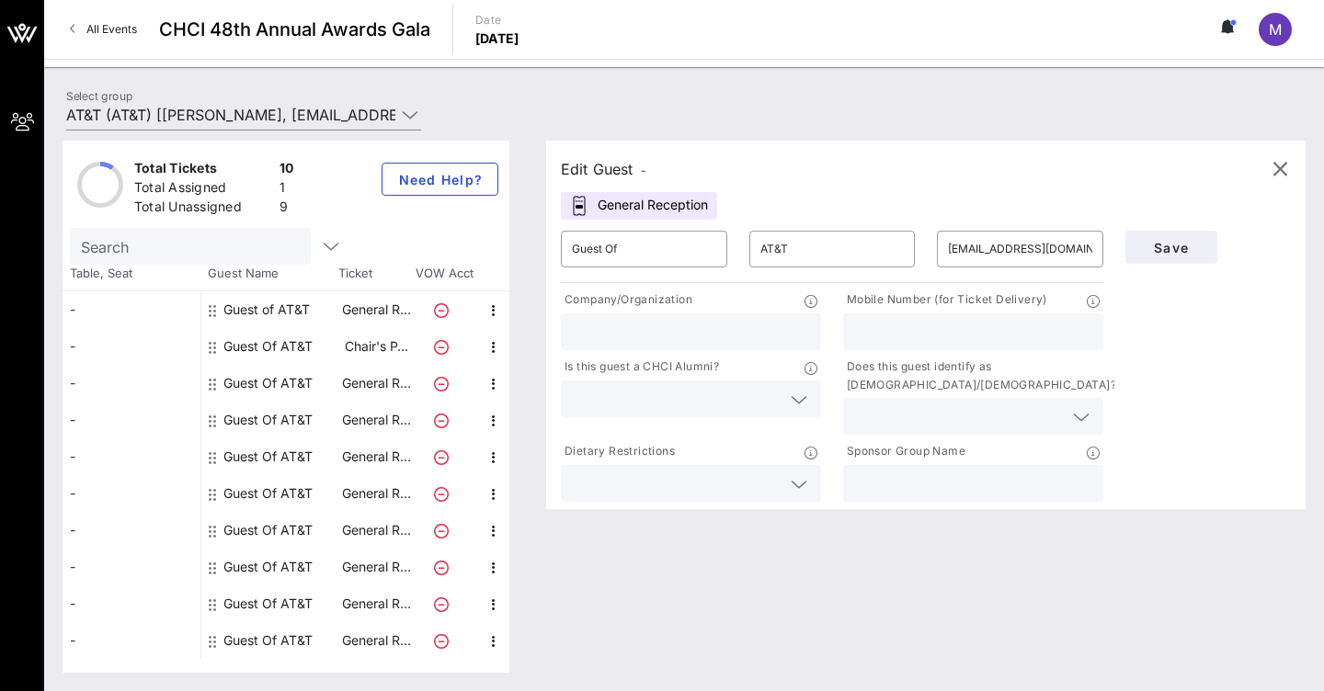
click at [678, 347] on div at bounding box center [691, 331] width 238 height 37
type input "AT&T"
click at [639, 402] on input "text" at bounding box center [676, 399] width 209 height 24
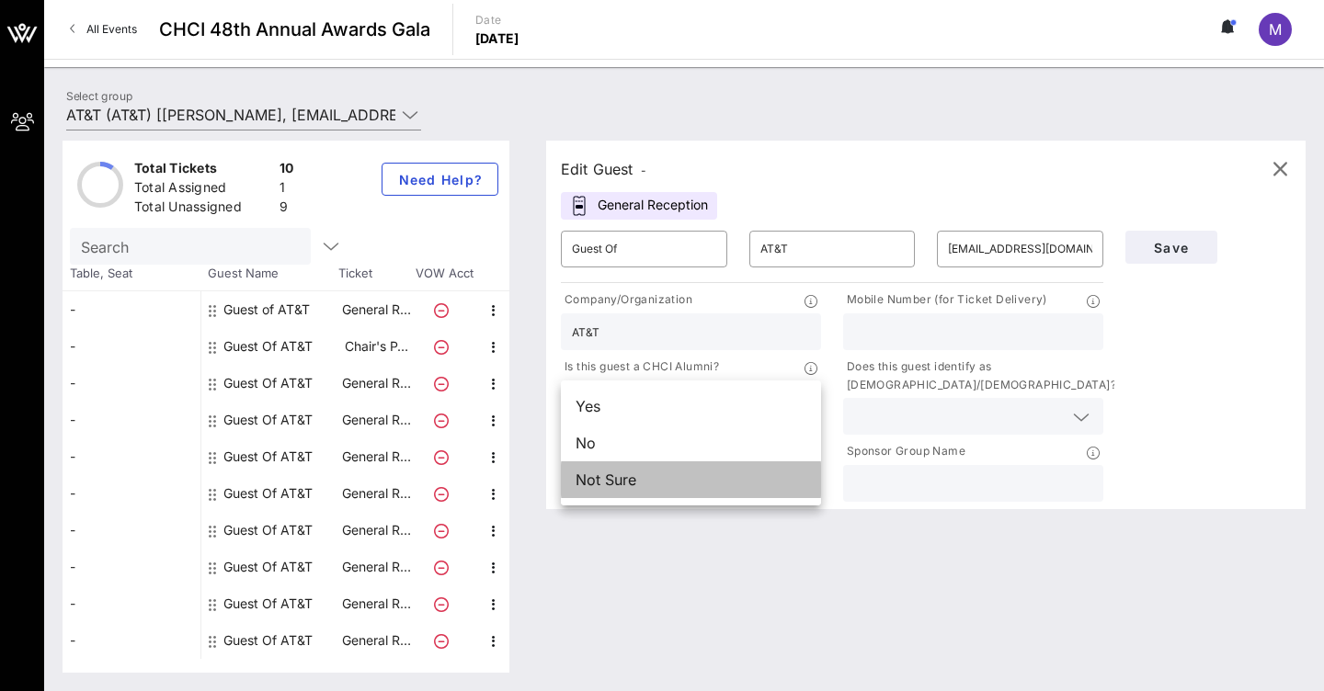
click at [619, 472] on div "Not Sure" at bounding box center [691, 479] width 260 height 37
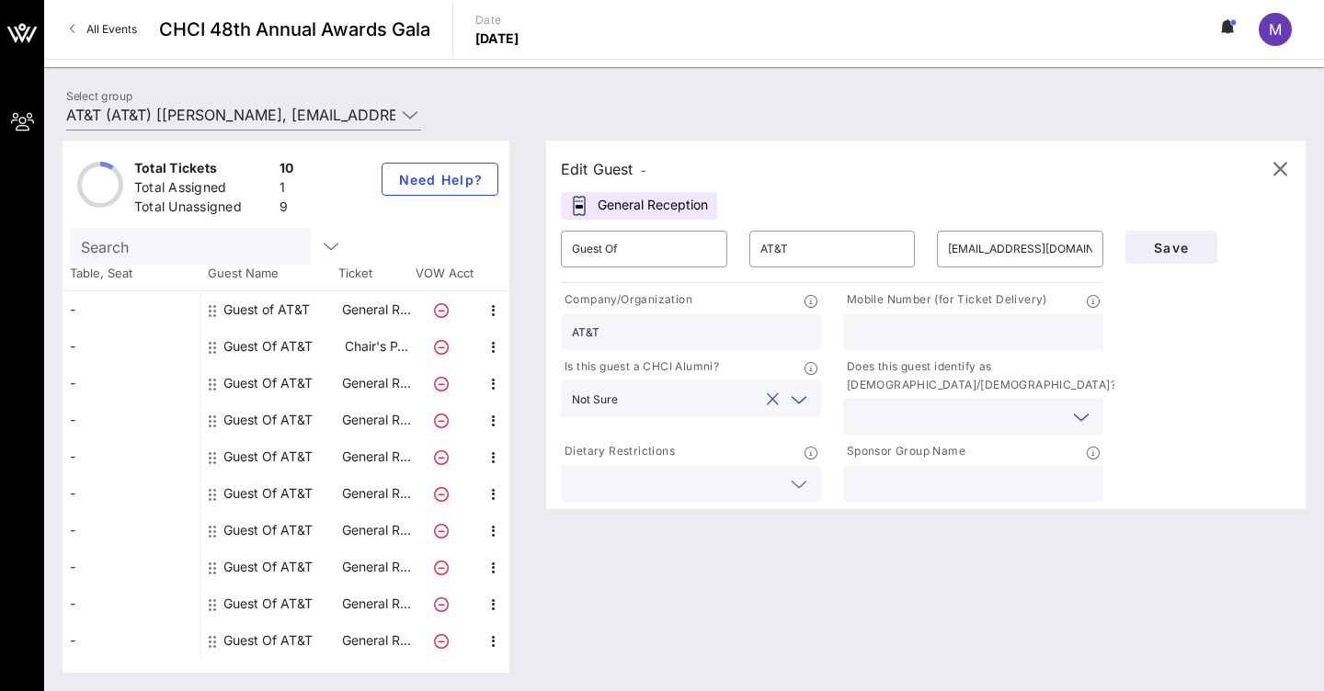
click at [954, 415] on input "text" at bounding box center [958, 416] width 209 height 24
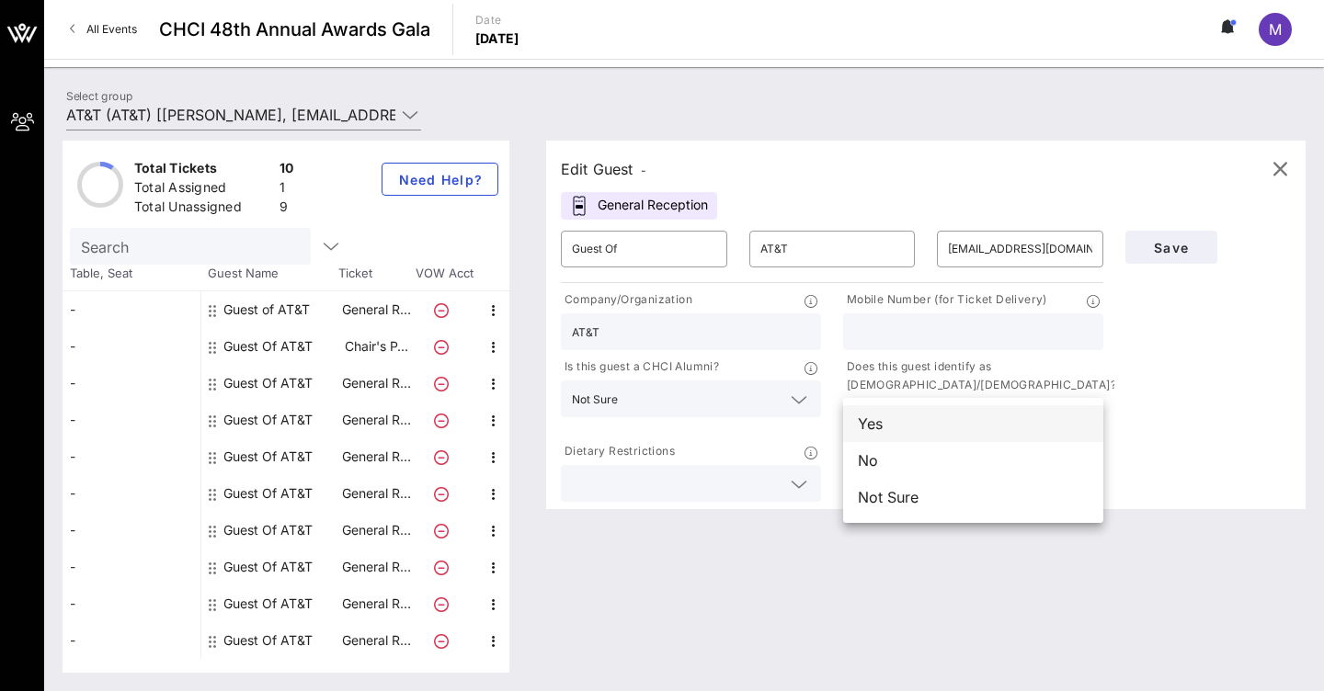
click at [911, 432] on div "Yes" at bounding box center [973, 423] width 260 height 37
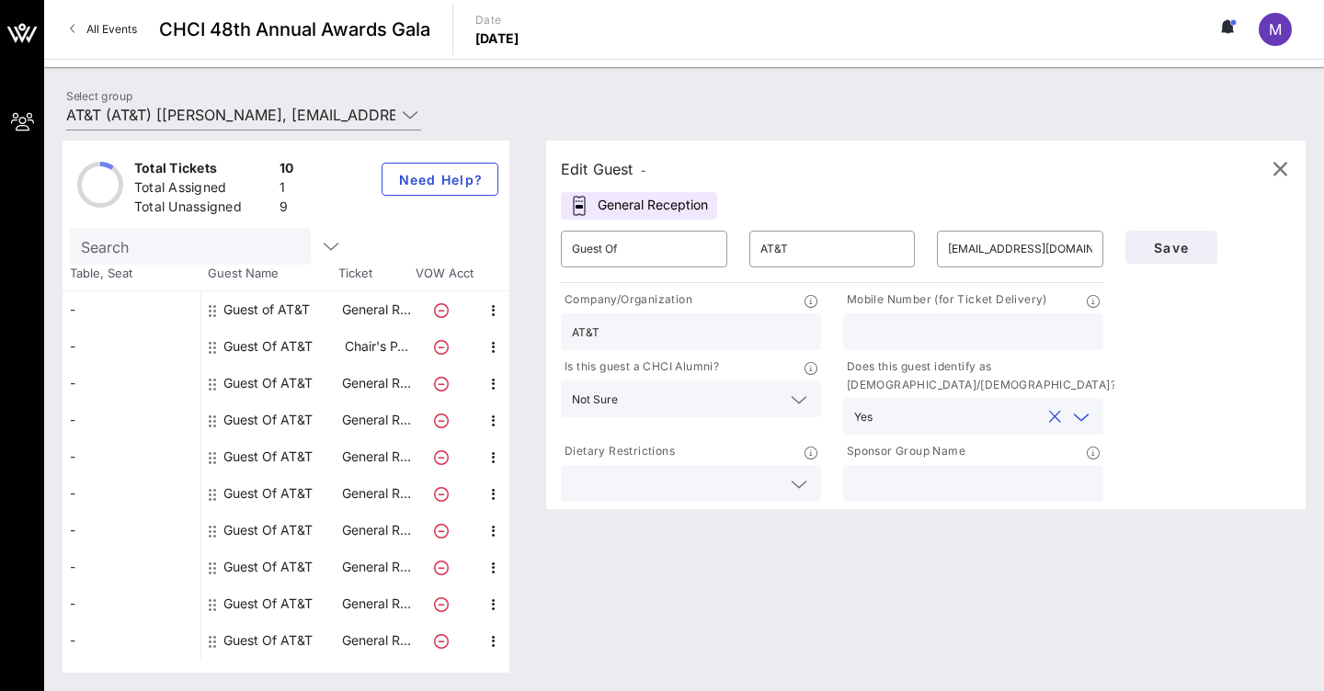
click at [938, 494] on input "text" at bounding box center [973, 484] width 238 height 24
type input "AT&T"
click at [1173, 247] on span "Save" at bounding box center [1171, 248] width 62 height 16
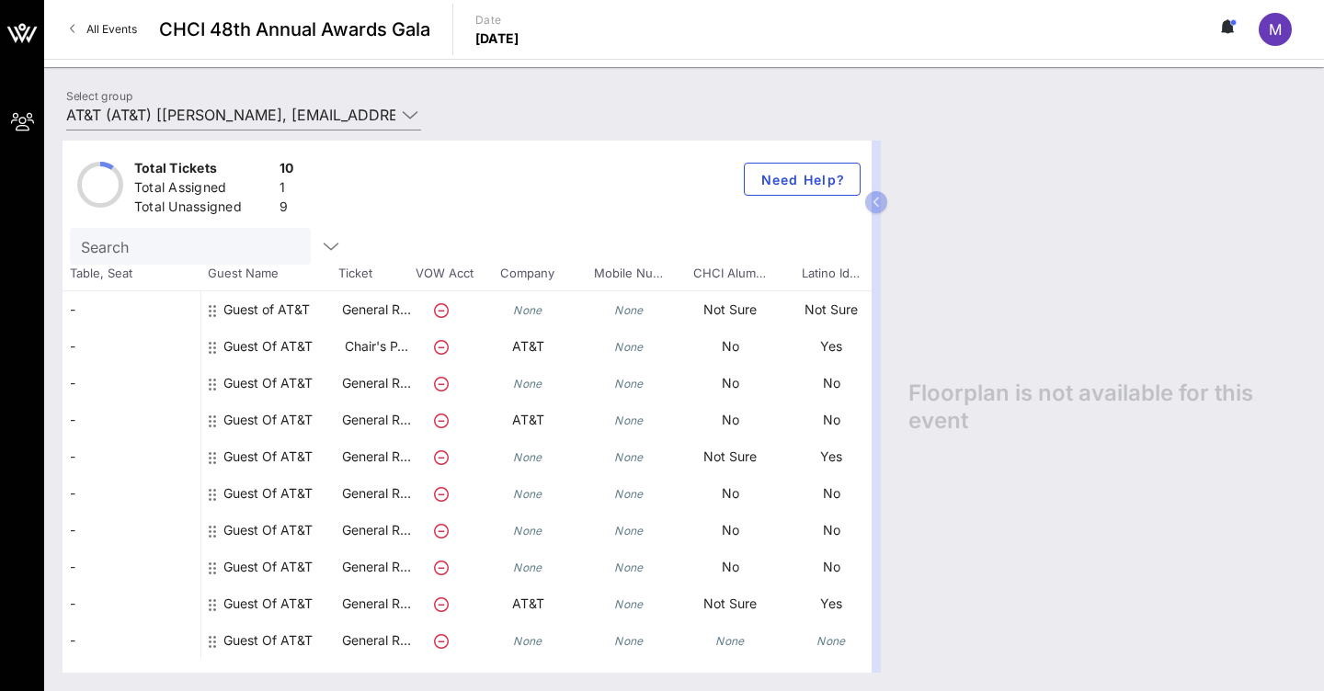
click at [288, 643] on div "Guest Of AT&T" at bounding box center [267, 640] width 89 height 37
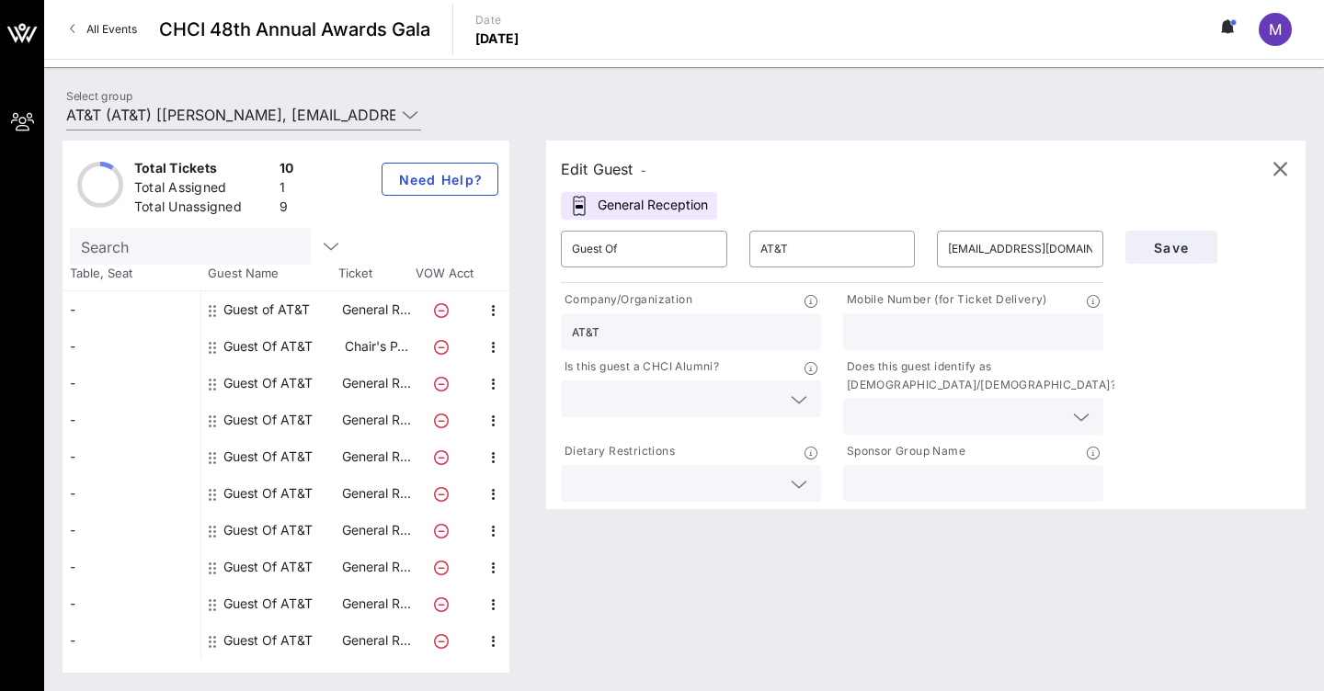
type input "AT&T"
click at [617, 401] on input "text" at bounding box center [676, 399] width 209 height 24
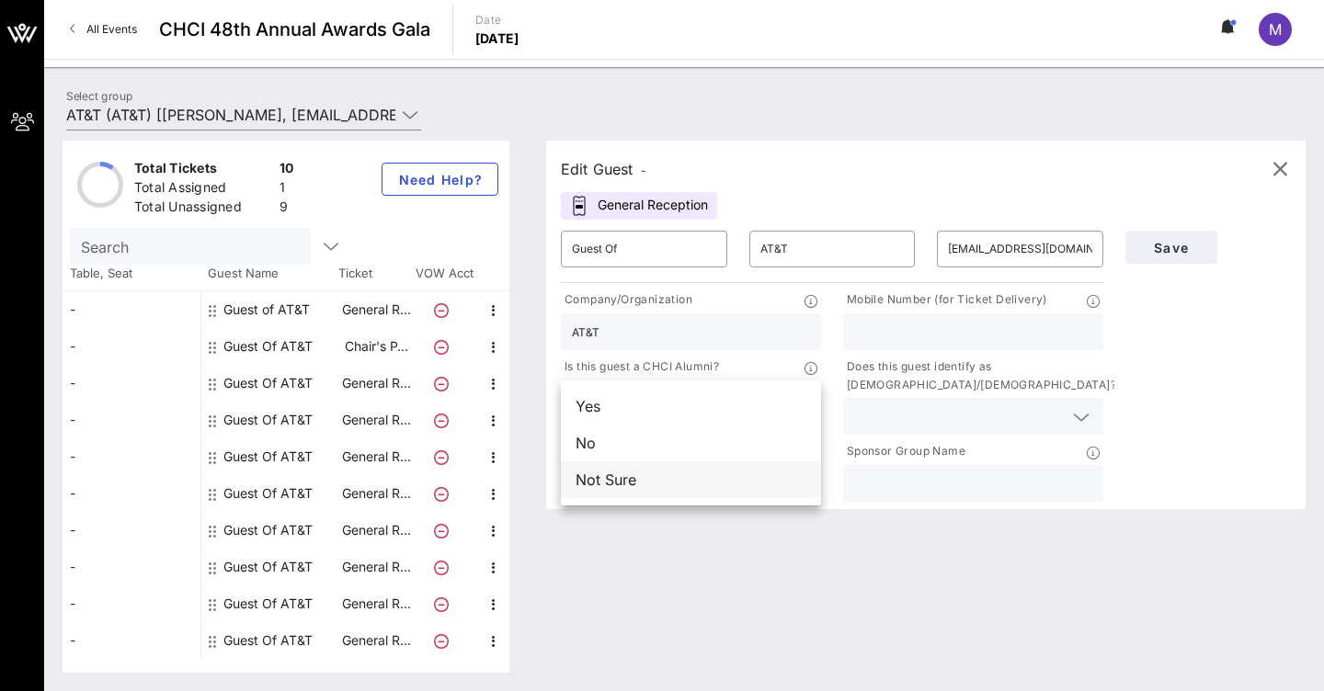
click at [592, 487] on div "Not Sure" at bounding box center [691, 479] width 260 height 37
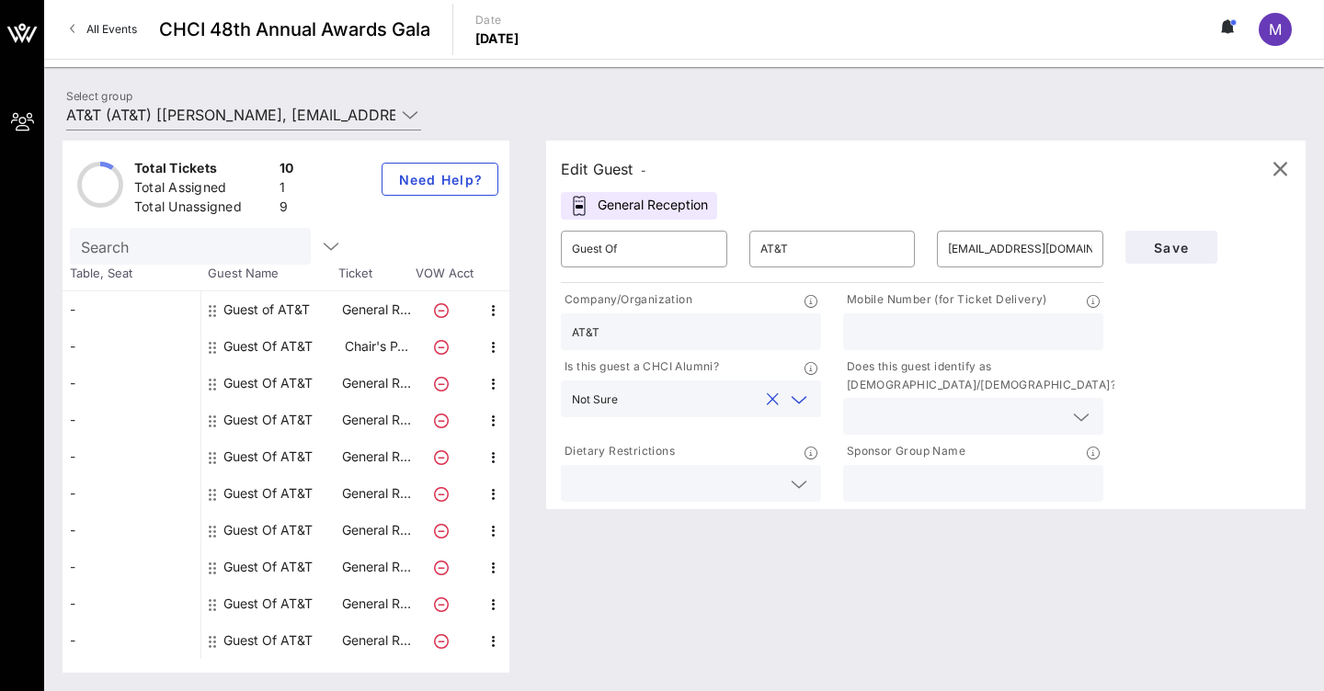
click at [873, 406] on input "text" at bounding box center [958, 416] width 209 height 24
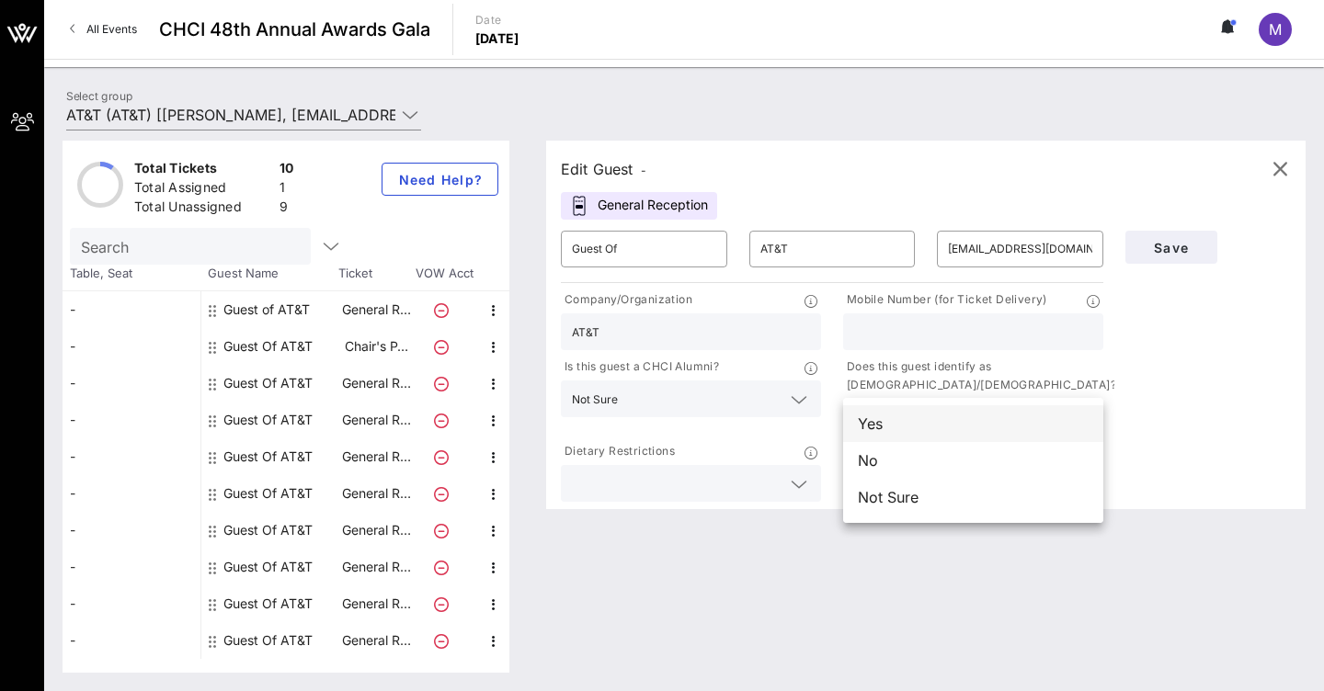
click at [881, 435] on div "Yes" at bounding box center [973, 423] width 260 height 37
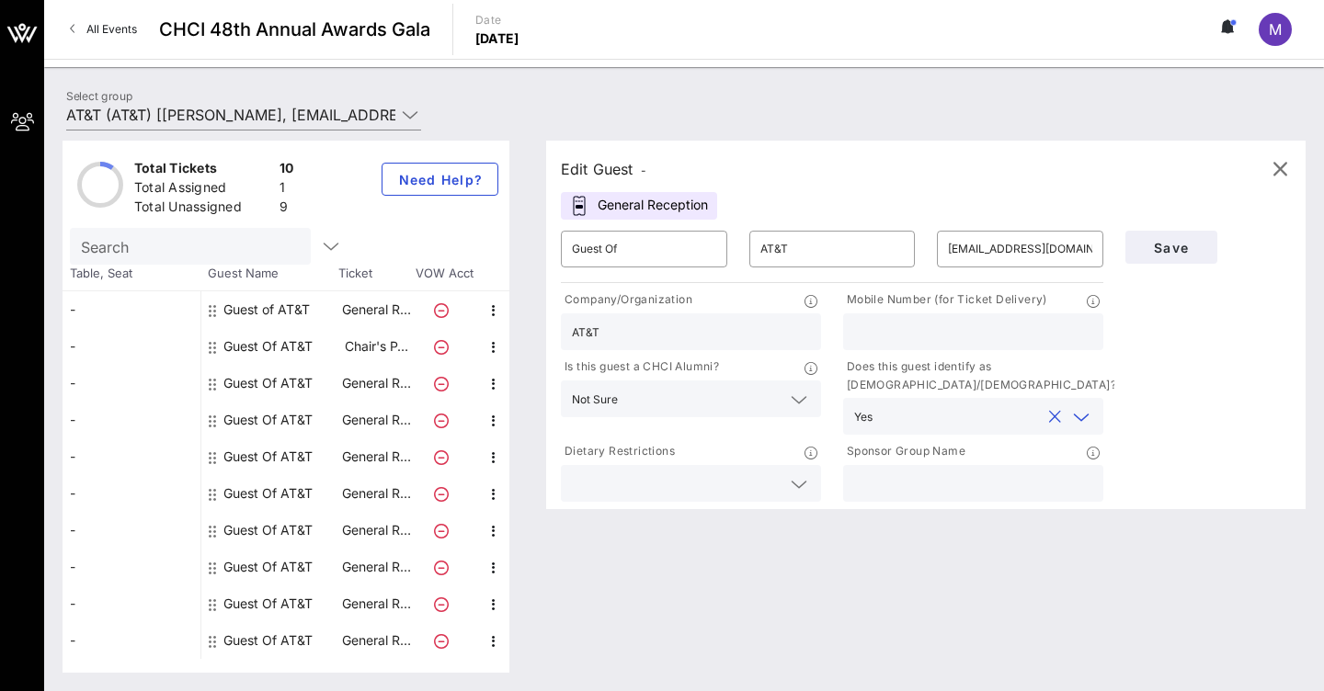
click at [887, 494] on input "text" at bounding box center [973, 484] width 238 height 24
type input "AT&T"
click at [1176, 240] on span "Save" at bounding box center [1171, 248] width 62 height 16
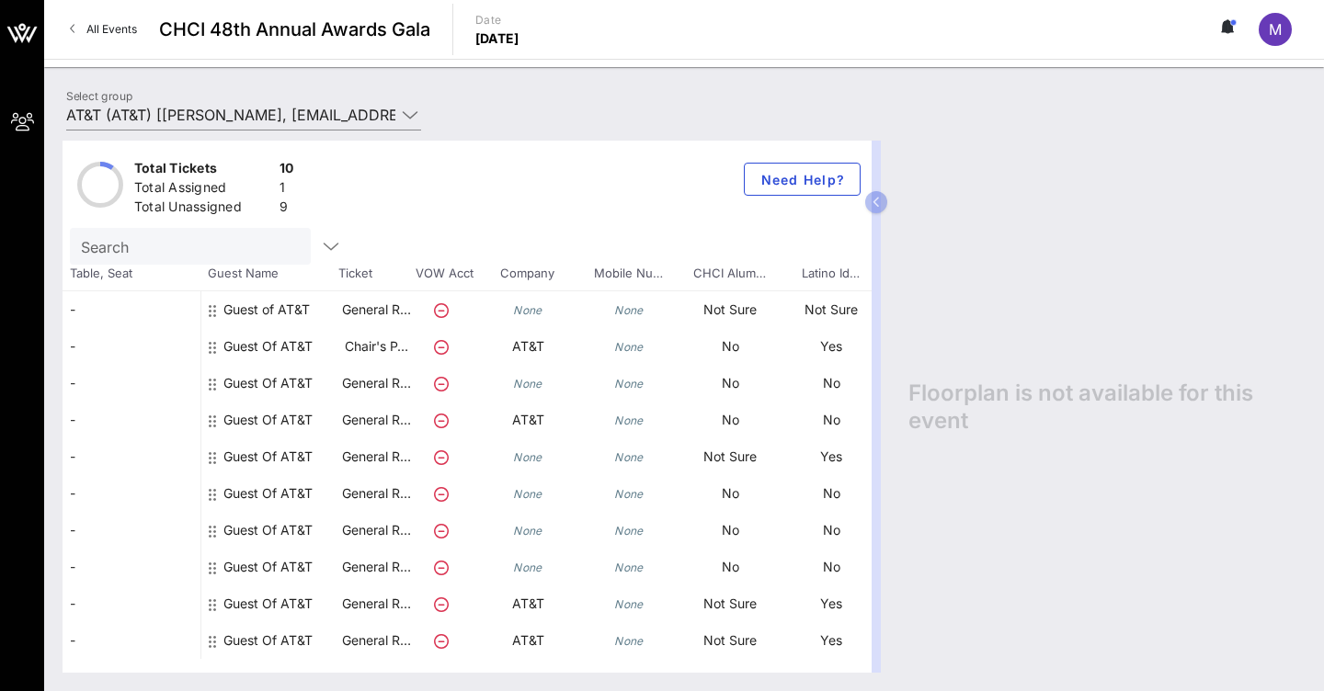
click at [253, 347] on div "Guest Of AT&T" at bounding box center [267, 353] width 89 height 51
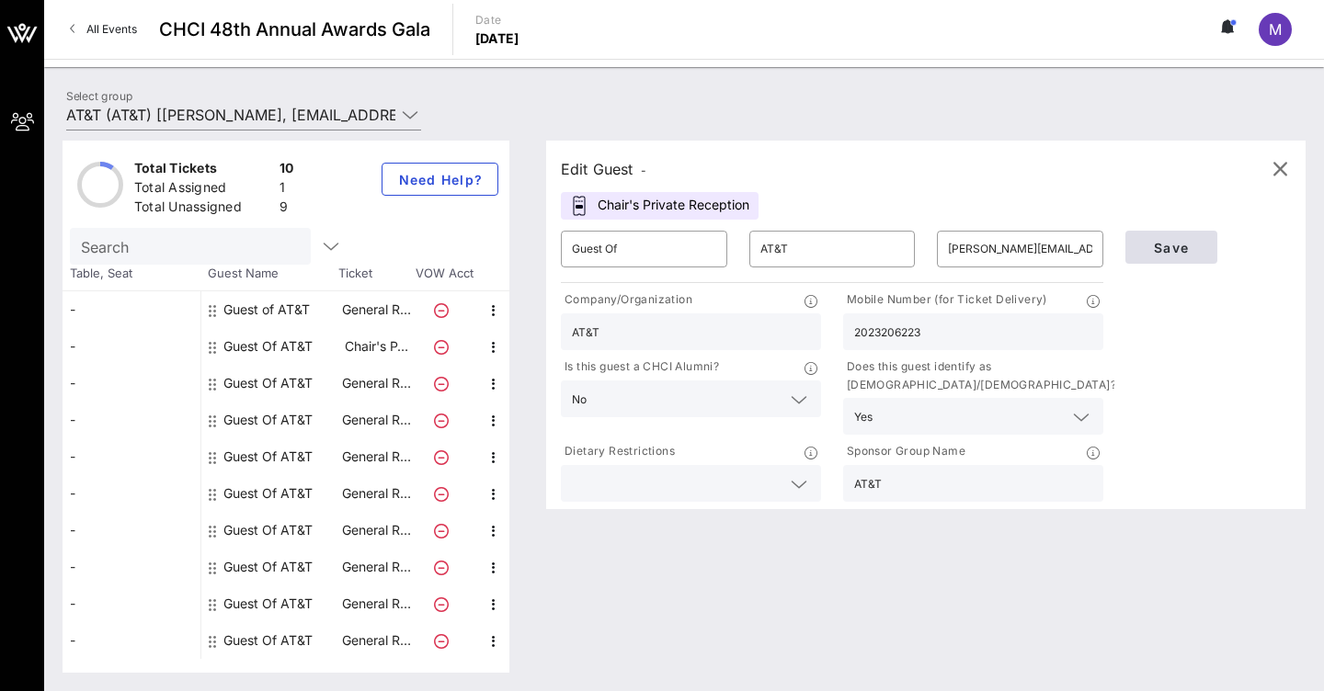
type input "2023206223"
click at [1165, 247] on span "Save" at bounding box center [1171, 248] width 62 height 16
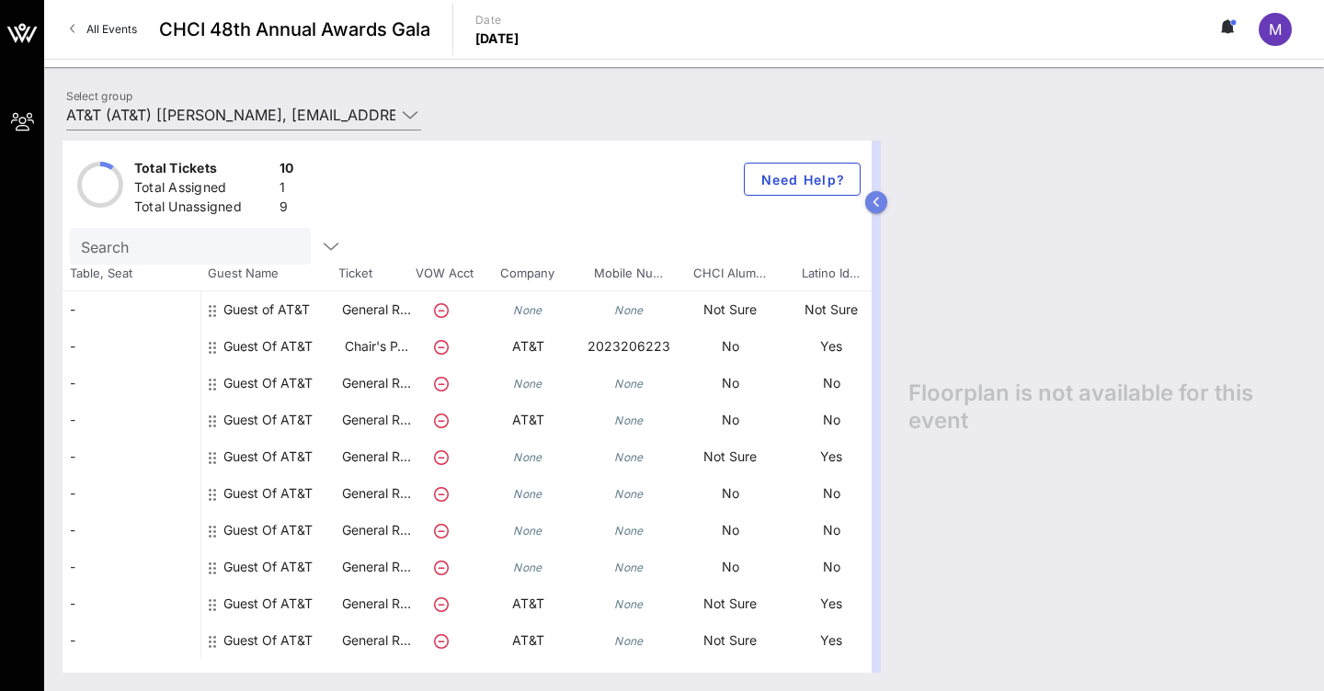
click at [884, 205] on button "button" at bounding box center [876, 202] width 22 height 22
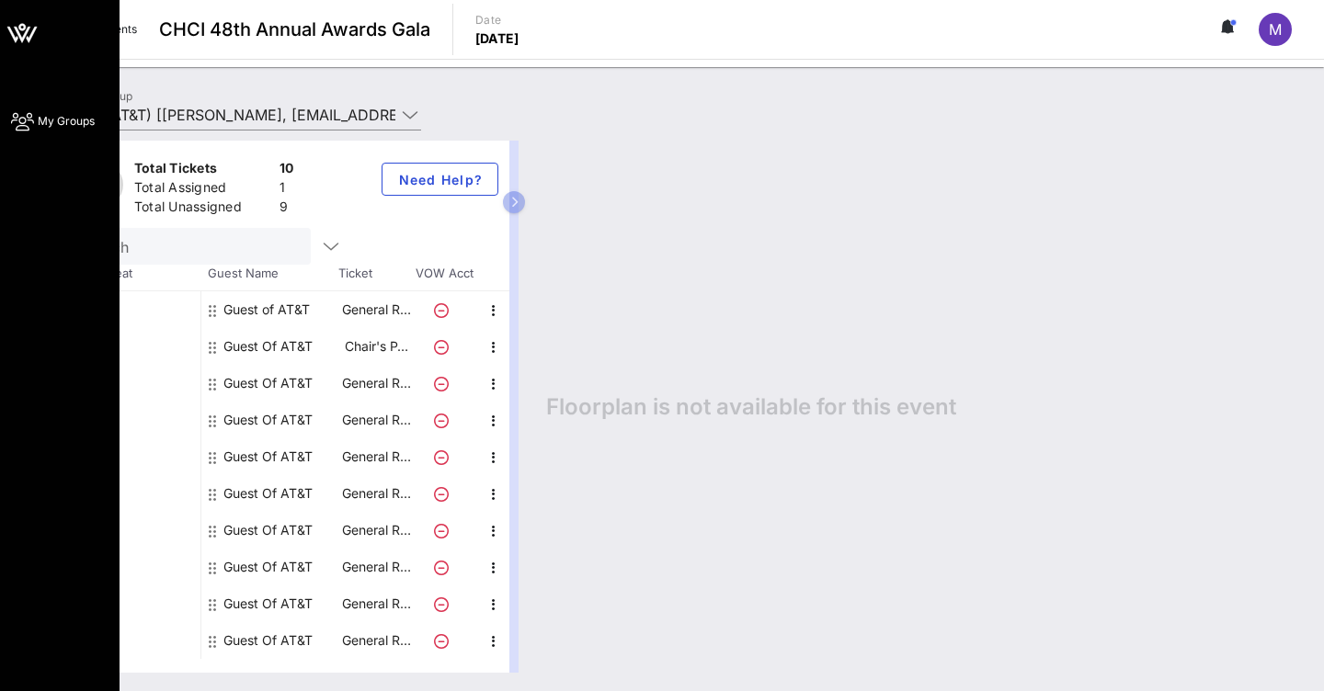
click at [52, 119] on span "My Groups" at bounding box center [66, 121] width 57 height 17
click at [22, 123] on icon at bounding box center [22, 121] width 23 height 3
click at [25, 35] on icon at bounding box center [22, 35] width 17 height 16
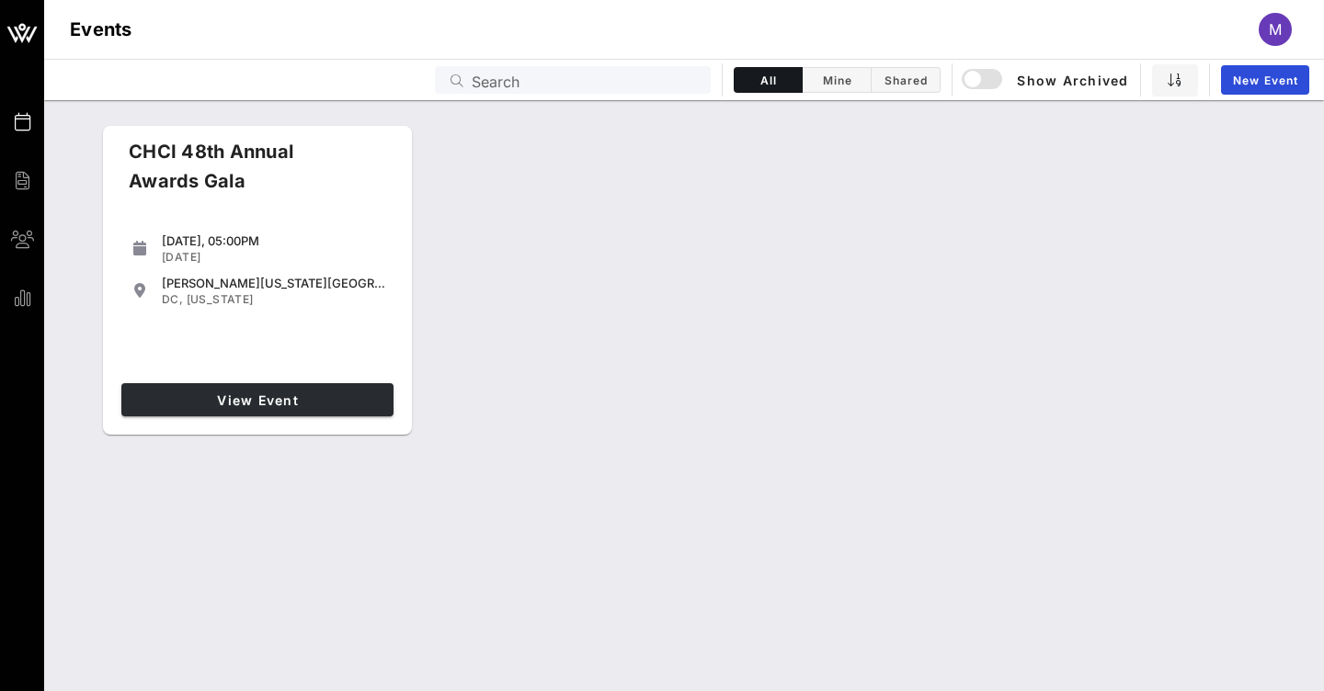
click at [261, 403] on span "View Event" at bounding box center [257, 400] width 257 height 16
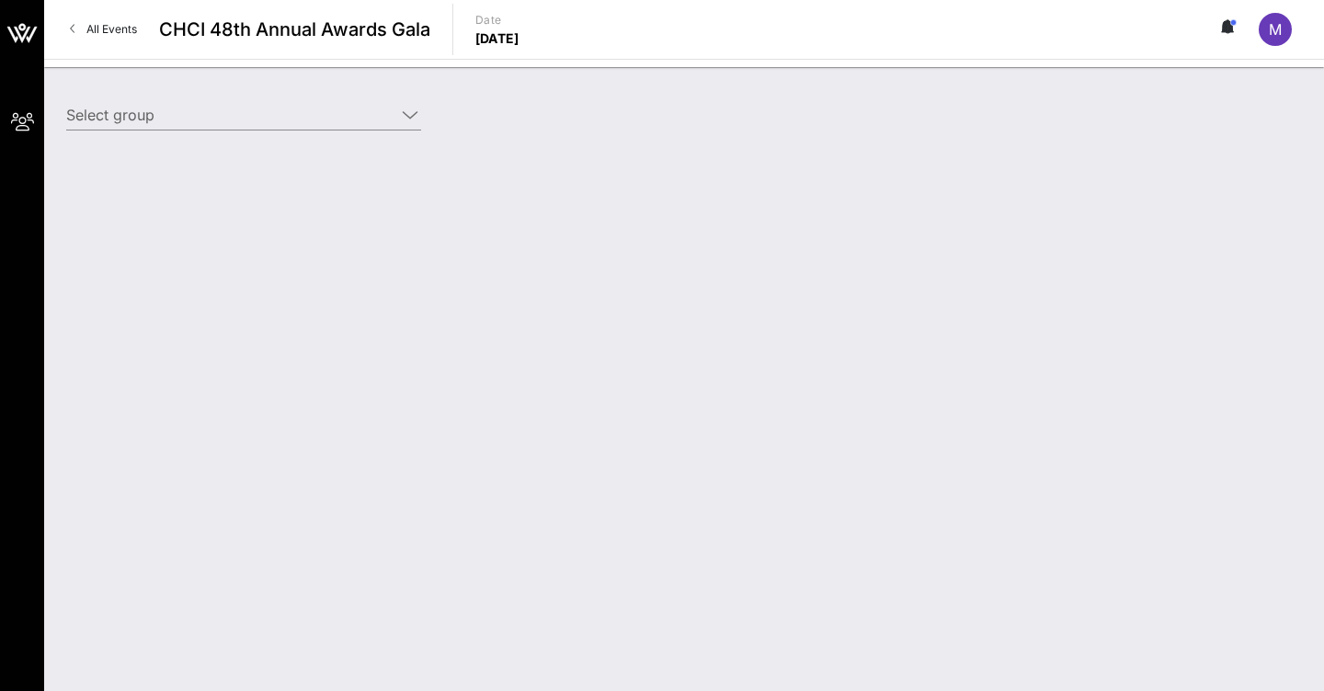
type input "AT&T (AT&T) [[PERSON_NAME], [EMAIL_ADDRESS][DOMAIN_NAME]]"
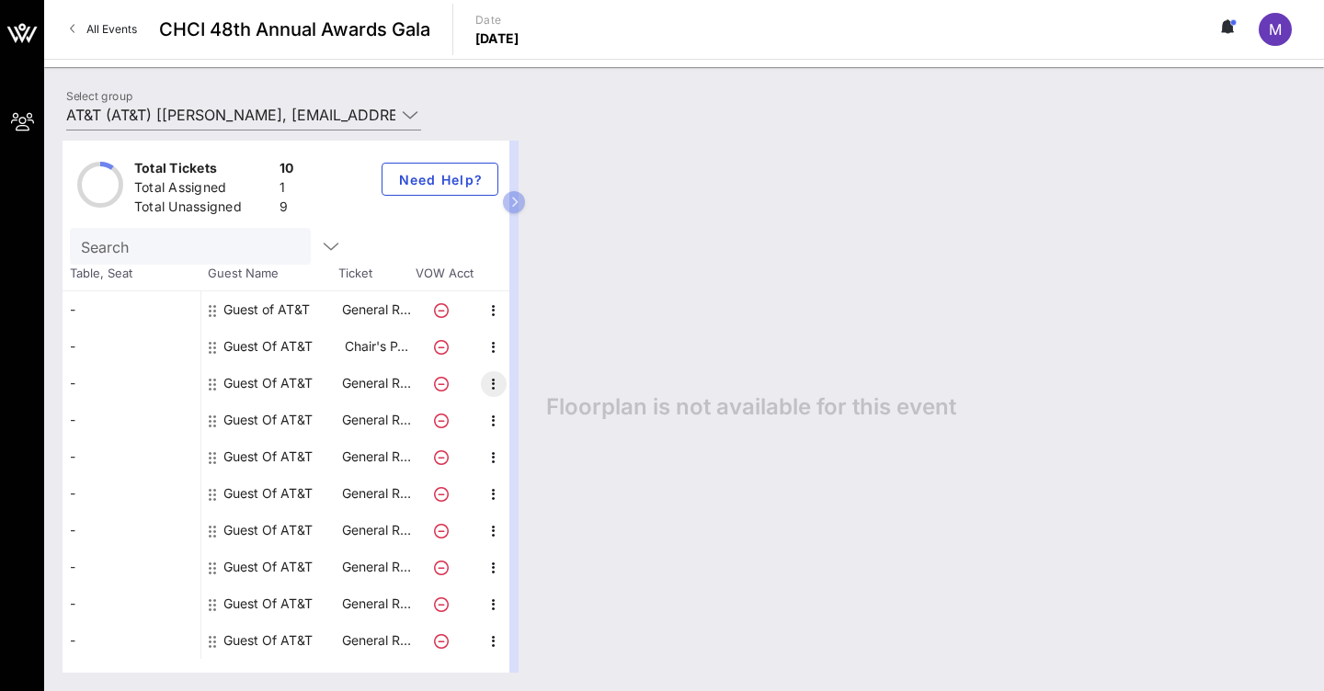
click at [494, 396] on div at bounding box center [493, 383] width 32 height 37
click at [494, 383] on icon "button" at bounding box center [494, 384] width 22 height 22
click at [543, 384] on div "Edit" at bounding box center [539, 388] width 37 height 15
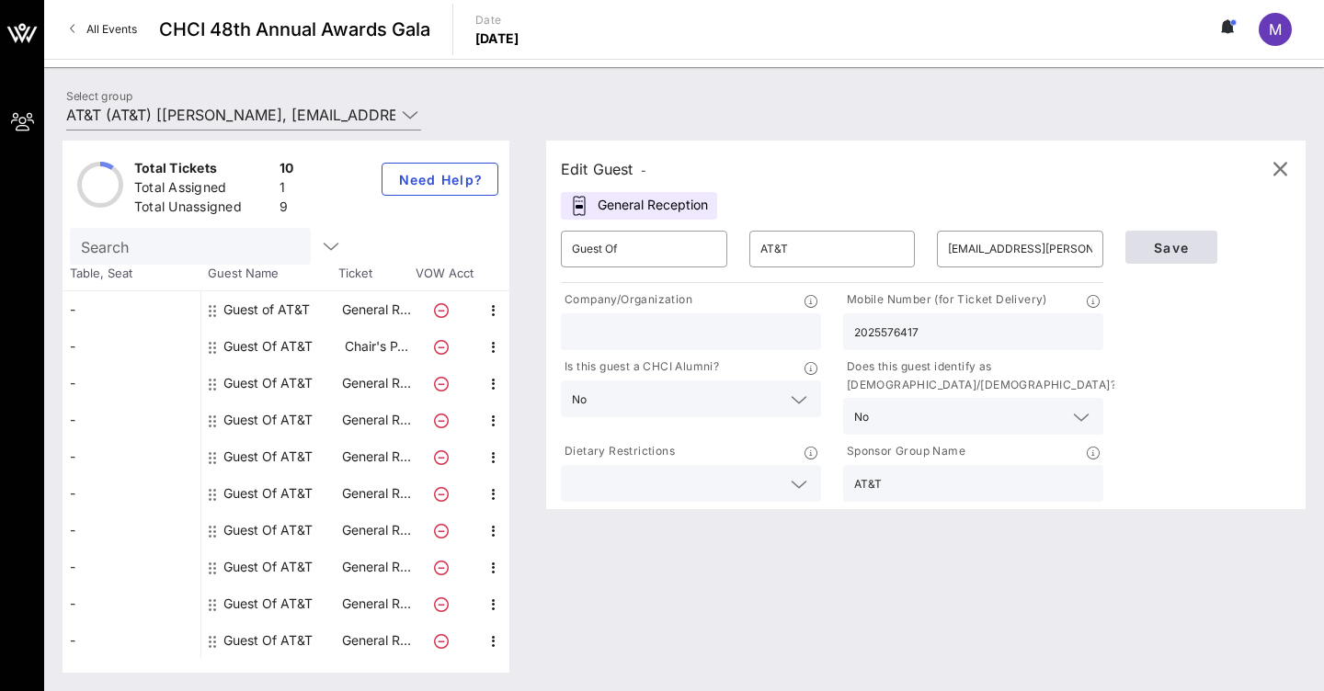
type input "2025576417"
click at [1176, 255] on span "Save" at bounding box center [1171, 248] width 62 height 16
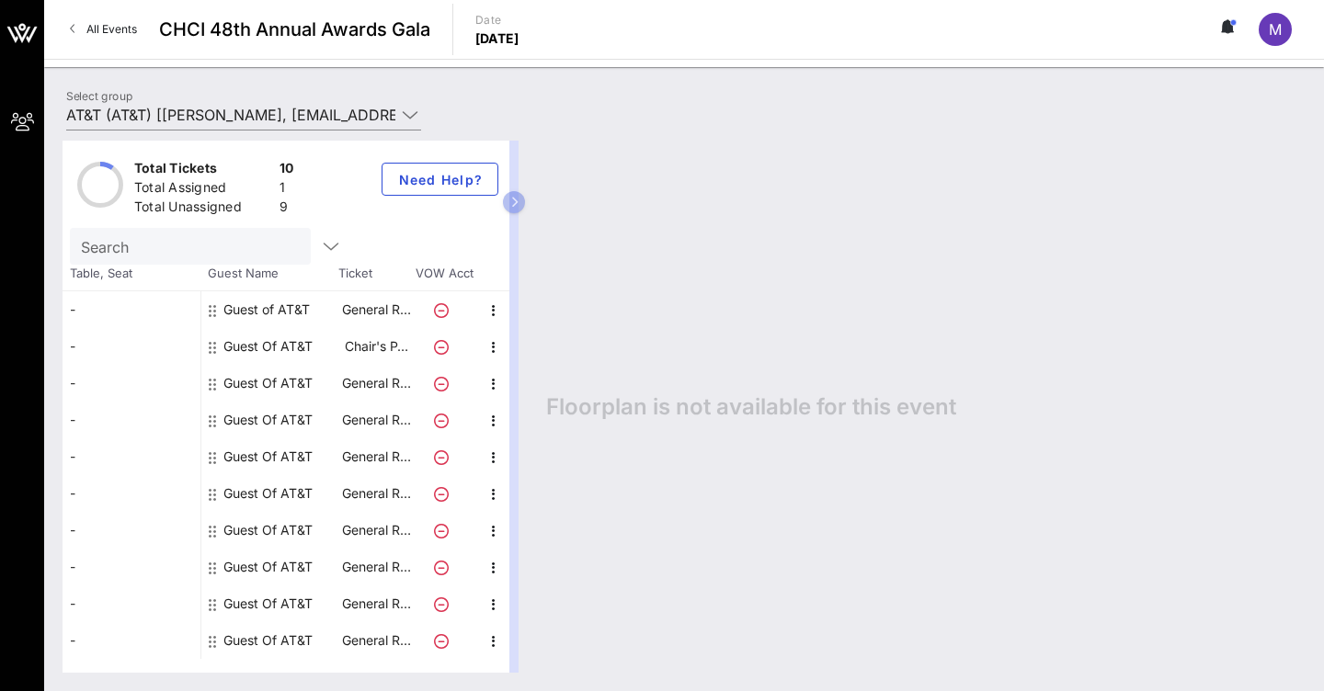
click at [259, 347] on div "Guest Of AT&T" at bounding box center [267, 346] width 89 height 37
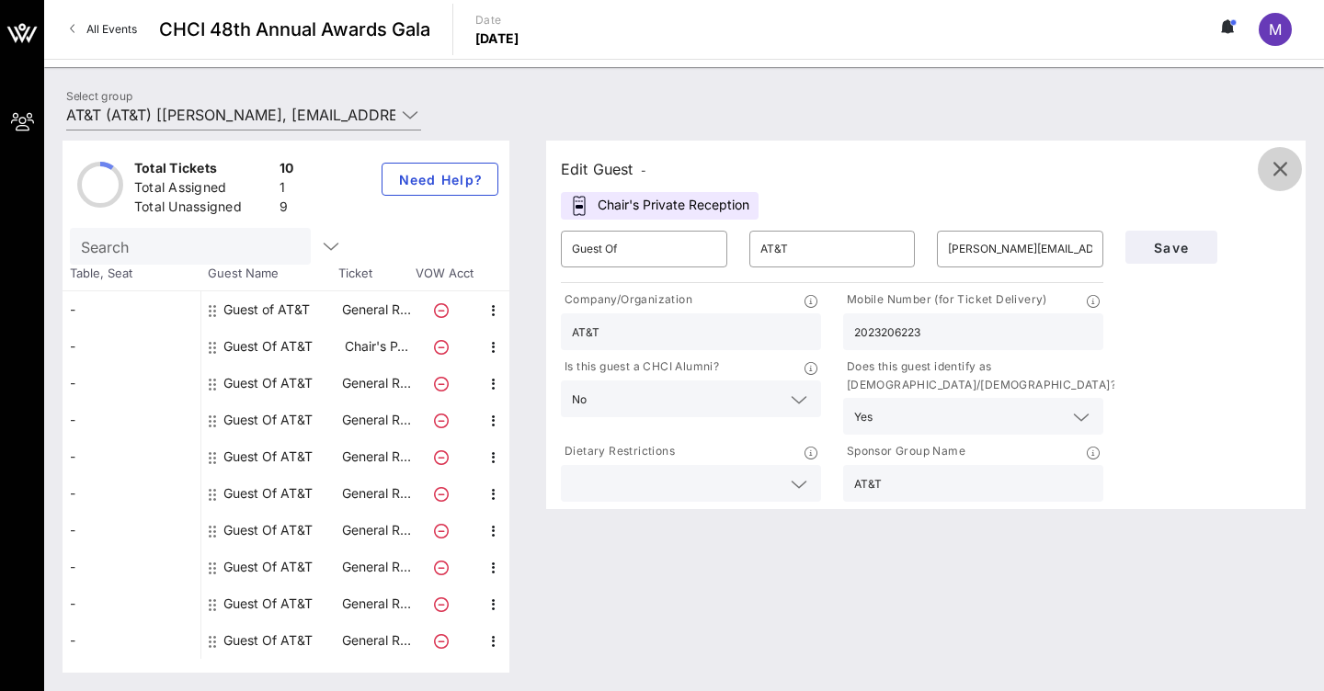
click at [1287, 173] on icon "button" at bounding box center [1279, 169] width 22 height 22
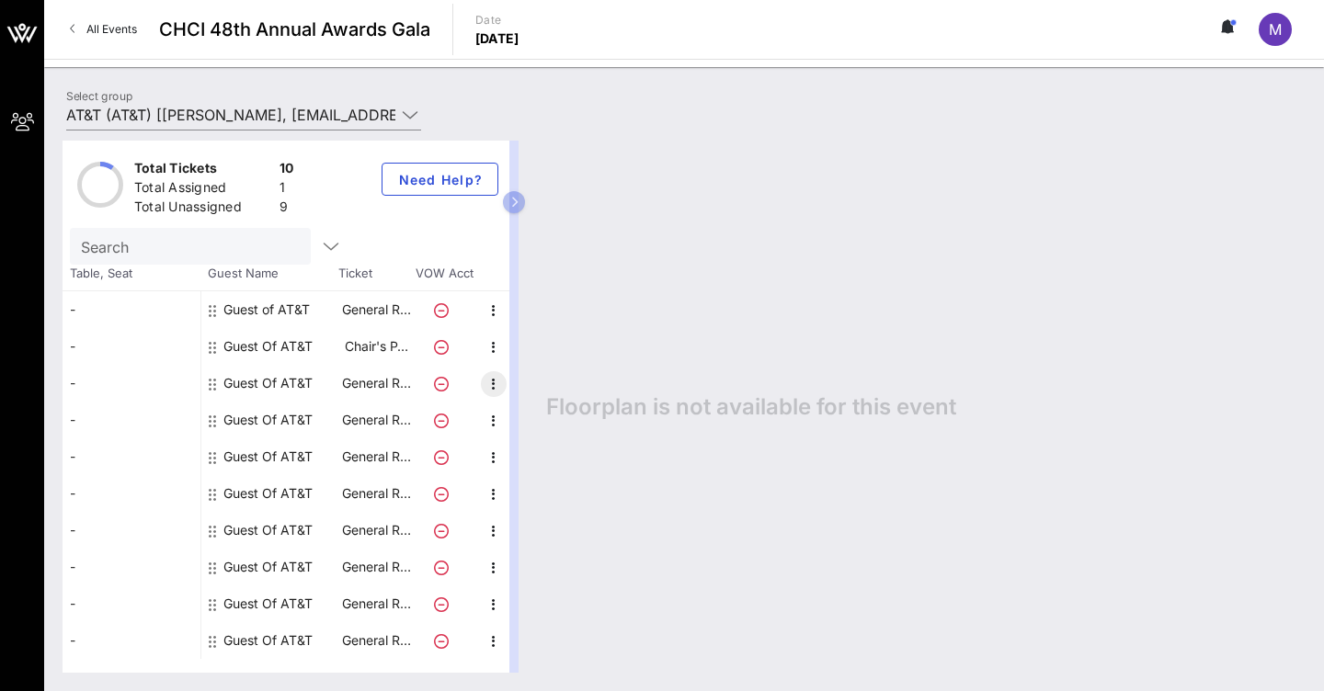
click at [492, 392] on icon "button" at bounding box center [494, 384] width 22 height 22
click at [548, 399] on div "Edit" at bounding box center [539, 388] width 37 height 29
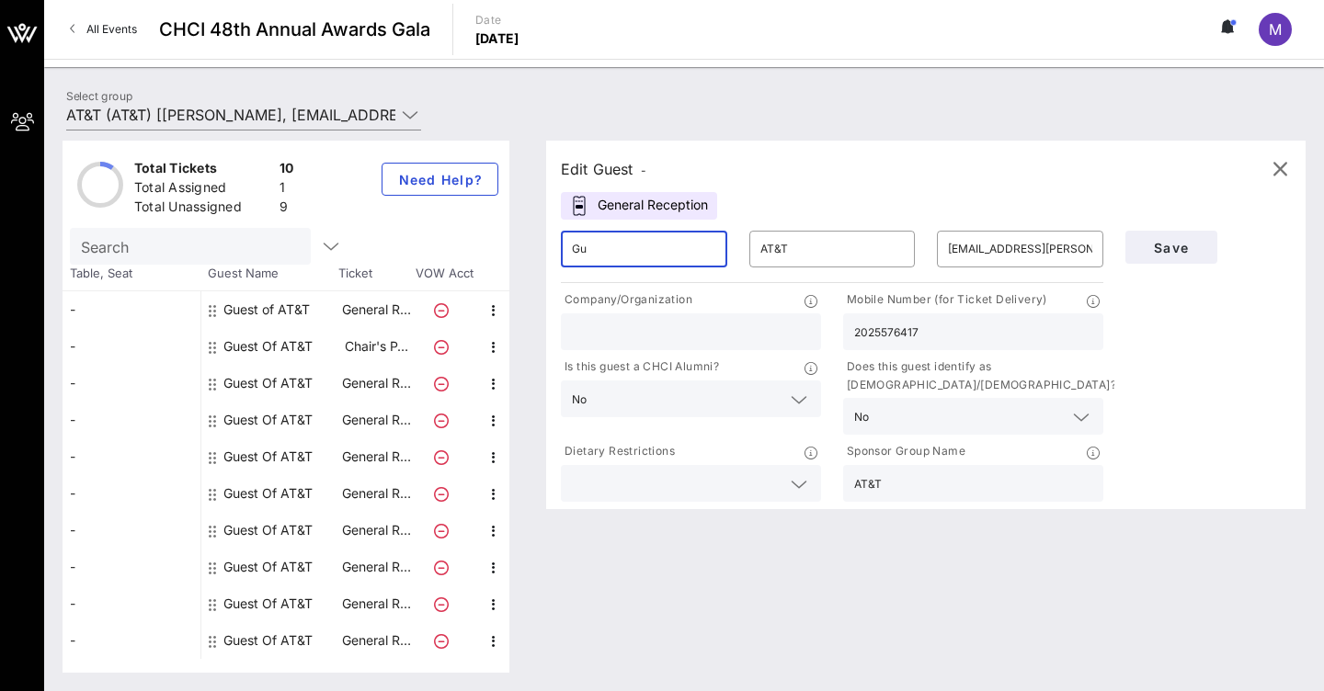
type input "G"
type input "Karissa"
click at [814, 250] on input "[PERSON_NAME]" at bounding box center [832, 248] width 144 height 29
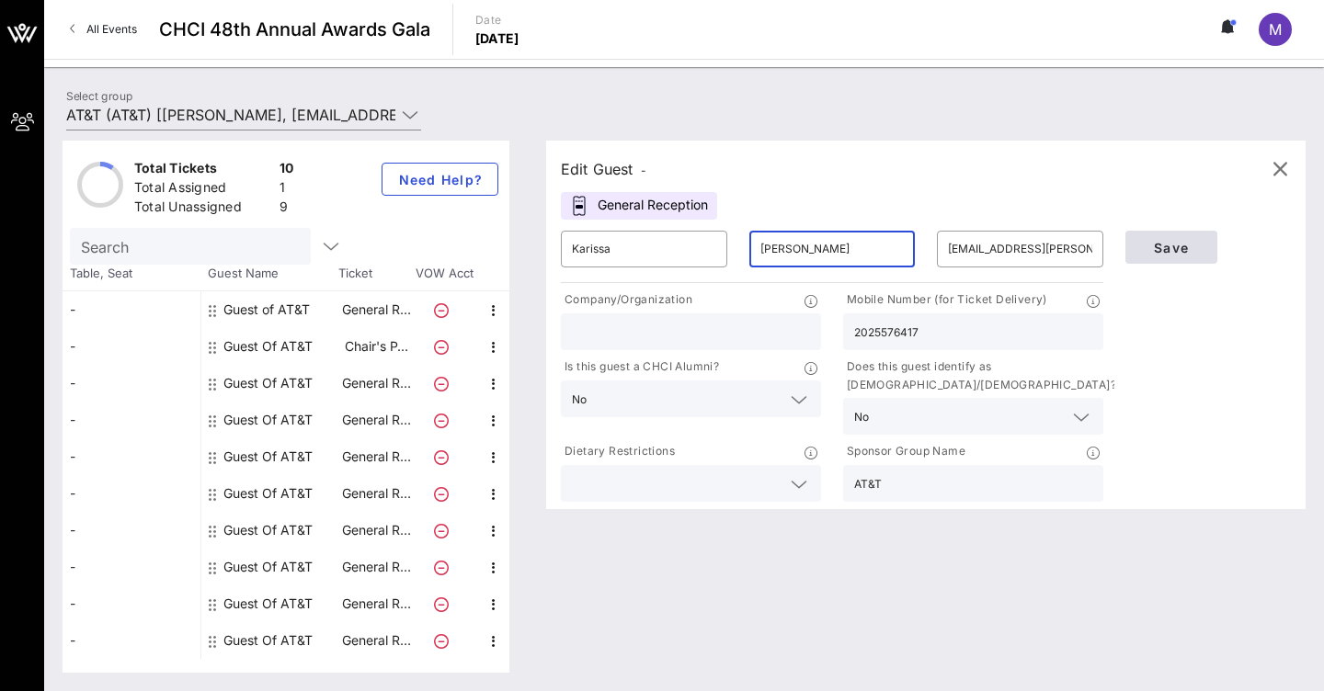
type input "[PERSON_NAME]"
click at [1171, 257] on button "Save" at bounding box center [1171, 247] width 92 height 33
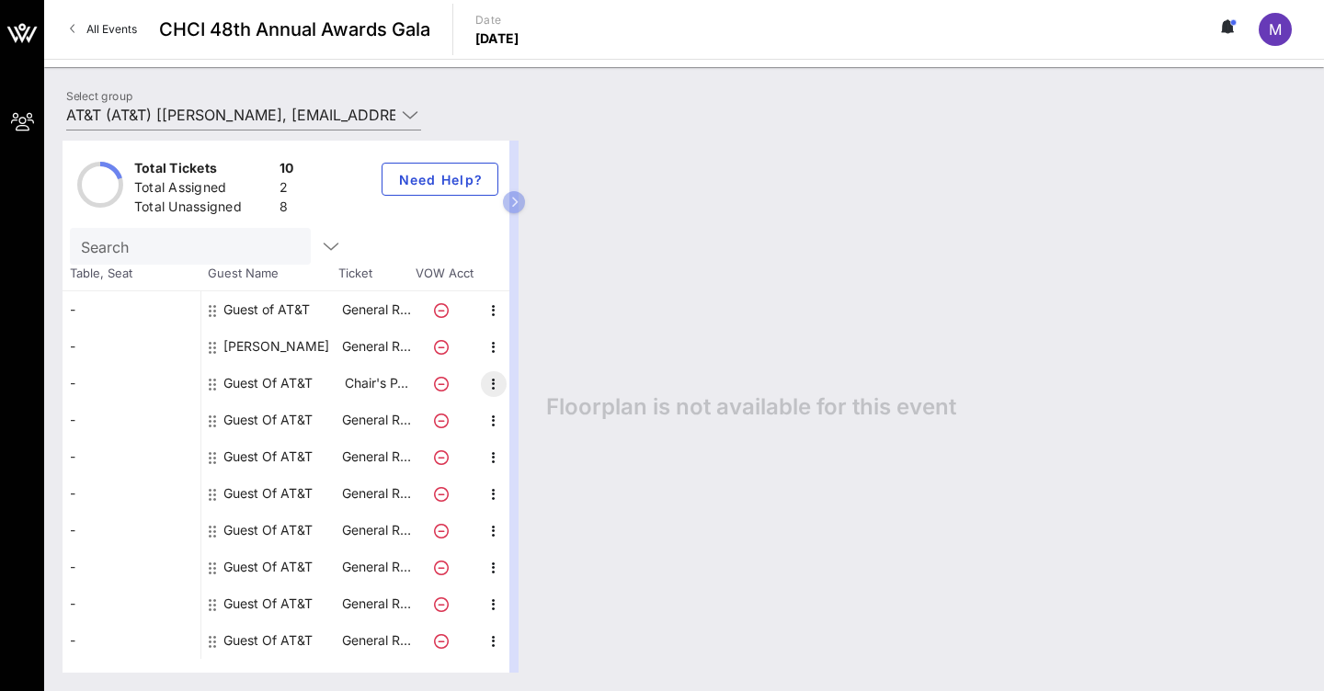
click at [490, 384] on icon "button" at bounding box center [494, 384] width 22 height 22
click at [552, 391] on div "Edit" at bounding box center [539, 388] width 37 height 15
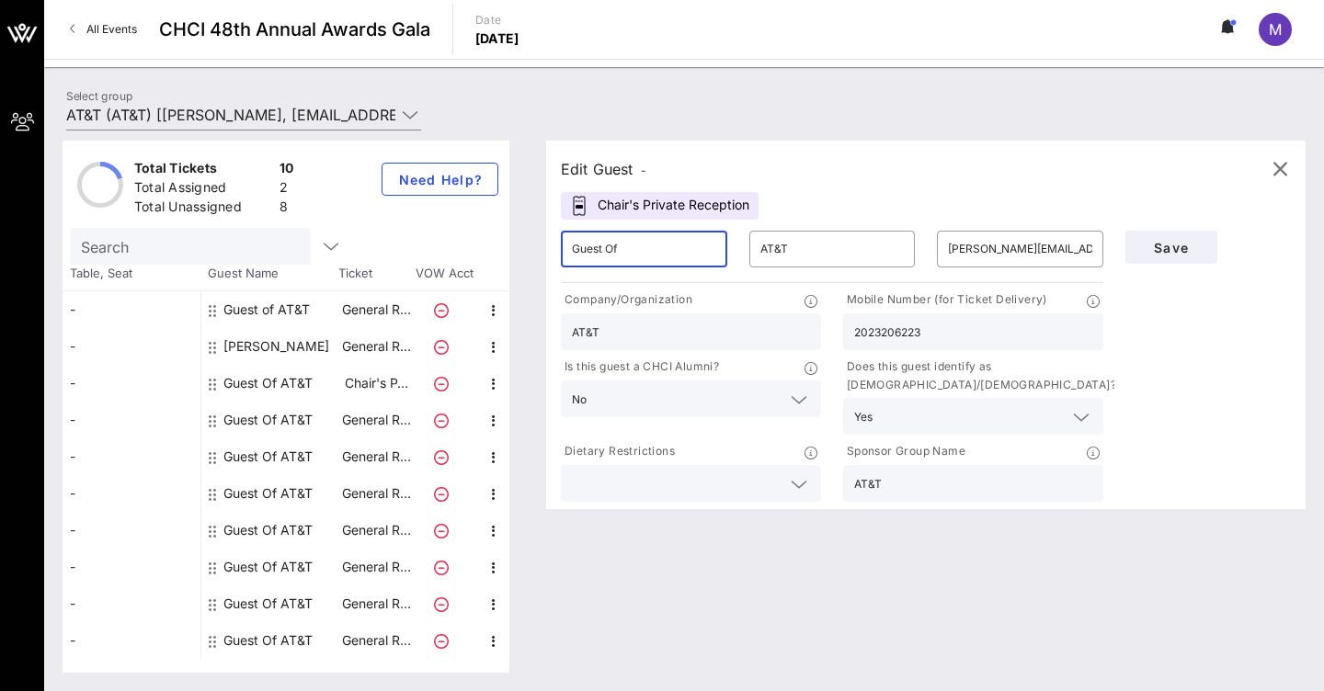
drag, startPoint x: 643, startPoint y: 244, endPoint x: 564, endPoint y: 250, distance: 79.2
type input "[PERSON_NAME]"
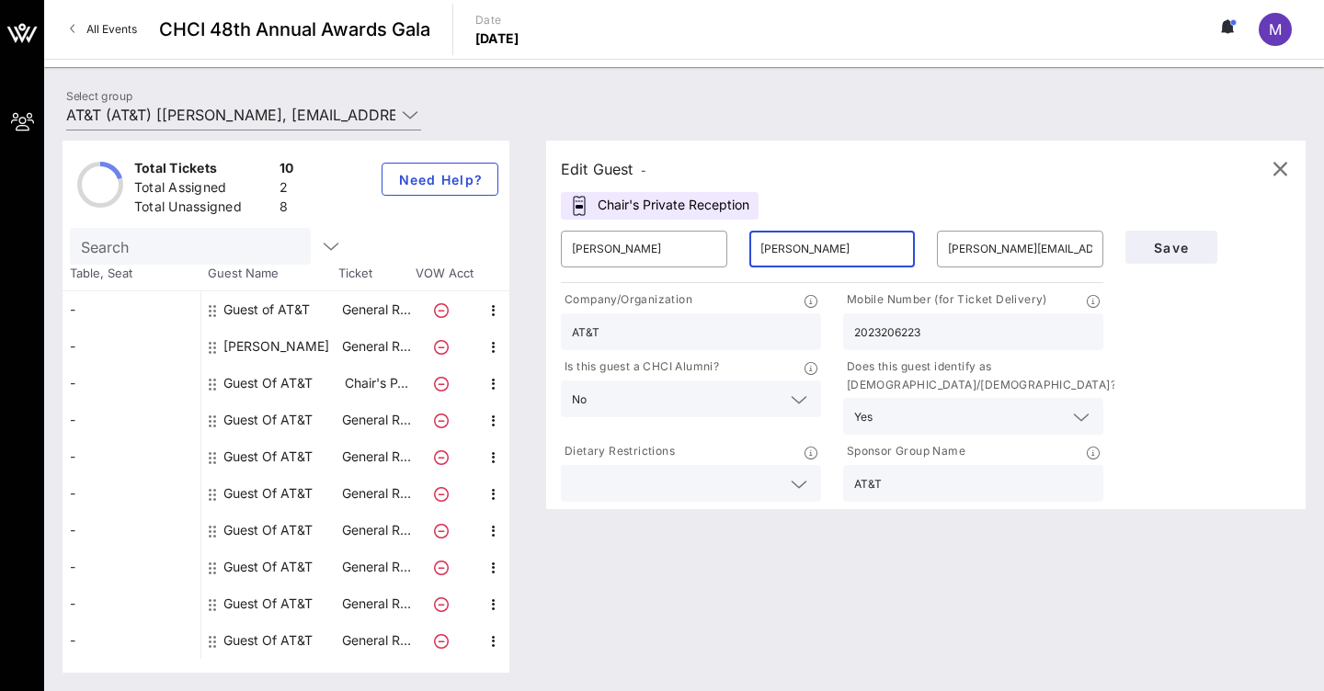
type input "[PERSON_NAME]"
click at [914, 200] on div "Edit Guest - Chair's Private Reception ​ [PERSON_NAME] ​ [PERSON_NAME] ​ [PERSO…" at bounding box center [925, 325] width 759 height 369
click at [1187, 252] on span "Save" at bounding box center [1171, 248] width 62 height 16
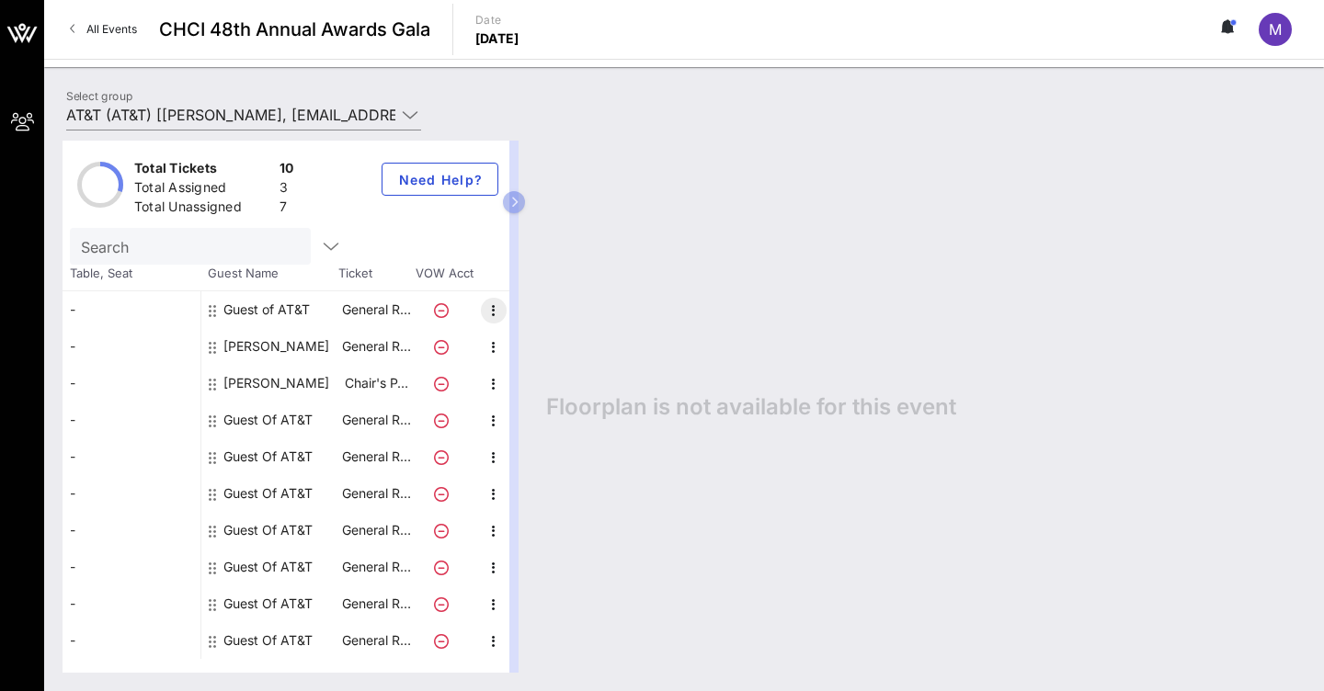
click at [499, 313] on icon "button" at bounding box center [494, 311] width 22 height 22
click at [545, 323] on div "Edit" at bounding box center [539, 315] width 37 height 29
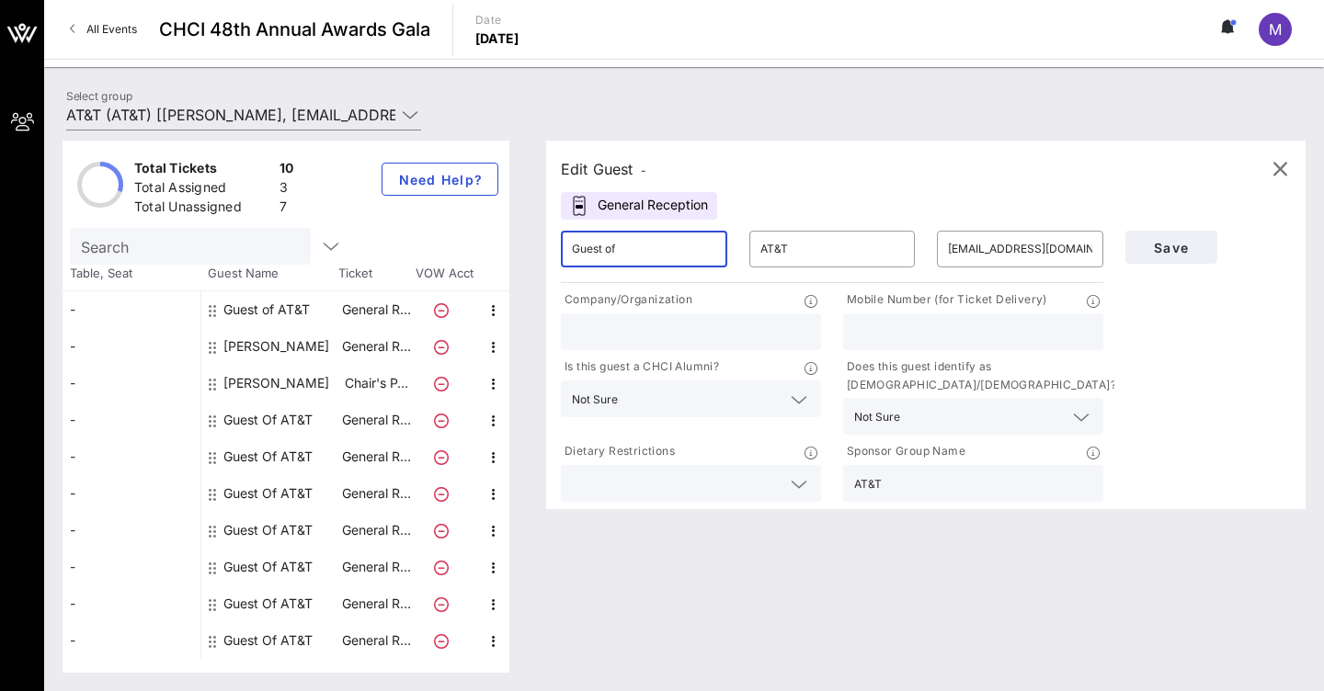
drag, startPoint x: 664, startPoint y: 257, endPoint x: 529, endPoint y: 234, distance: 136.1
type input "v"
type input "[PERSON_NAME]"
type input "A"
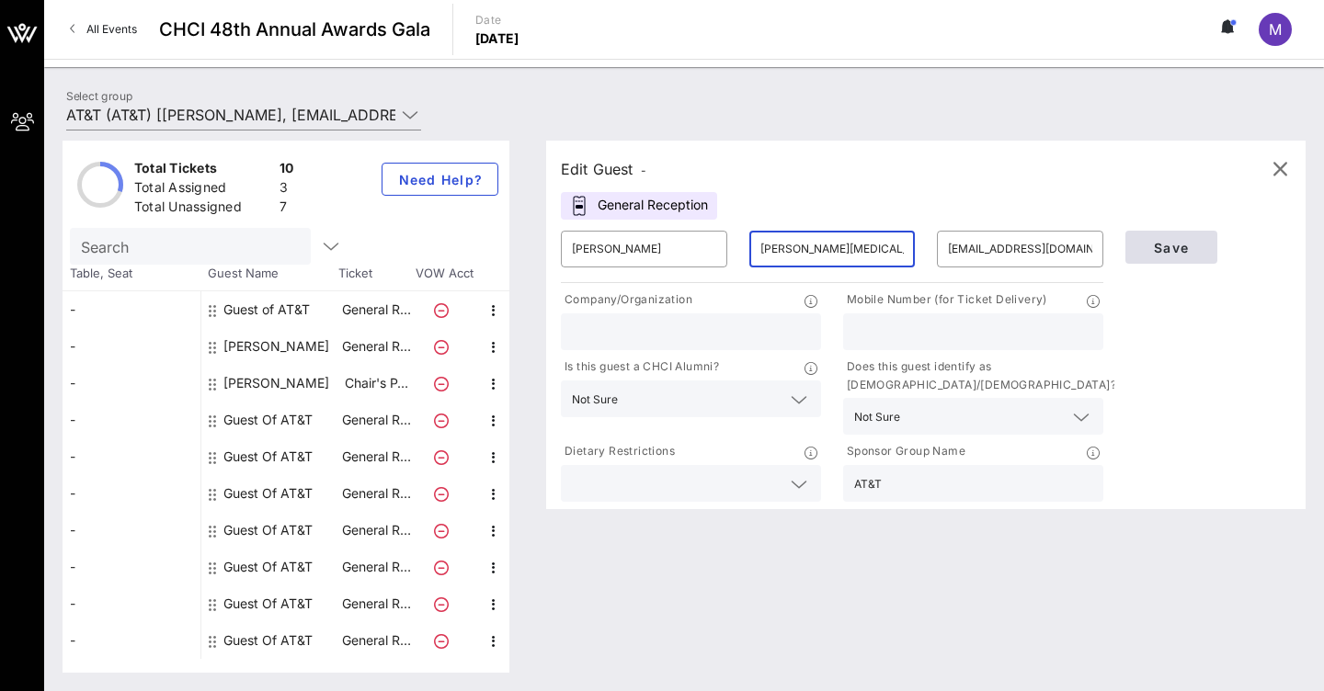
type input "[PERSON_NAME][MEDICAL_DATA]"
click at [1161, 256] on button "Save" at bounding box center [1171, 247] width 92 height 33
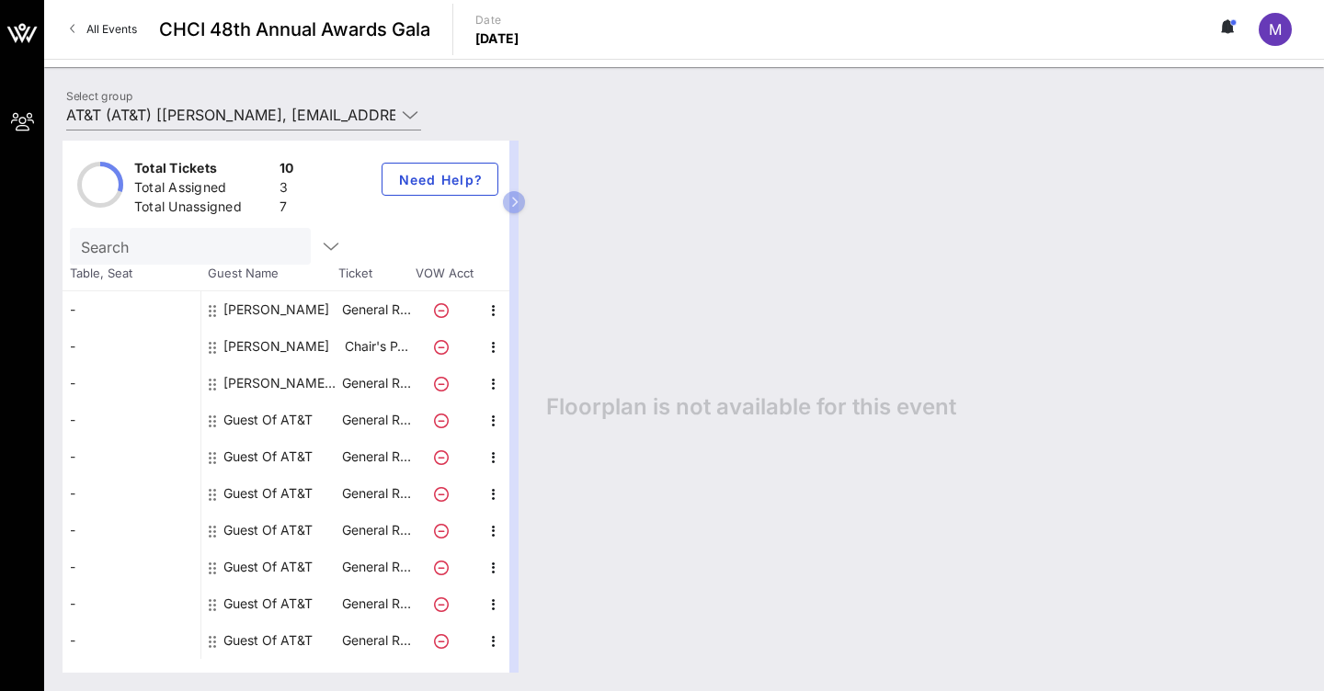
click at [218, 421] on div at bounding box center [214, 420] width 11 height 37
click at [267, 419] on div "Guest Of AT&T" at bounding box center [267, 420] width 89 height 37
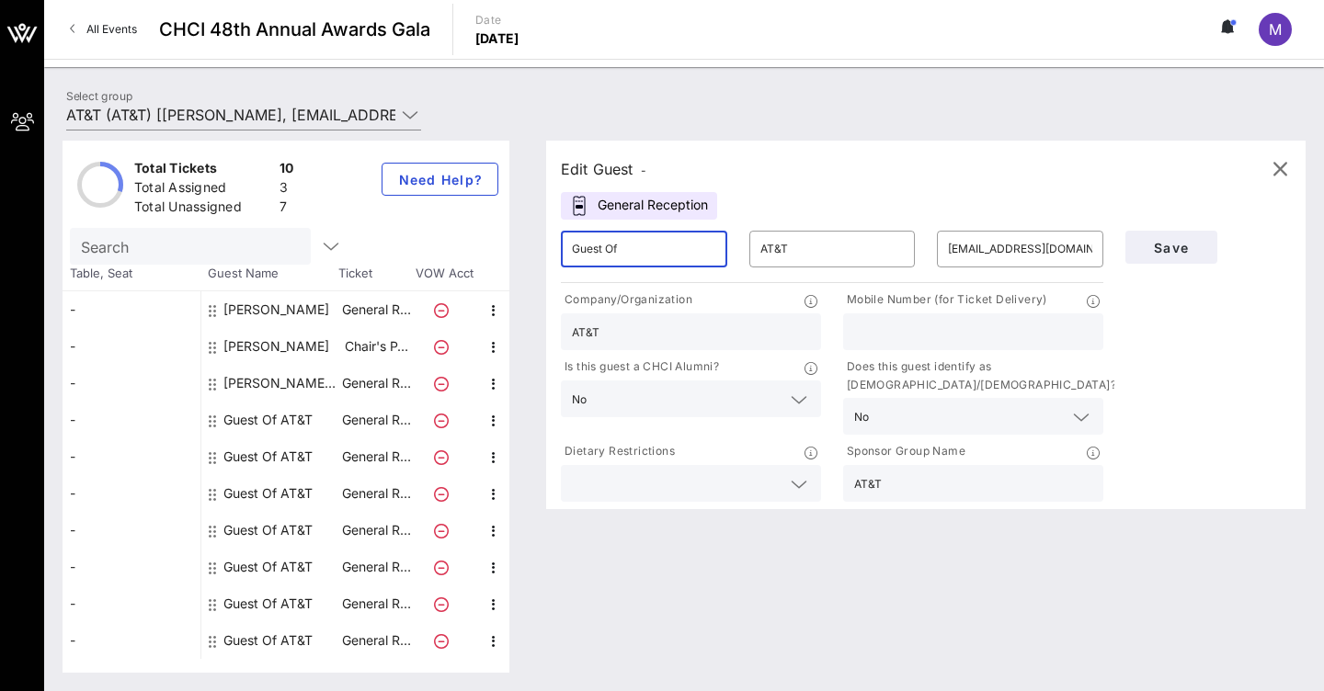
drag, startPoint x: 699, startPoint y: 249, endPoint x: 428, endPoint y: 268, distance: 271.8
type input "G"
type input "[PERSON_NAME]"
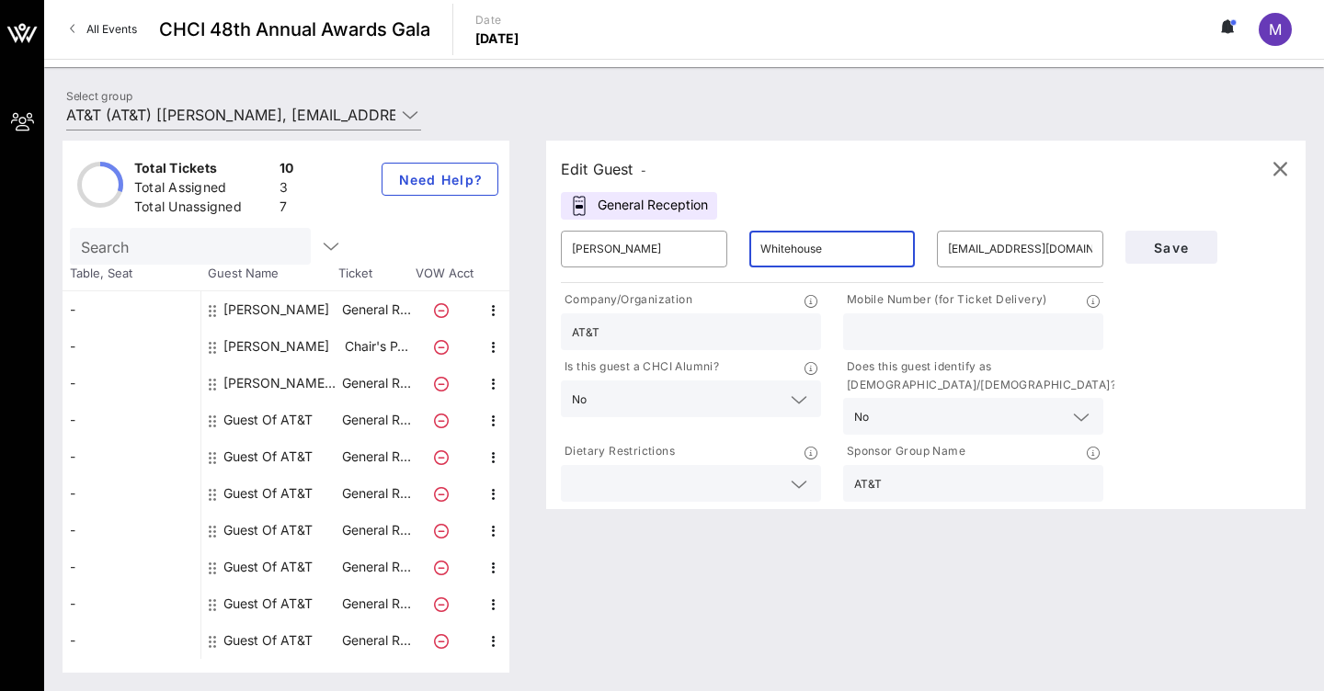
type input "Whitehouse"
click at [861, 223] on div "​ Whitehouse" at bounding box center [832, 249] width 188 height 59
click at [1163, 254] on span "Save" at bounding box center [1171, 248] width 62 height 16
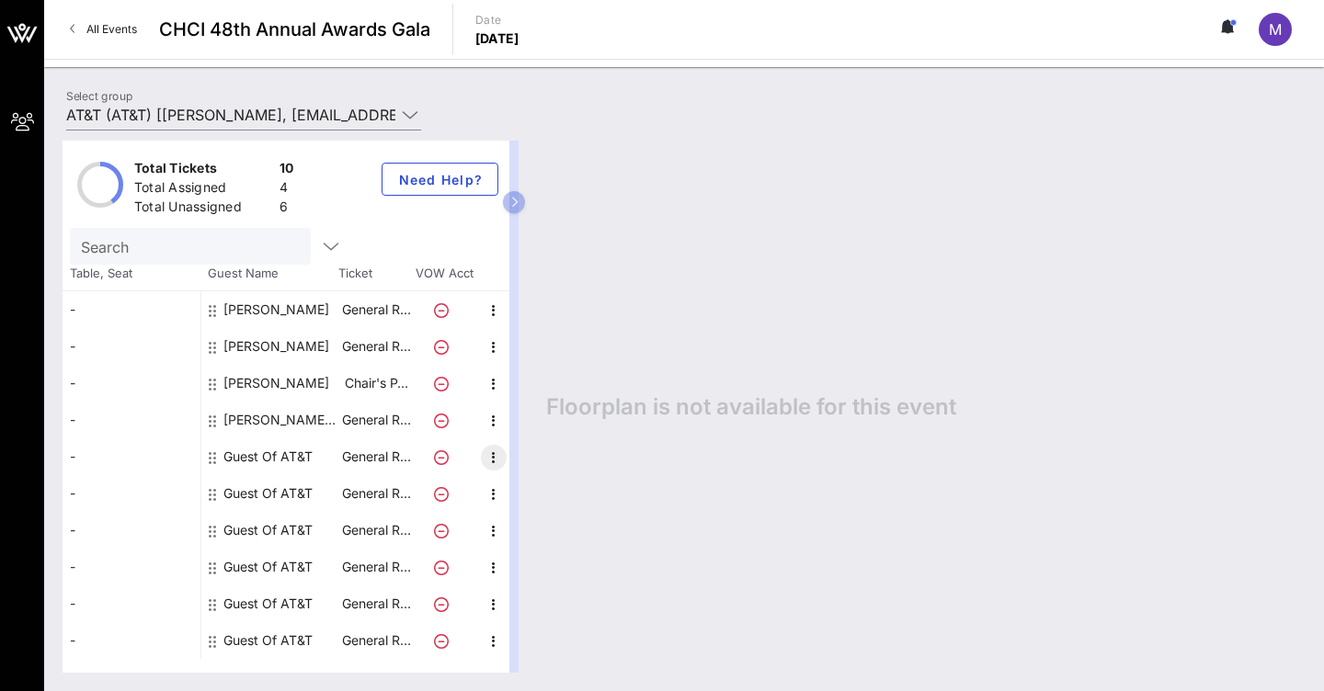
click at [500, 460] on icon "button" at bounding box center [494, 458] width 22 height 22
click at [549, 460] on div "Edit" at bounding box center [539, 462] width 37 height 15
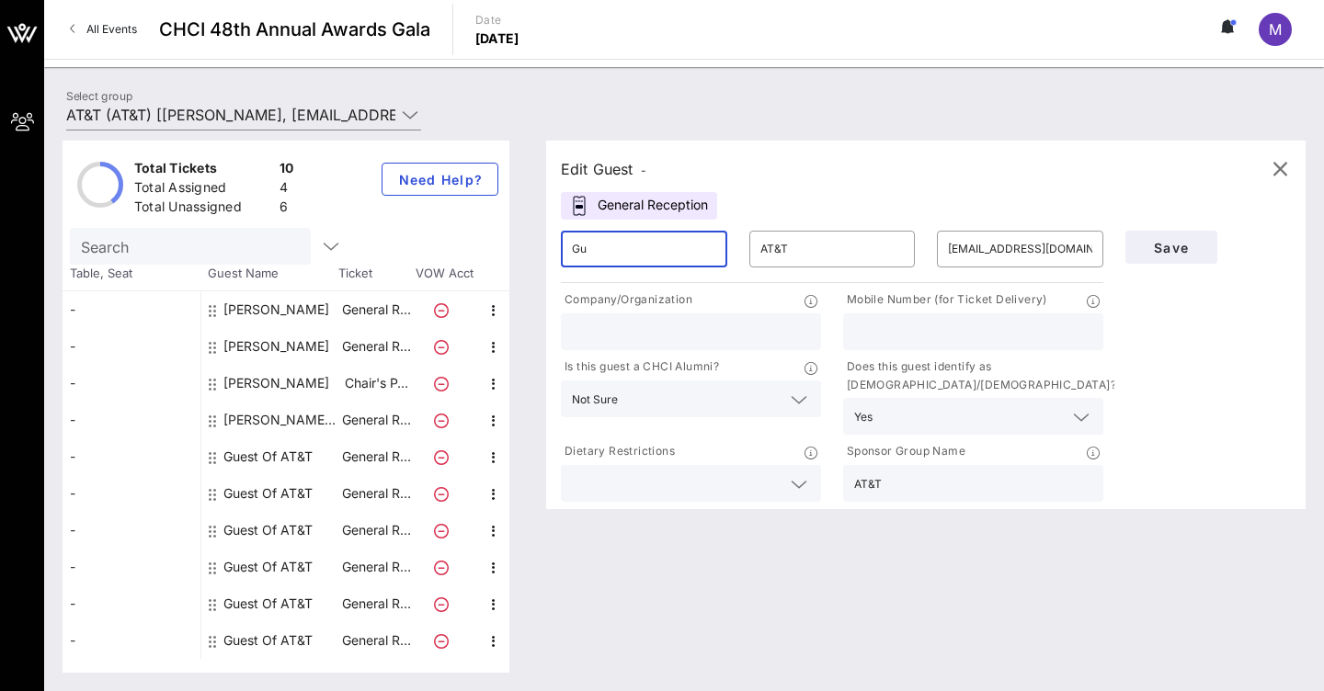
type input "G"
type input "[PERSON_NAME]"
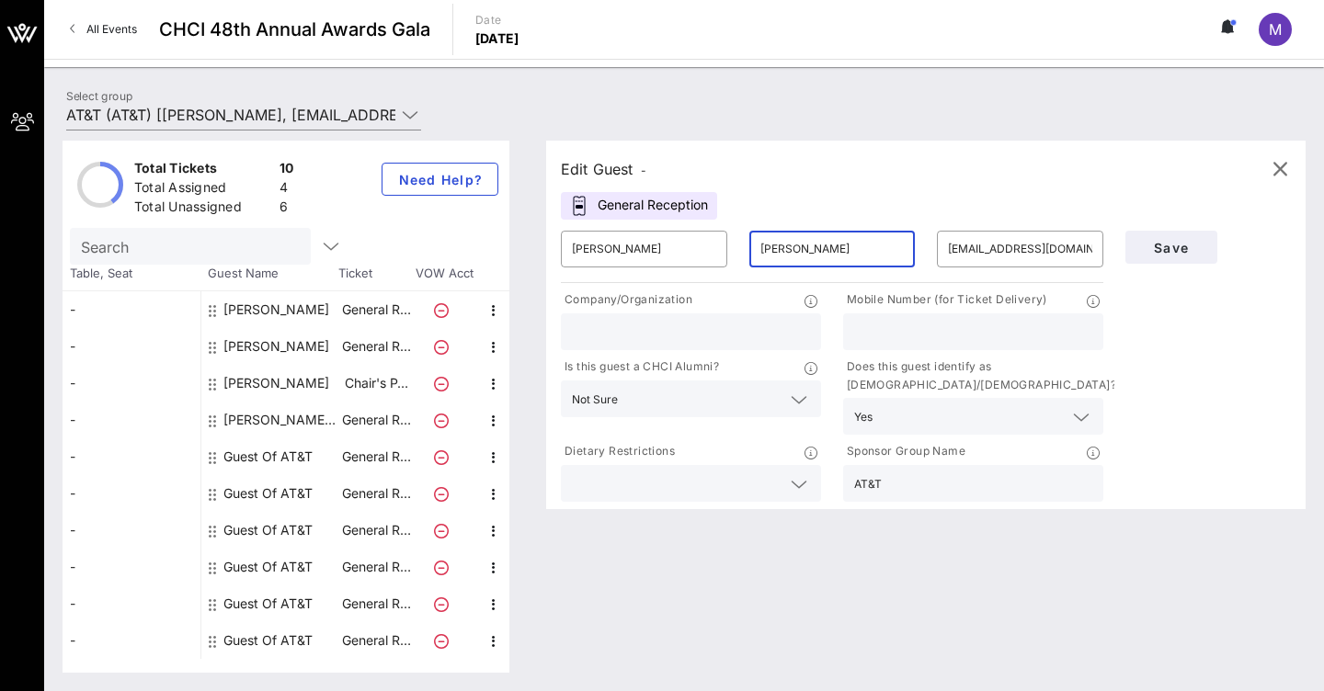
type input "[PERSON_NAME]"
click at [846, 191] on div "Edit Guest - General Reception ​ [PERSON_NAME] ​ [PERSON_NAME] ​ [EMAIL_ADDRESS…" at bounding box center [925, 325] width 759 height 369
click at [1191, 245] on span "Save" at bounding box center [1171, 248] width 62 height 16
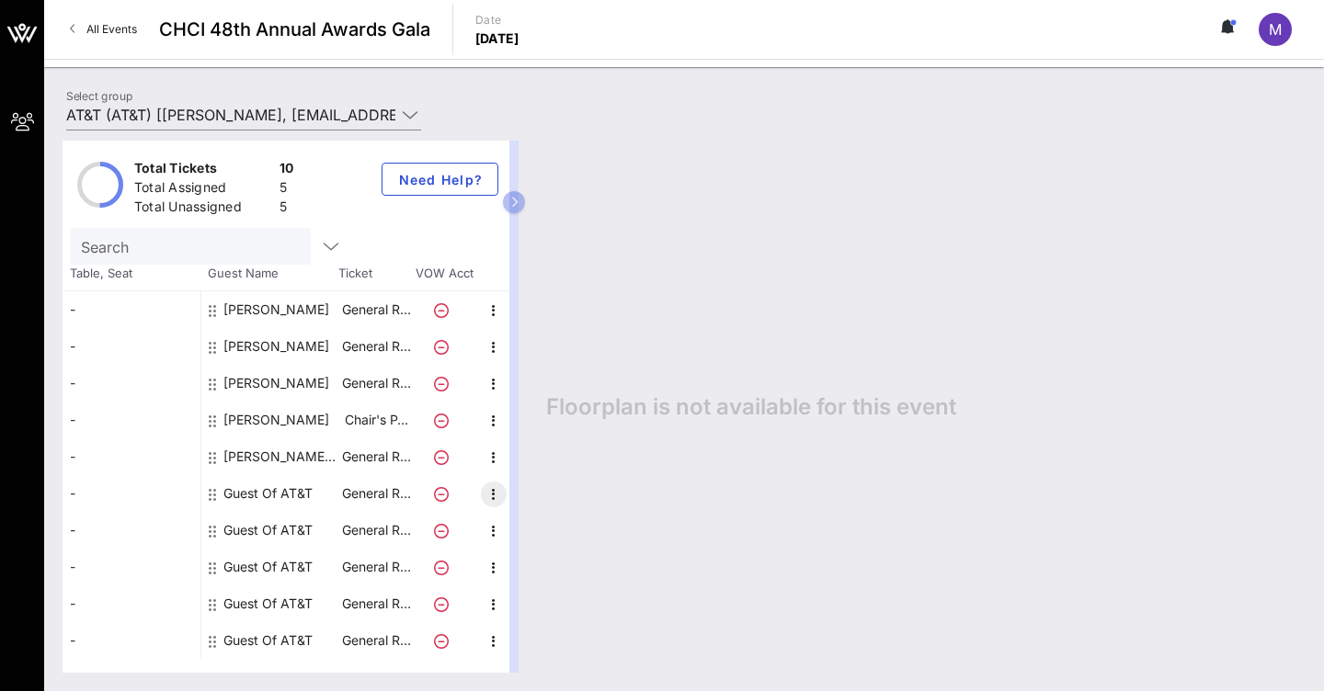
click at [497, 496] on icon "button" at bounding box center [494, 494] width 22 height 22
click at [549, 501] on div "Edit" at bounding box center [539, 499] width 37 height 15
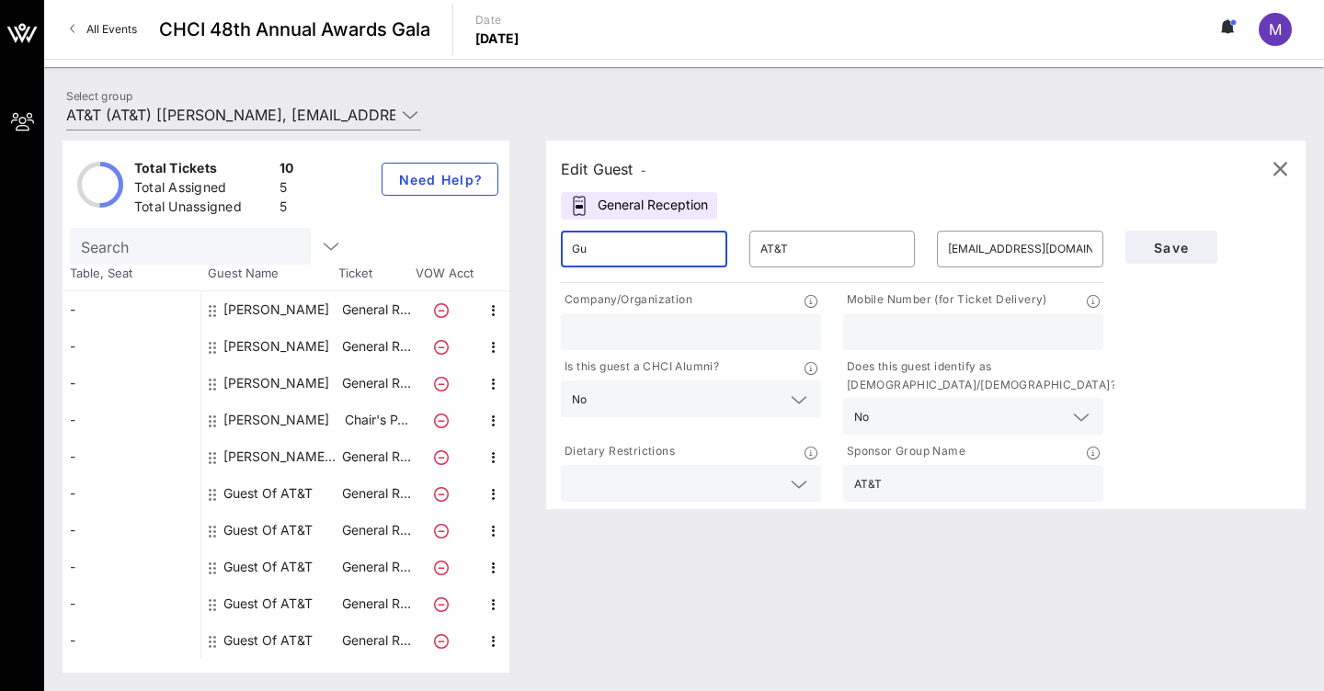
type input "G"
type input "Kana"
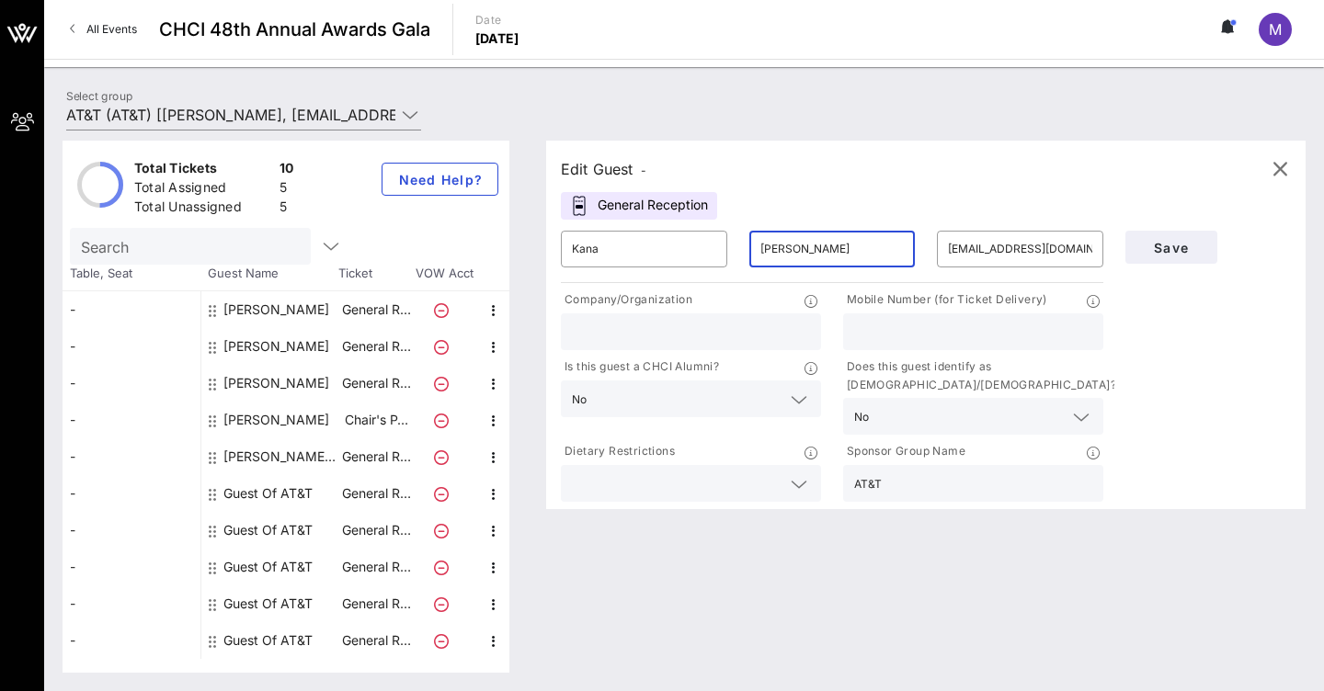
type input "[PERSON_NAME]"
click at [1058, 199] on div "Edit Guest - General Reception ​ [PERSON_NAME] ​ [EMAIL_ADDRESS][DOMAIN_NAME] C…" at bounding box center [925, 325] width 759 height 369
click at [1169, 257] on button "Save" at bounding box center [1171, 247] width 92 height 33
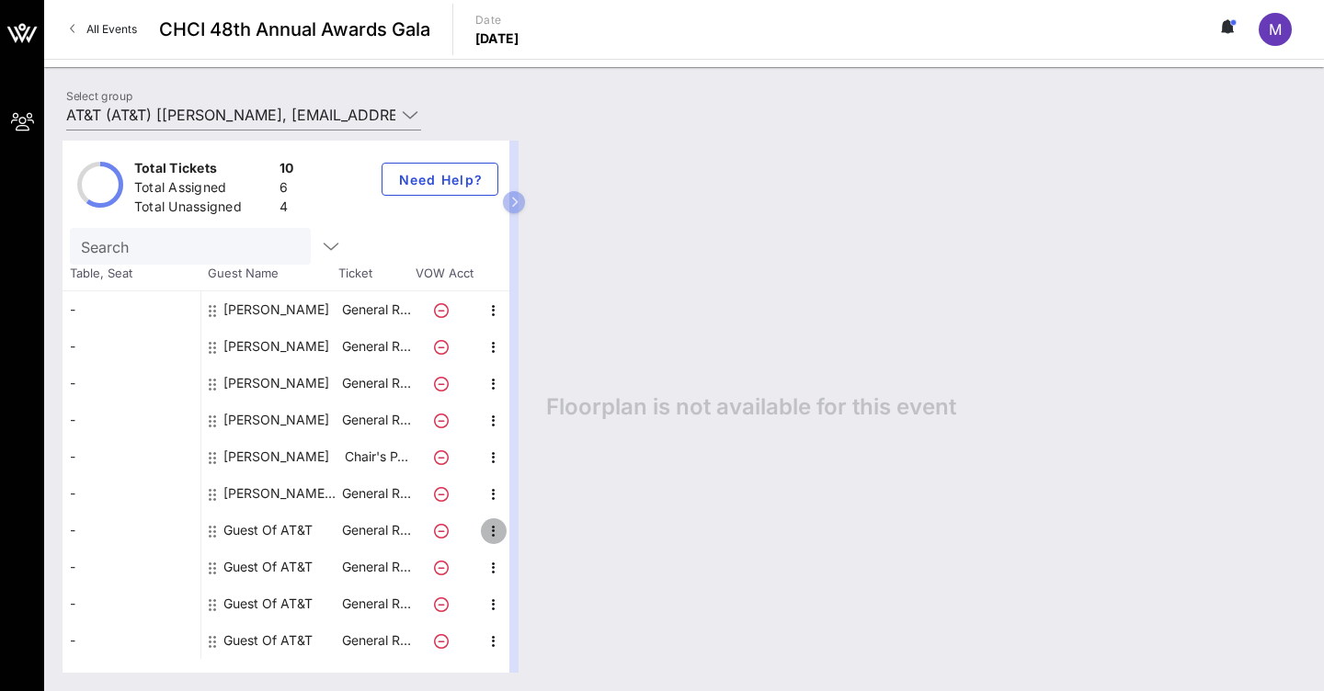
click at [495, 529] on icon "button" at bounding box center [494, 531] width 22 height 22
click at [538, 543] on div "Edit" at bounding box center [539, 535] width 37 height 29
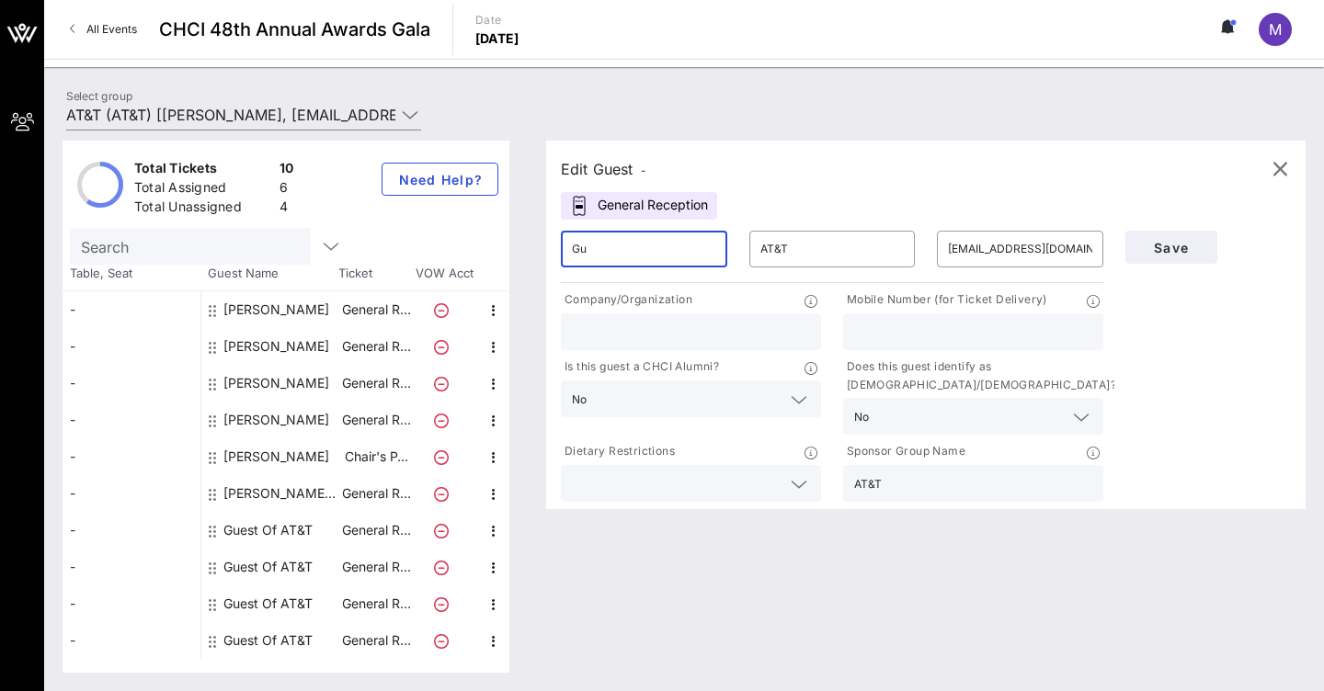
type input "G"
type input "[PERSON_NAME]"
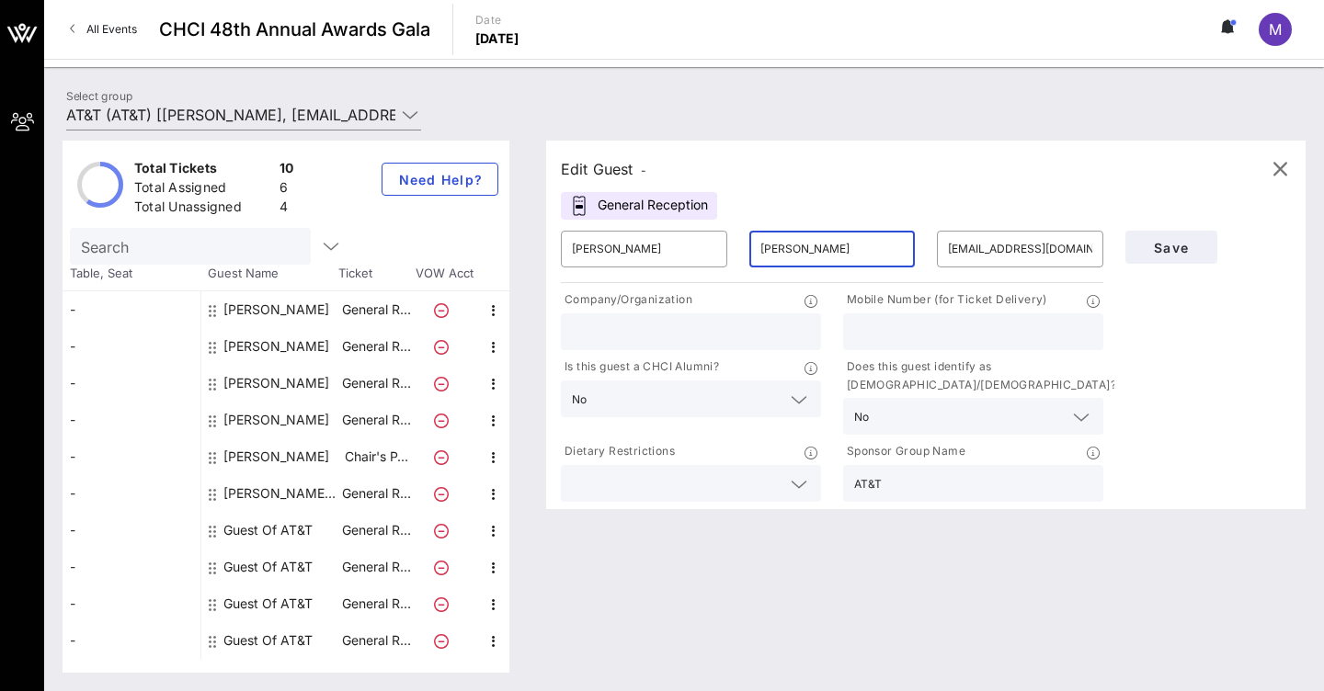
type input "[PERSON_NAME]"
click at [912, 177] on div "Edit Guest -" at bounding box center [926, 169] width 730 height 28
click at [1172, 254] on span "Save" at bounding box center [1171, 248] width 62 height 16
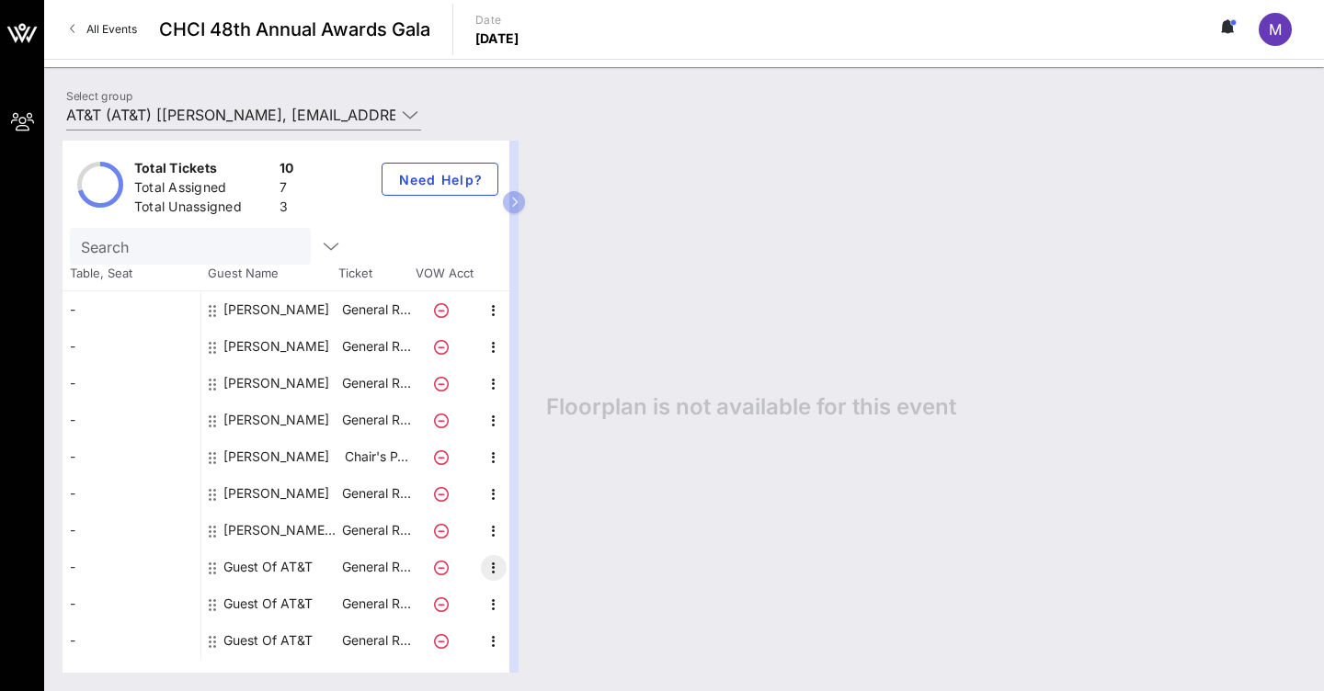
click at [491, 575] on icon "button" at bounding box center [494, 568] width 22 height 22
click at [543, 580] on div "Edit" at bounding box center [539, 572] width 37 height 29
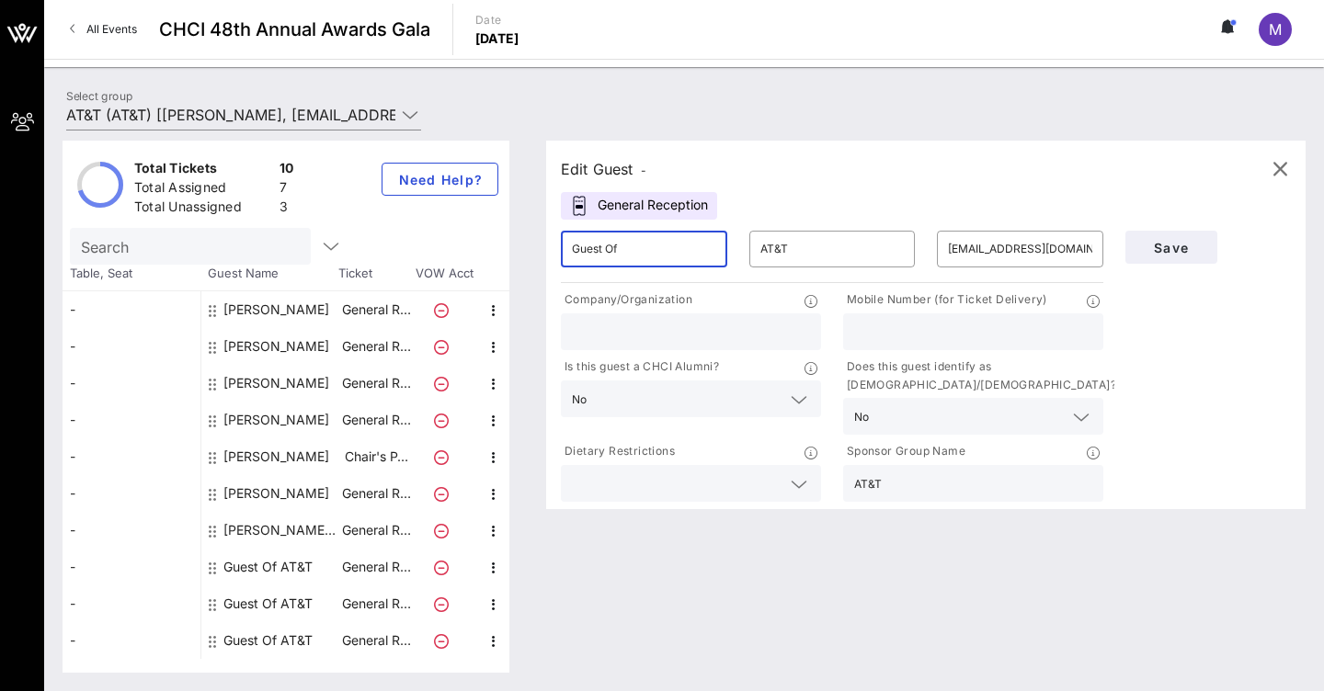
drag, startPoint x: 655, startPoint y: 255, endPoint x: 583, endPoint y: 235, distance: 75.1
type input "Mark"
type input "A"
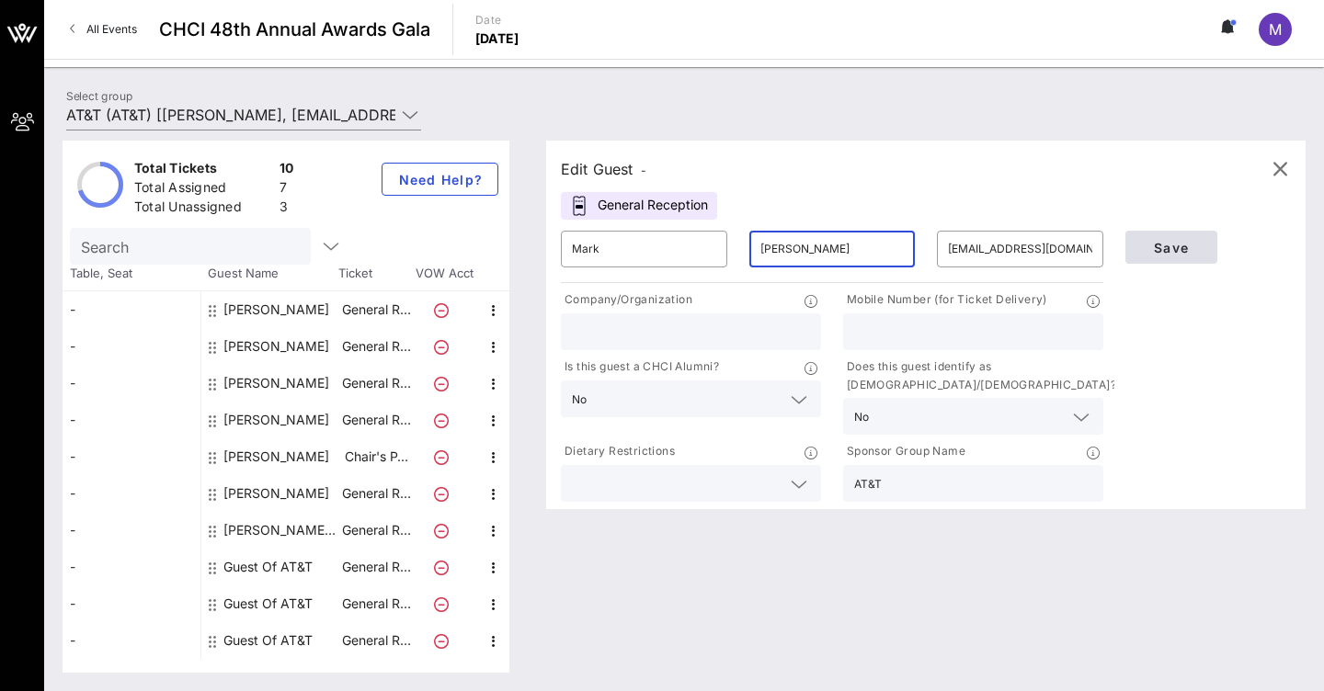
type input "[PERSON_NAME]"
click at [1151, 249] on span "Save" at bounding box center [1171, 248] width 62 height 16
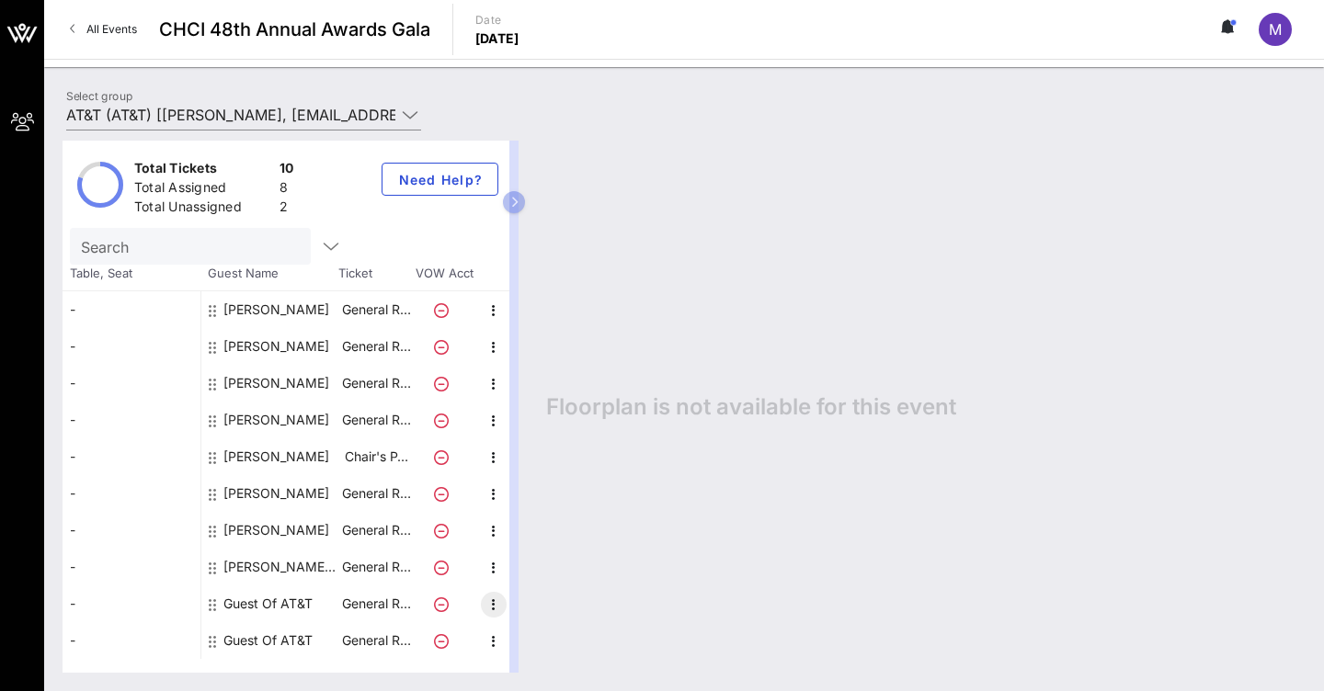
click at [496, 606] on icon "button" at bounding box center [494, 605] width 22 height 22
click at [551, 613] on div "Edit" at bounding box center [539, 609] width 37 height 15
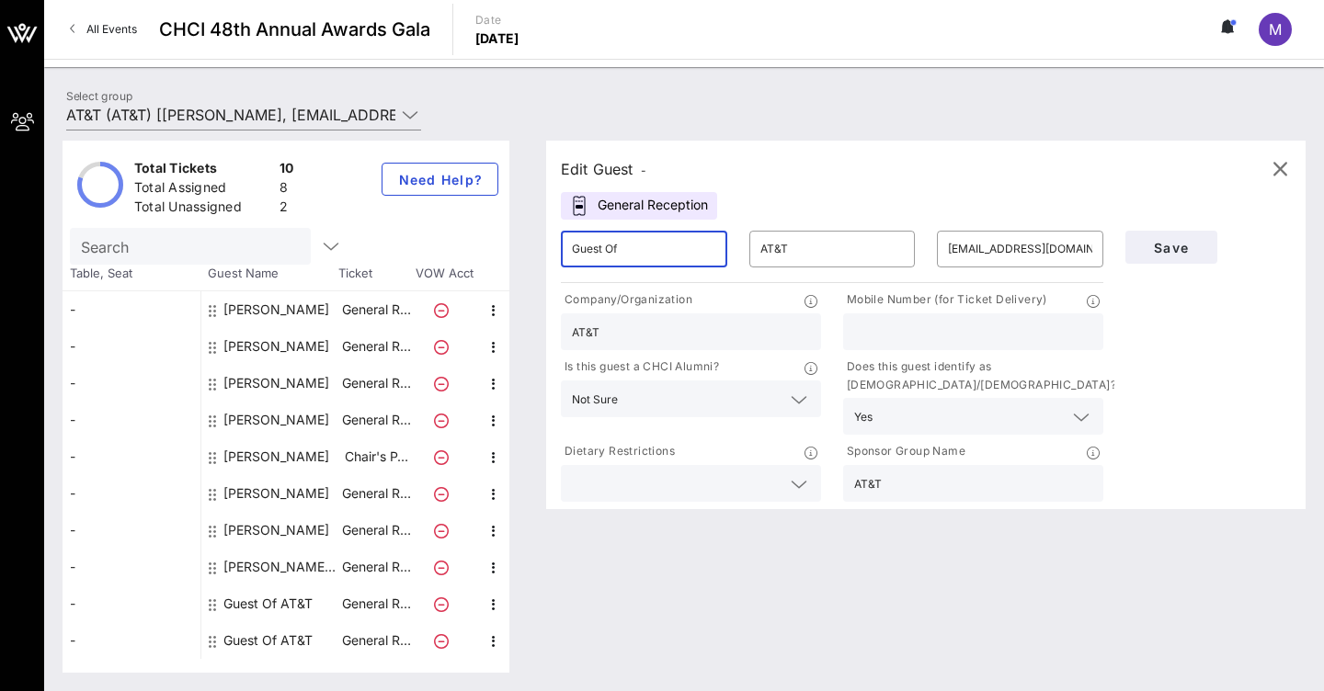
drag, startPoint x: 650, startPoint y: 245, endPoint x: 551, endPoint y: 240, distance: 99.4
type input "[PERSON_NAME]"
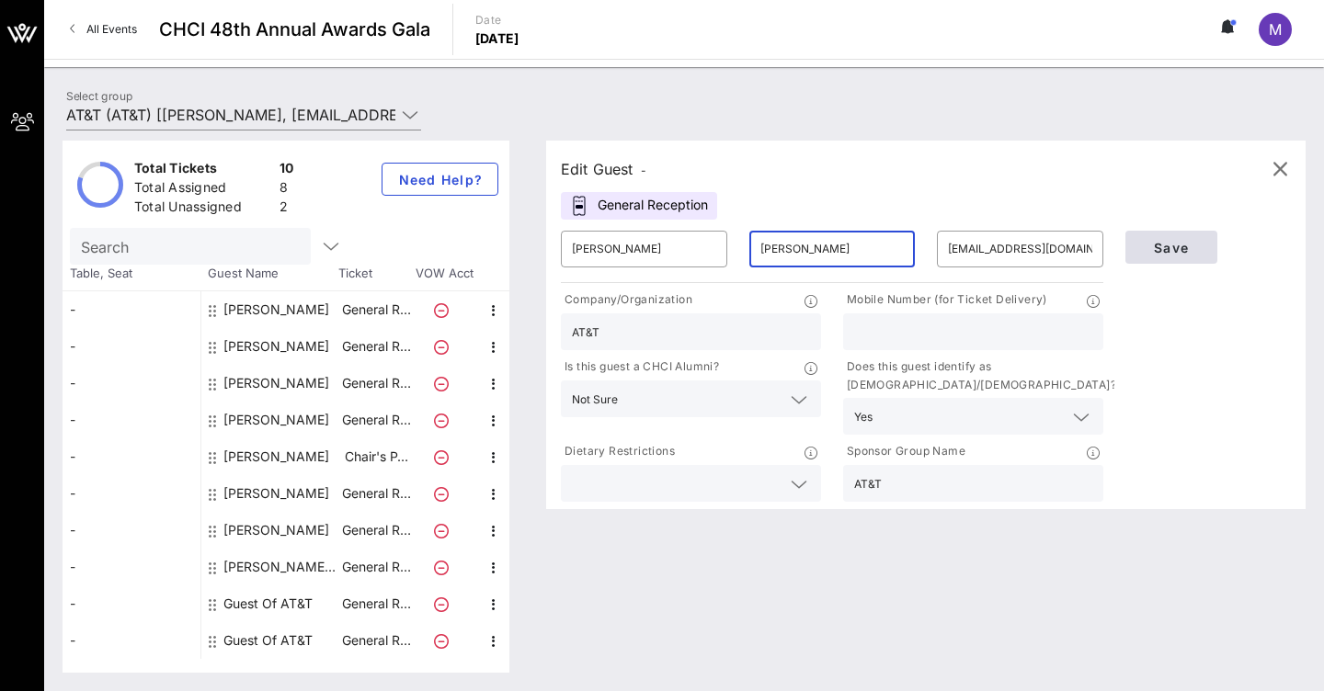
type input "[PERSON_NAME]"
click at [1190, 246] on span "Save" at bounding box center [1171, 248] width 62 height 16
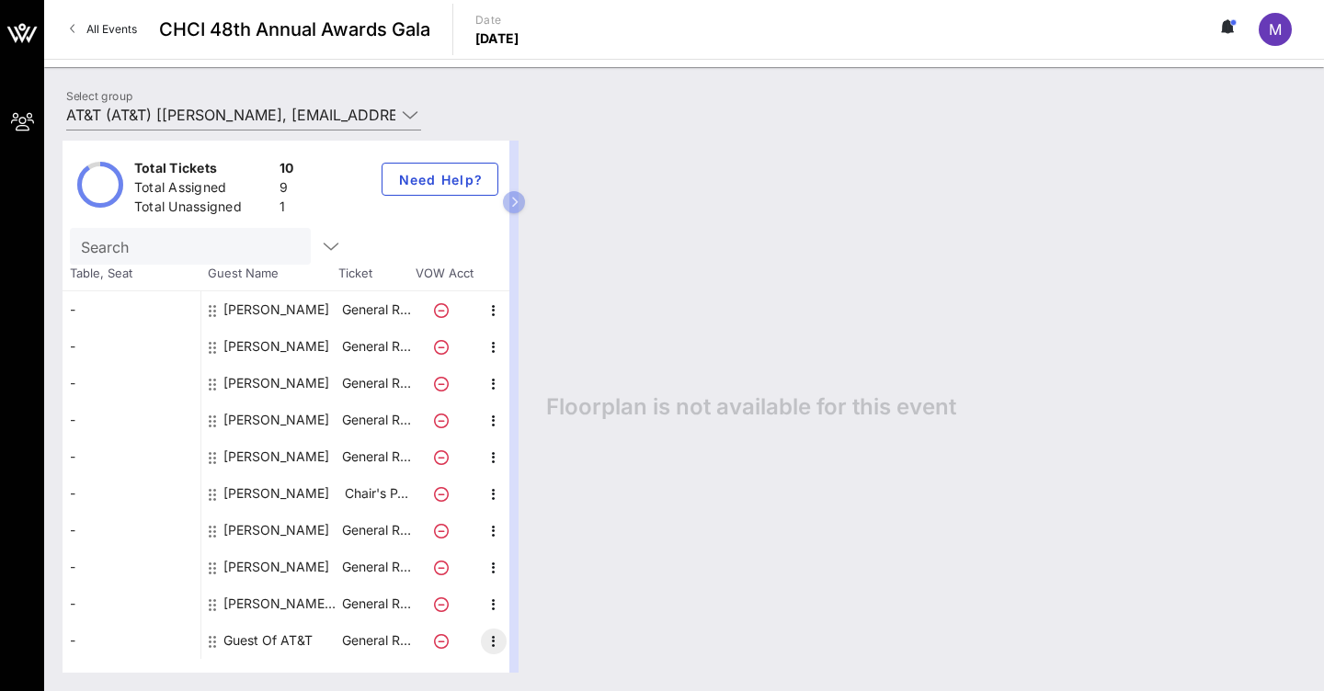
click at [491, 649] on icon "button" at bounding box center [494, 642] width 22 height 22
click at [528, 628] on div "Edit" at bounding box center [539, 625] width 37 height 15
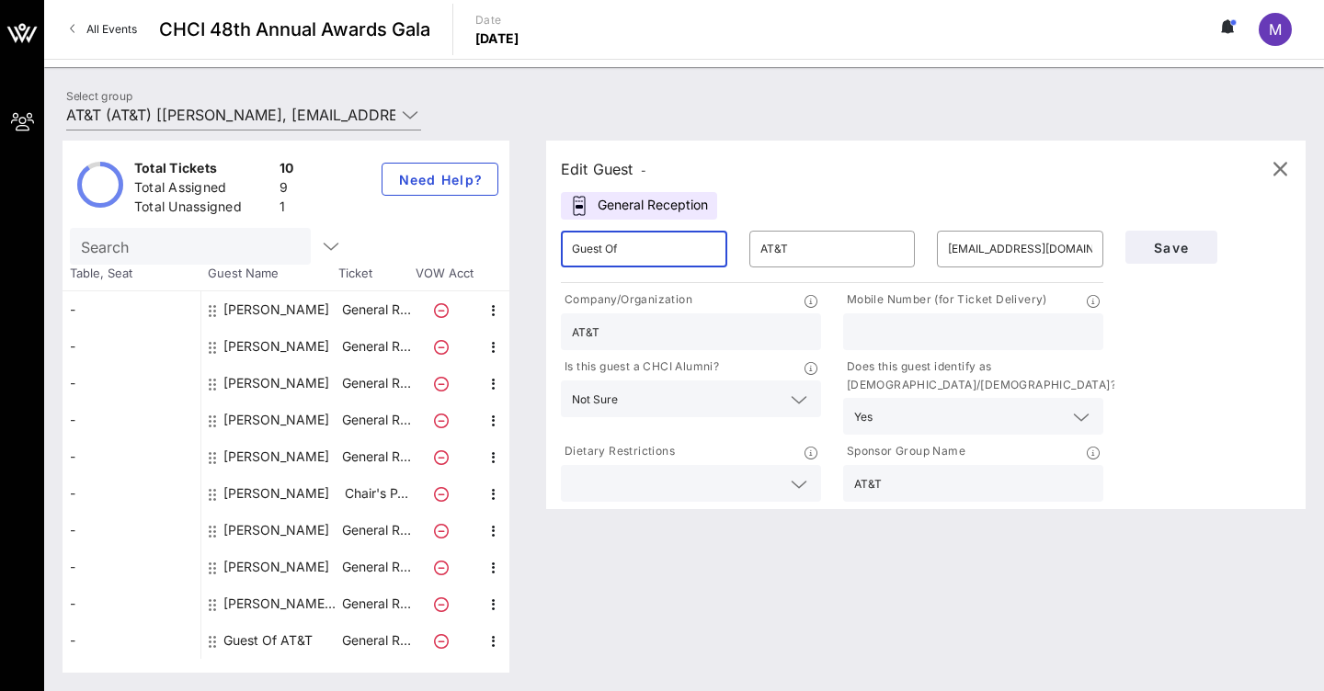
drag, startPoint x: 686, startPoint y: 255, endPoint x: 564, endPoint y: 244, distance: 121.8
type input "[PERSON_NAME]"
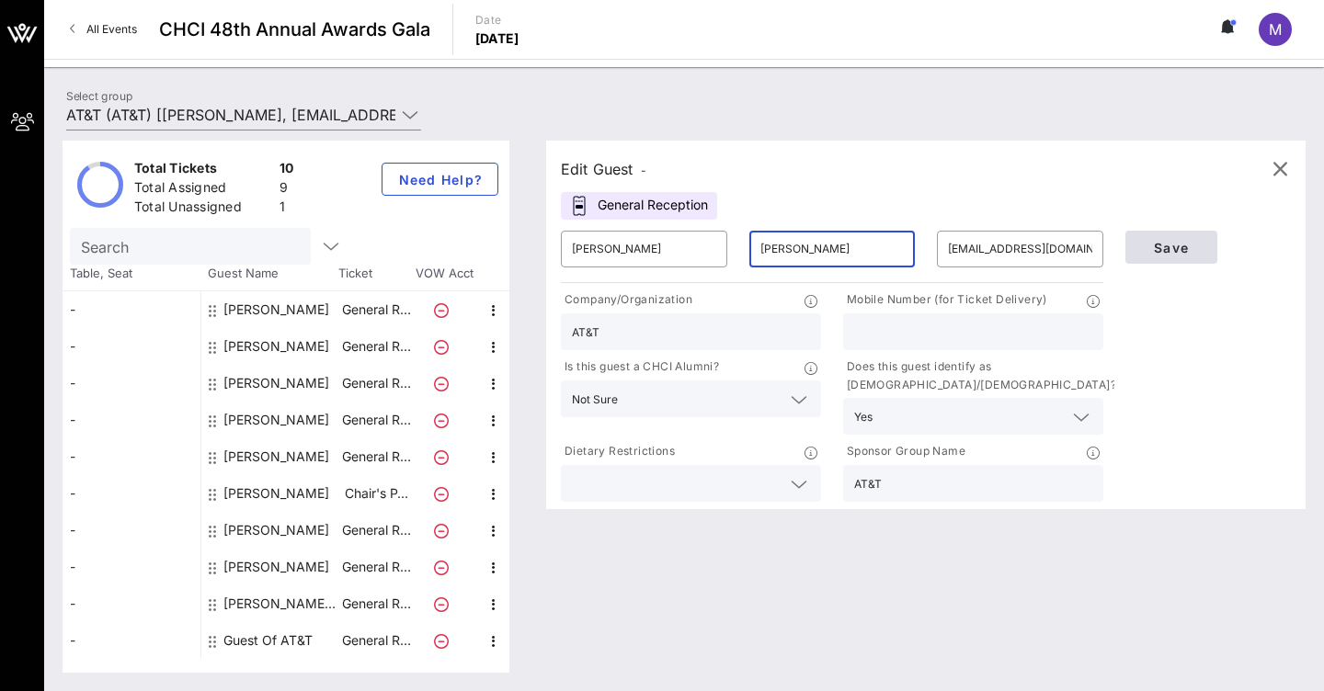
type input "[PERSON_NAME]"
click at [1175, 256] on button "Save" at bounding box center [1171, 247] width 92 height 33
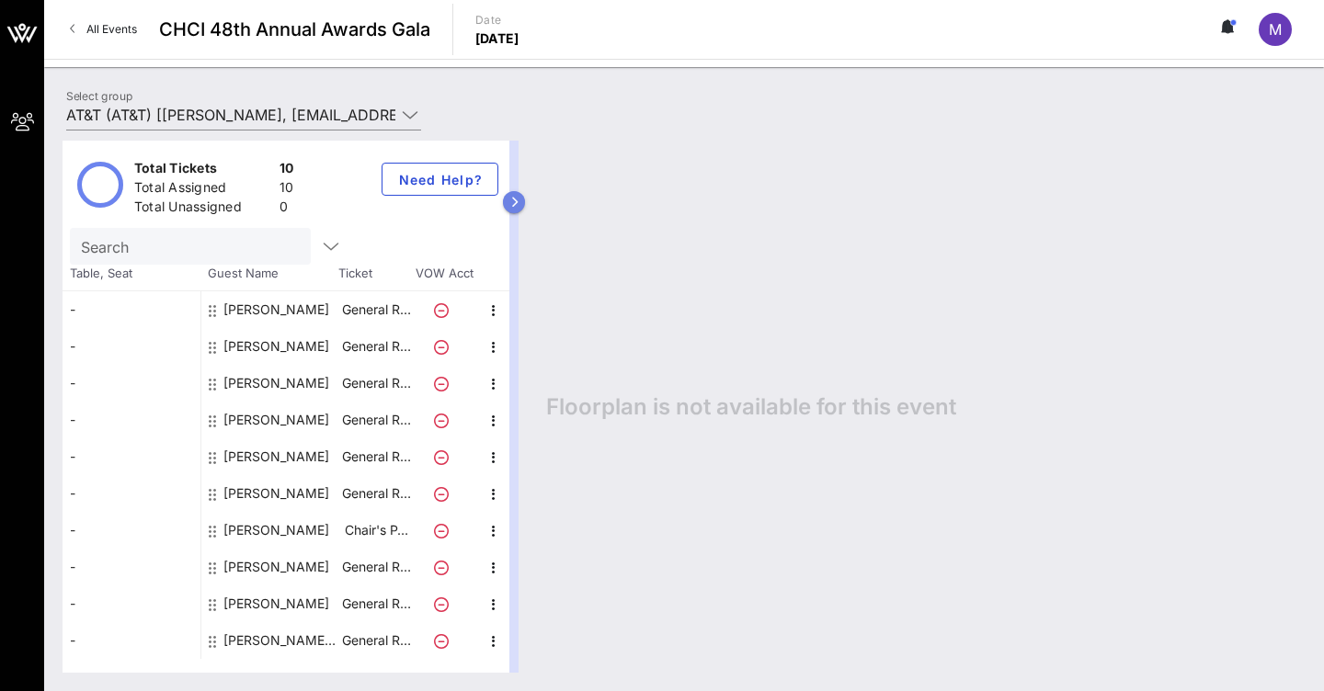
click at [517, 208] on button "button" at bounding box center [514, 202] width 22 height 22
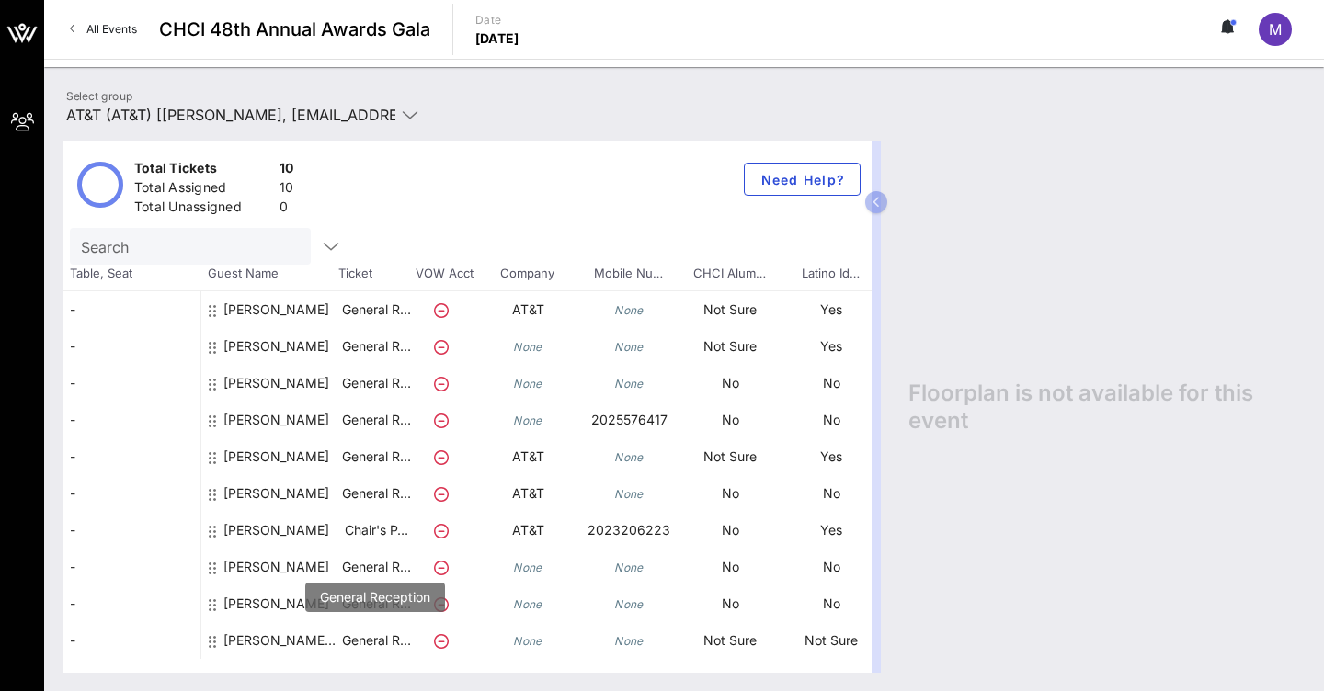
click at [360, 640] on p "General R…" at bounding box center [376, 640] width 74 height 37
click at [316, 635] on div "[PERSON_NAME][MEDICAL_DATA]" at bounding box center [281, 647] width 116 height 51
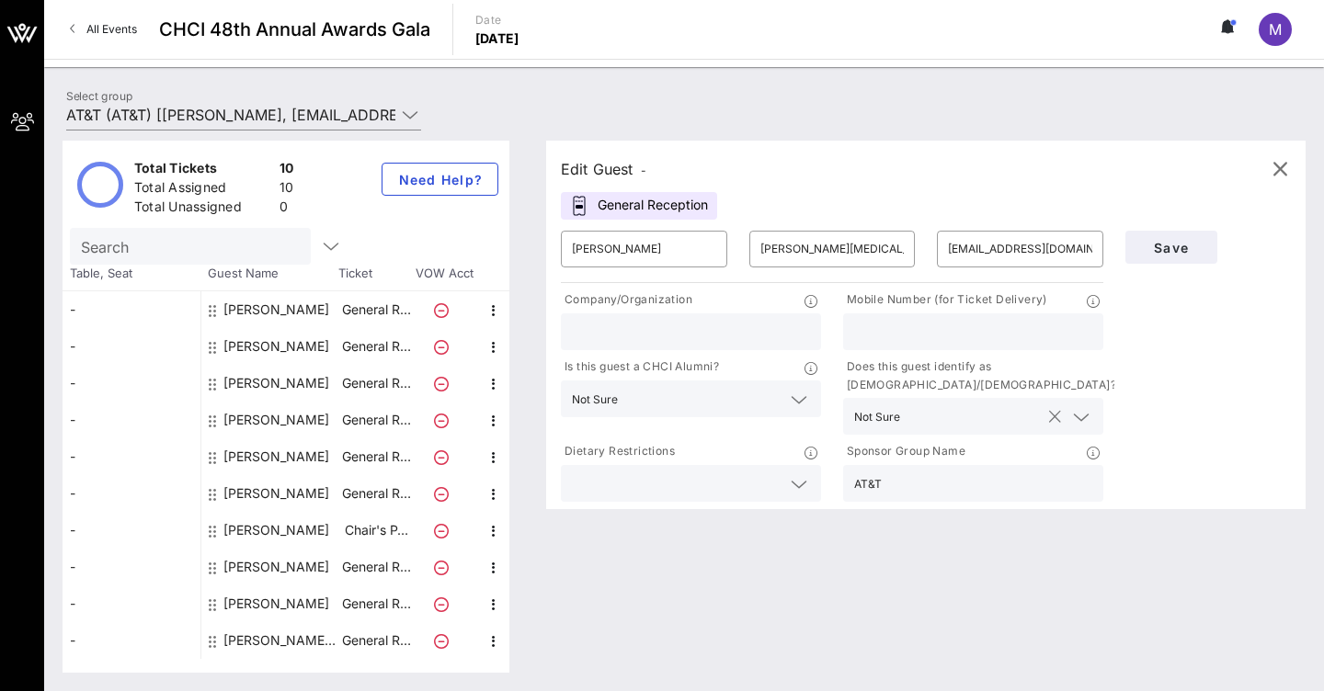
click at [1083, 415] on icon at bounding box center [1081, 417] width 17 height 22
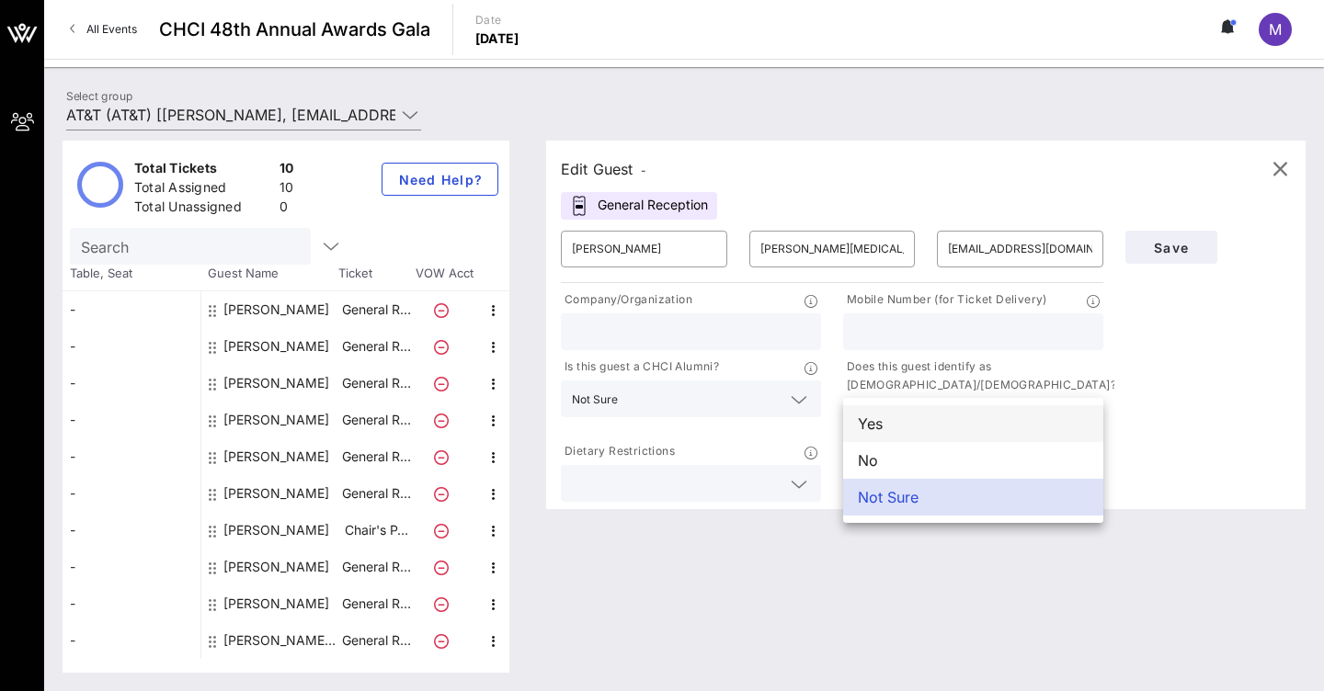
click at [1002, 421] on div "Yes" at bounding box center [973, 423] width 260 height 37
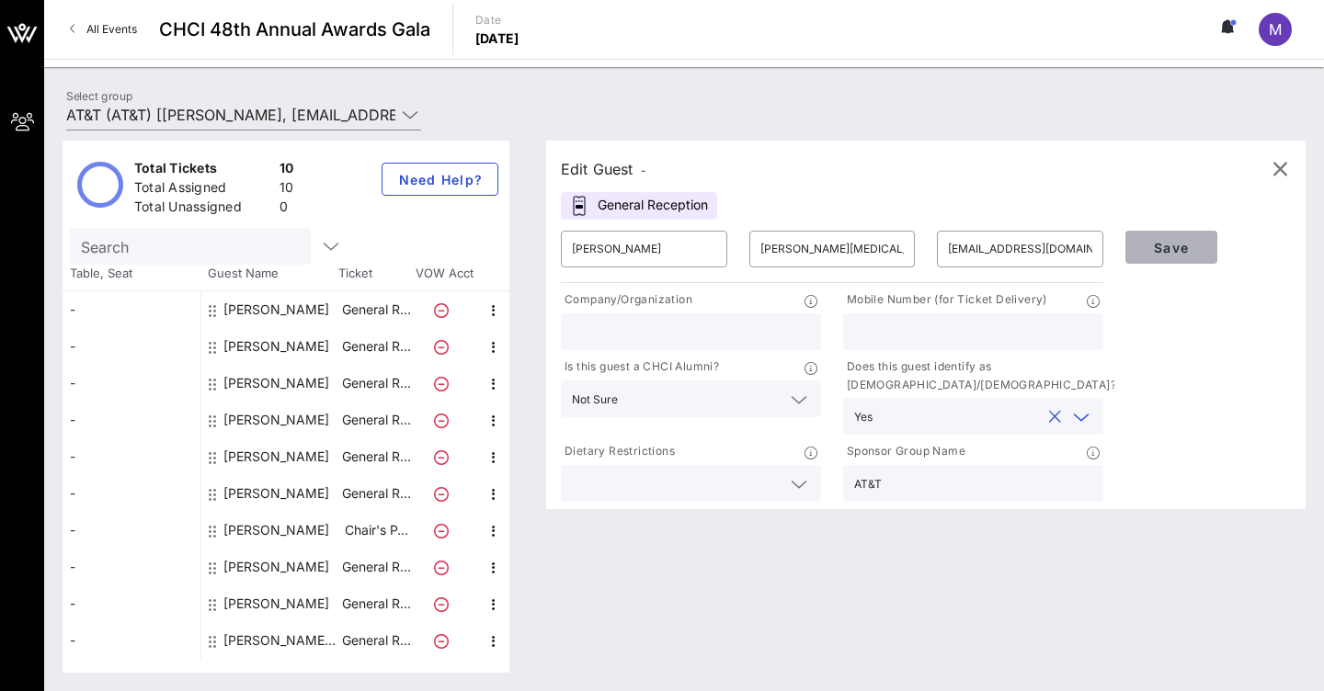
click at [1175, 255] on span "Save" at bounding box center [1171, 248] width 62 height 16
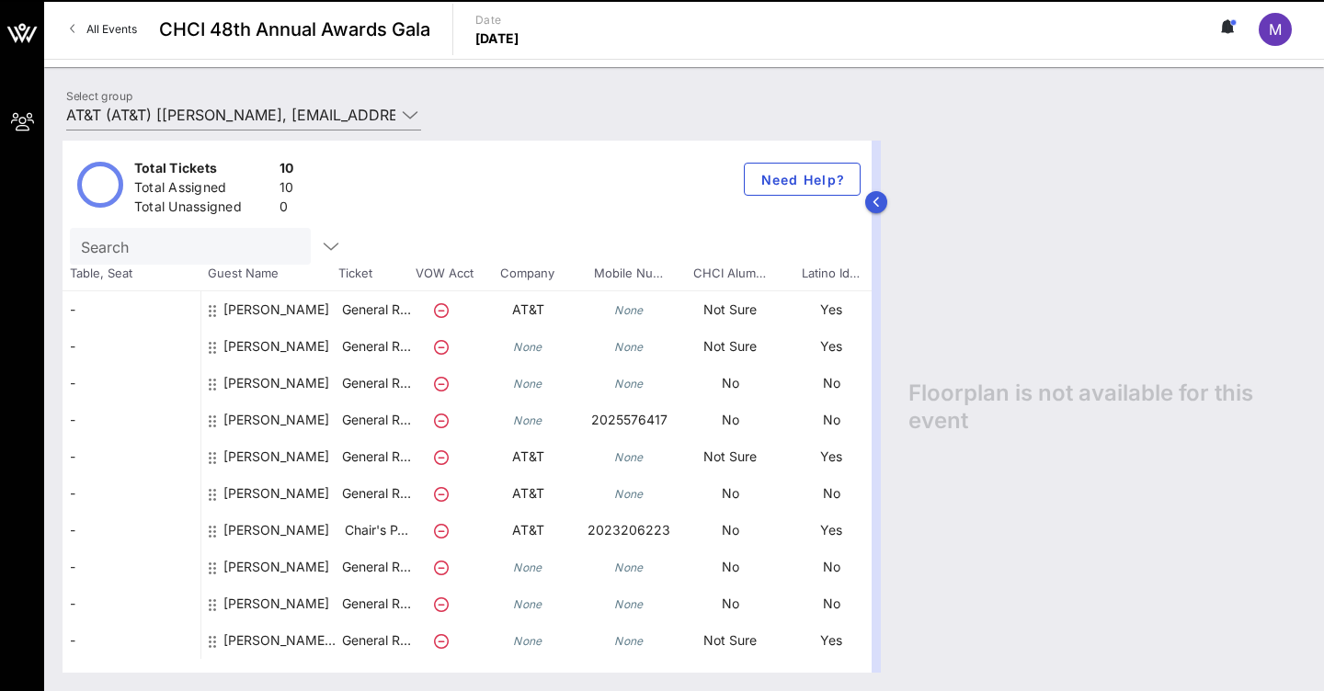
click at [882, 205] on button "button" at bounding box center [876, 202] width 22 height 22
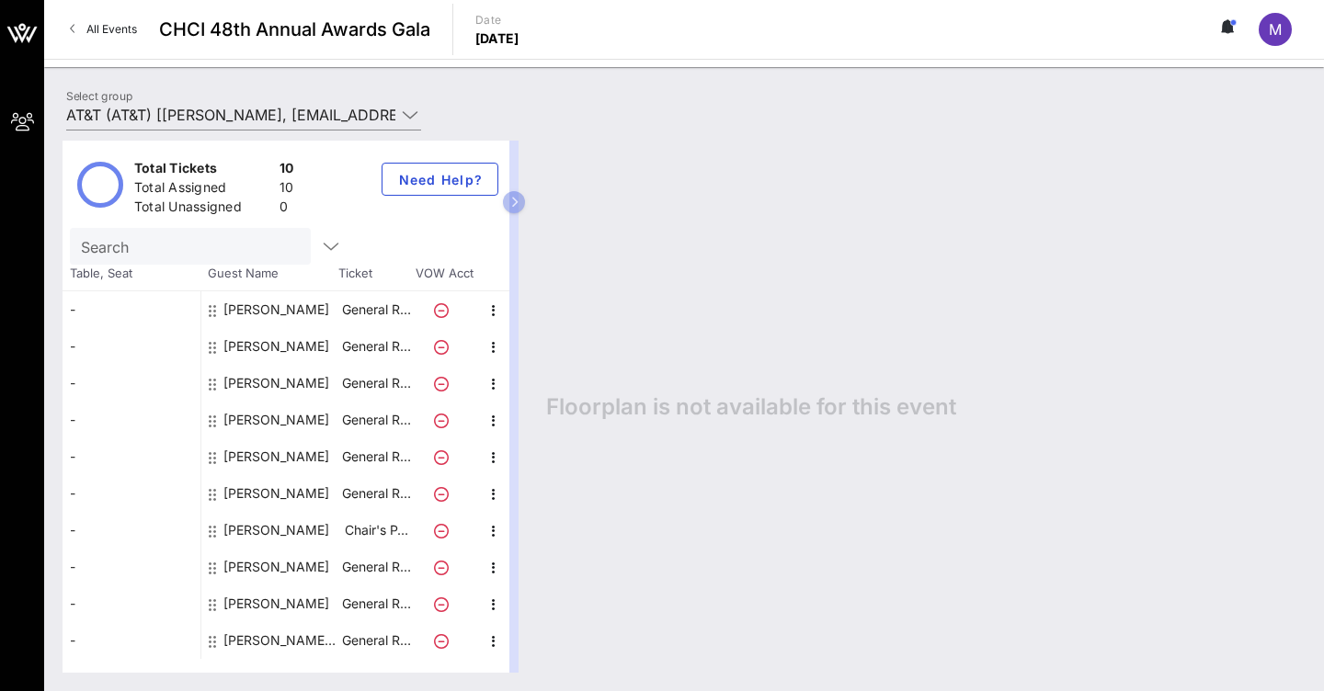
click at [89, 34] on span "All Events" at bounding box center [111, 29] width 51 height 14
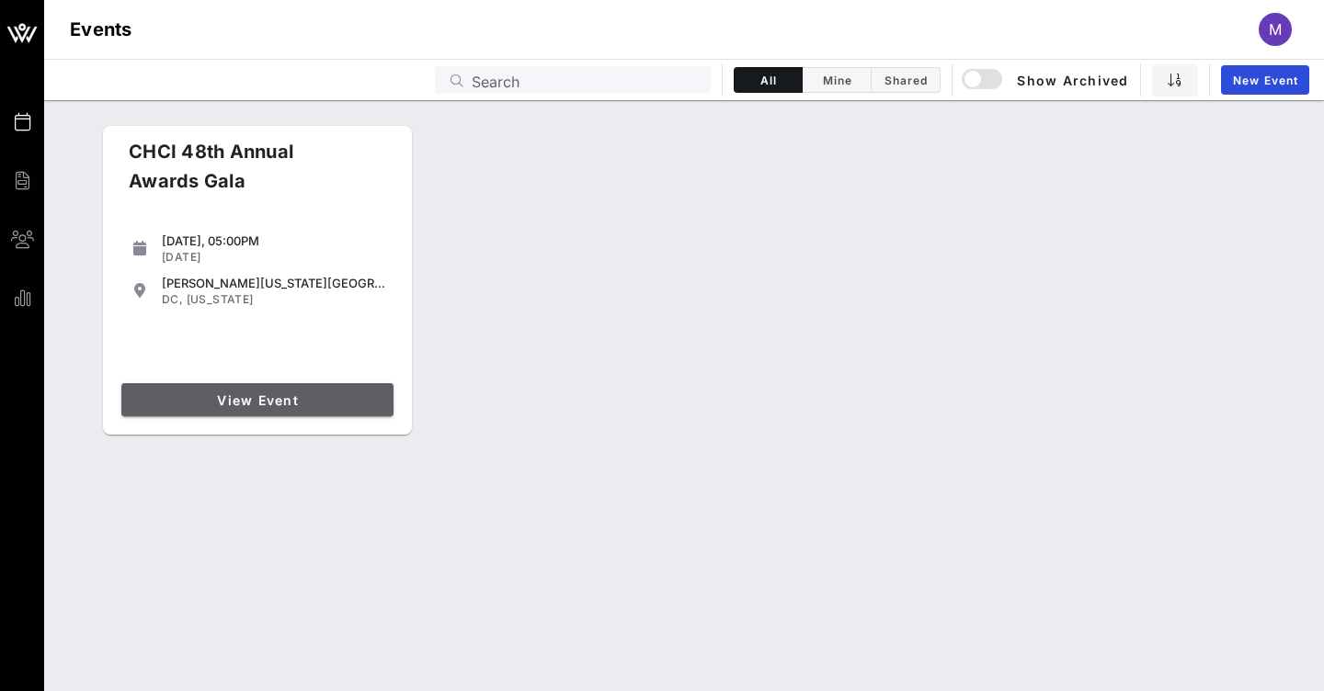
click at [283, 403] on span "View Event" at bounding box center [257, 400] width 257 height 16
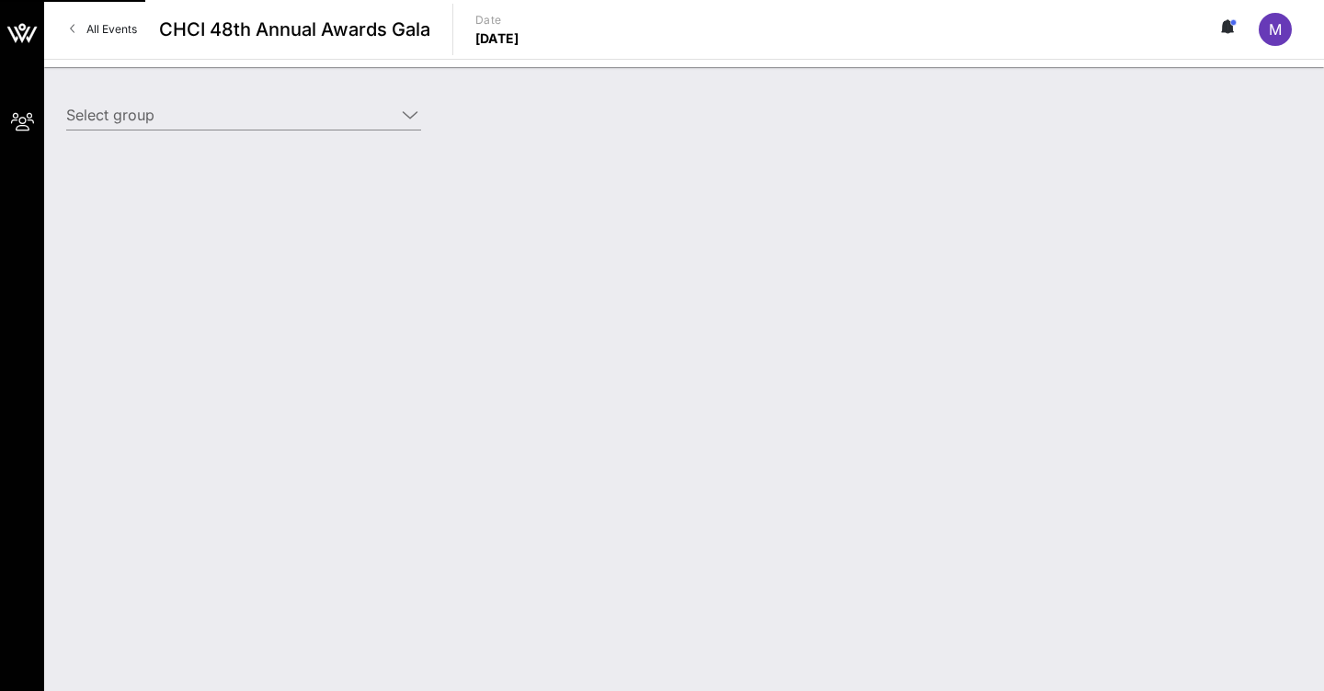
type input "AT&T (AT&T) [[PERSON_NAME], [EMAIL_ADDRESS][DOMAIN_NAME]]"
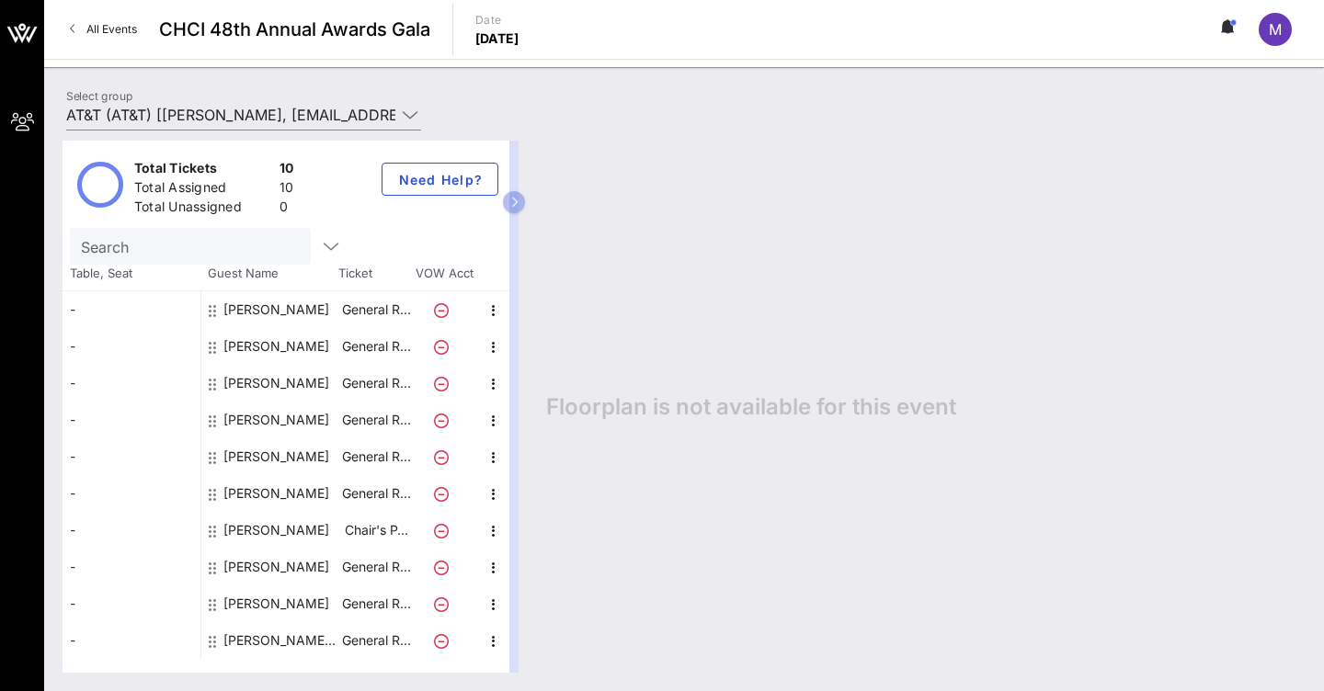
click at [1228, 29] on icon at bounding box center [1230, 26] width 6 height 11
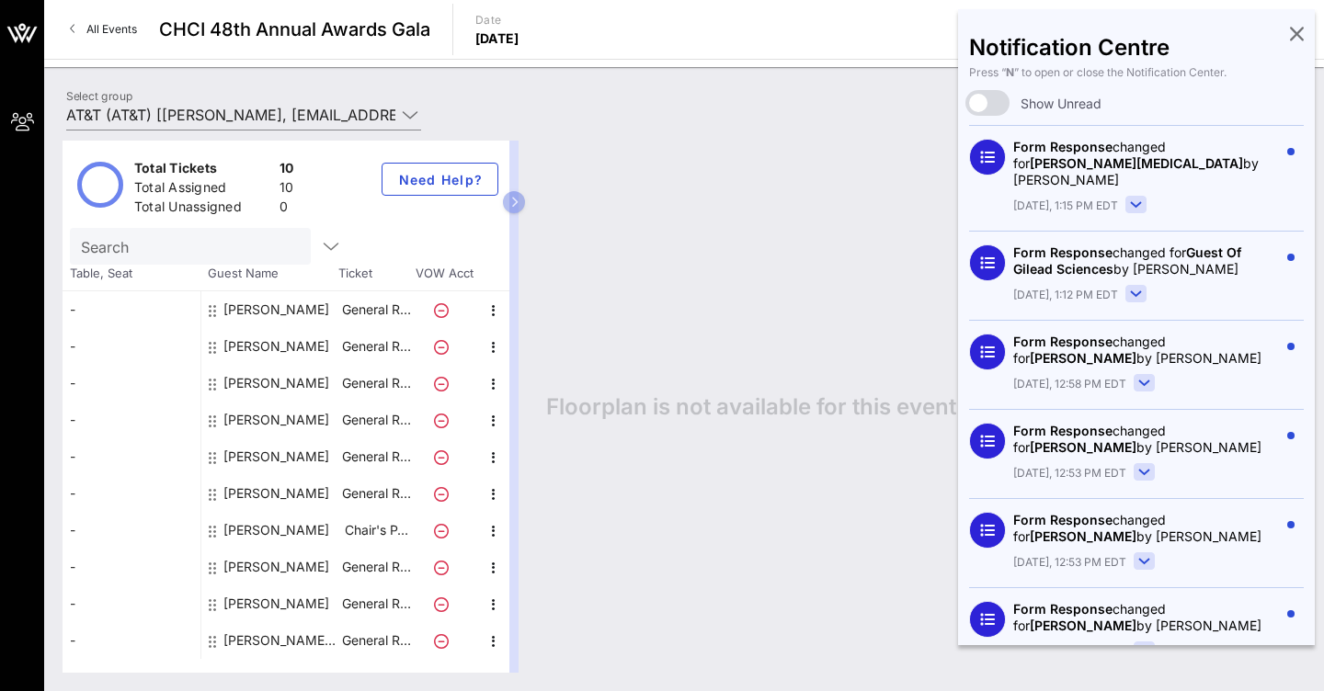
click at [1298, 35] on icon at bounding box center [1297, 33] width 14 height 4
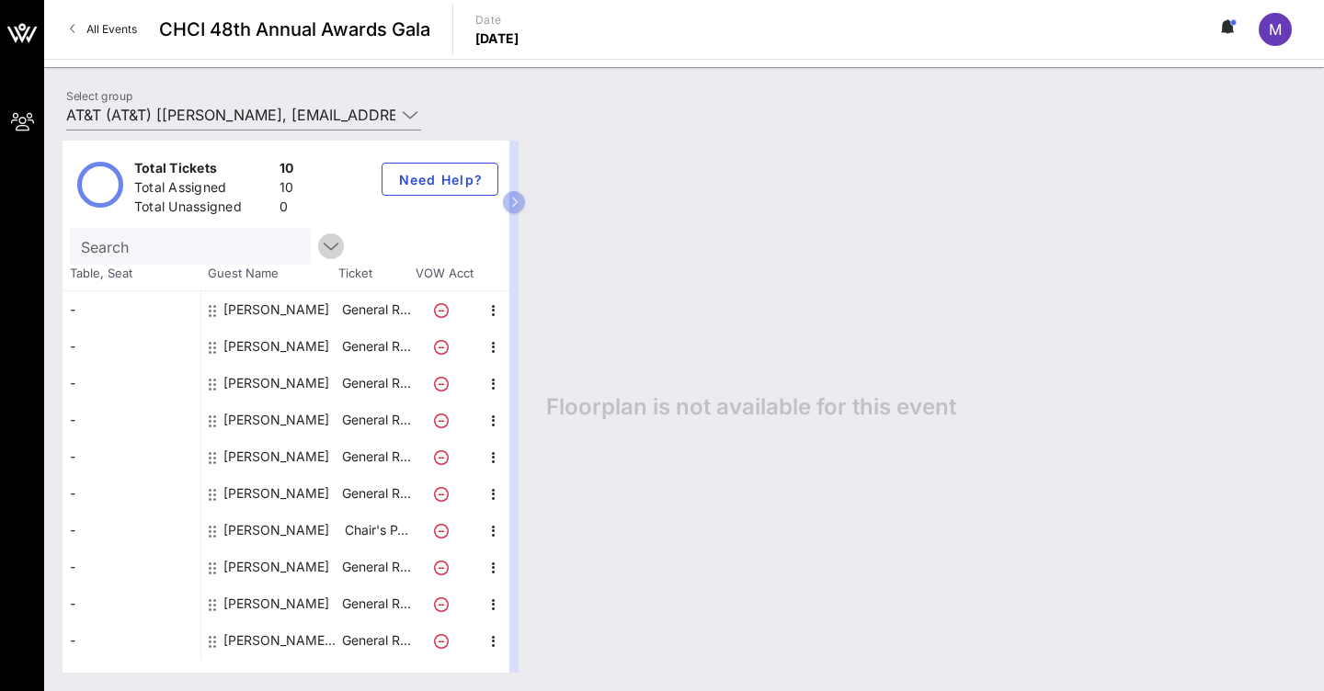
click at [333, 249] on icon "button" at bounding box center [331, 246] width 22 height 22
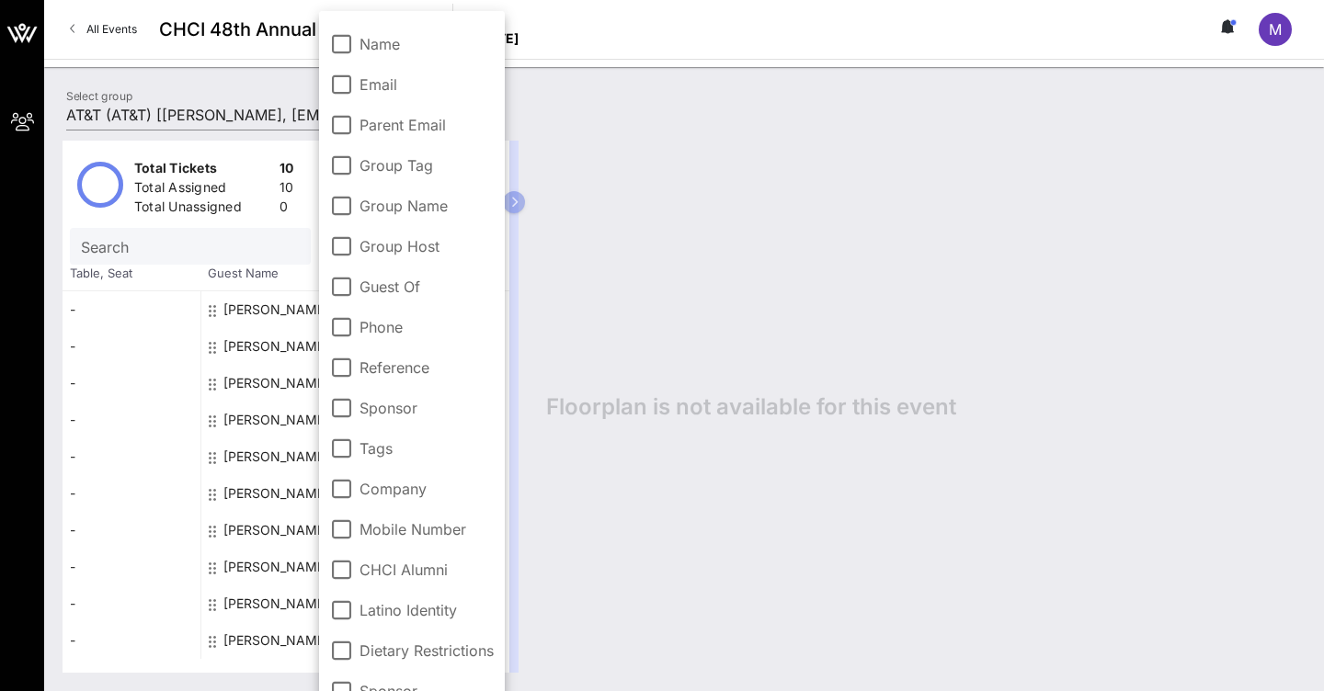
click at [622, 290] on div "Floorplan is not available for this event" at bounding box center [917, 407] width 778 height 532
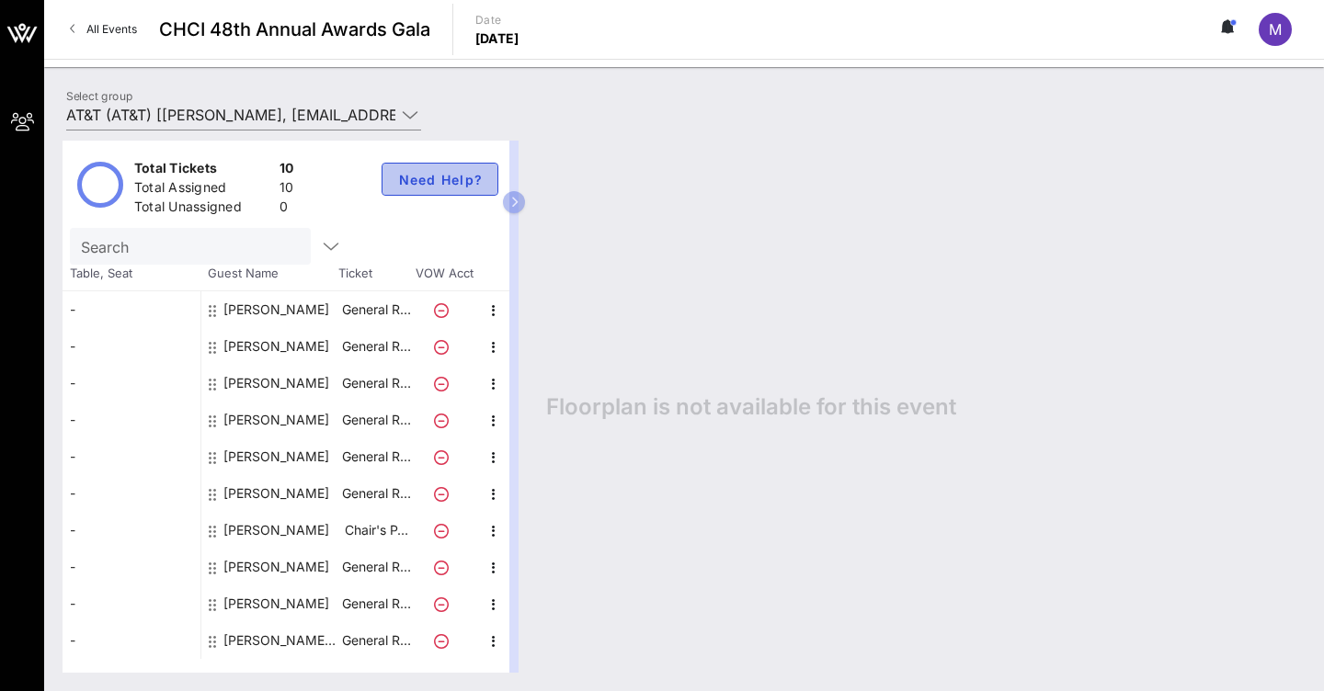
click at [489, 184] on button "Need Help?" at bounding box center [439, 179] width 117 height 33
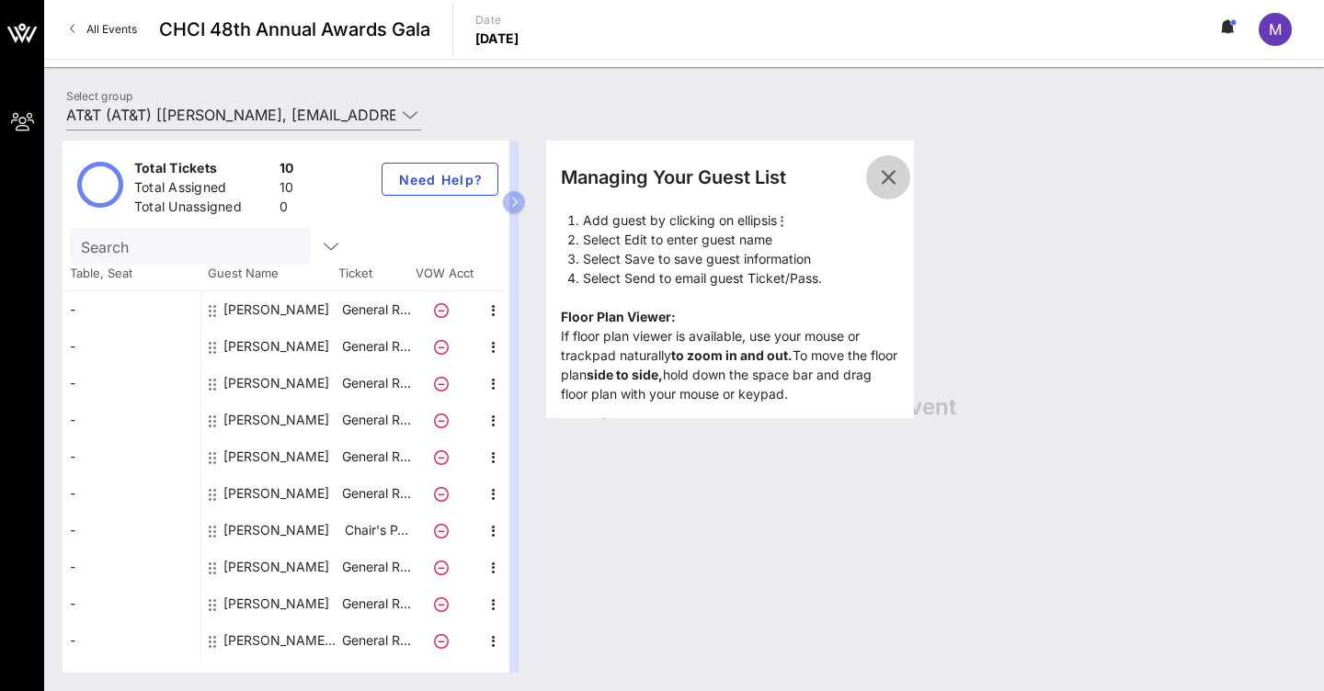
click at [884, 180] on icon "button" at bounding box center [888, 177] width 22 height 22
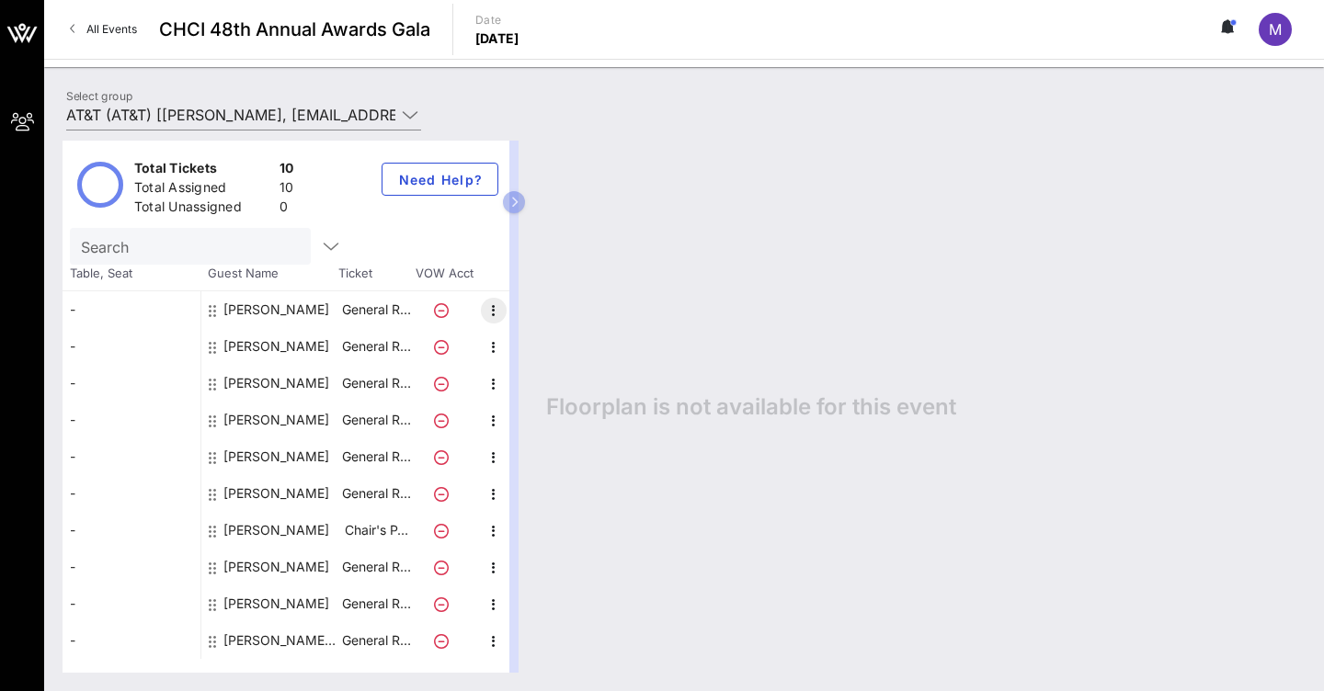
click at [496, 312] on icon "button" at bounding box center [494, 311] width 22 height 22
click at [563, 312] on div "Edit" at bounding box center [539, 315] width 66 height 37
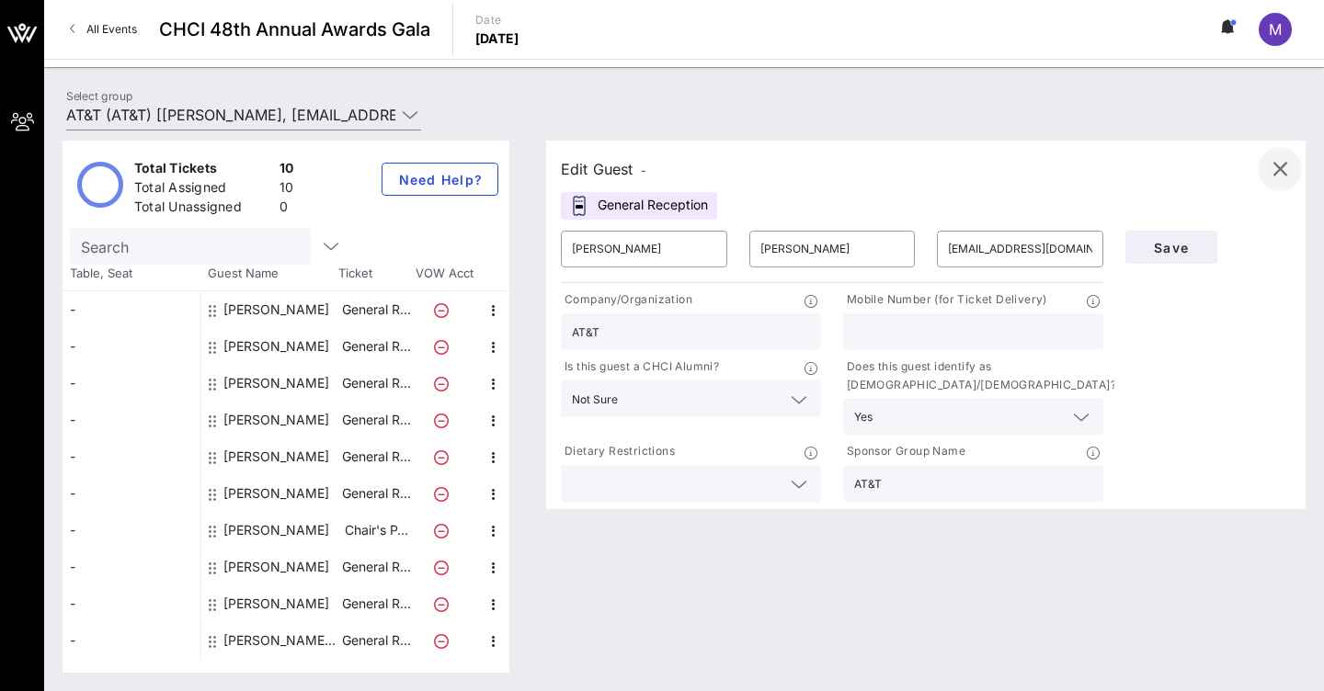
click at [1283, 180] on button "button" at bounding box center [1279, 169] width 44 height 44
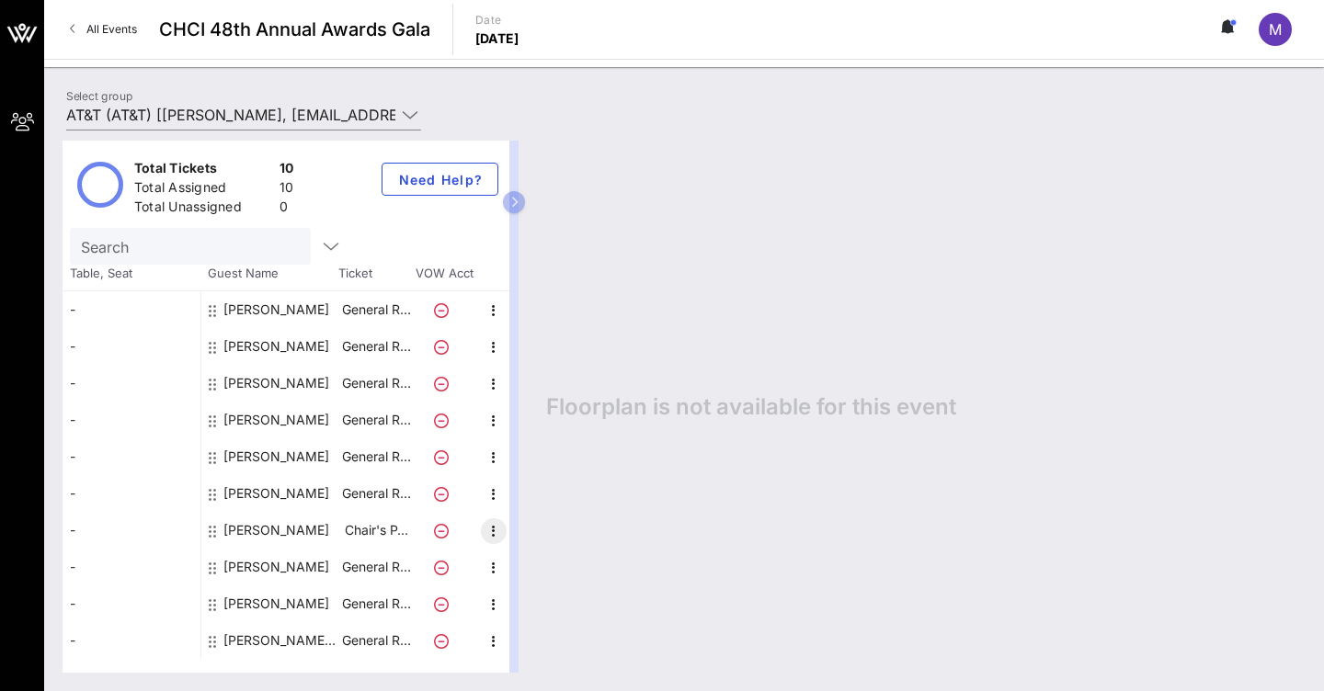
click at [493, 538] on icon "button" at bounding box center [494, 531] width 22 height 22
click at [539, 540] on div "Edit" at bounding box center [539, 535] width 37 height 15
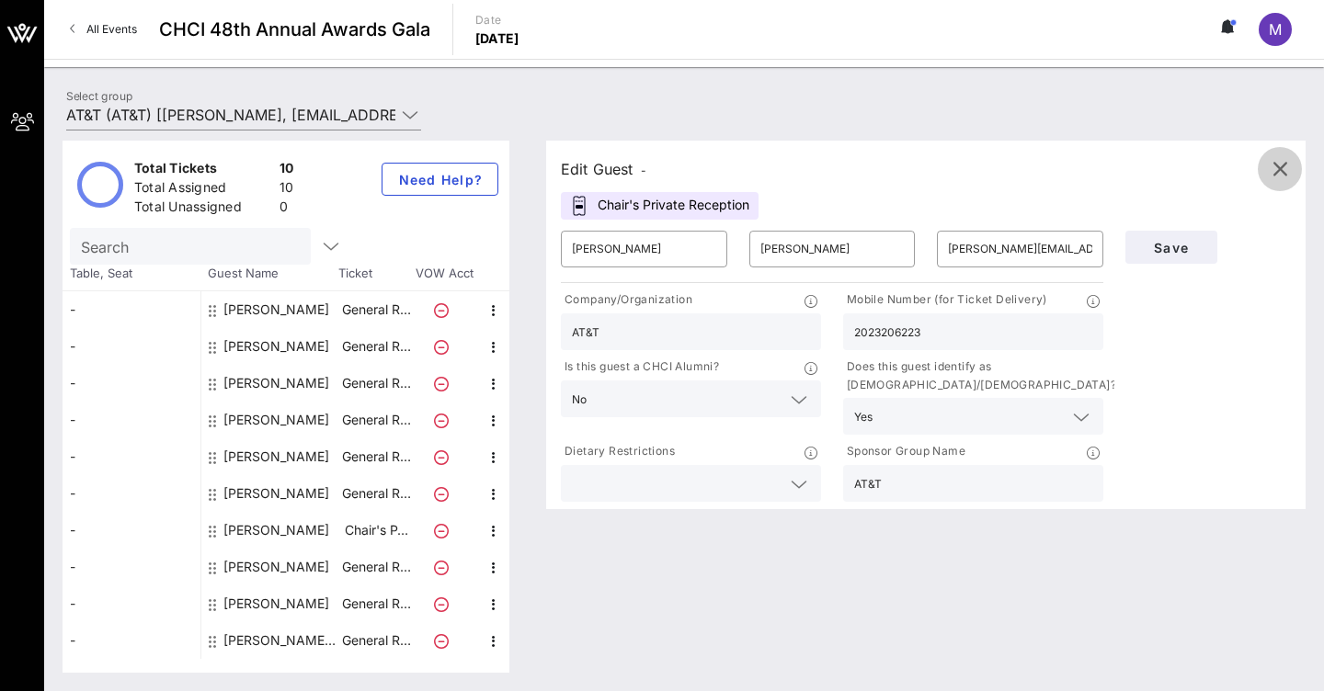
click at [1290, 174] on icon "button" at bounding box center [1279, 169] width 22 height 22
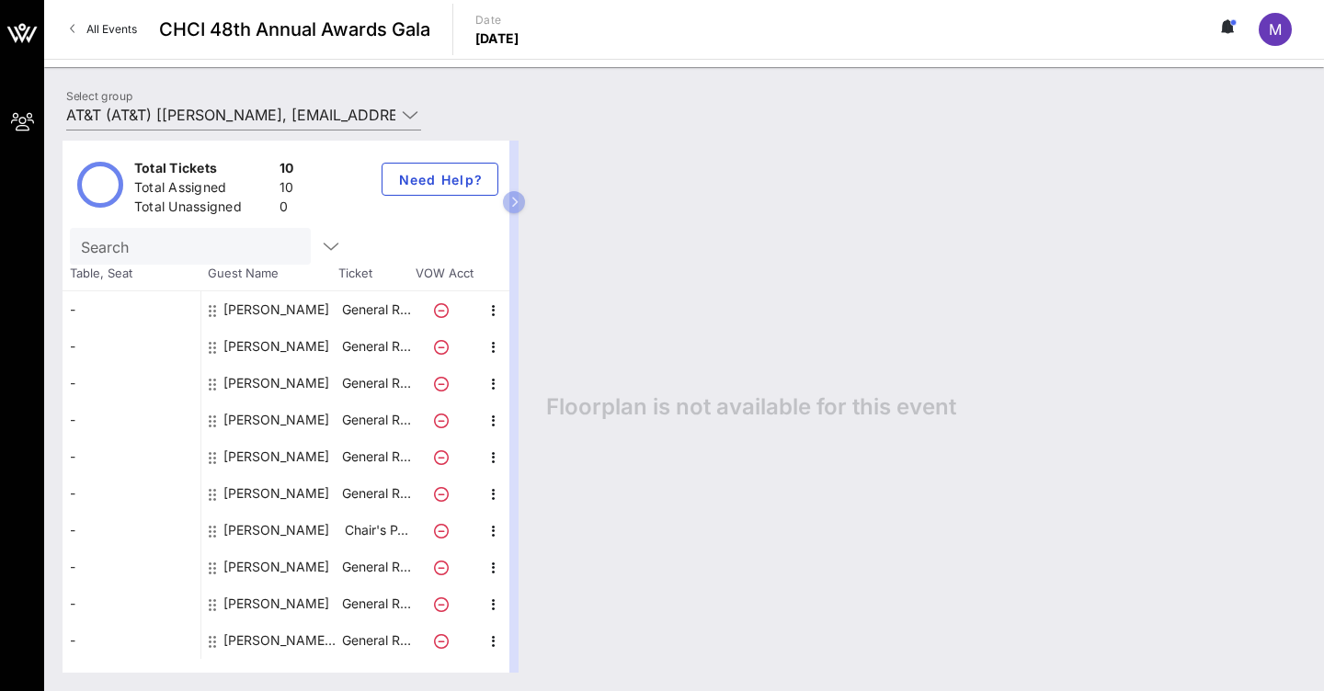
click at [1287, 24] on div "M" at bounding box center [1274, 29] width 33 height 33
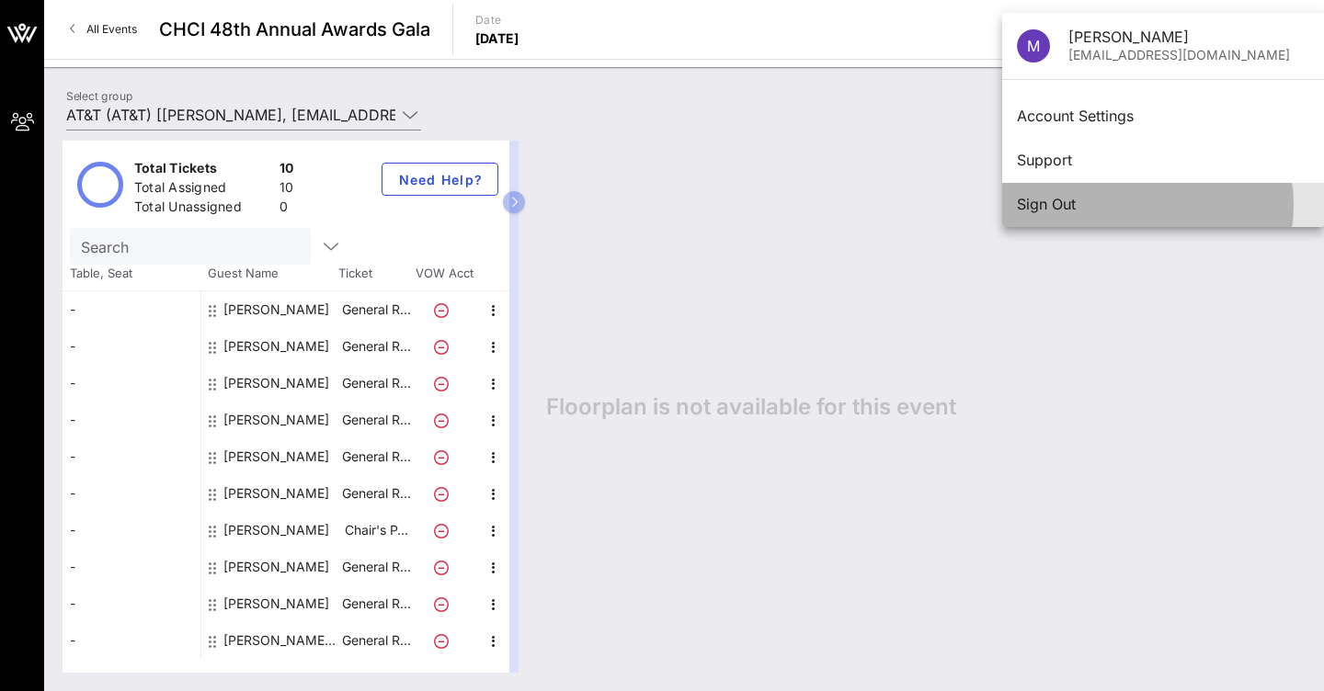
click at [1062, 208] on div "Sign Out" at bounding box center [1163, 204] width 292 height 17
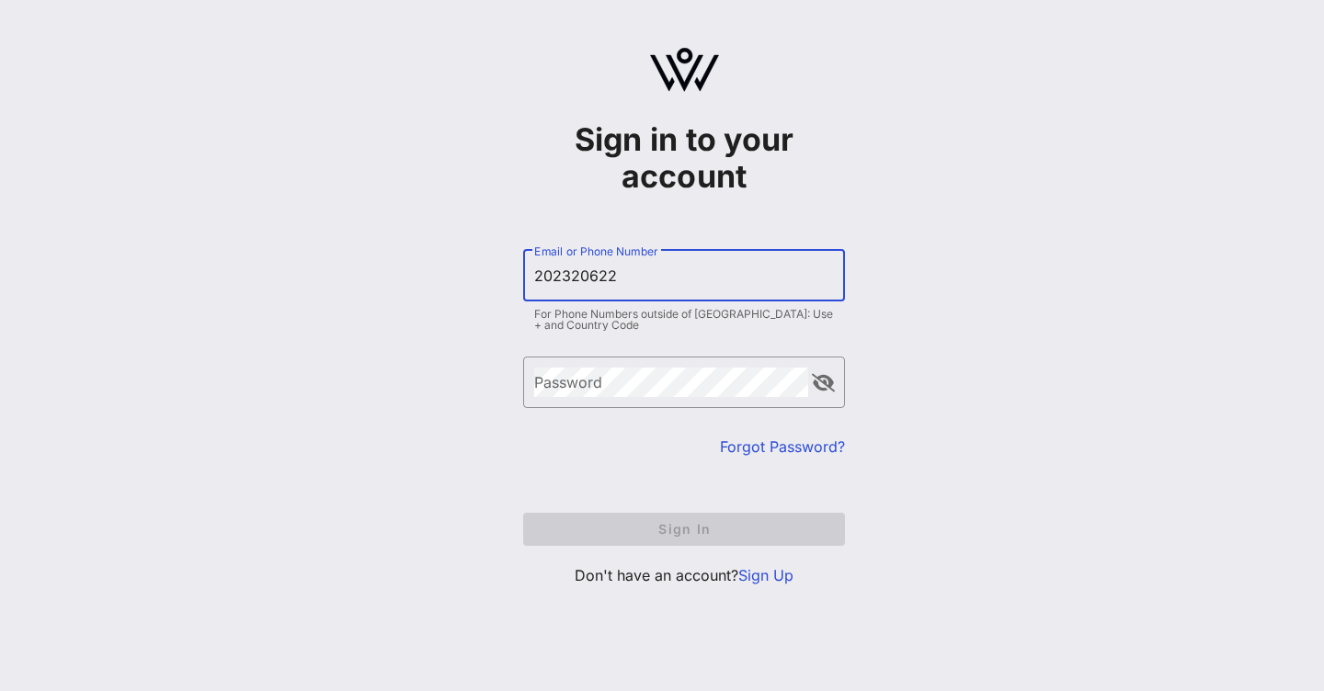
type input "[PHONE_NUMBER]"
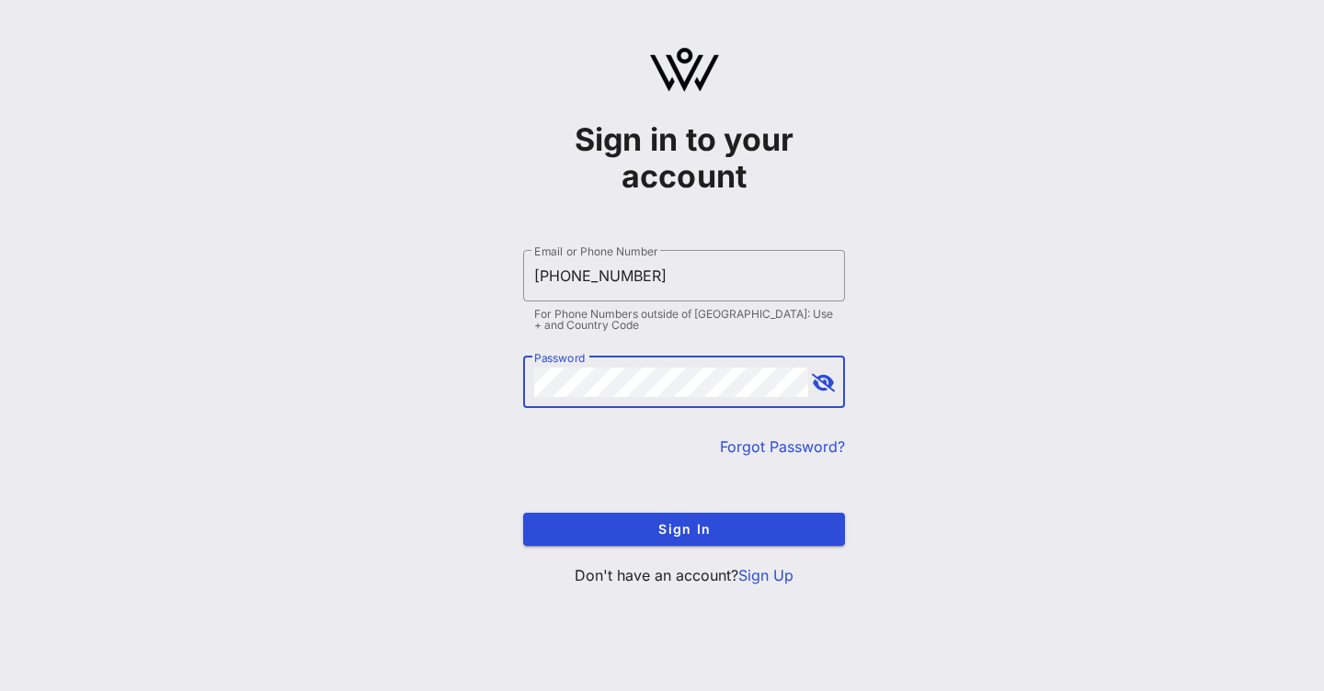
click at [827, 380] on button "append icon" at bounding box center [823, 383] width 23 height 18
click at [827, 380] on button "append icon" at bounding box center [822, 383] width 21 height 18
click at [710, 528] on span "Sign In" at bounding box center [684, 529] width 292 height 16
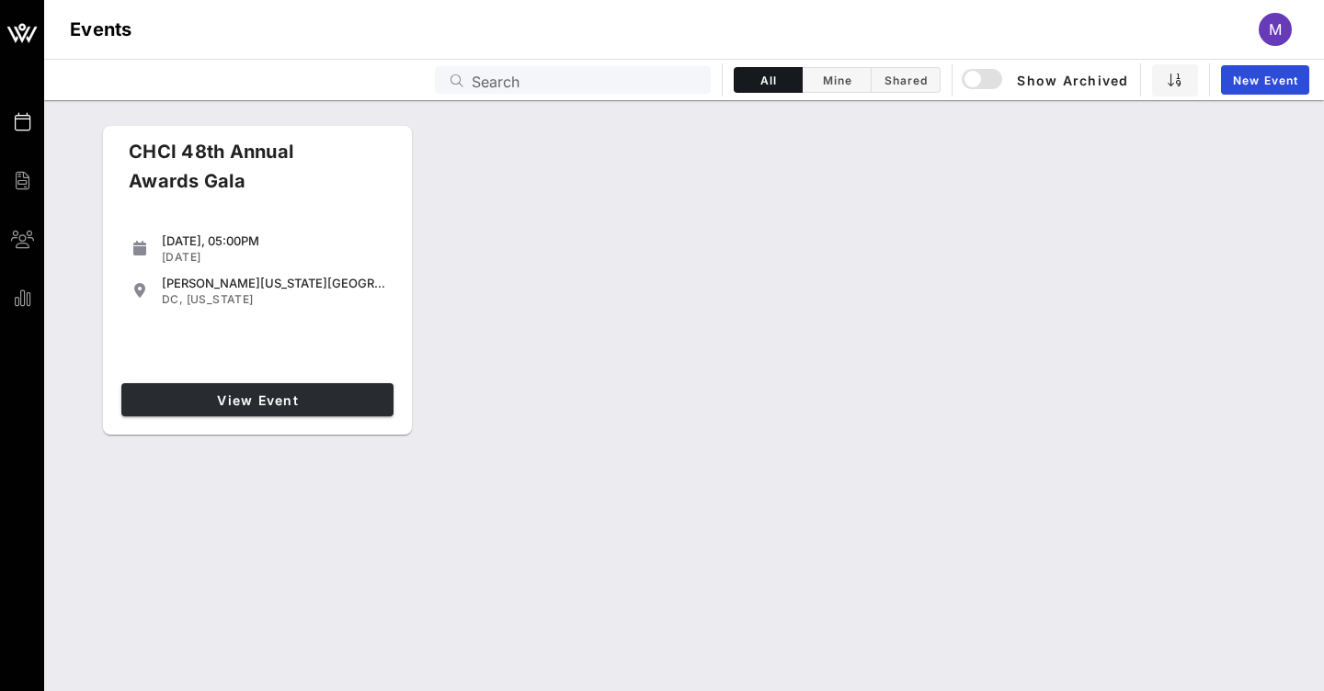
click at [260, 402] on span "View Event" at bounding box center [257, 400] width 257 height 16
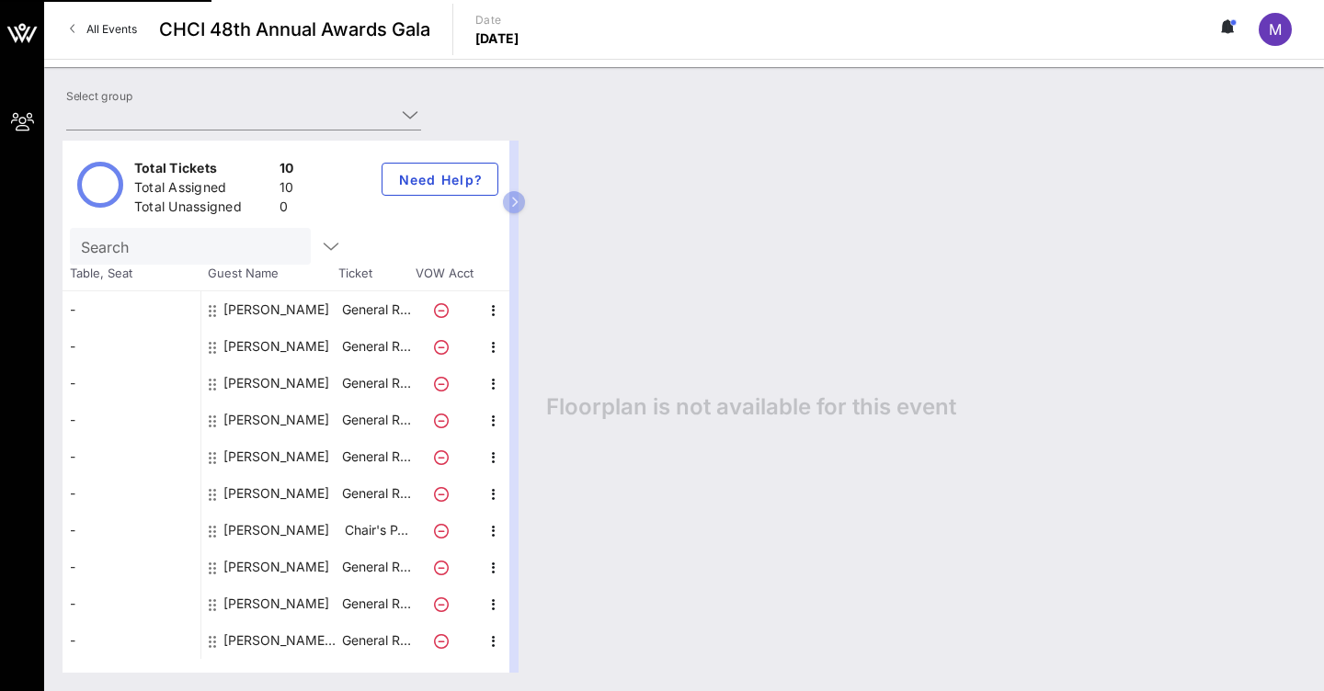
type input "AT&T (AT&T) [[PERSON_NAME], [EMAIL_ADDRESS][DOMAIN_NAME]]"
click at [84, 318] on div "-" at bounding box center [131, 309] width 138 height 37
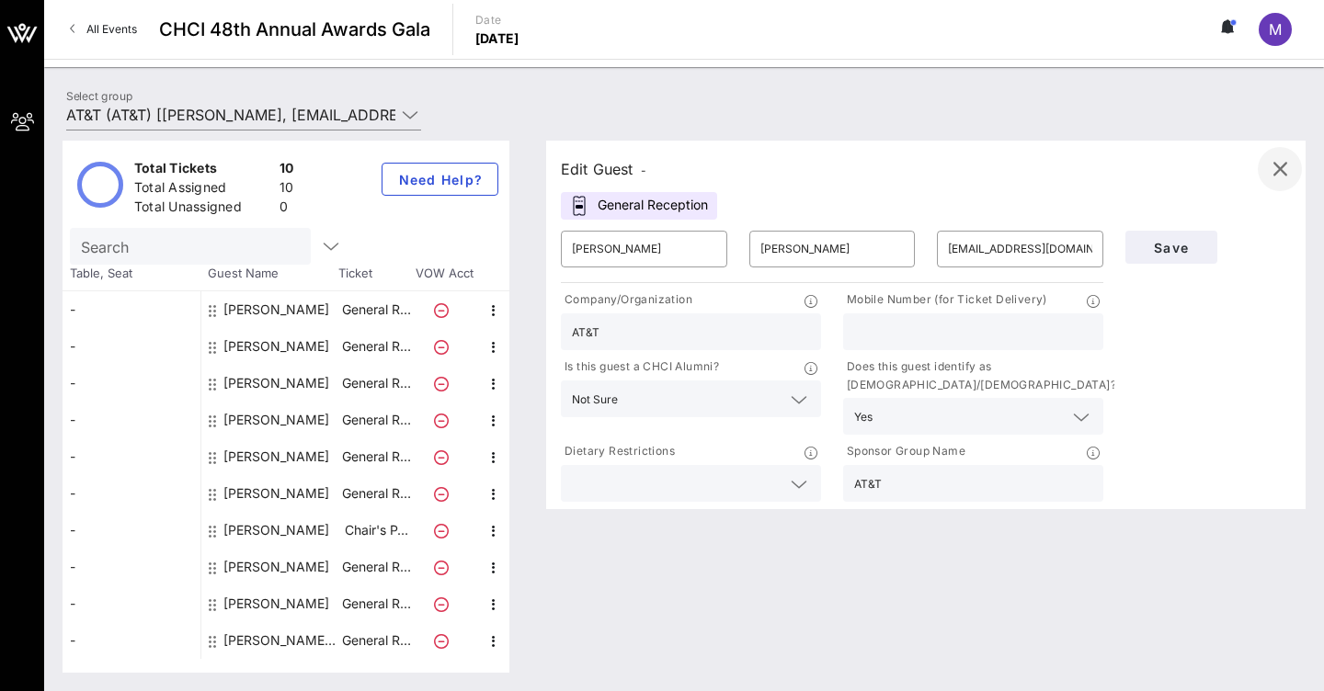
click at [1284, 165] on icon "button" at bounding box center [1279, 169] width 22 height 22
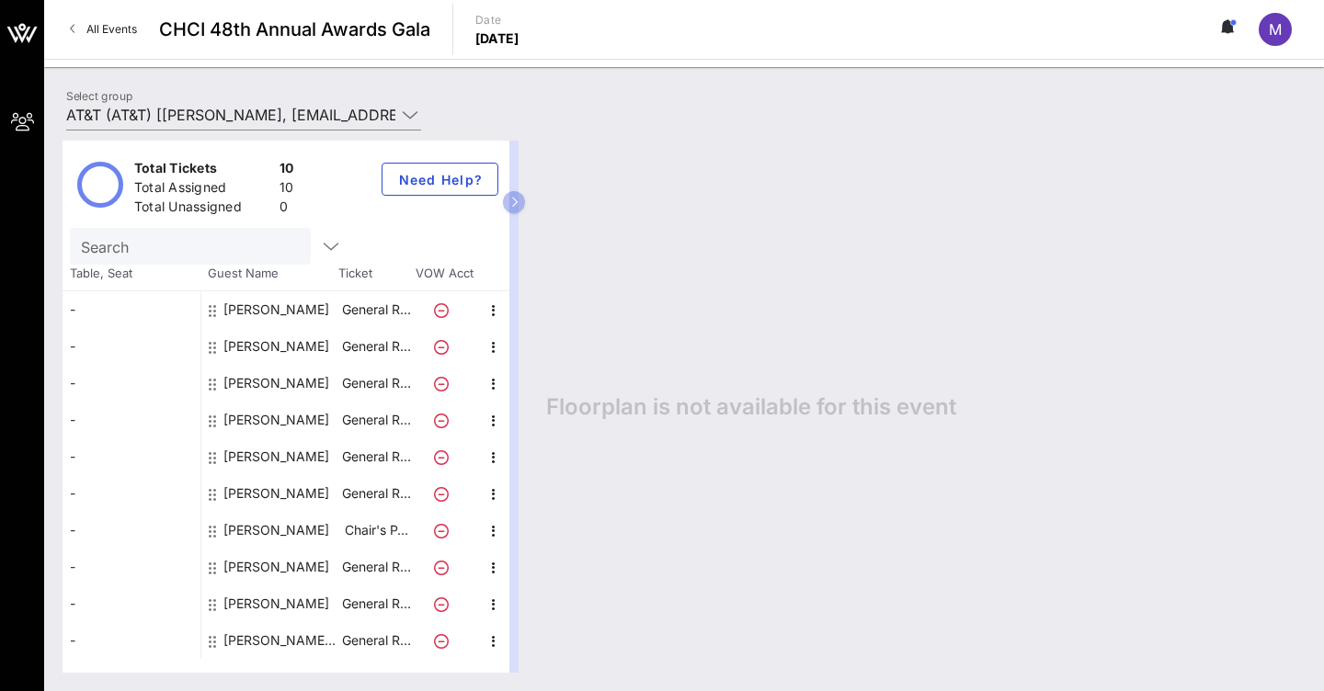
click at [1276, 29] on span "M" at bounding box center [1274, 29] width 13 height 18
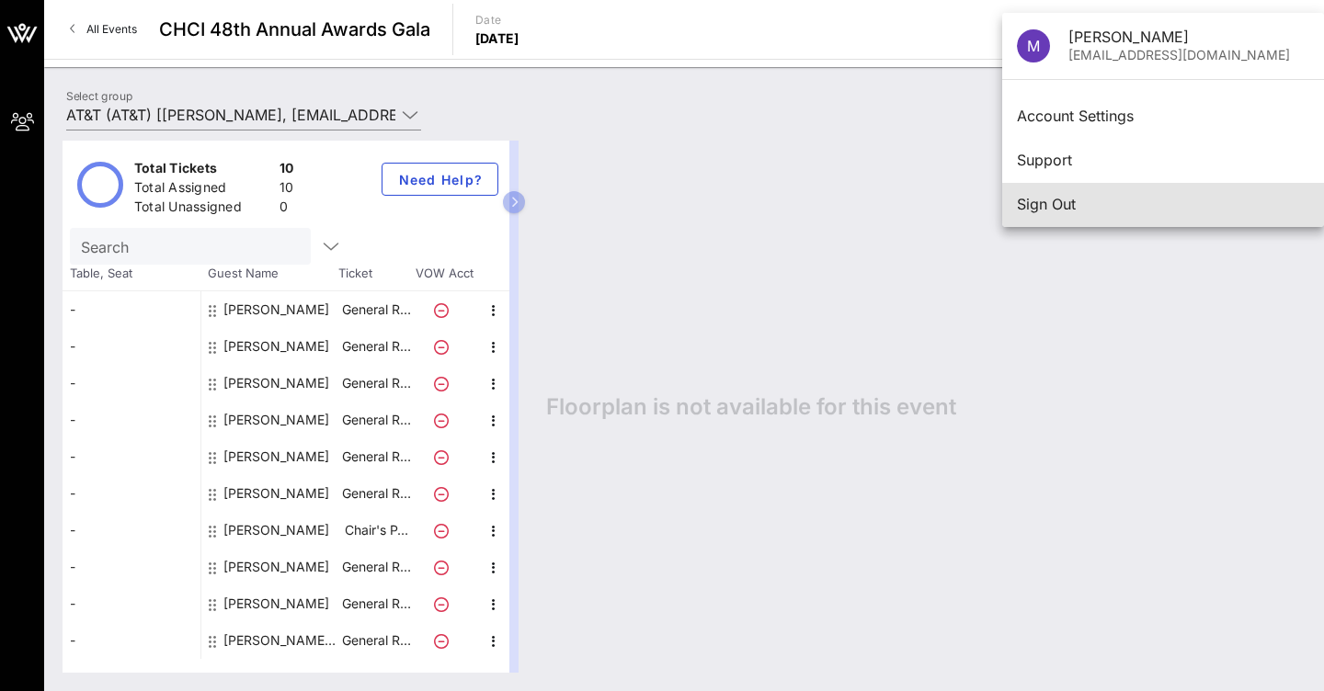
click at [1137, 209] on div "Sign Out" at bounding box center [1163, 204] width 292 height 17
